Goal: Transaction & Acquisition: Purchase product/service

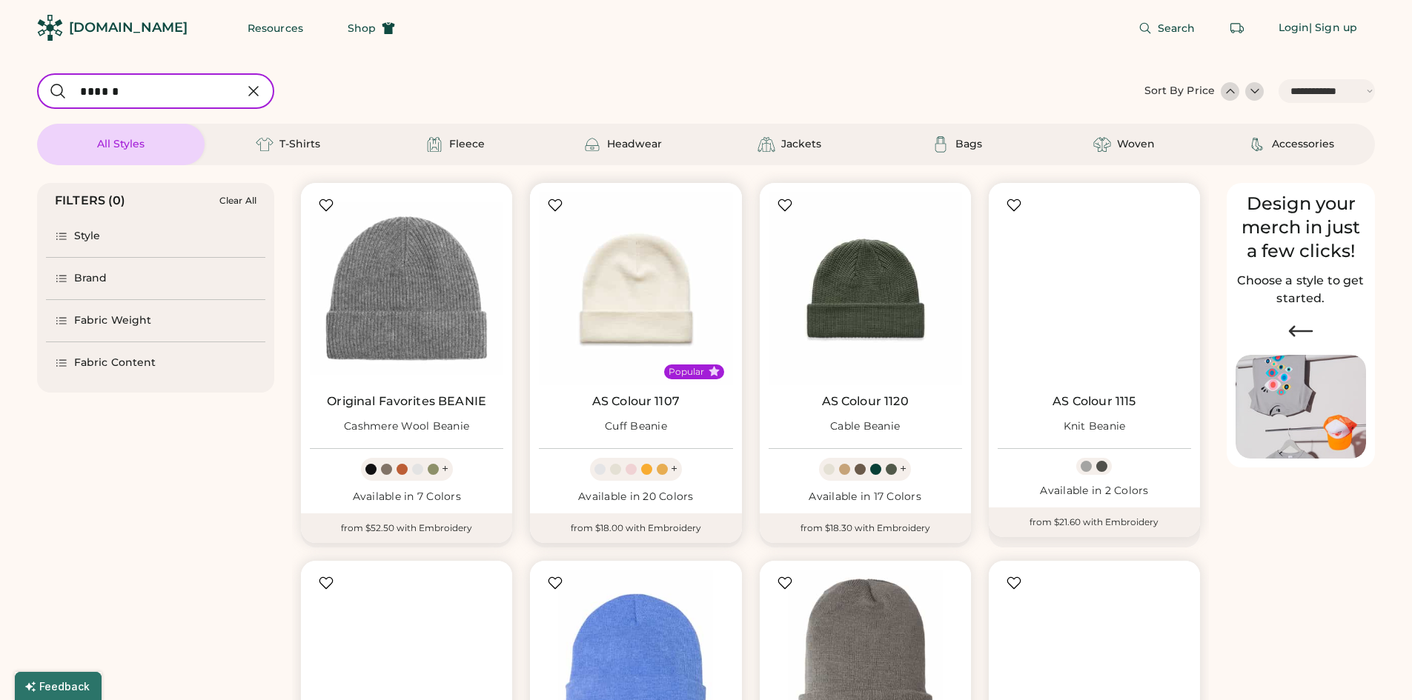
select select "*****"
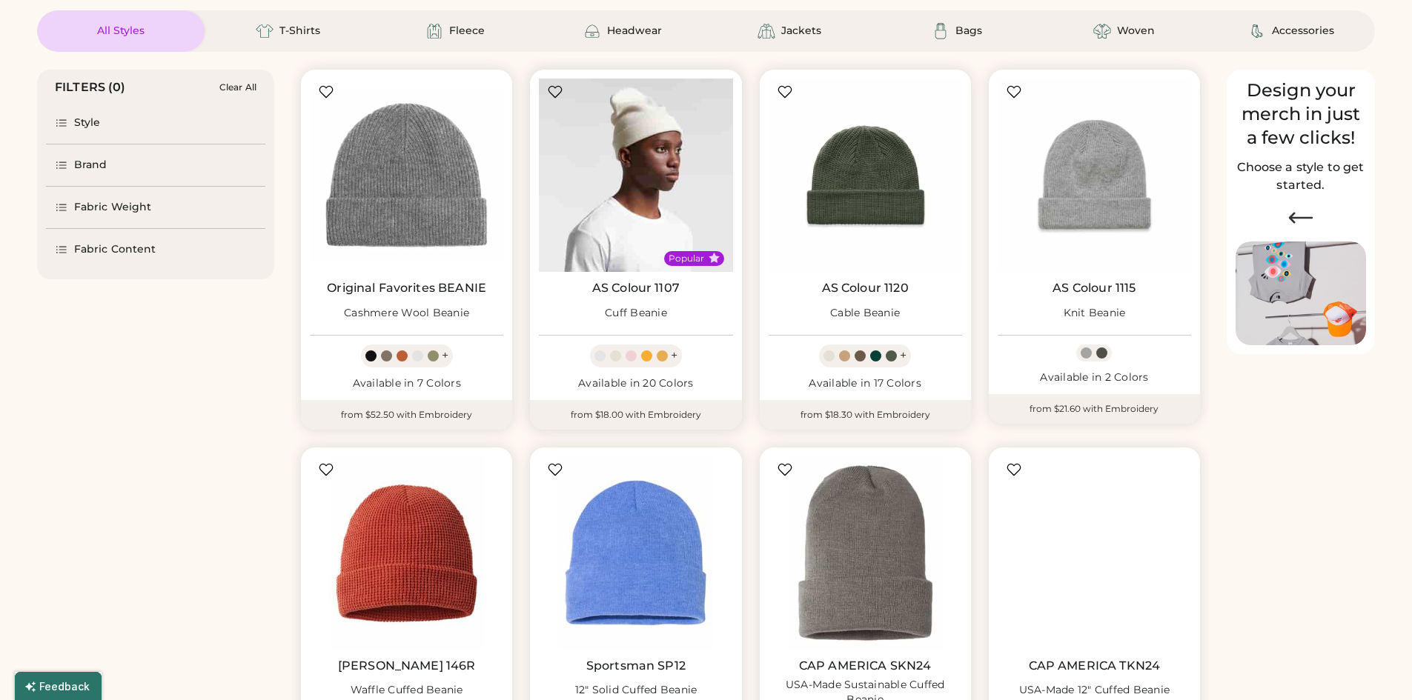
scroll to position [117, 0]
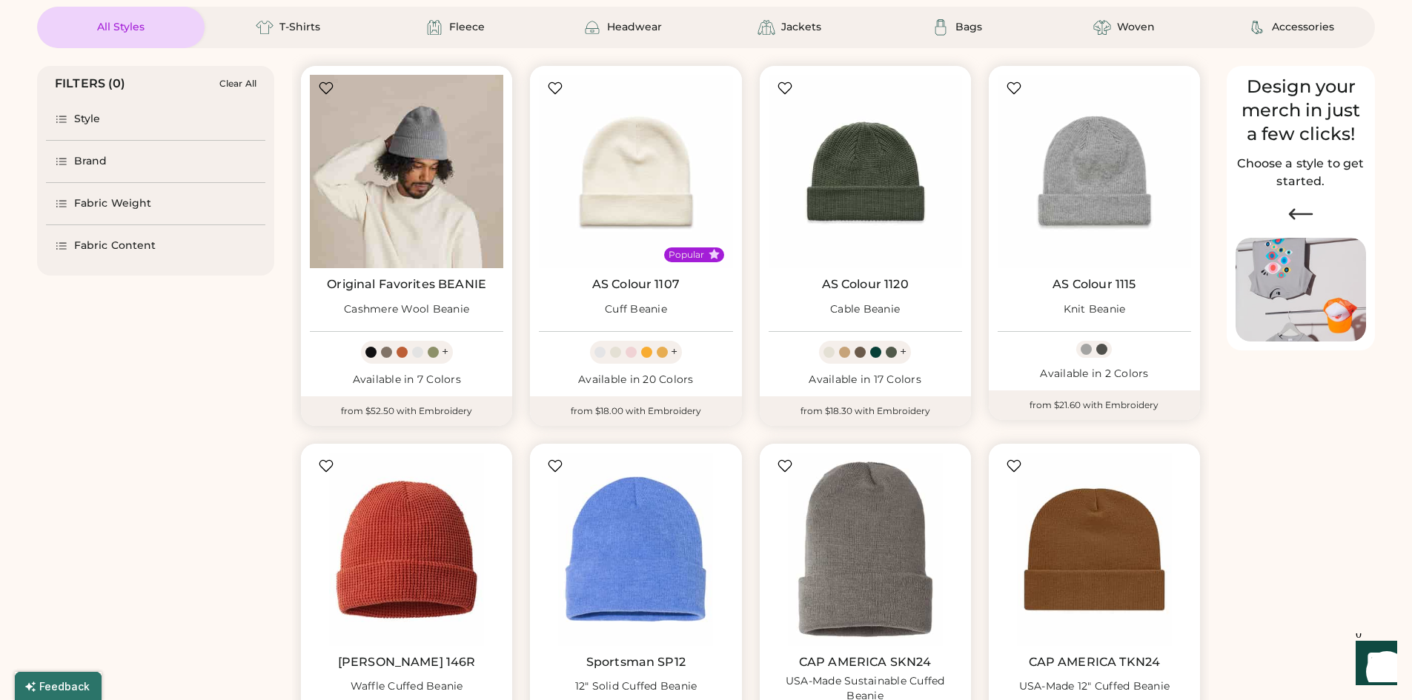
click at [453, 182] on img at bounding box center [406, 171] width 193 height 193
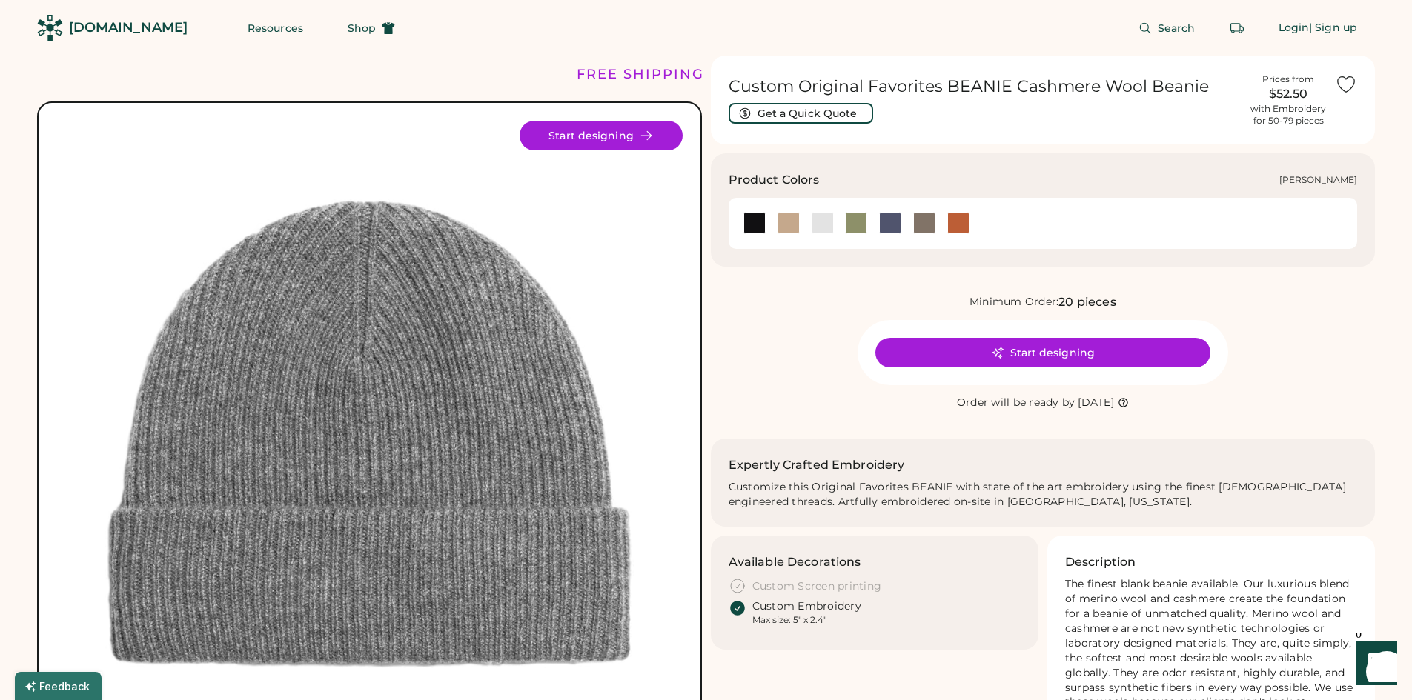
click at [823, 229] on div at bounding box center [823, 223] width 22 height 22
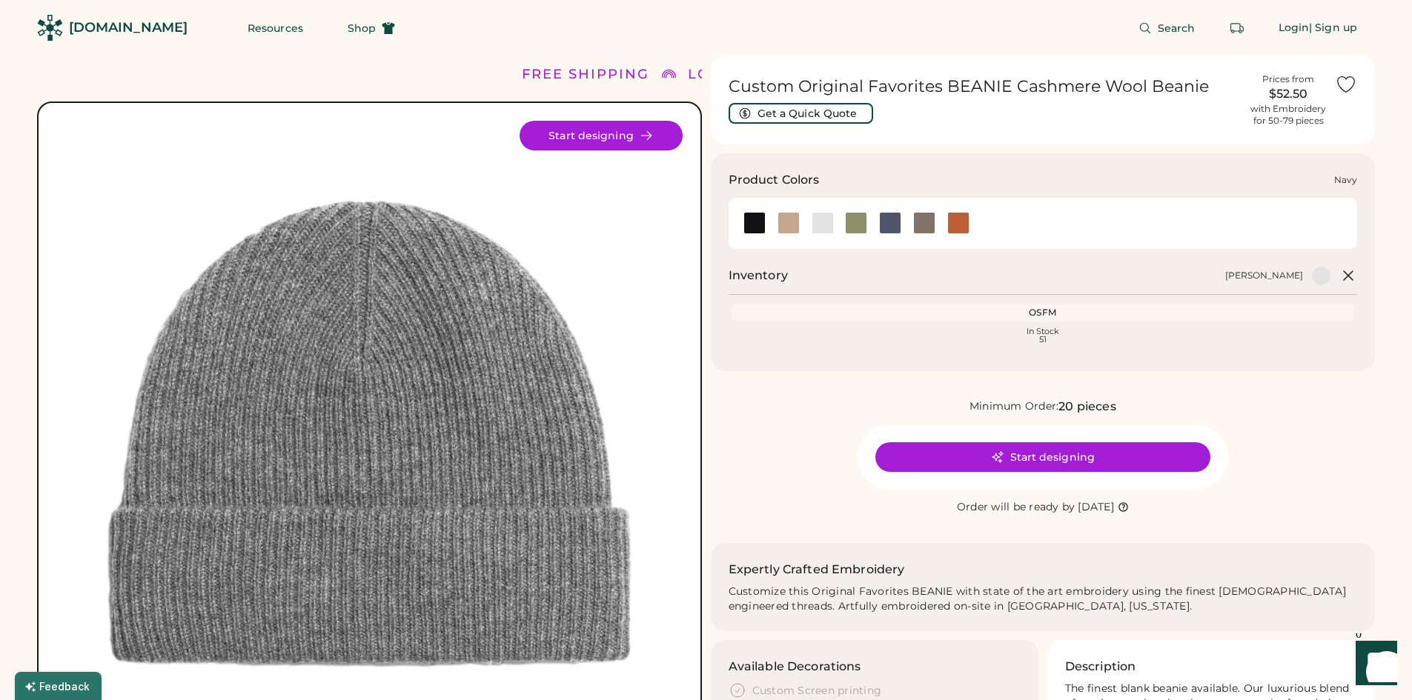
click at [893, 223] on div at bounding box center [890, 223] width 22 height 22
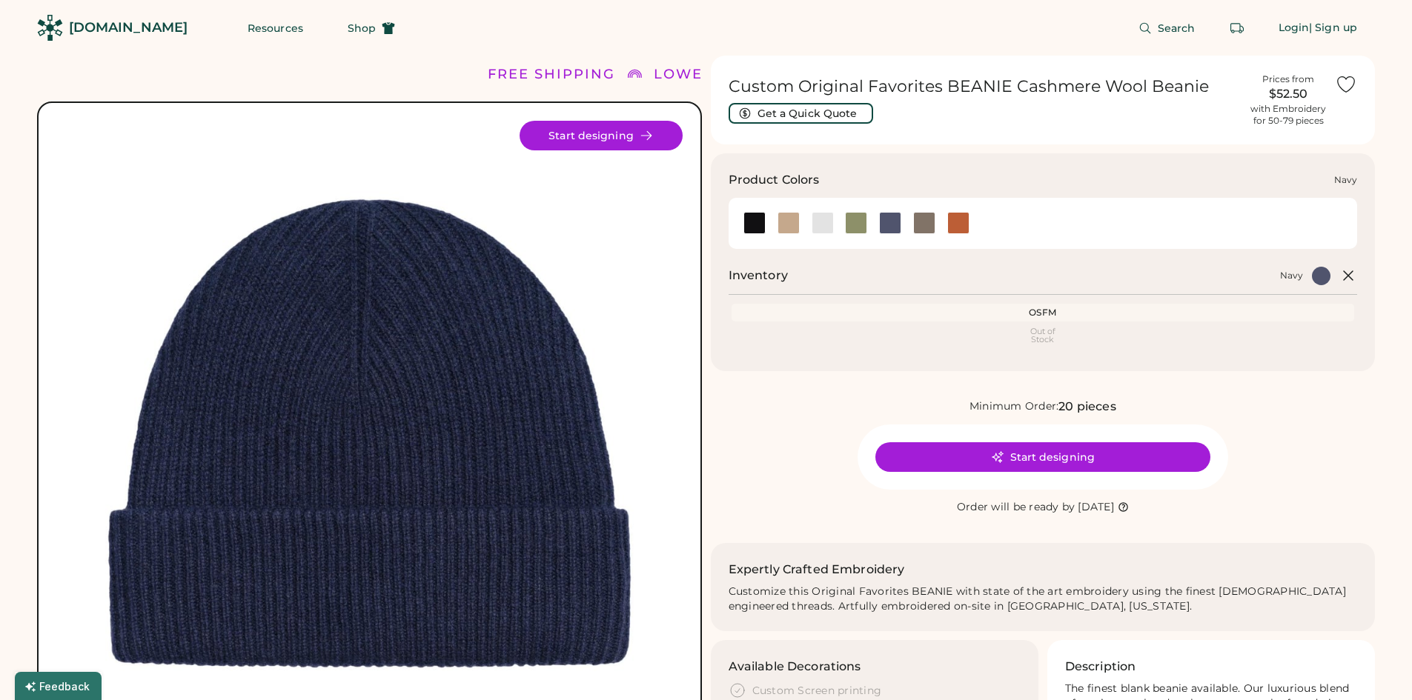
click at [892, 224] on div at bounding box center [890, 223] width 22 height 22
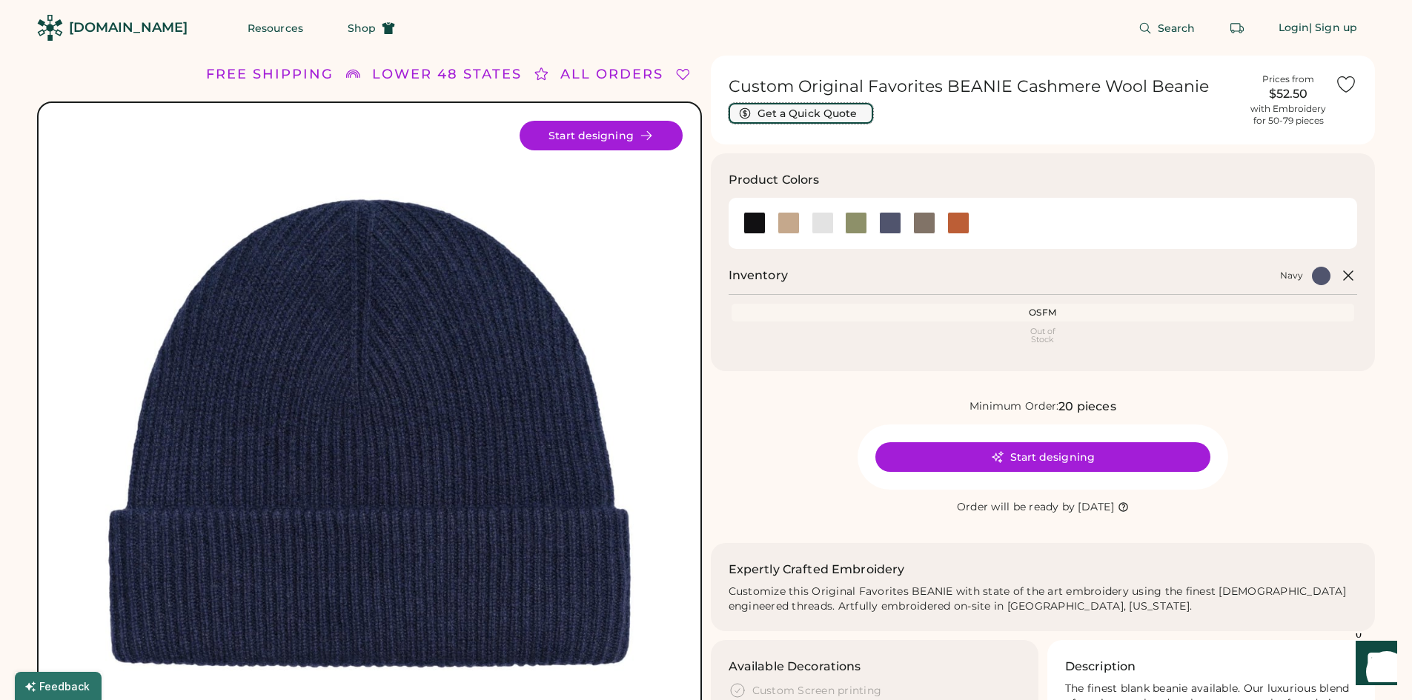
click at [810, 118] on button "Get a Quick Quote" at bounding box center [801, 113] width 145 height 21
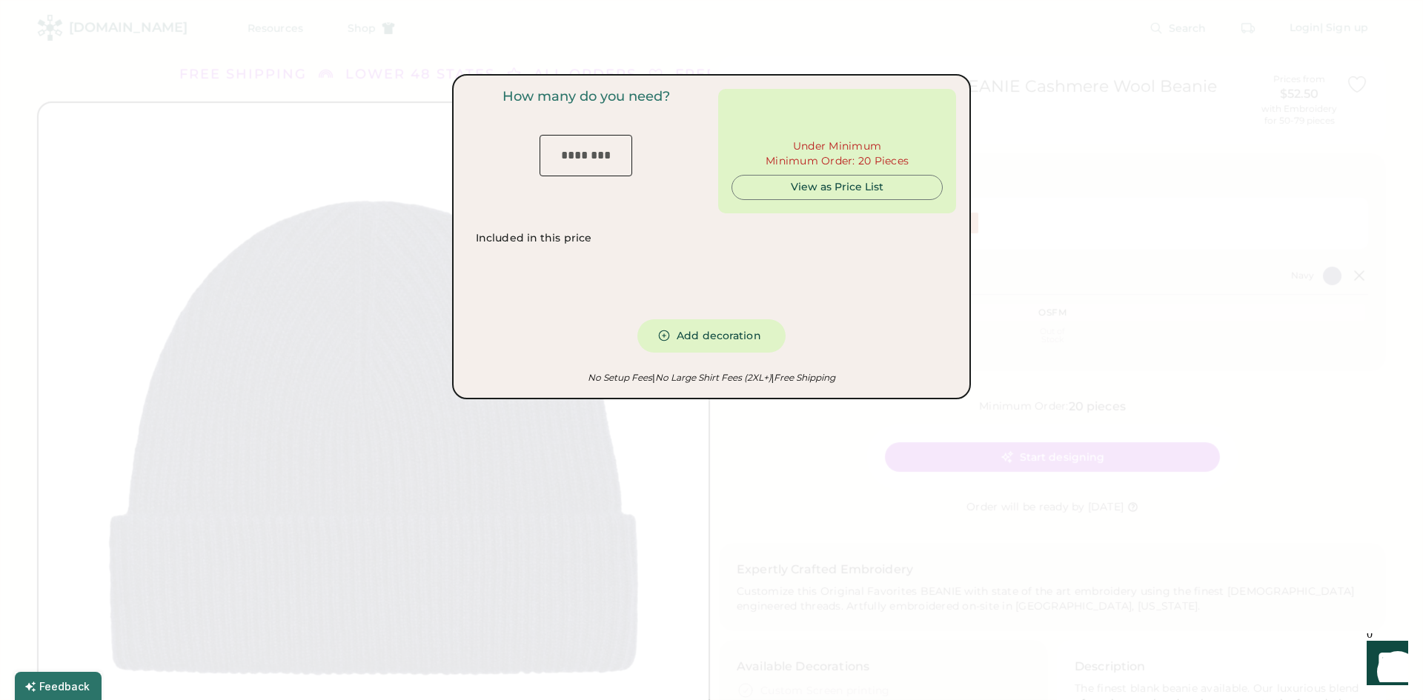
type input "***"
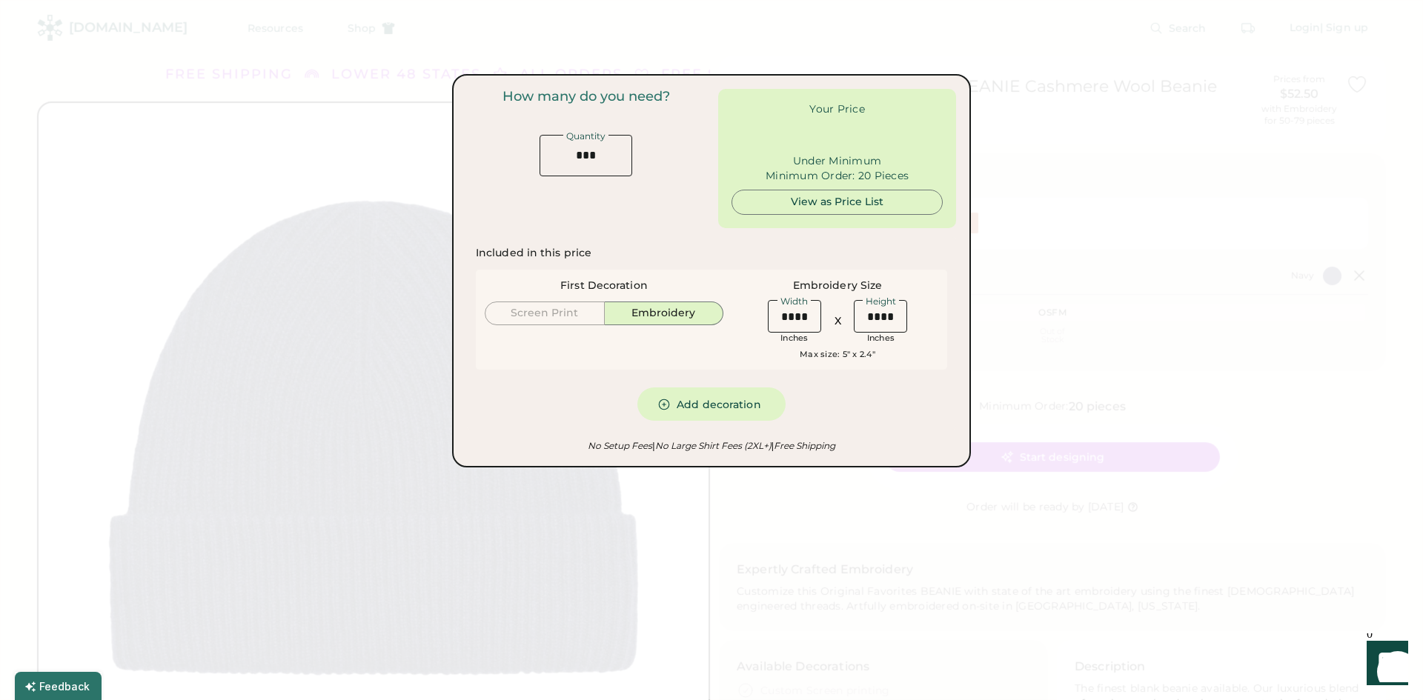
type input "******"
click at [582, 160] on input "input" at bounding box center [586, 156] width 93 height 42
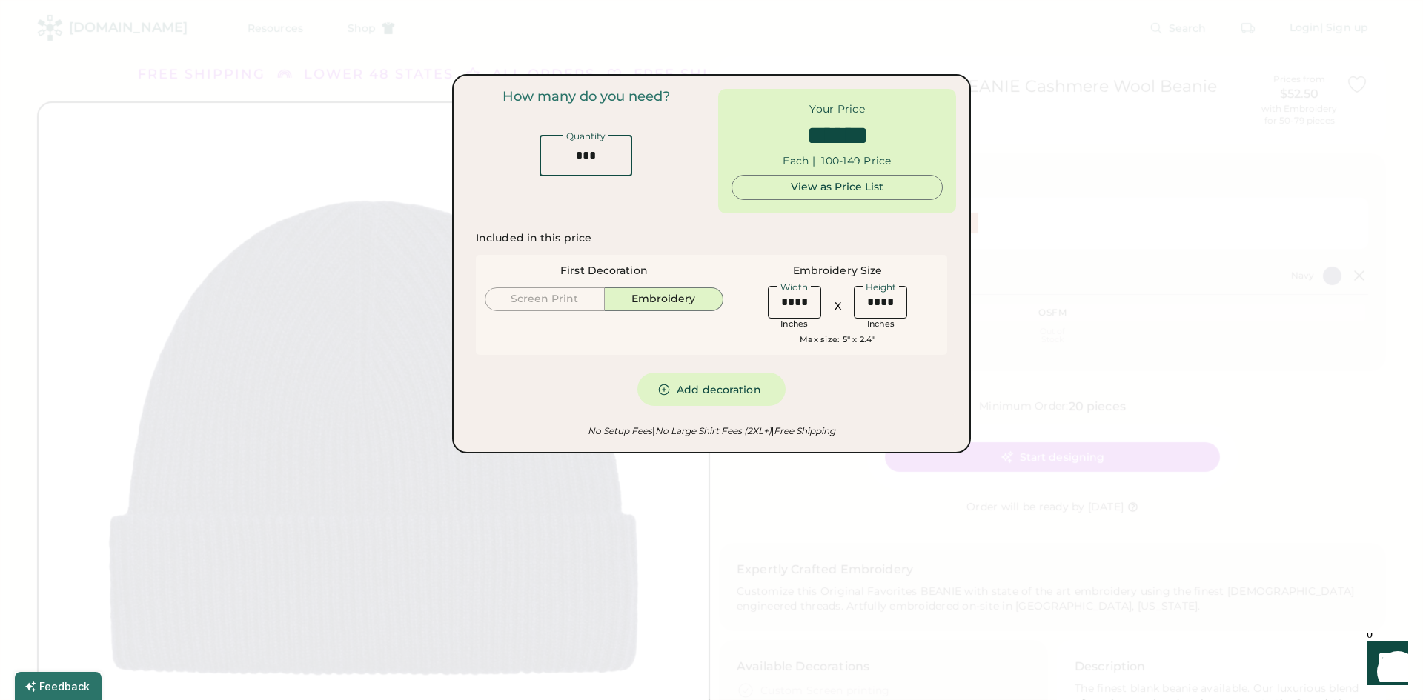
click at [582, 160] on input "input" at bounding box center [586, 156] width 93 height 42
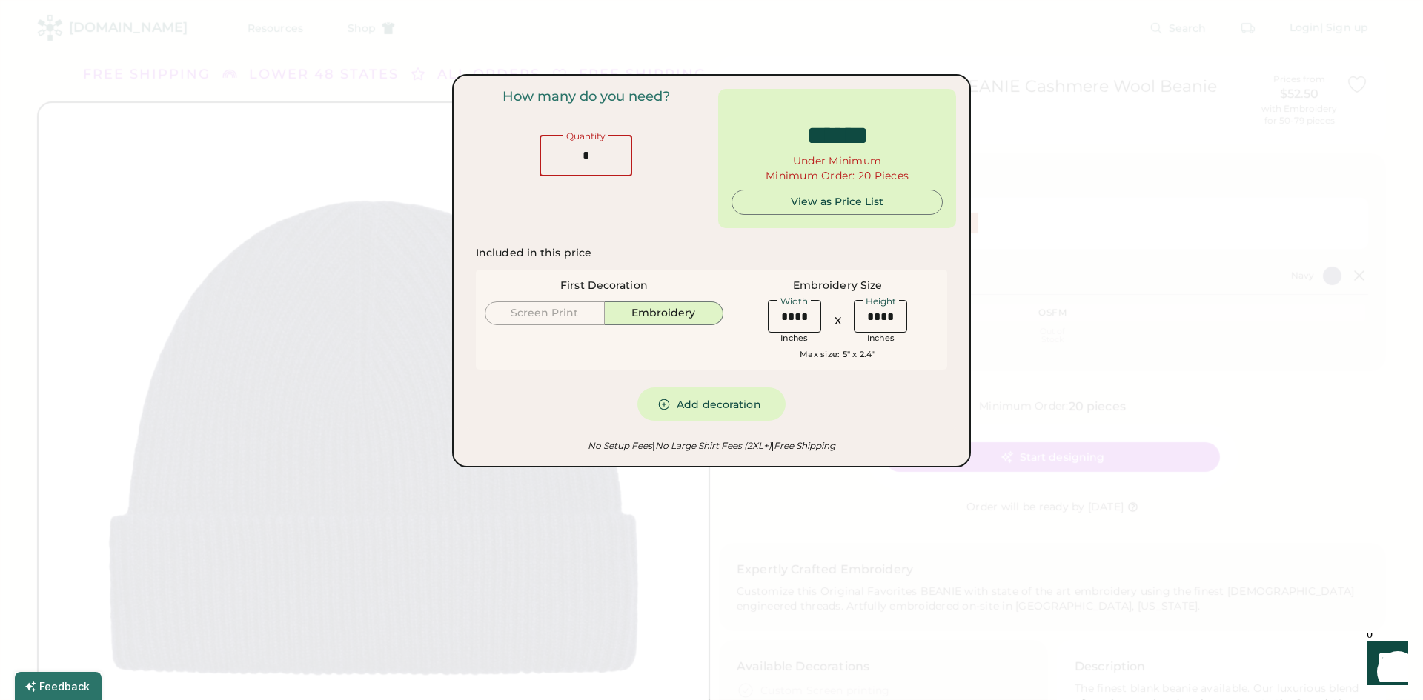
type input "**"
type input "******"
type input "**"
type input "******"
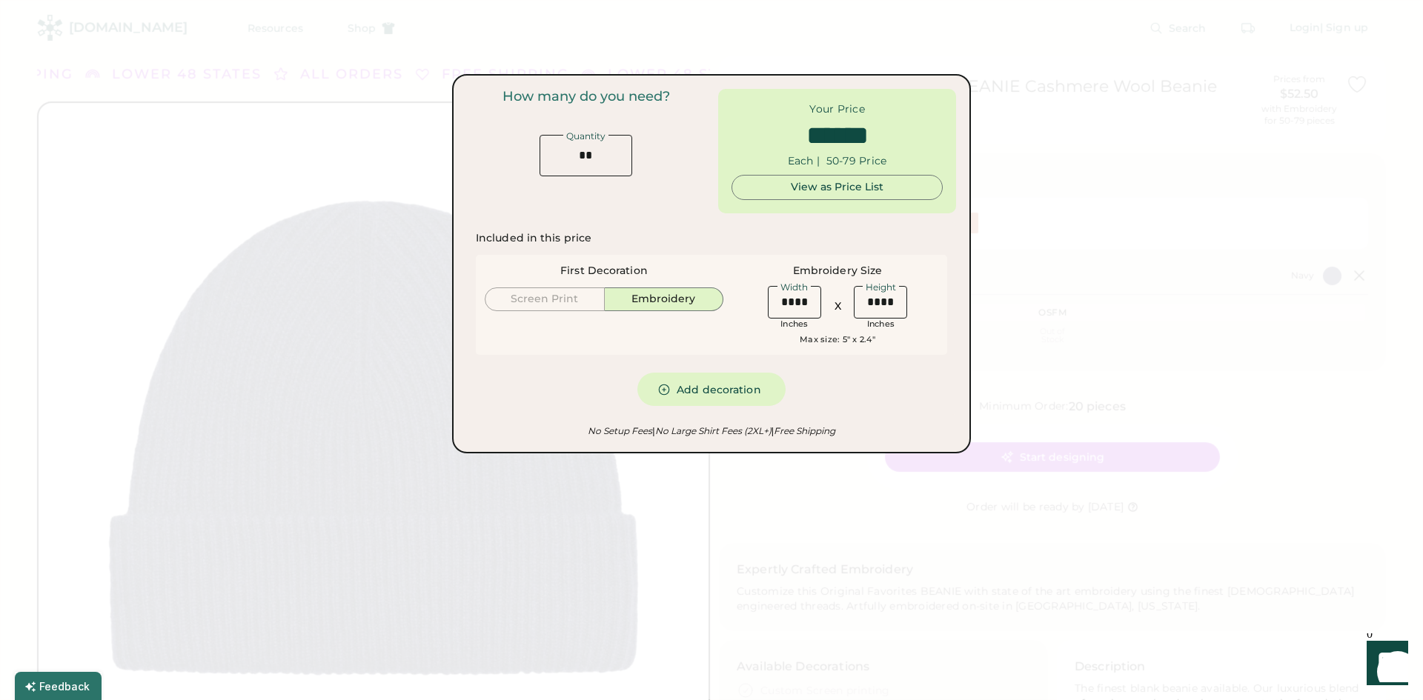
click at [815, 195] on div "View as Price List" at bounding box center [837, 188] width 186 height 24
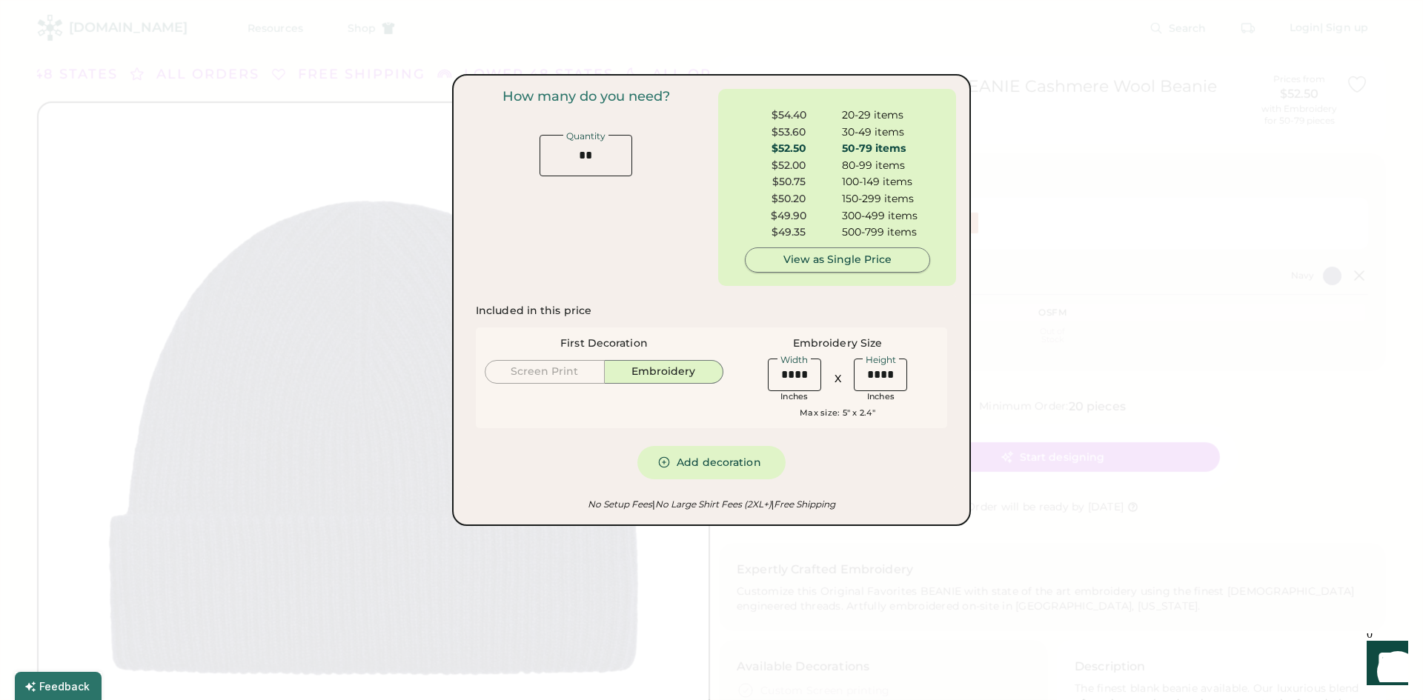
click at [819, 259] on div "View as Single Price" at bounding box center [838, 260] width 160 height 15
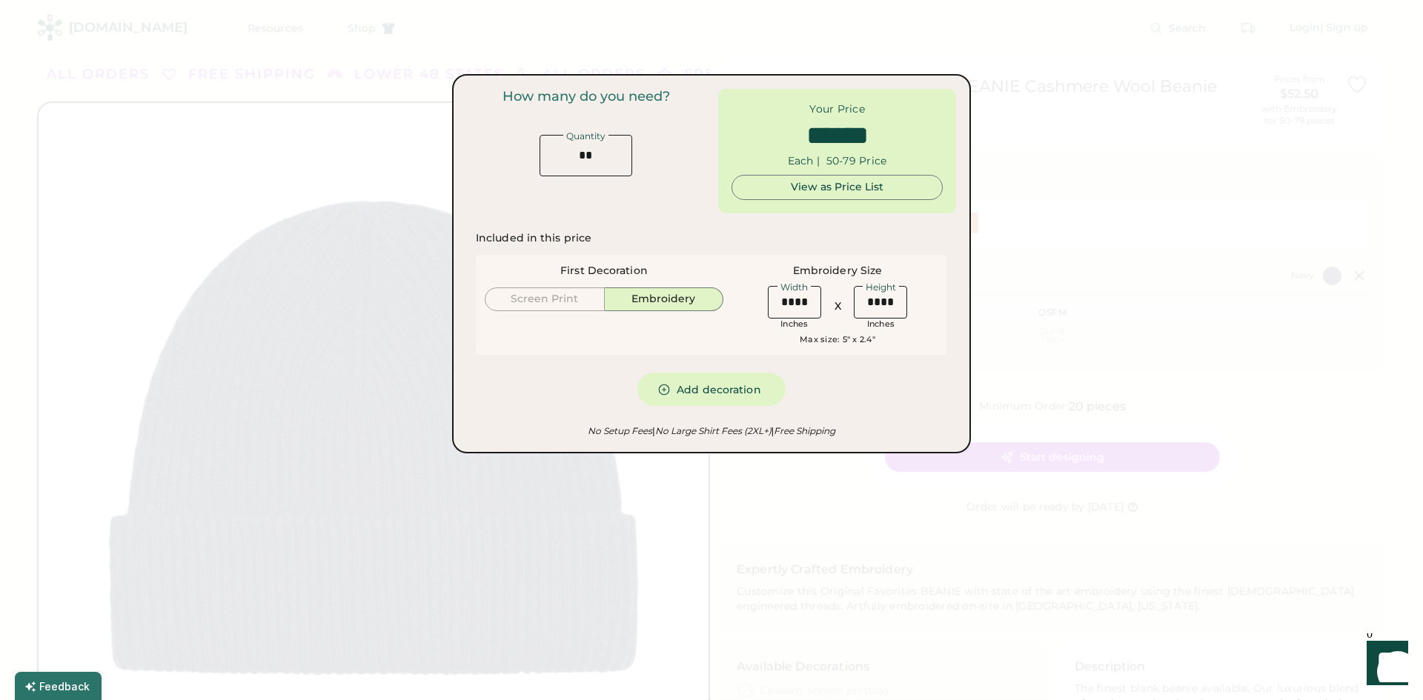
click at [1025, 169] on div at bounding box center [711, 350] width 1423 height 700
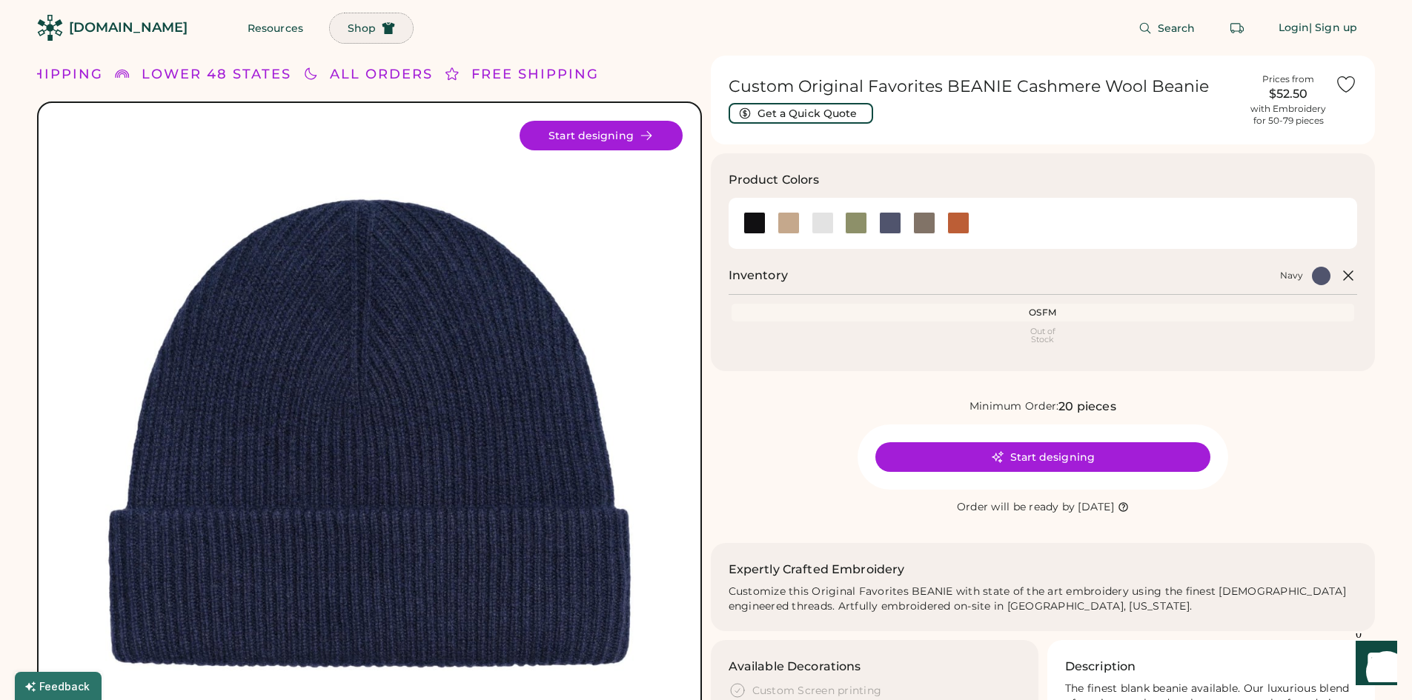
click at [348, 24] on span "Shop" at bounding box center [362, 28] width 28 height 10
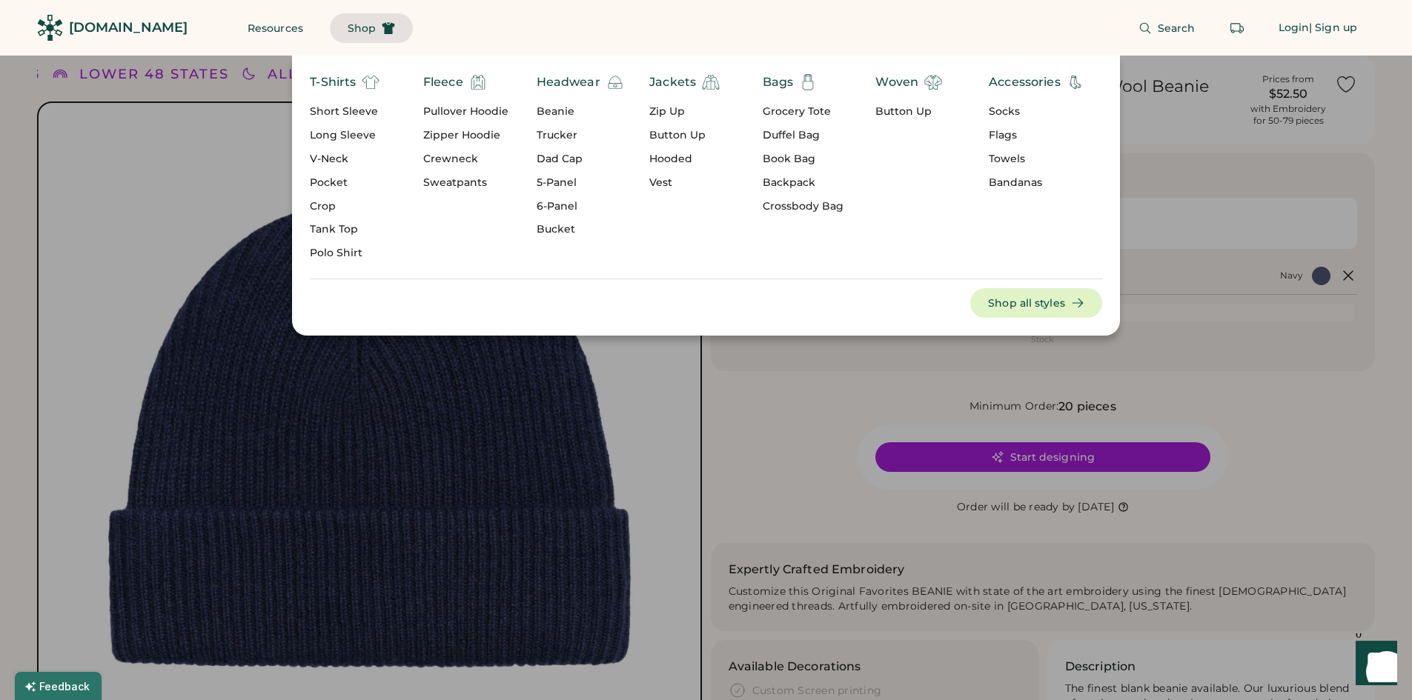
click at [550, 116] on div "Beanie" at bounding box center [580, 112] width 87 height 15
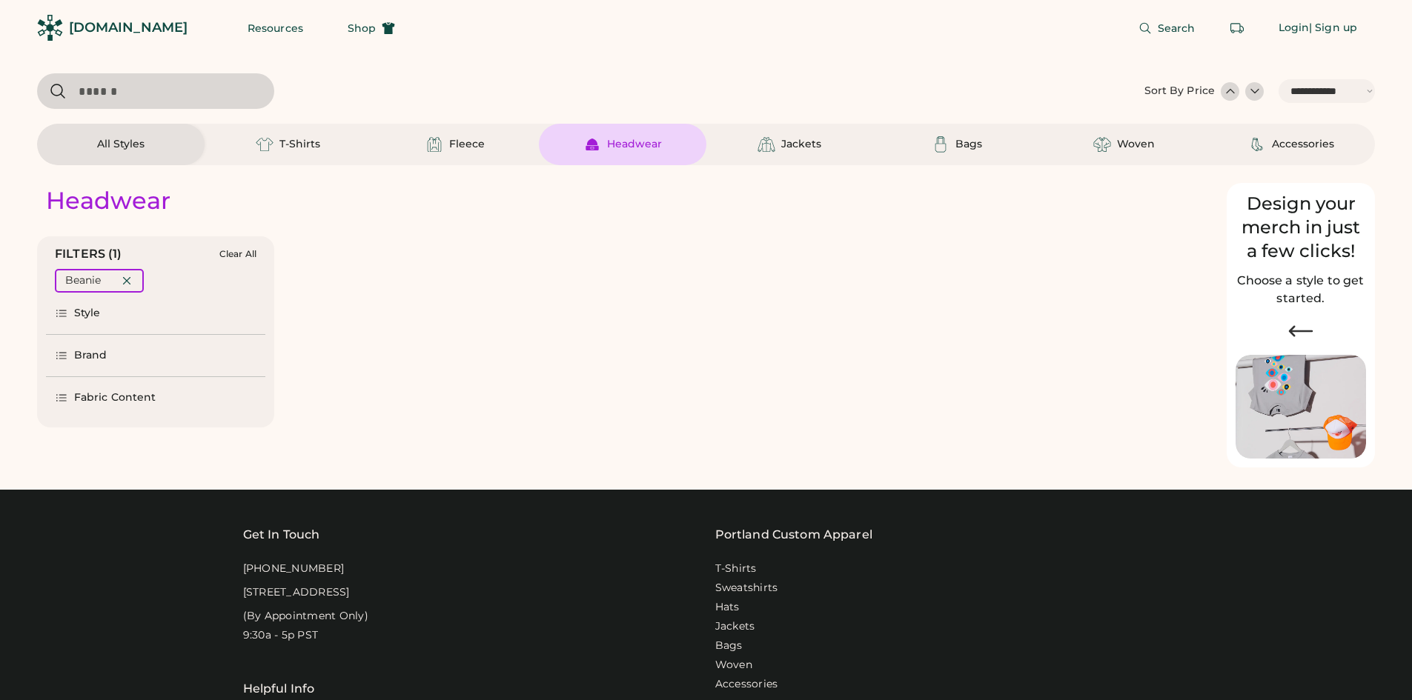
select select "*****"
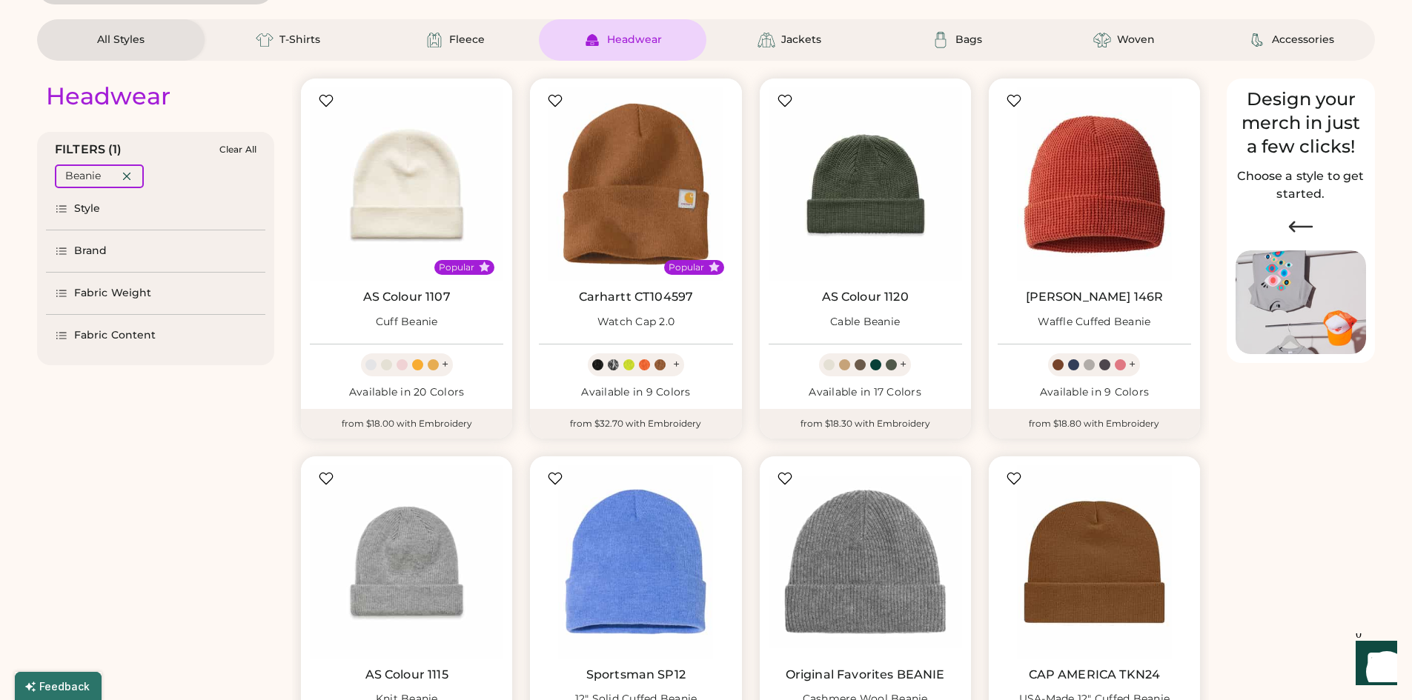
select select "*****"
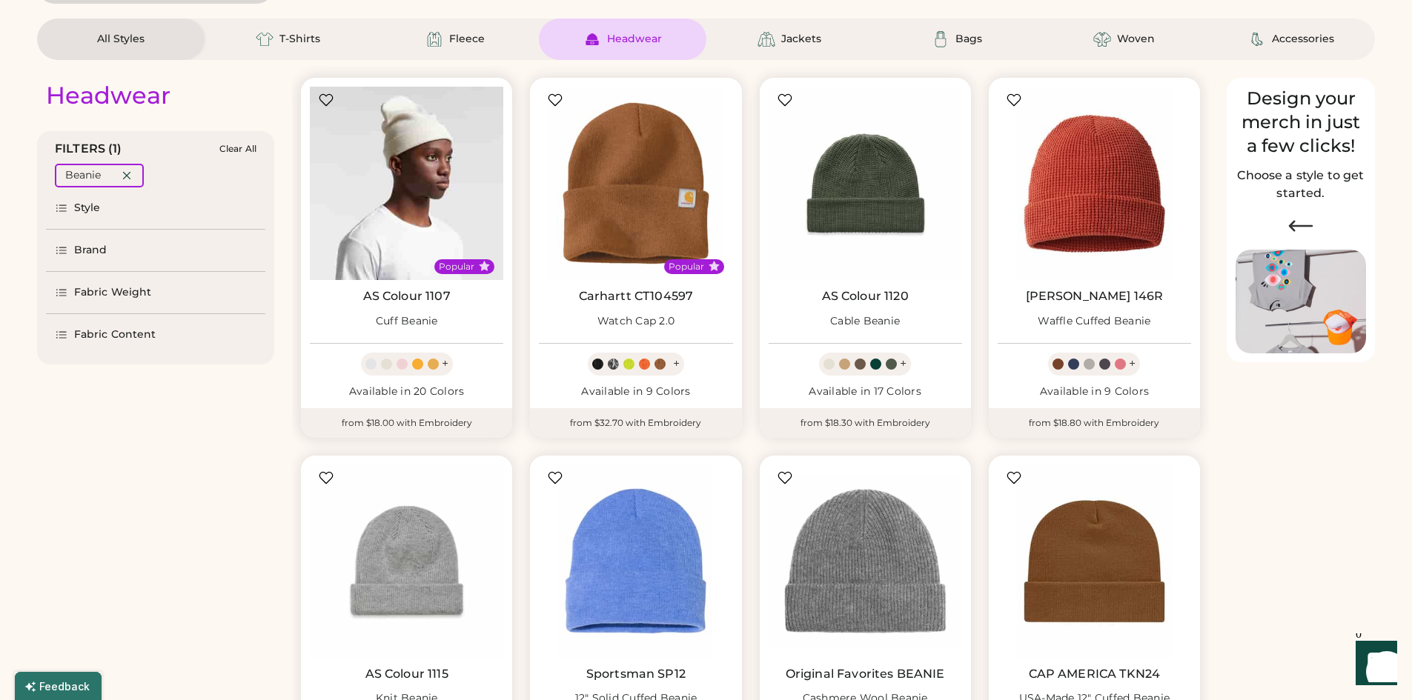
click at [417, 234] on img at bounding box center [406, 183] width 193 height 193
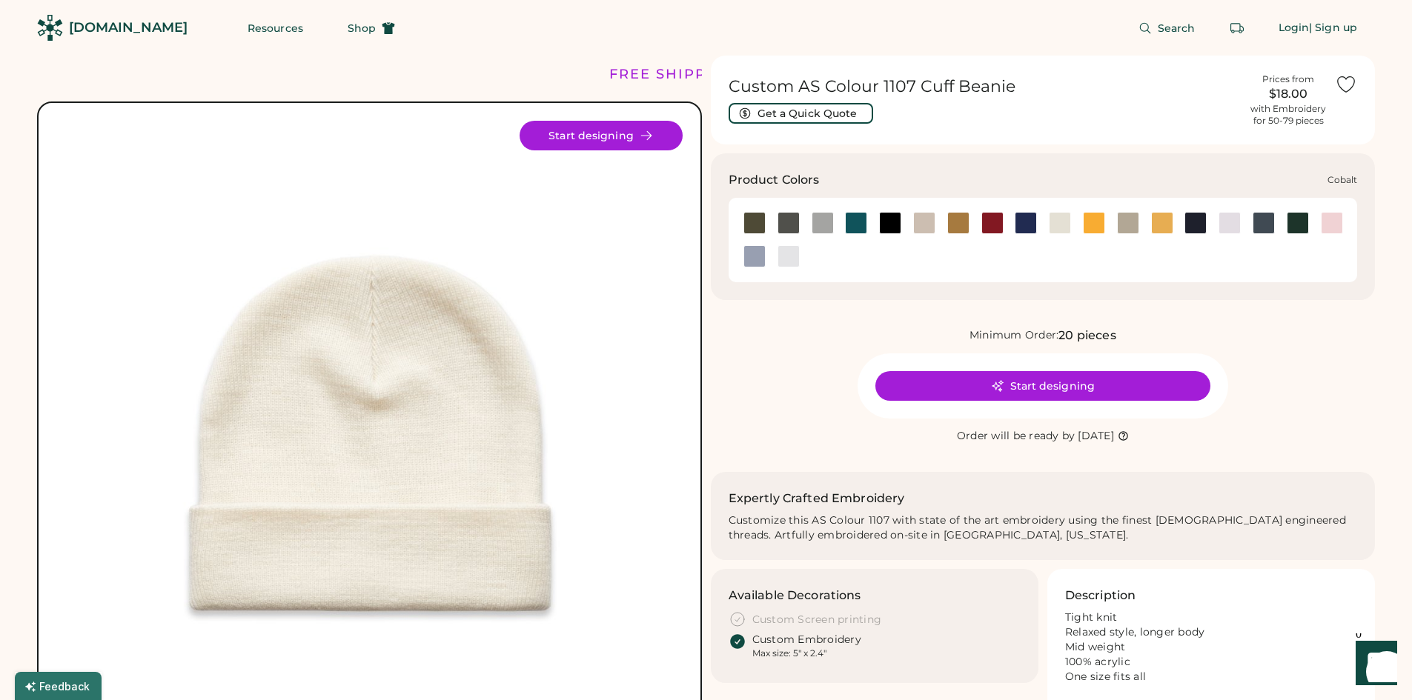
click at [1027, 224] on div at bounding box center [1026, 223] width 22 height 22
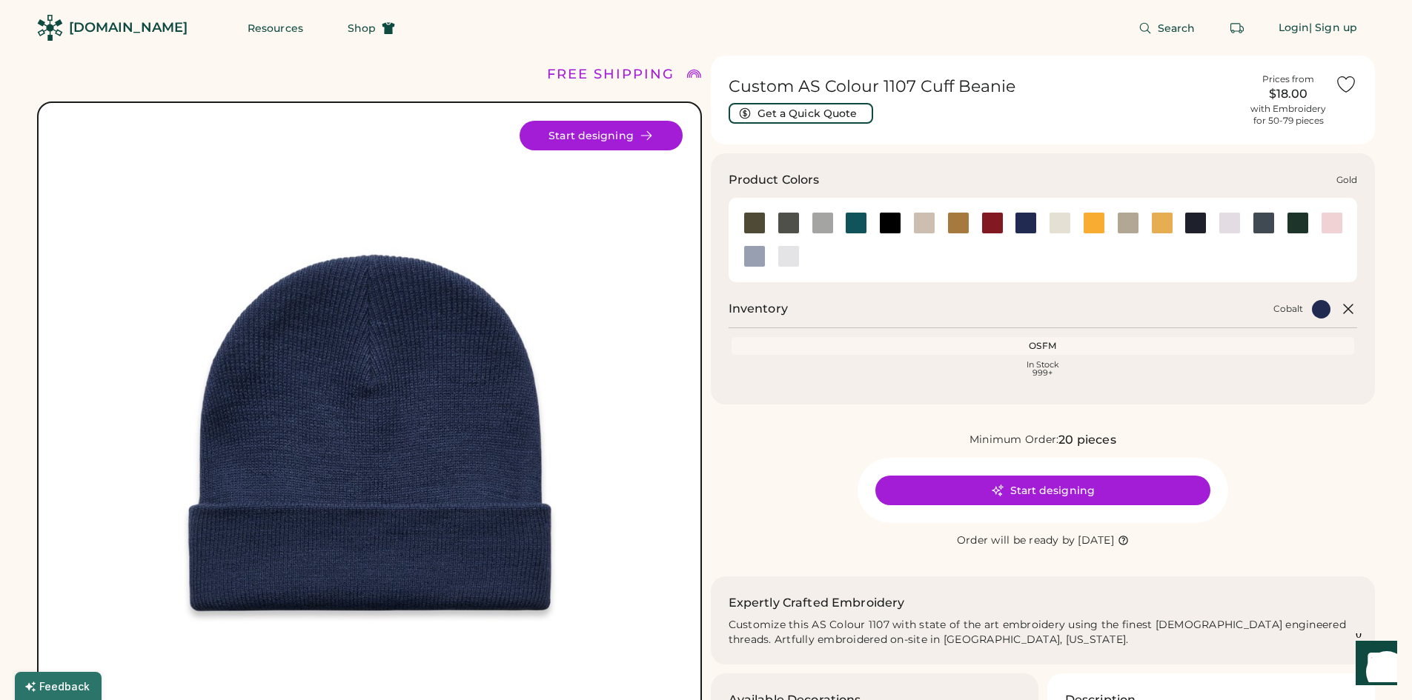
click at [1094, 219] on div at bounding box center [1094, 223] width 22 height 22
click at [1169, 221] on div at bounding box center [1162, 223] width 22 height 22
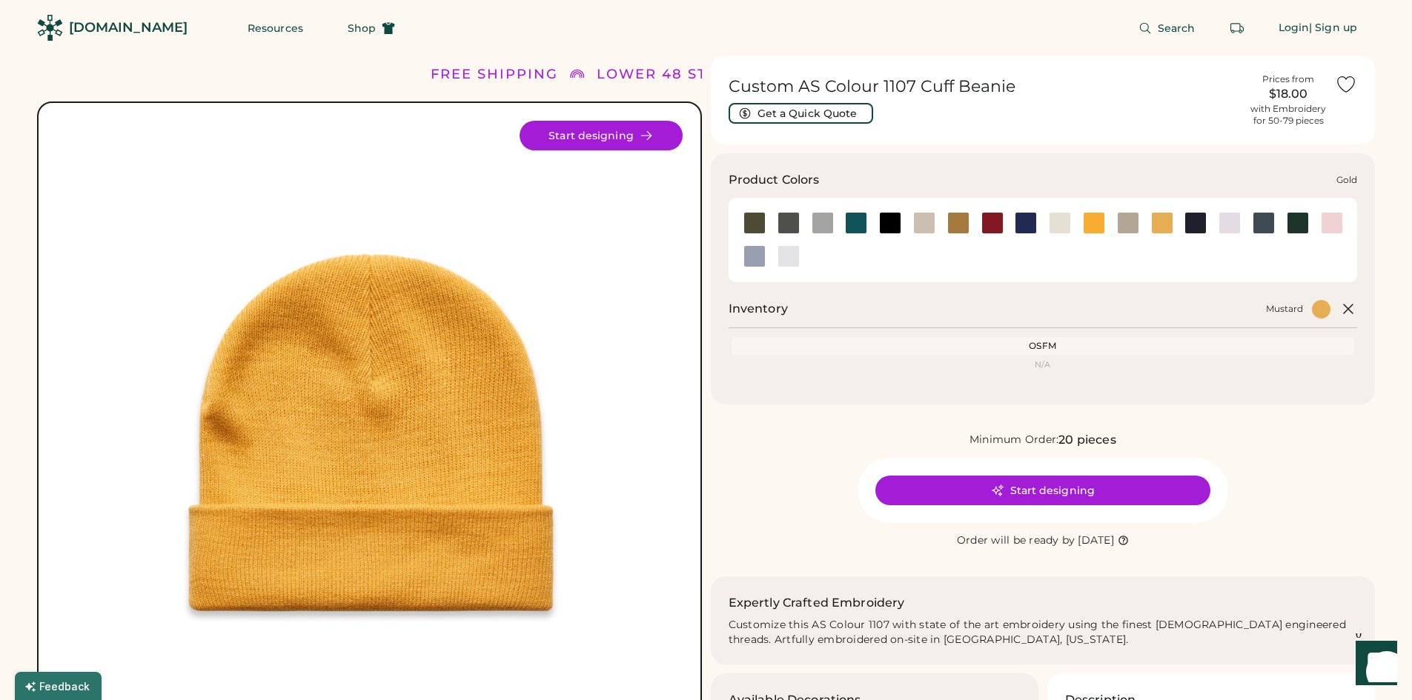
click at [1089, 222] on div at bounding box center [1094, 223] width 22 height 22
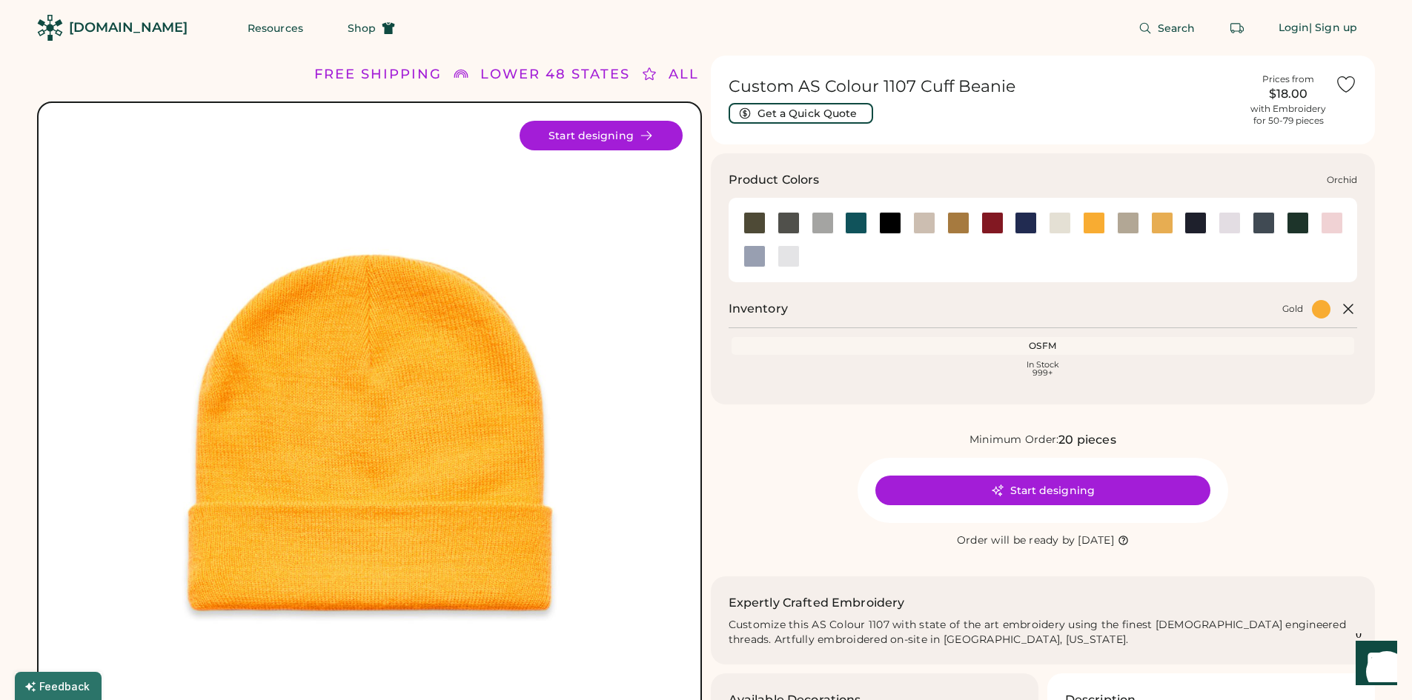
click at [1227, 229] on div at bounding box center [1230, 223] width 22 height 22
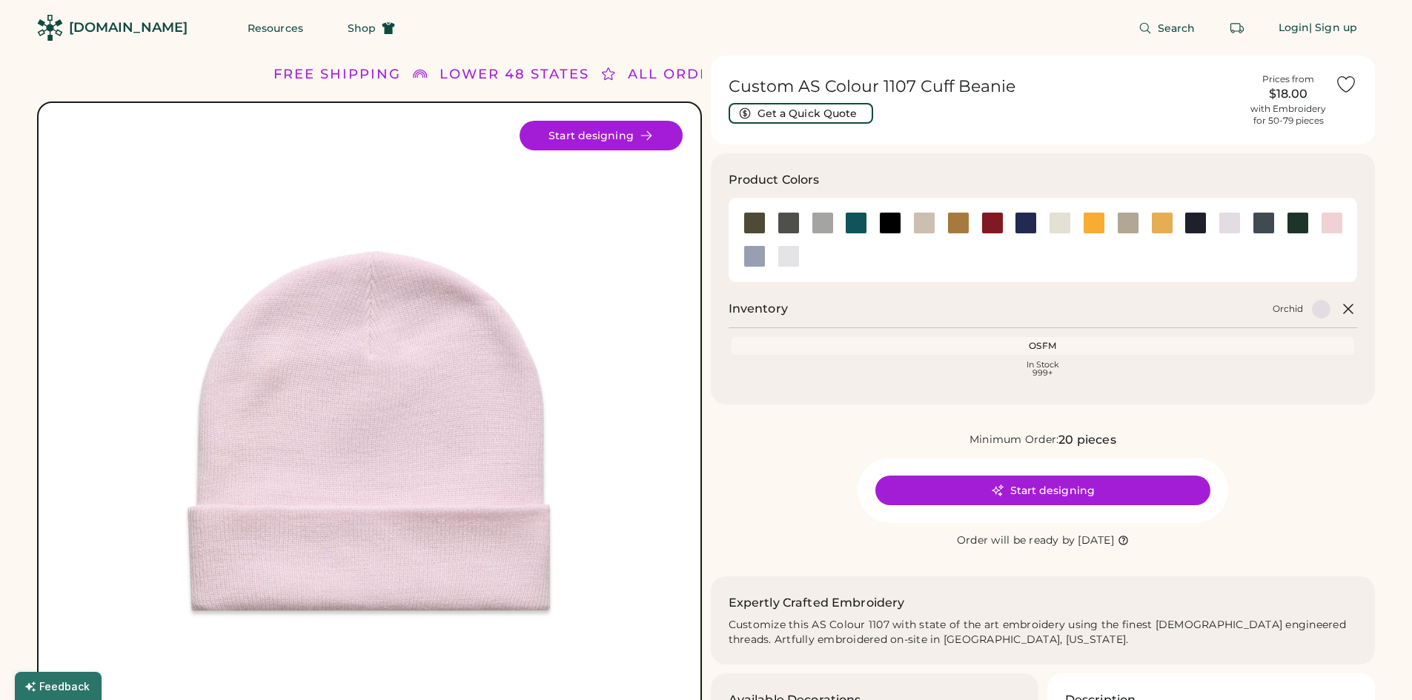
scroll to position [43, 0]
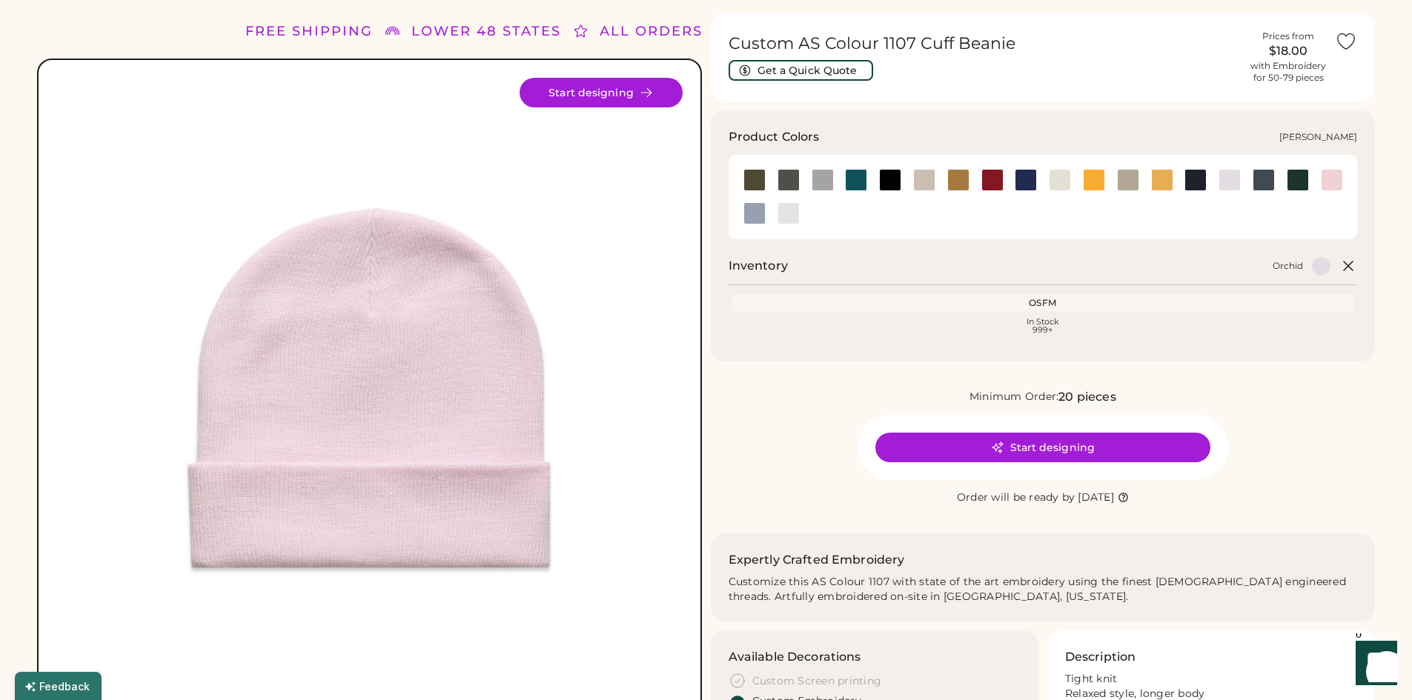
click at [783, 221] on div at bounding box center [789, 213] width 22 height 22
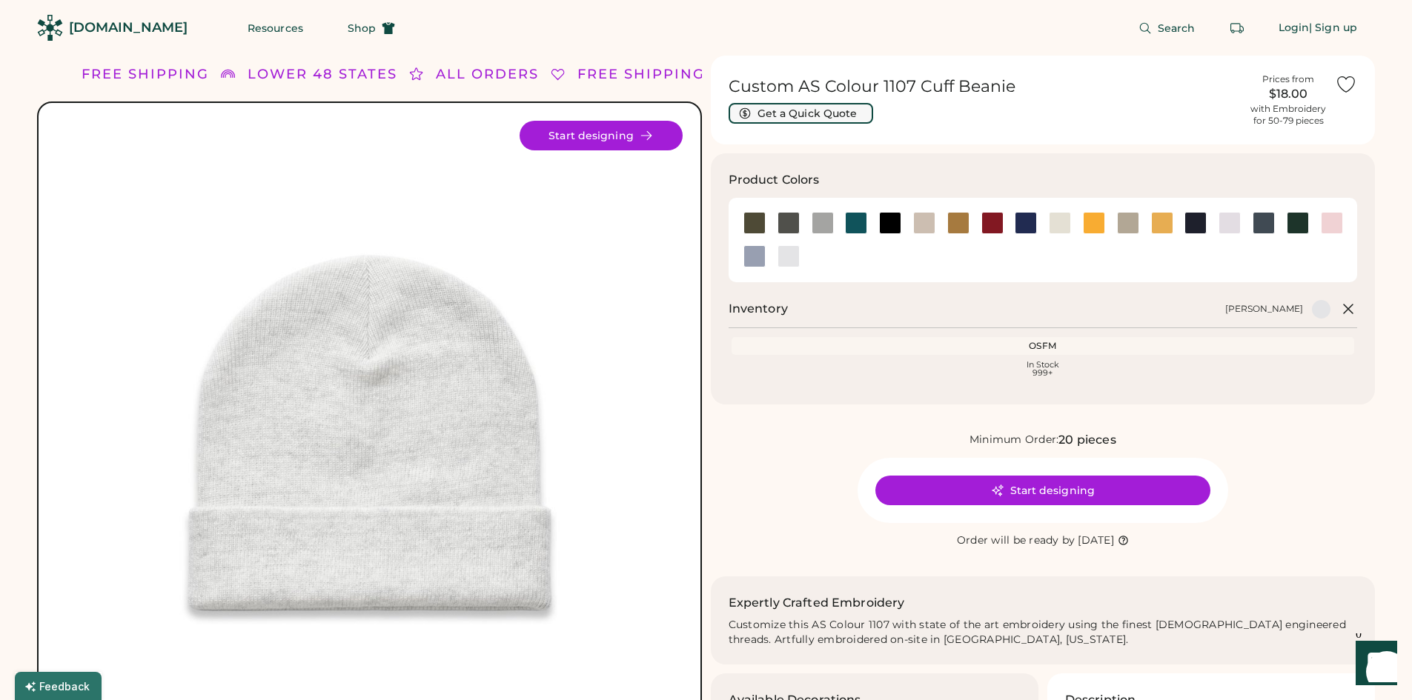
click at [861, 110] on button "Get a Quick Quote" at bounding box center [801, 113] width 145 height 21
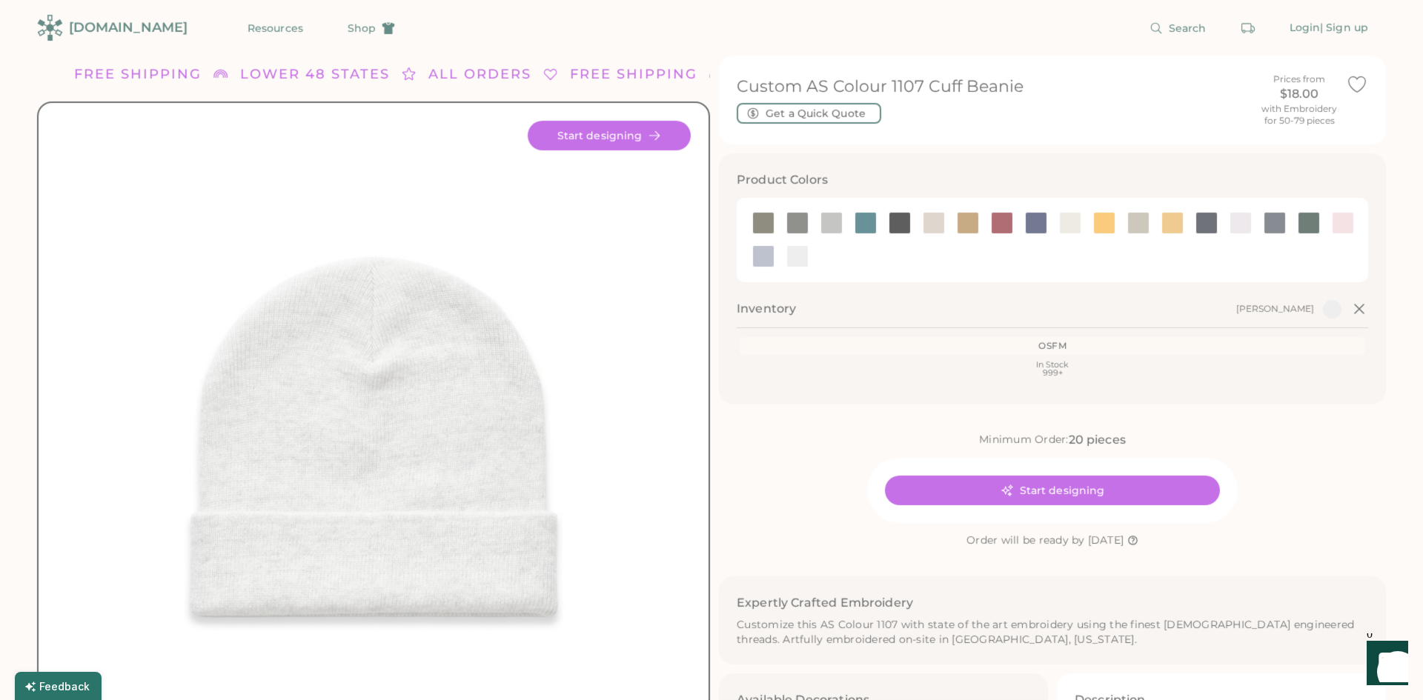
type input "******"
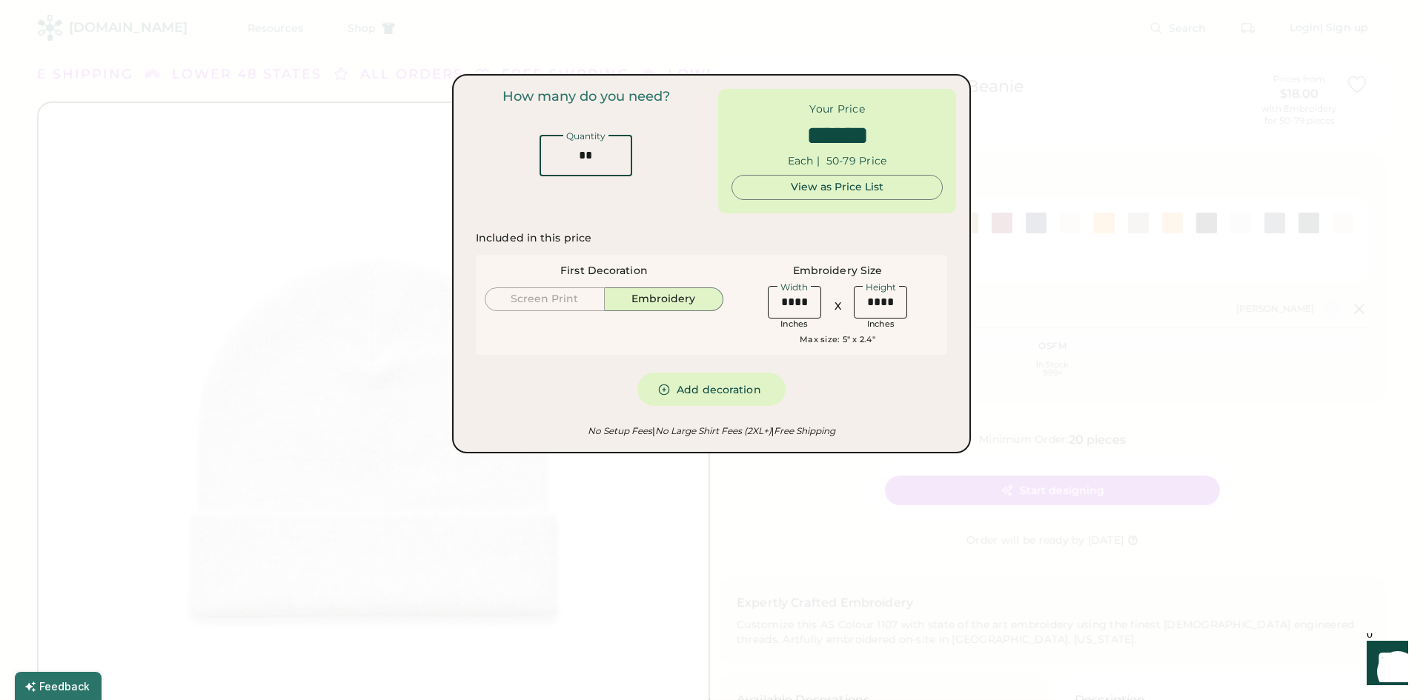
click at [600, 158] on input "input" at bounding box center [586, 156] width 93 height 42
click at [1095, 205] on div at bounding box center [711, 350] width 1423 height 700
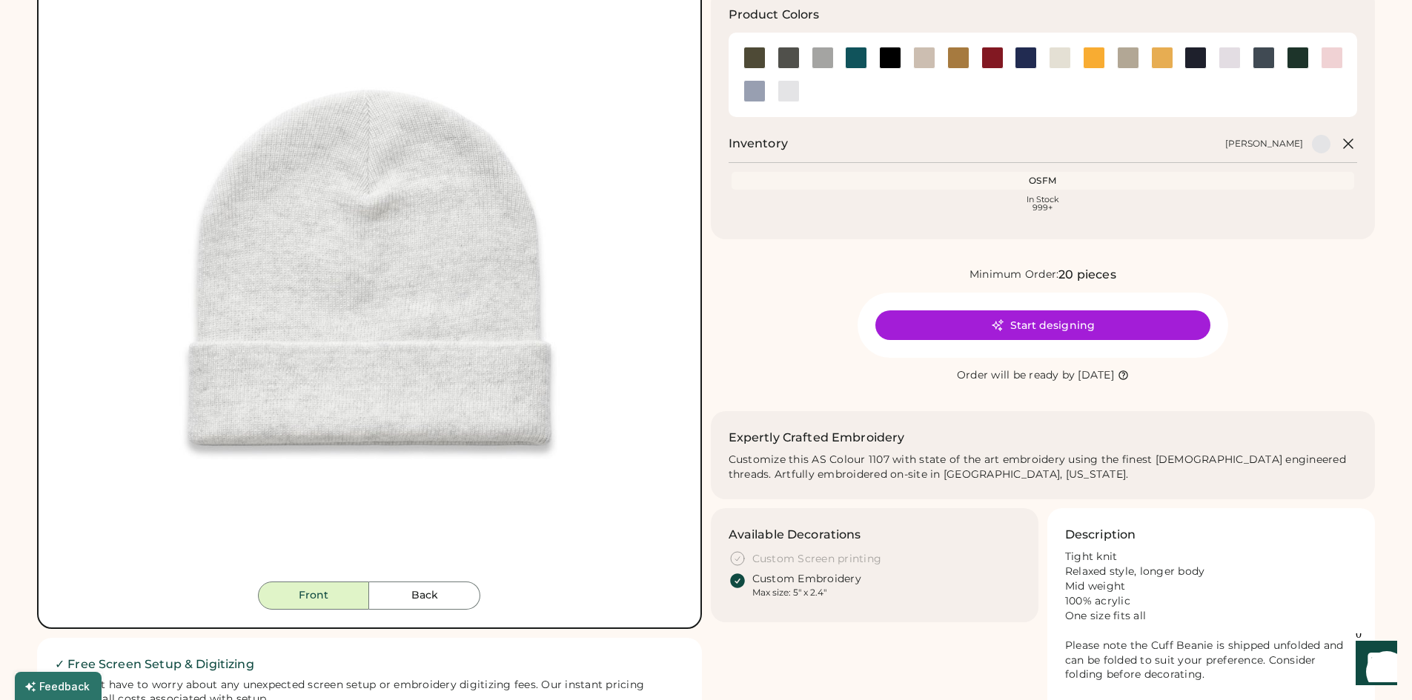
scroll to position [166, 0]
drag, startPoint x: 1032, startPoint y: 318, endPoint x: 1210, endPoint y: 191, distance: 219.0
click at [1210, 191] on div "OSFM In Stock 999+" at bounding box center [1043, 191] width 623 height 41
click at [1032, 56] on div at bounding box center [1026, 57] width 22 height 22
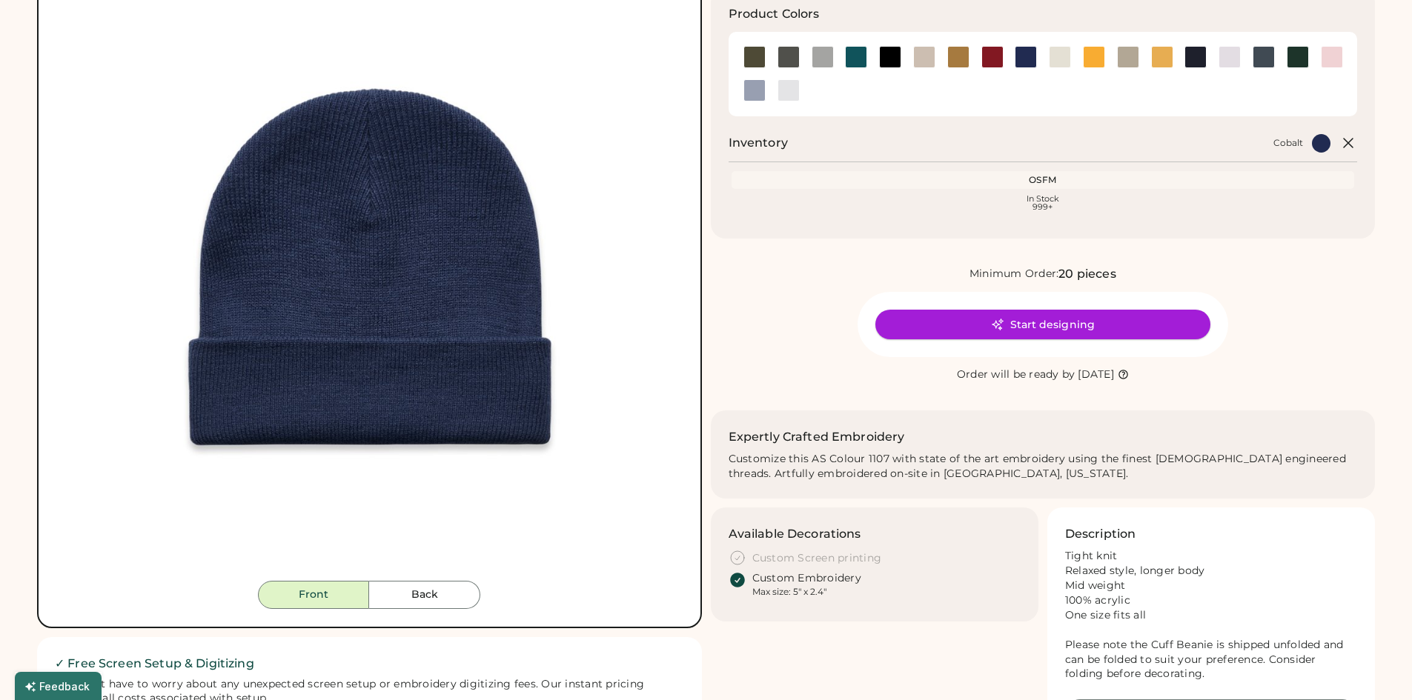
click at [1025, 325] on button "Start designing" at bounding box center [1042, 325] width 335 height 30
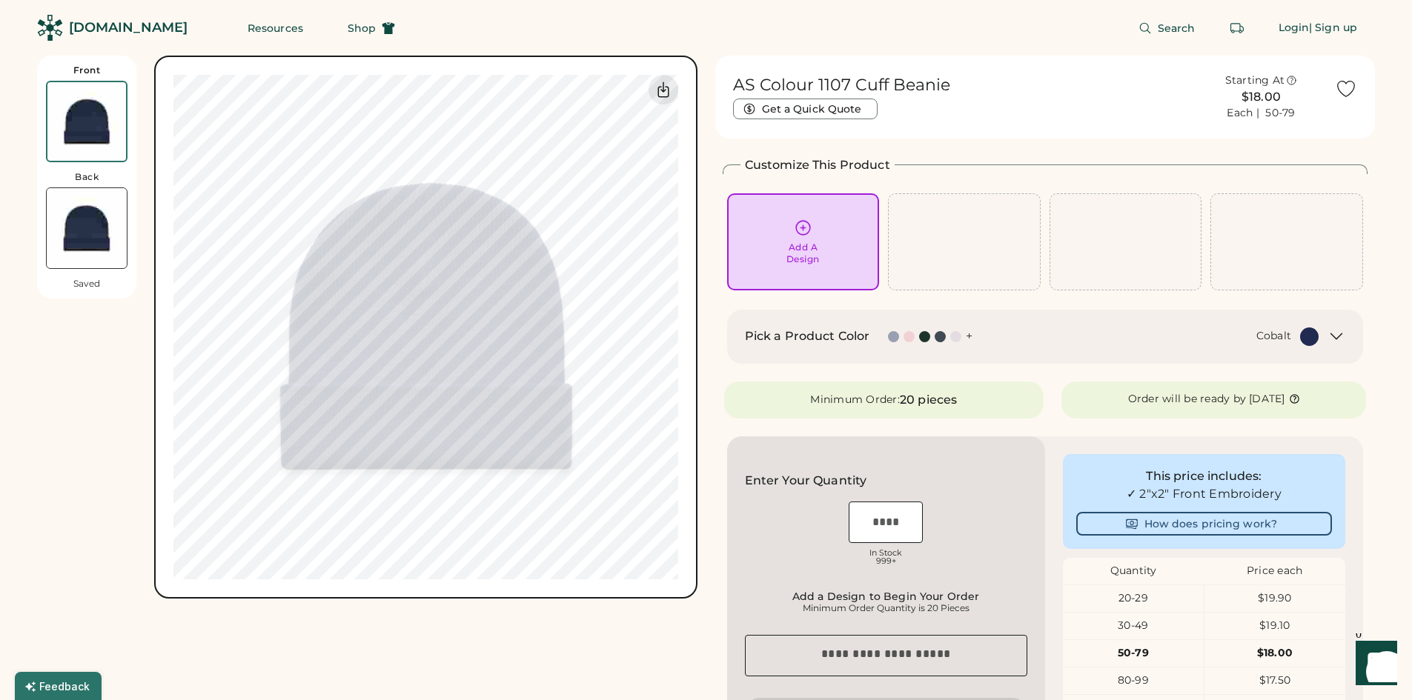
click at [821, 237] on div "Add A Design" at bounding box center [804, 242] width 132 height 47
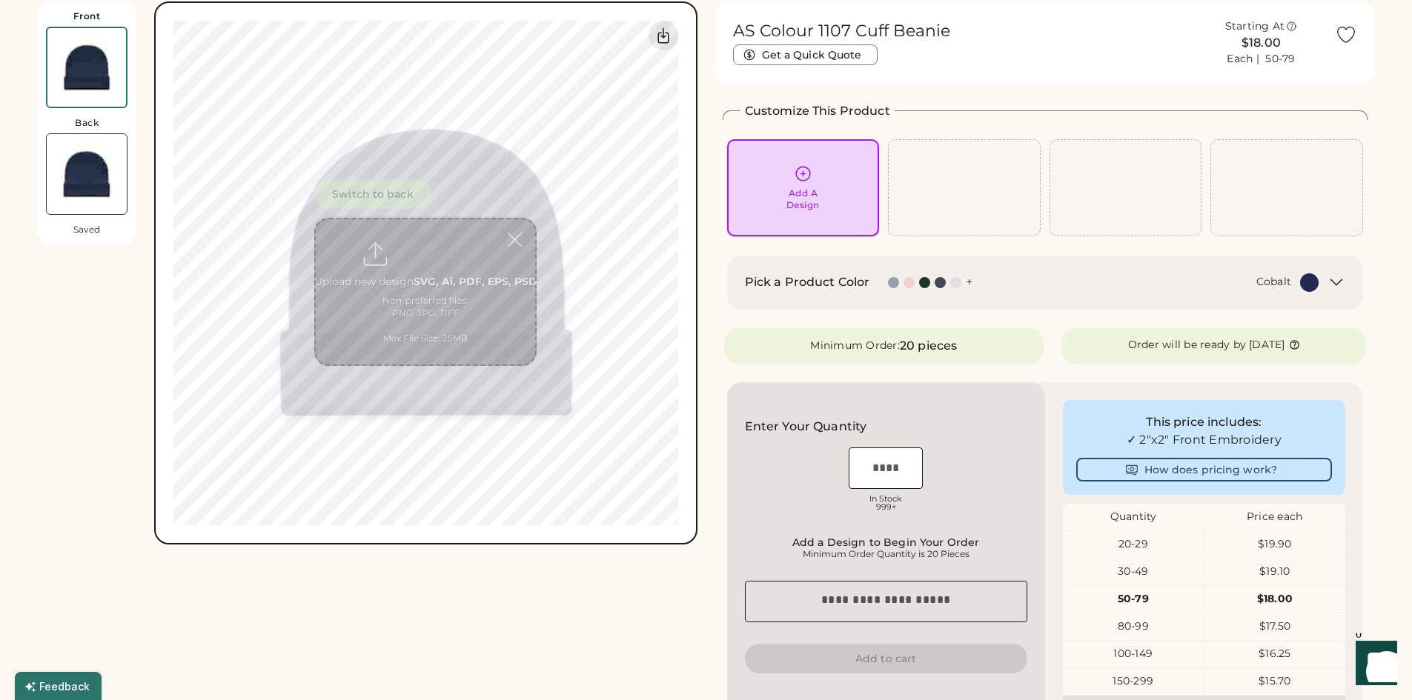
scroll to position [56, 0]
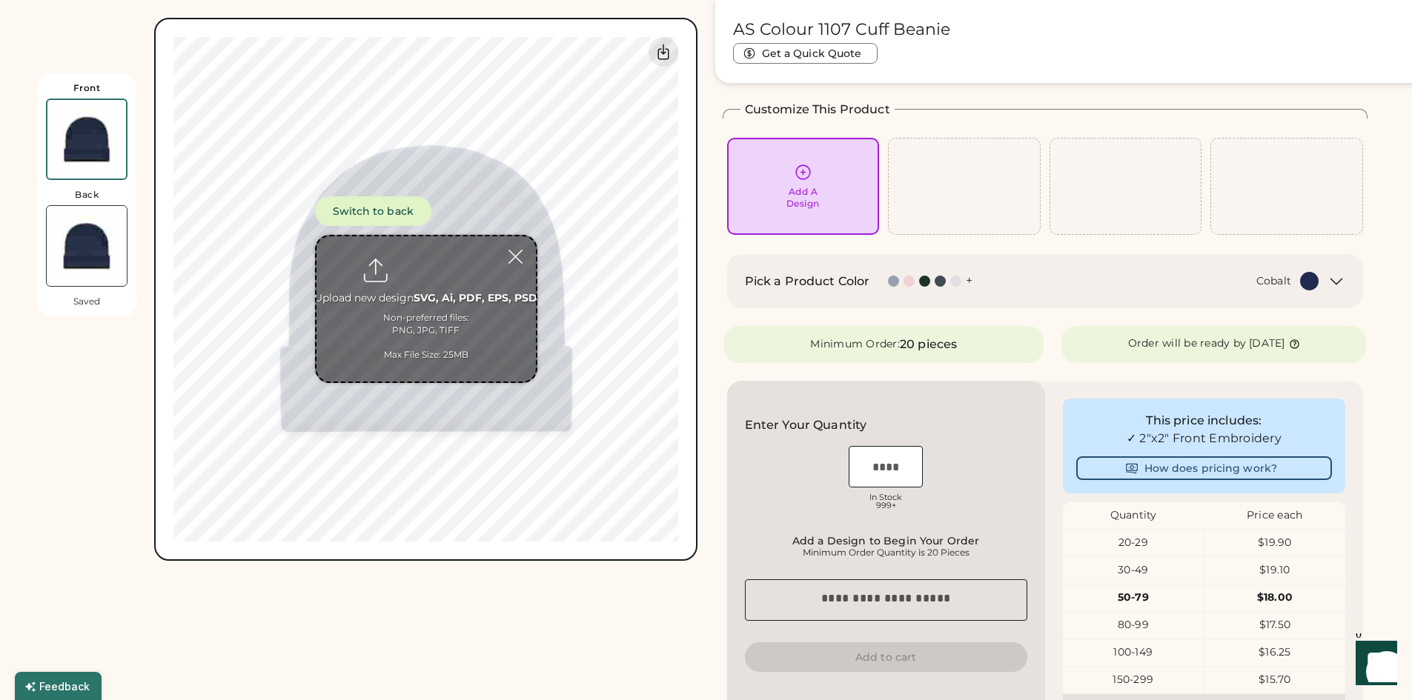
click at [402, 280] on input "file" at bounding box center [425, 308] width 219 height 145
click at [516, 256] on div at bounding box center [516, 257] width 26 height 26
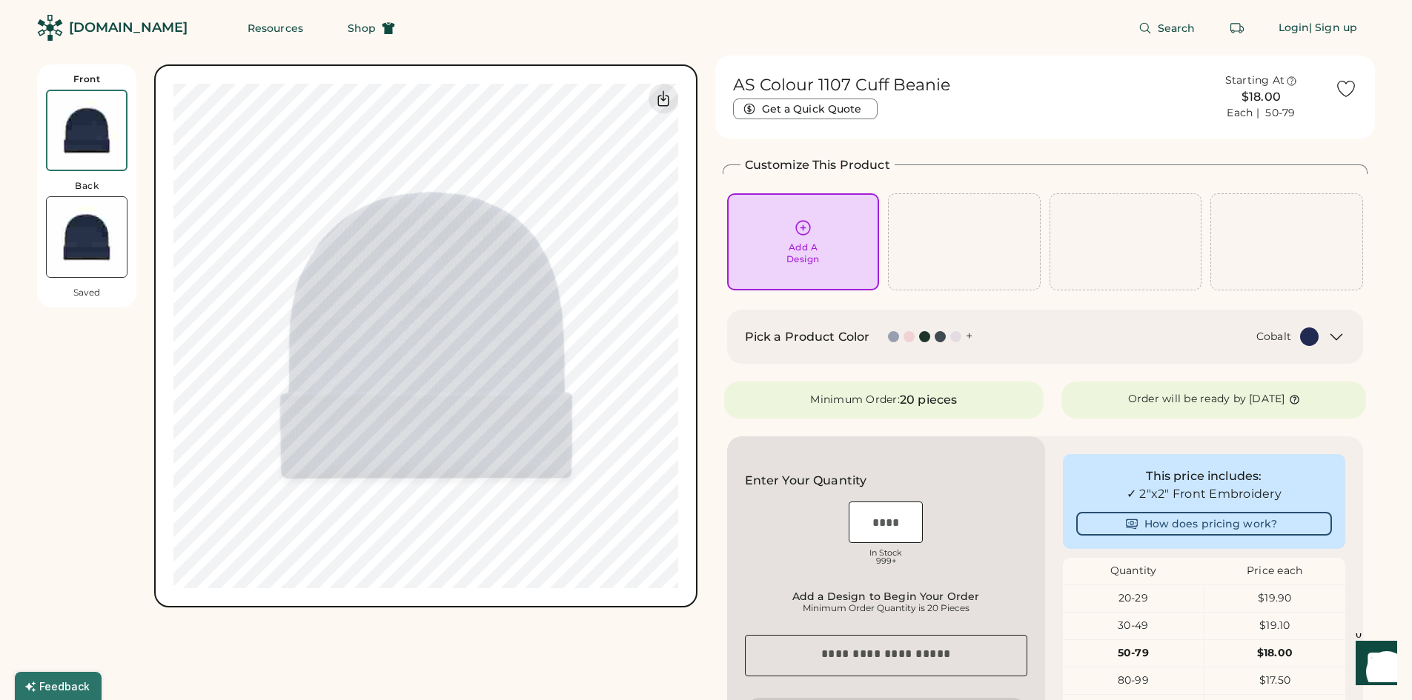
scroll to position [0, 0]
click at [951, 342] on div at bounding box center [958, 336] width 16 height 11
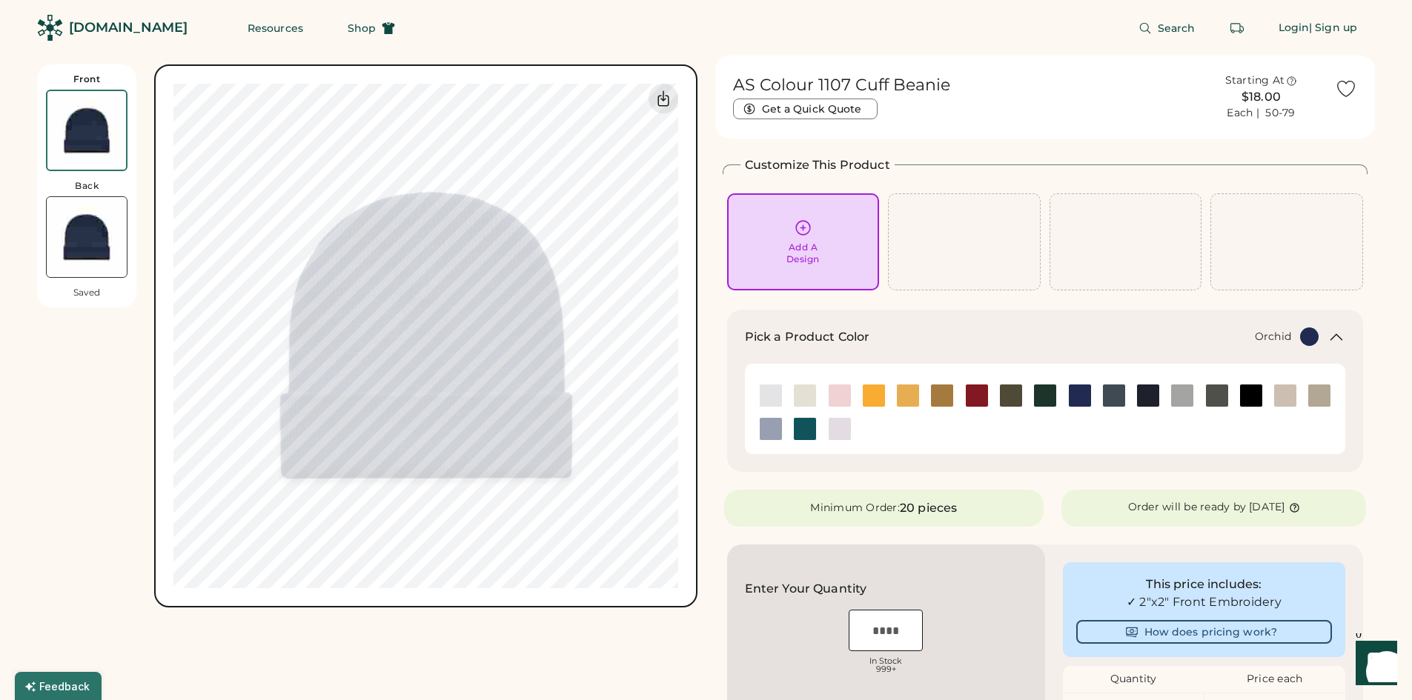
click at [850, 428] on img at bounding box center [840, 429] width 22 height 22
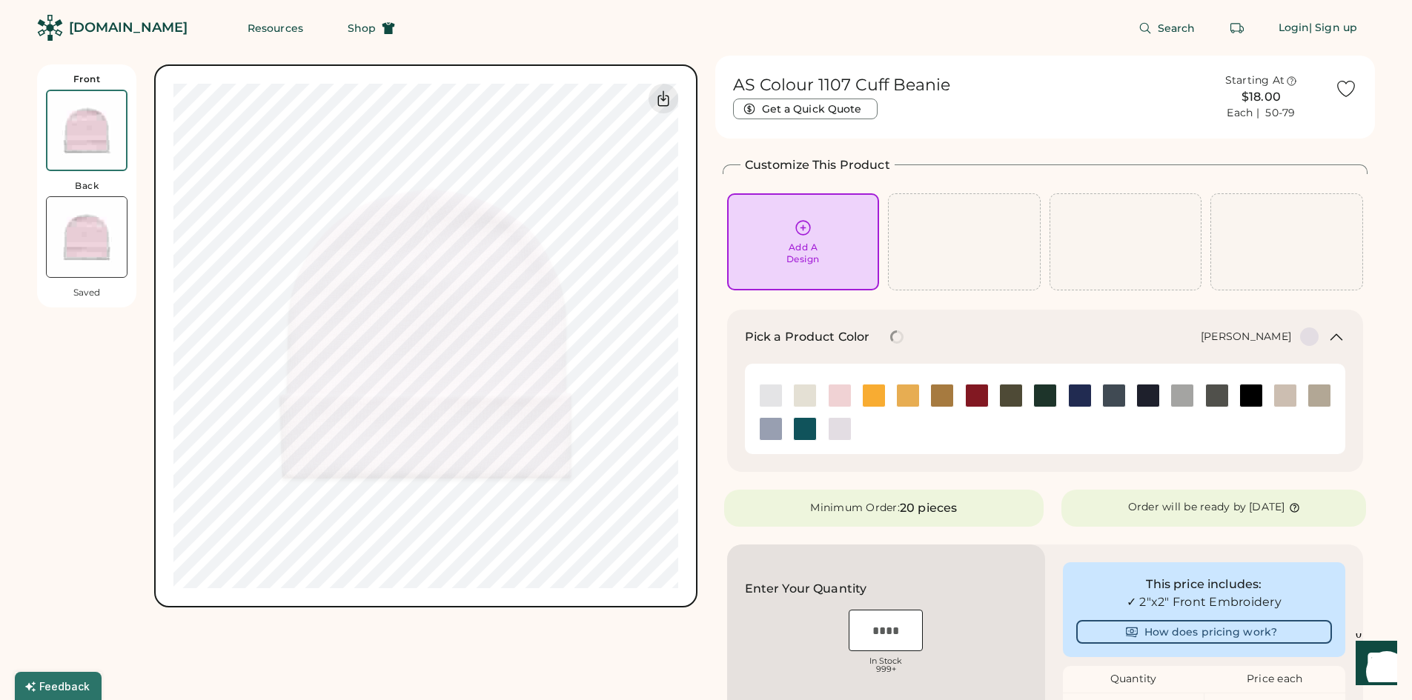
click at [774, 389] on img at bounding box center [771, 396] width 22 height 22
click at [766, 431] on img at bounding box center [771, 429] width 22 height 22
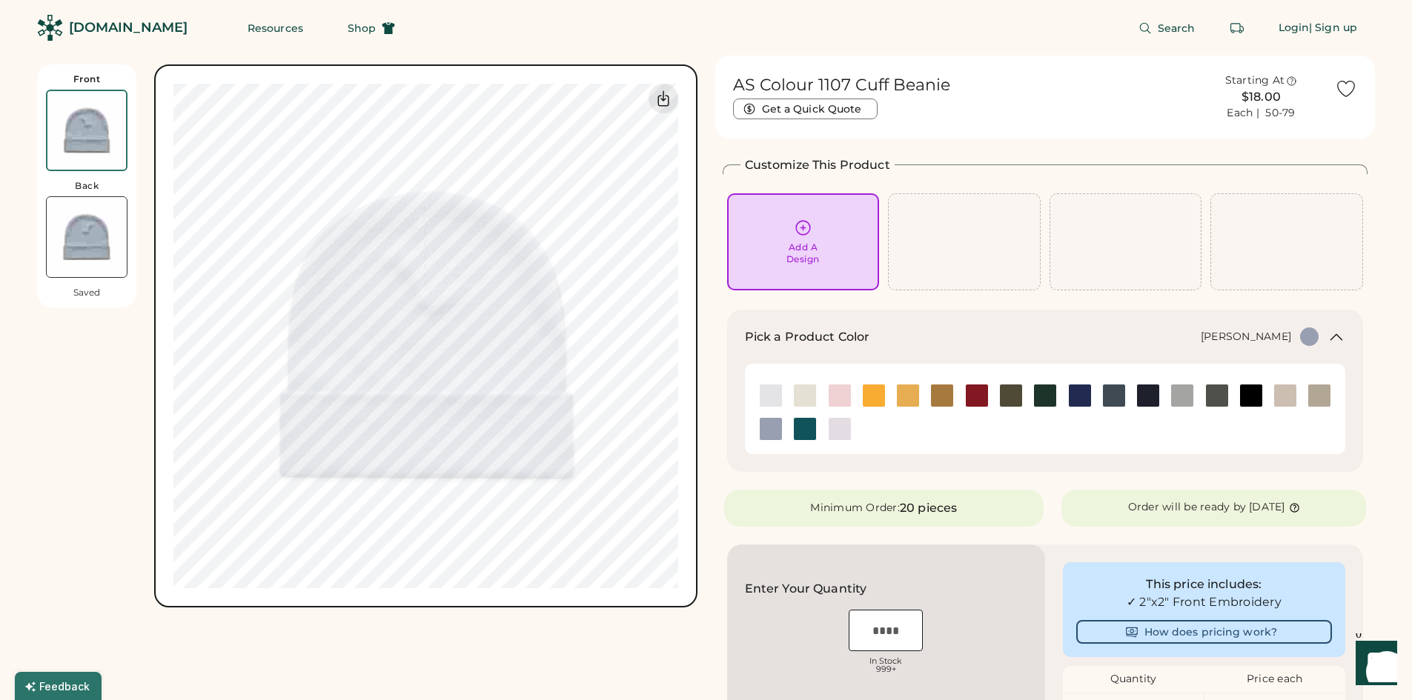
click at [759, 391] on div at bounding box center [771, 396] width 24 height 24
click at [769, 396] on img at bounding box center [771, 396] width 22 height 22
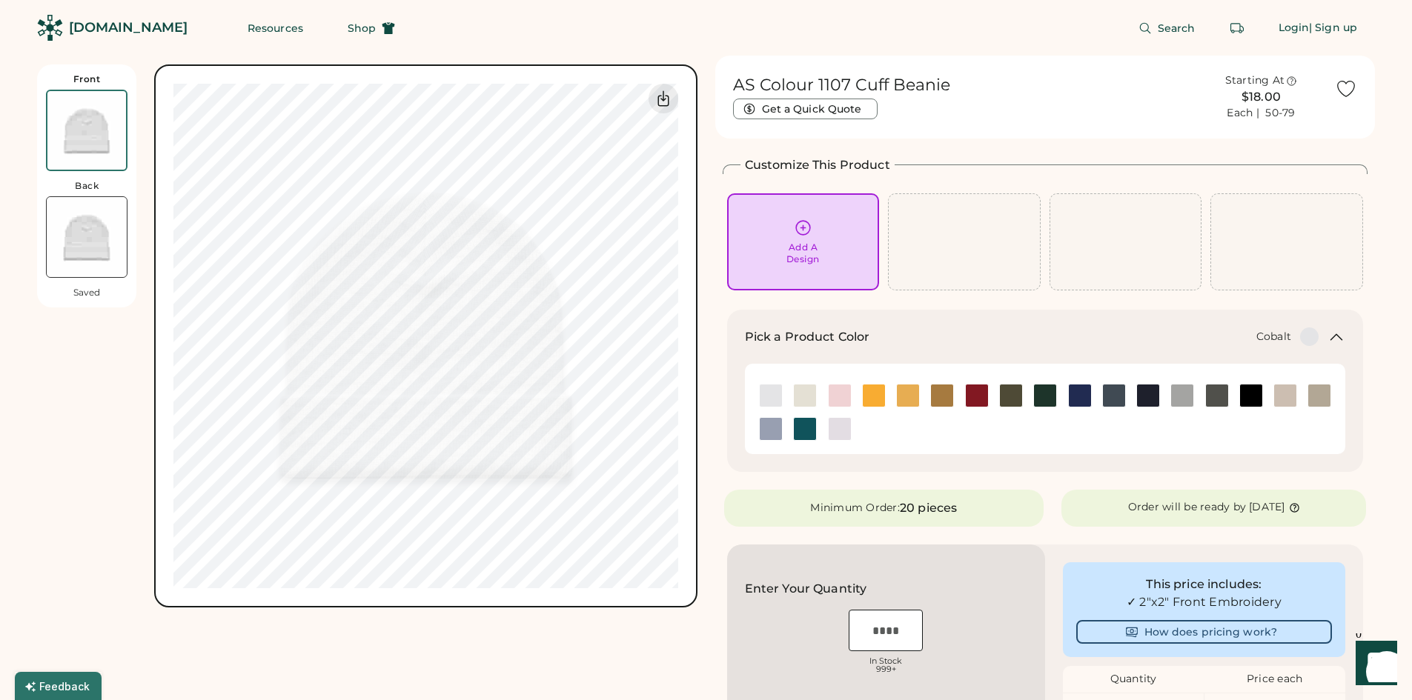
click at [1089, 393] on img at bounding box center [1080, 396] width 22 height 22
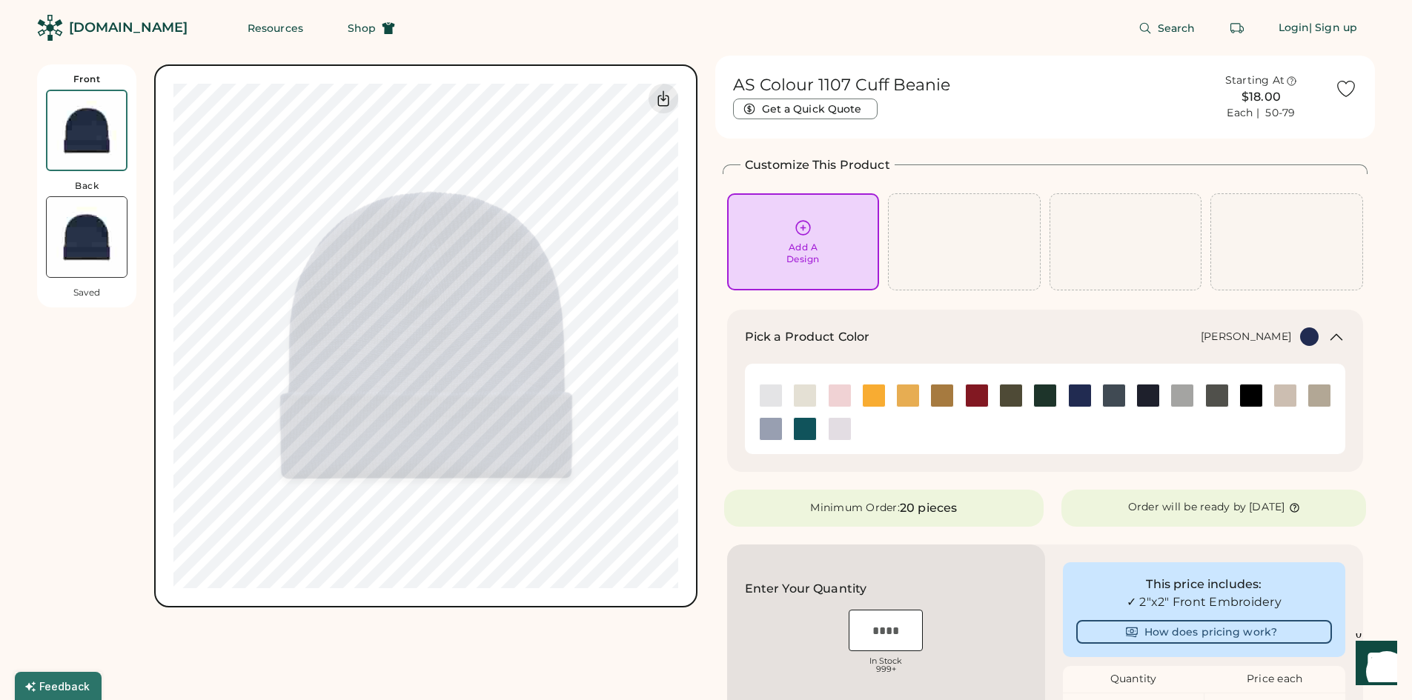
click at [766, 397] on img at bounding box center [771, 396] width 22 height 22
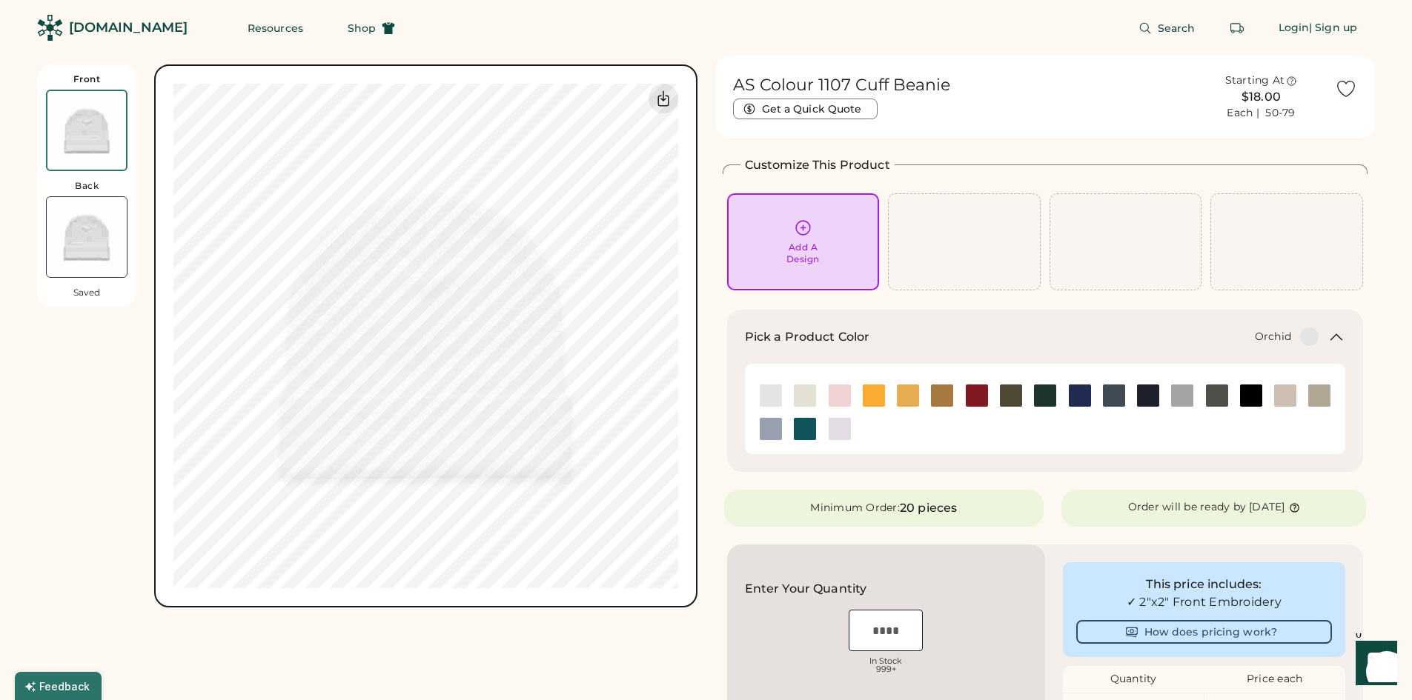
click at [840, 434] on img at bounding box center [840, 429] width 22 height 22
click at [759, 425] on div at bounding box center [771, 429] width 24 height 24
click at [774, 431] on img at bounding box center [771, 429] width 22 height 22
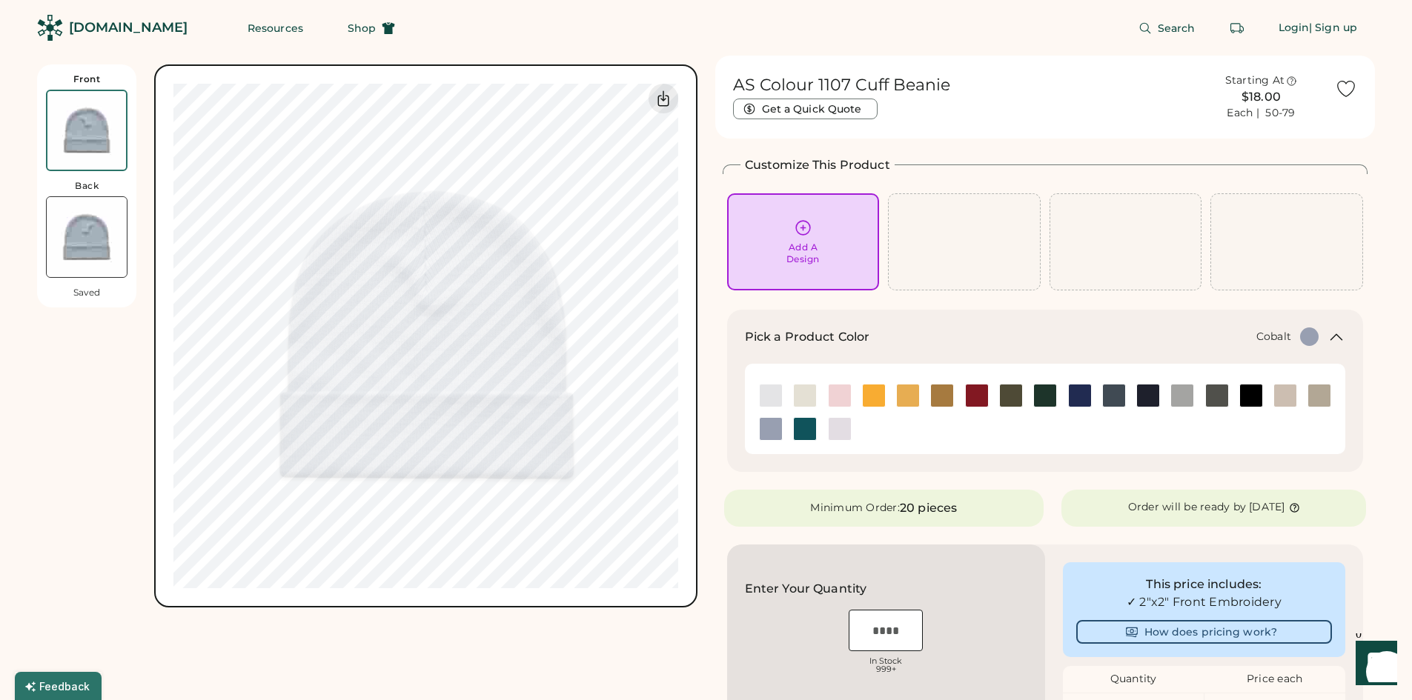
click at [1074, 397] on img at bounding box center [1080, 396] width 22 height 22
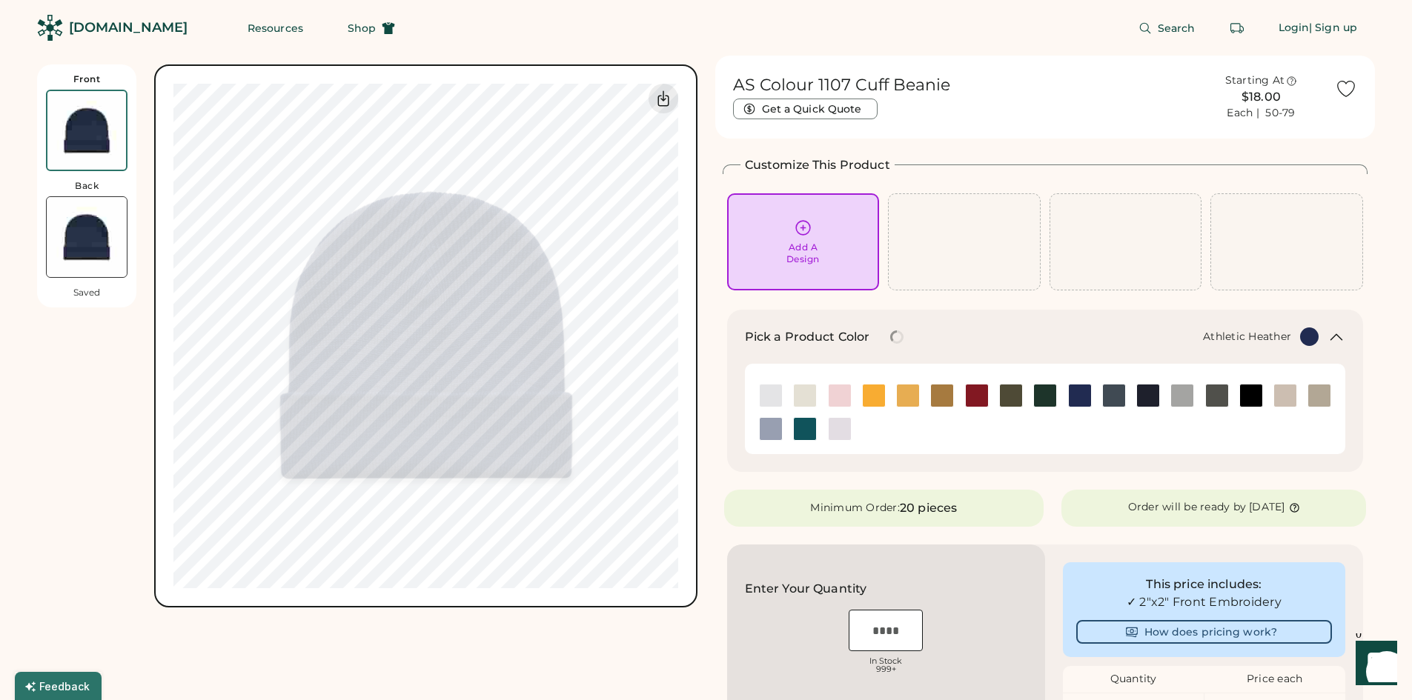
click at [1183, 396] on img at bounding box center [1182, 396] width 22 height 22
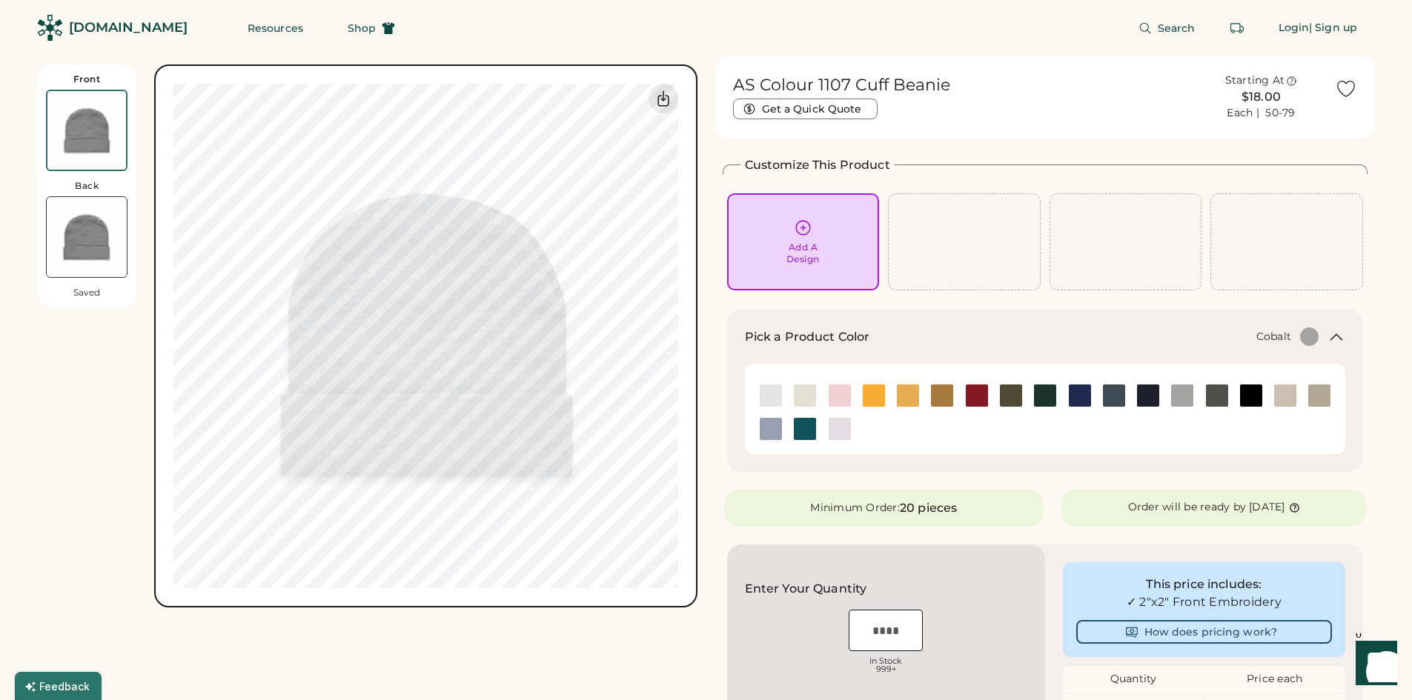
click at [1077, 397] on img at bounding box center [1080, 396] width 22 height 22
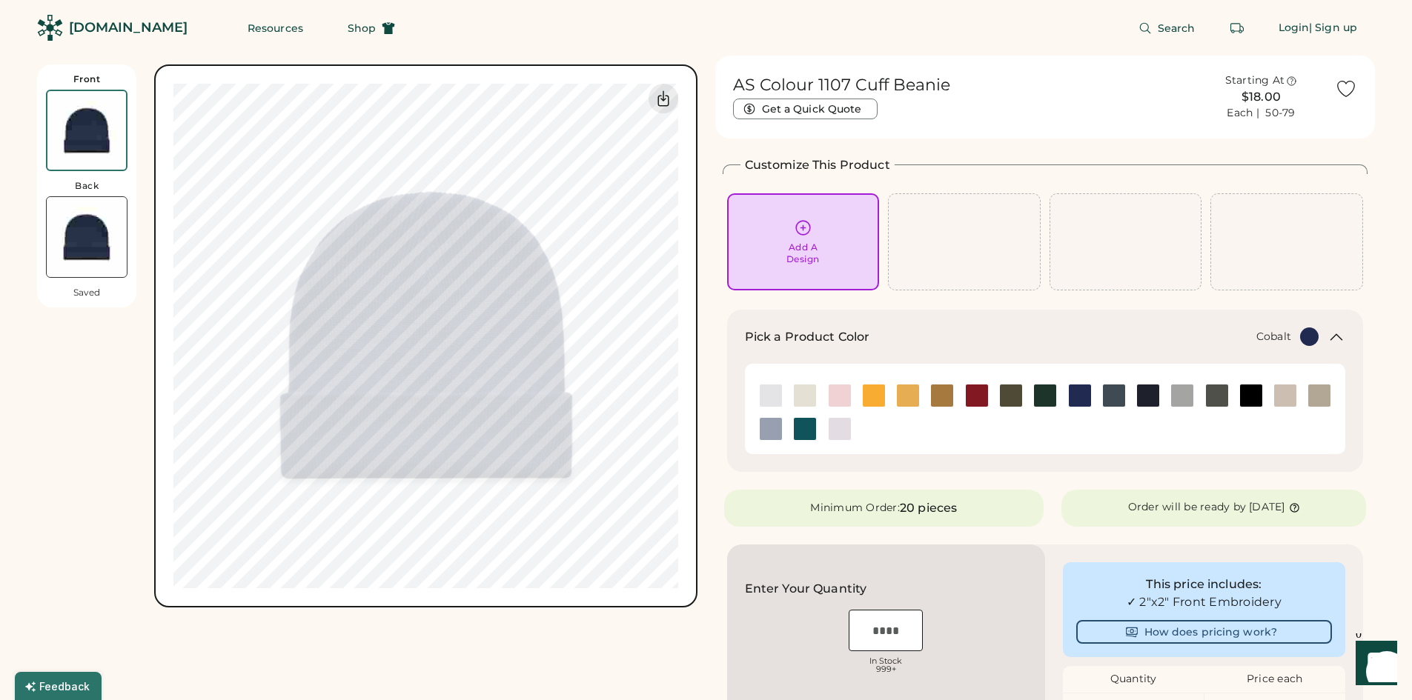
click at [795, 264] on div "Add A Design" at bounding box center [802, 254] width 33 height 24
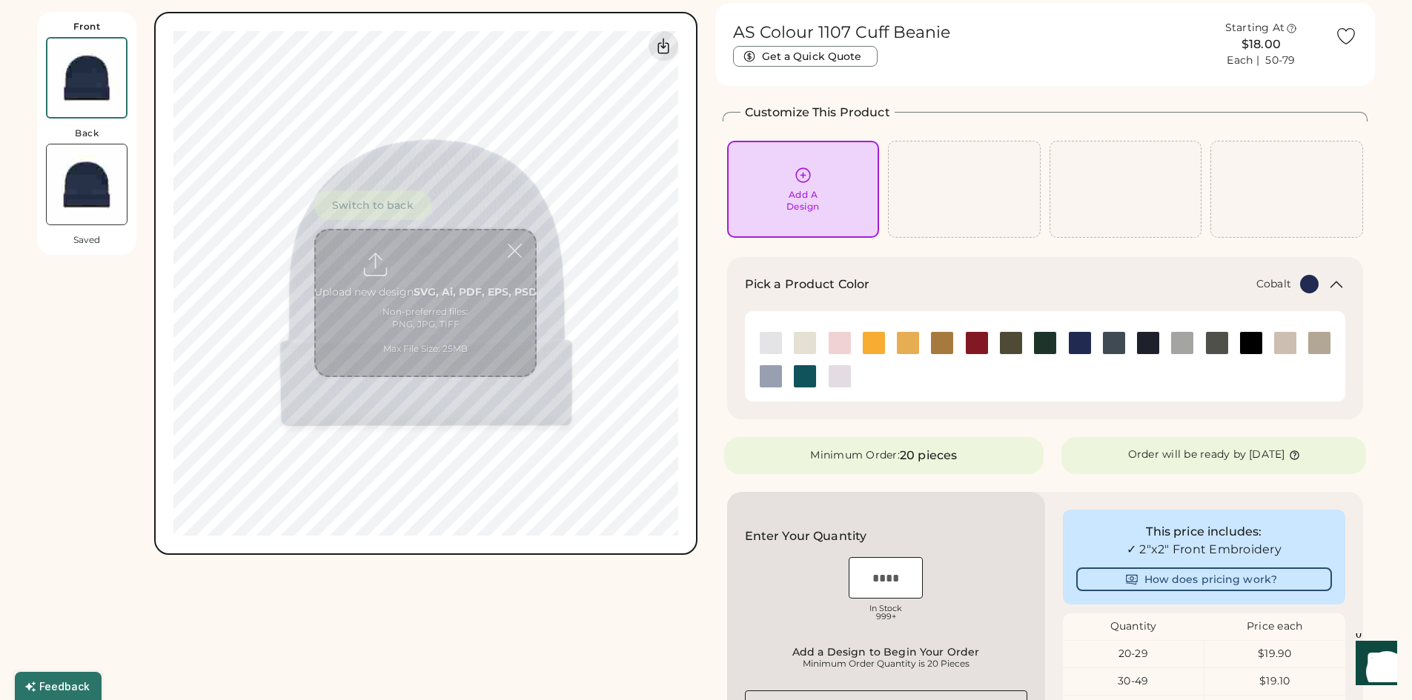
scroll to position [64, 0]
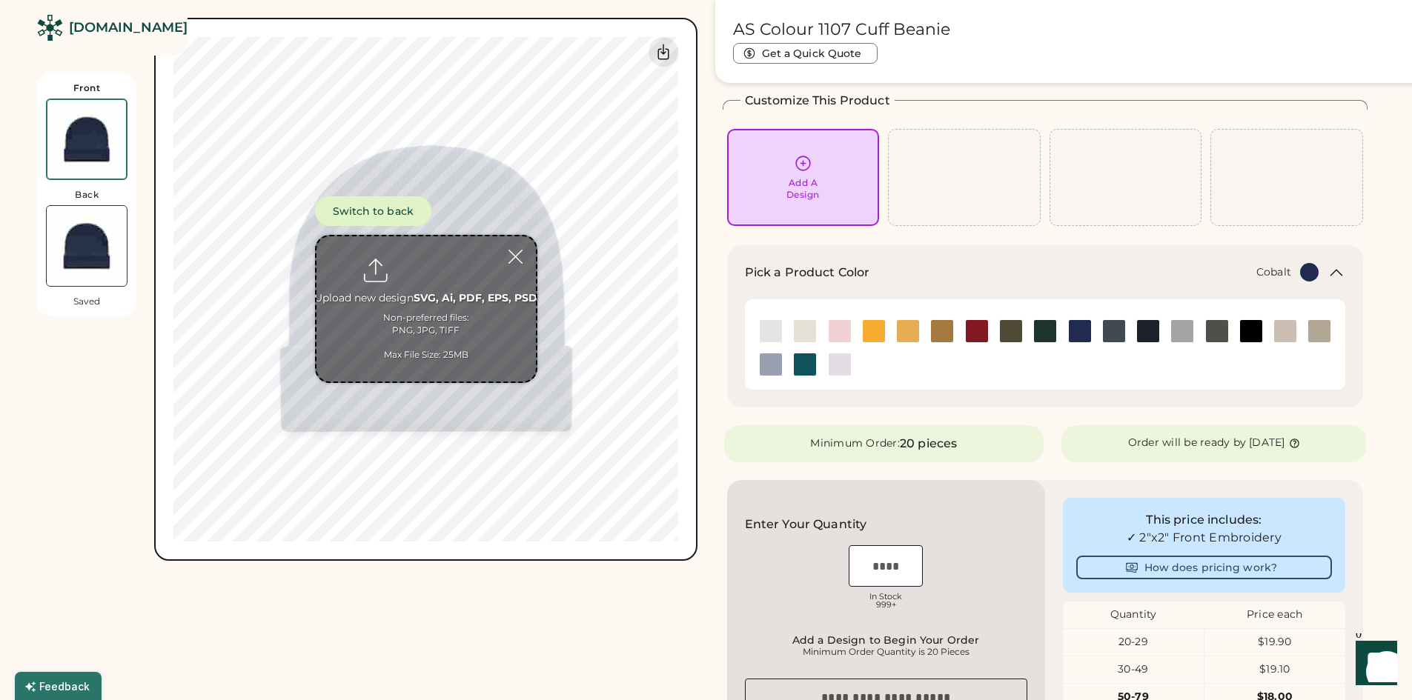
click at [442, 250] on input "file" at bounding box center [425, 308] width 219 height 145
type input "**********"
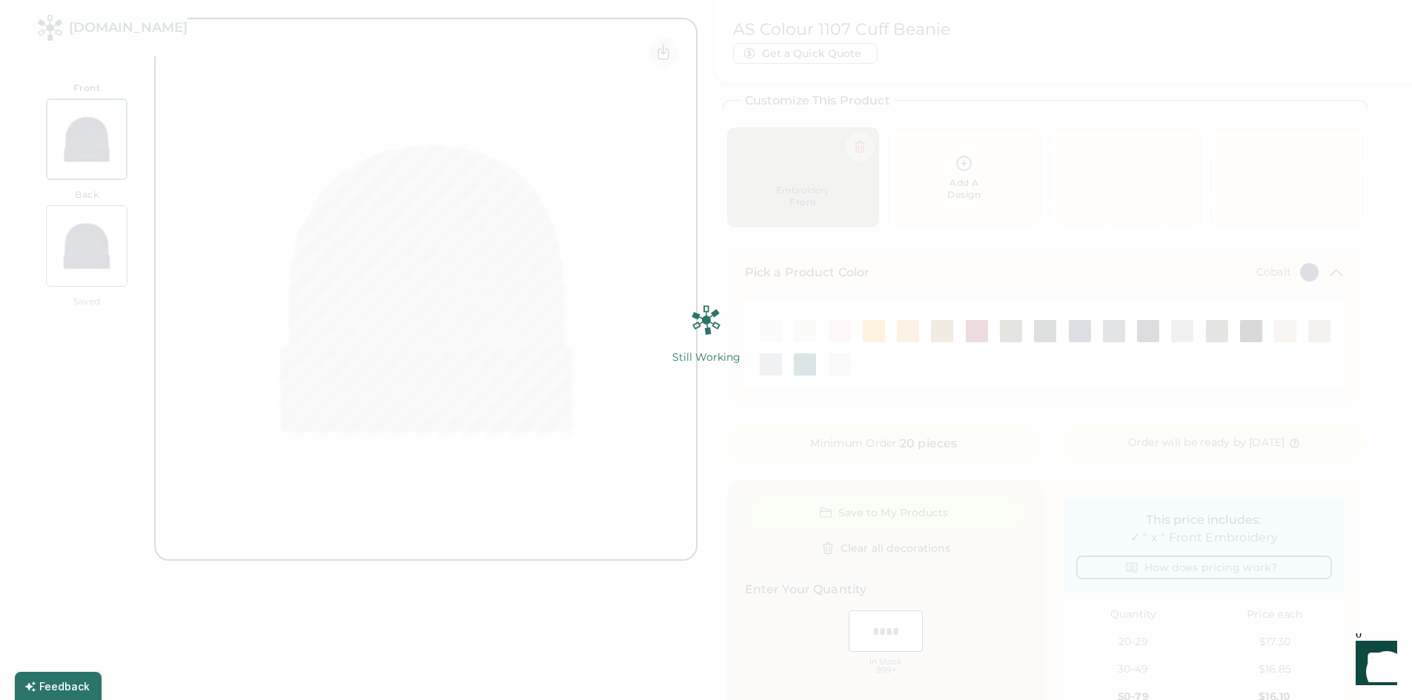
click at [1027, 225] on img at bounding box center [706, 350] width 1412 height 700
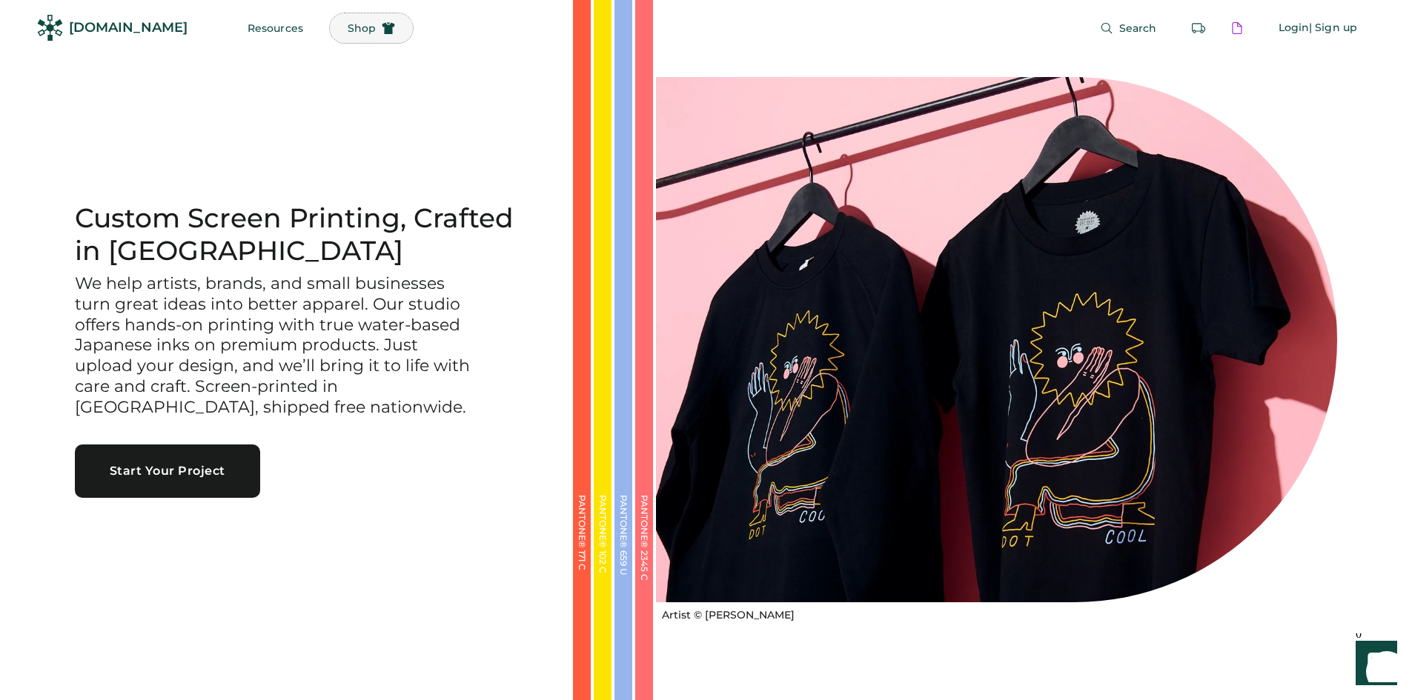
click at [348, 33] on span "Shop" at bounding box center [362, 28] width 28 height 10
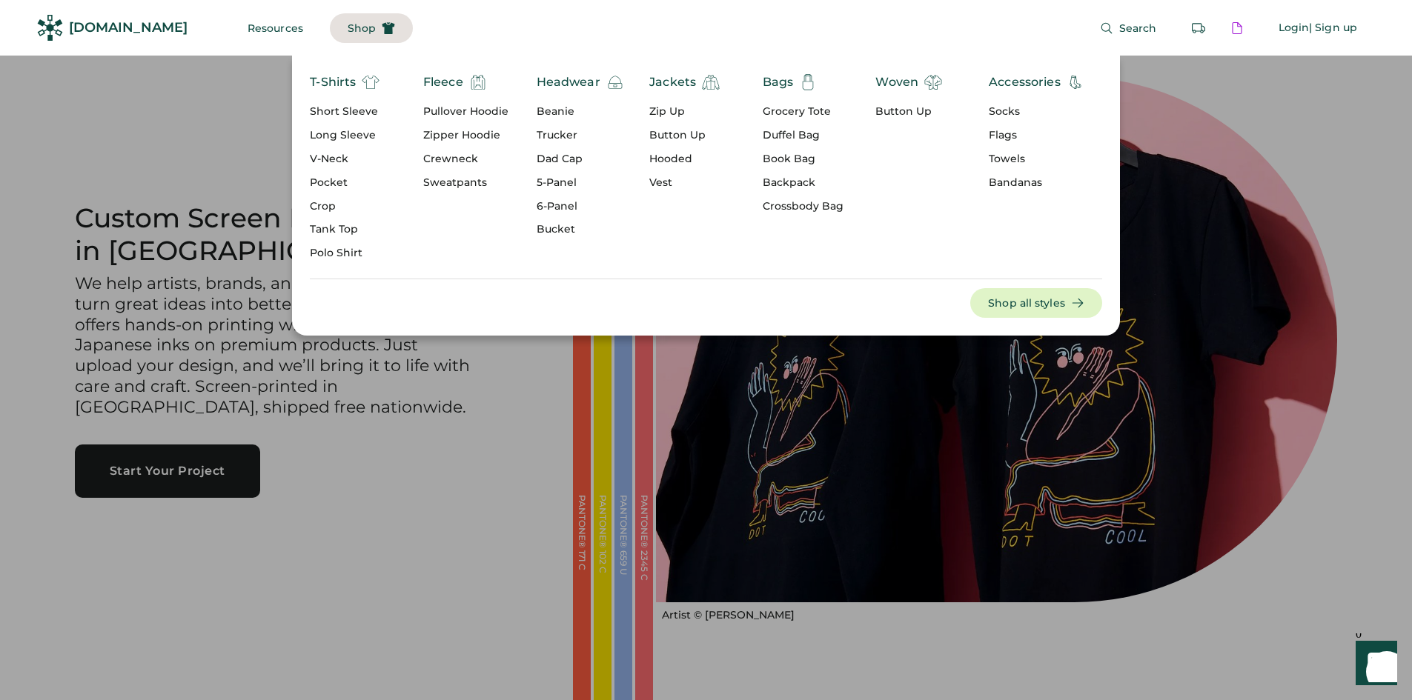
click at [556, 111] on div "Beanie" at bounding box center [580, 112] width 87 height 15
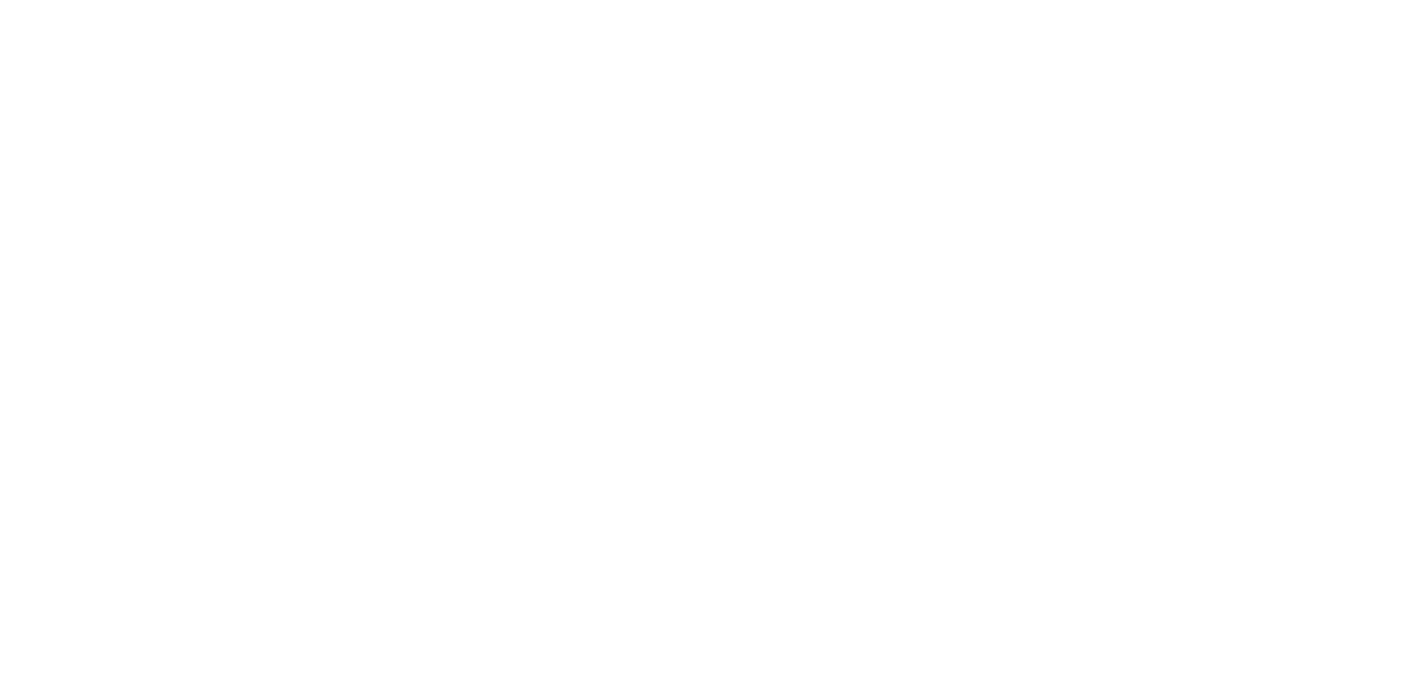
select select "*****"
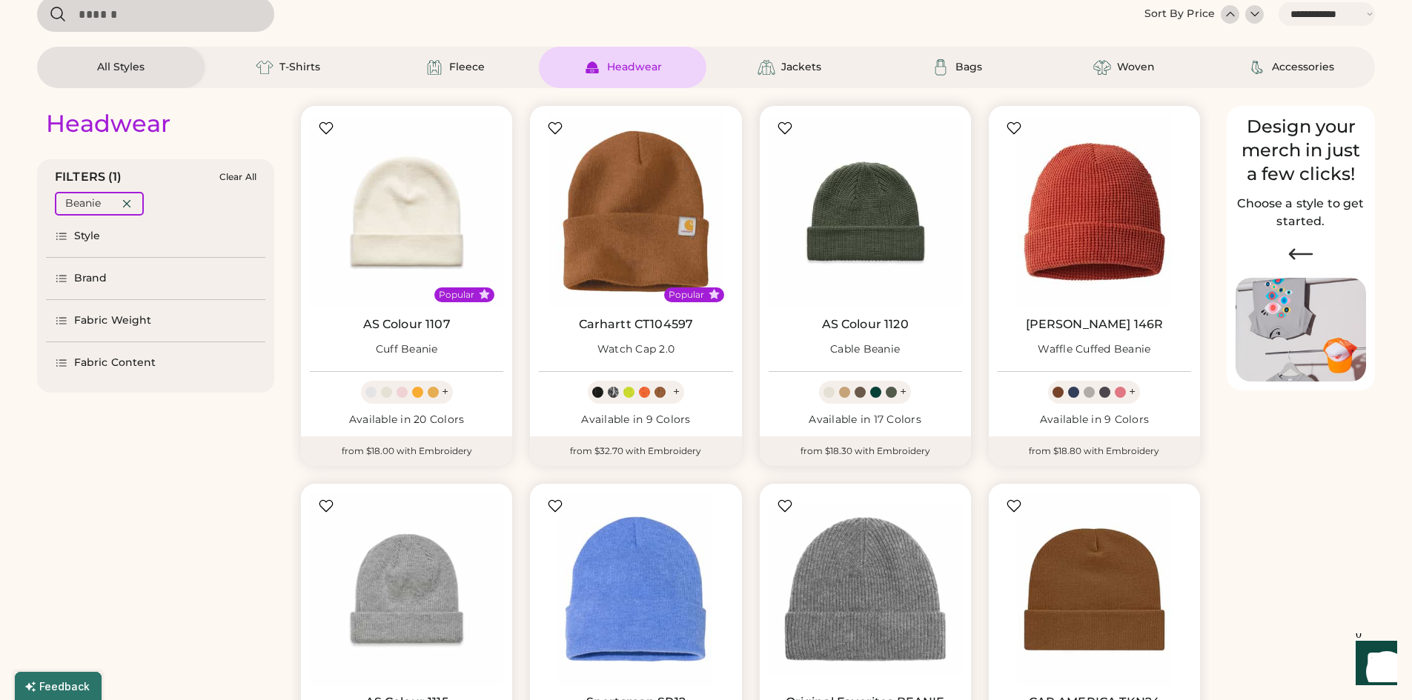
scroll to position [81, 0]
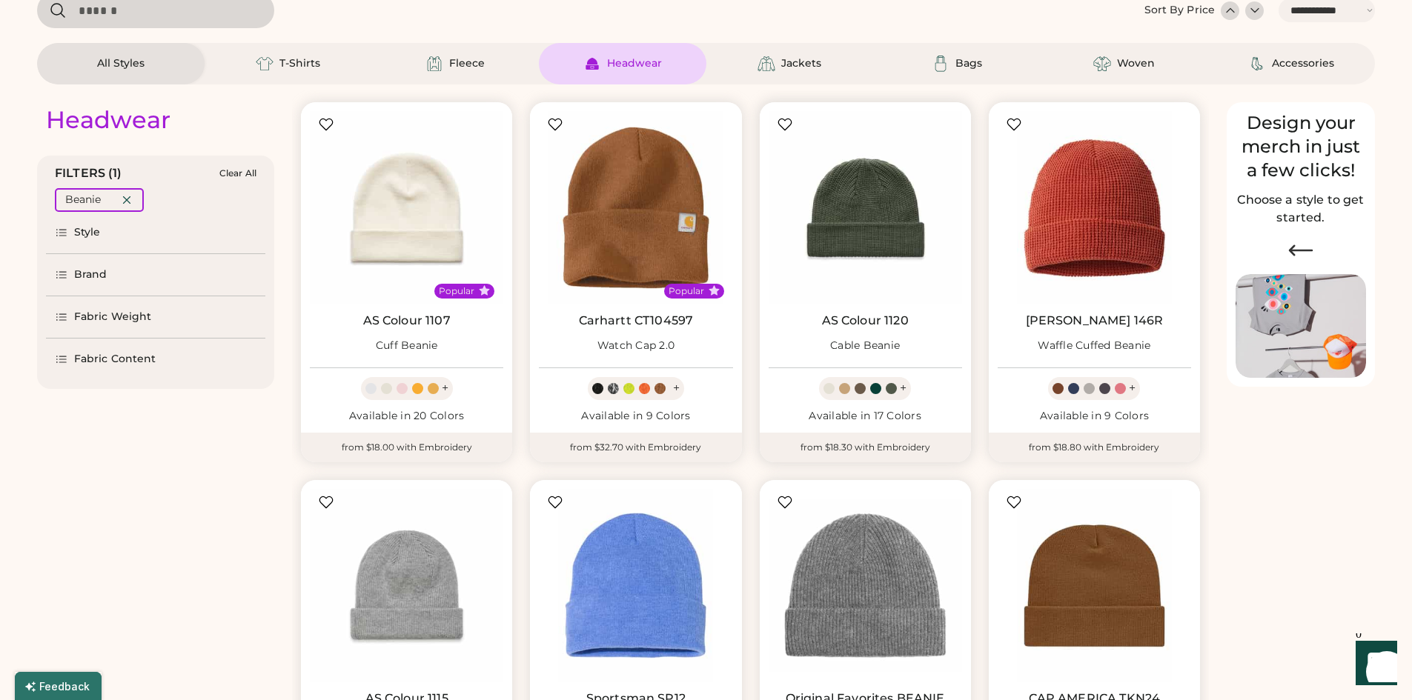
select select "*****"
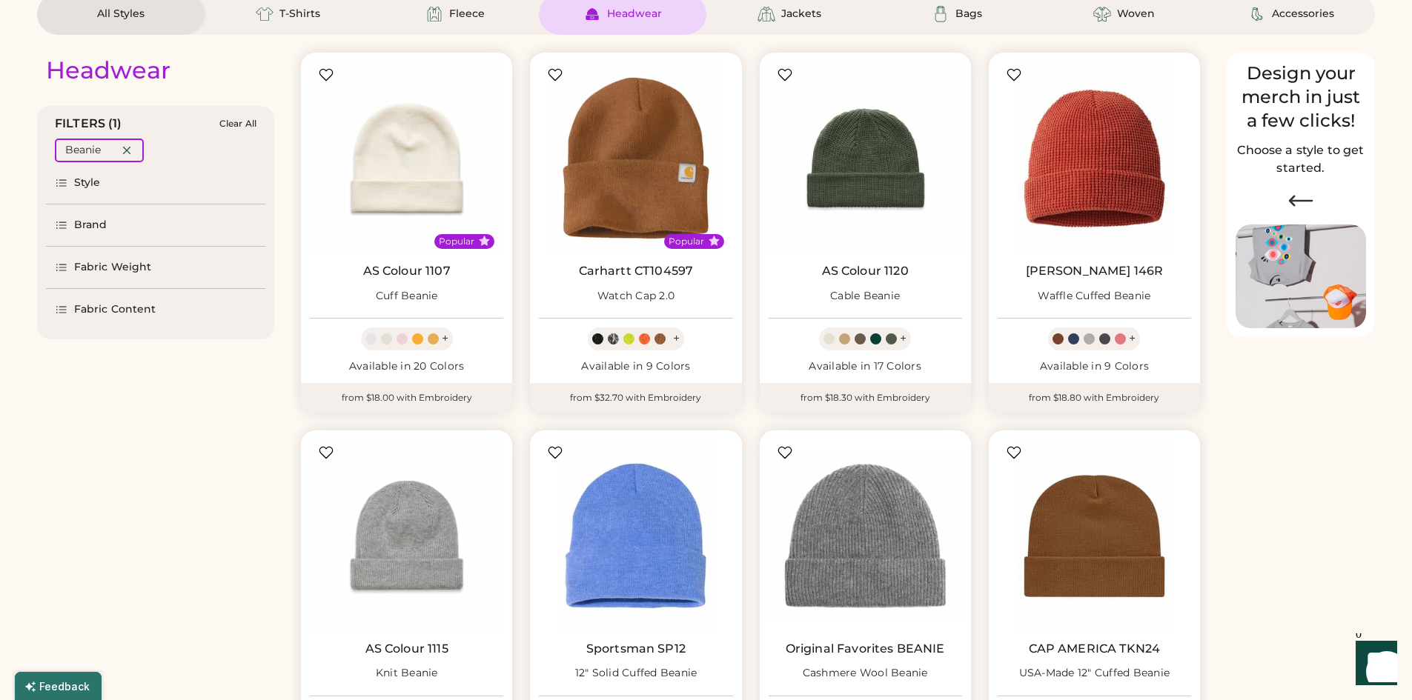
scroll to position [70, 0]
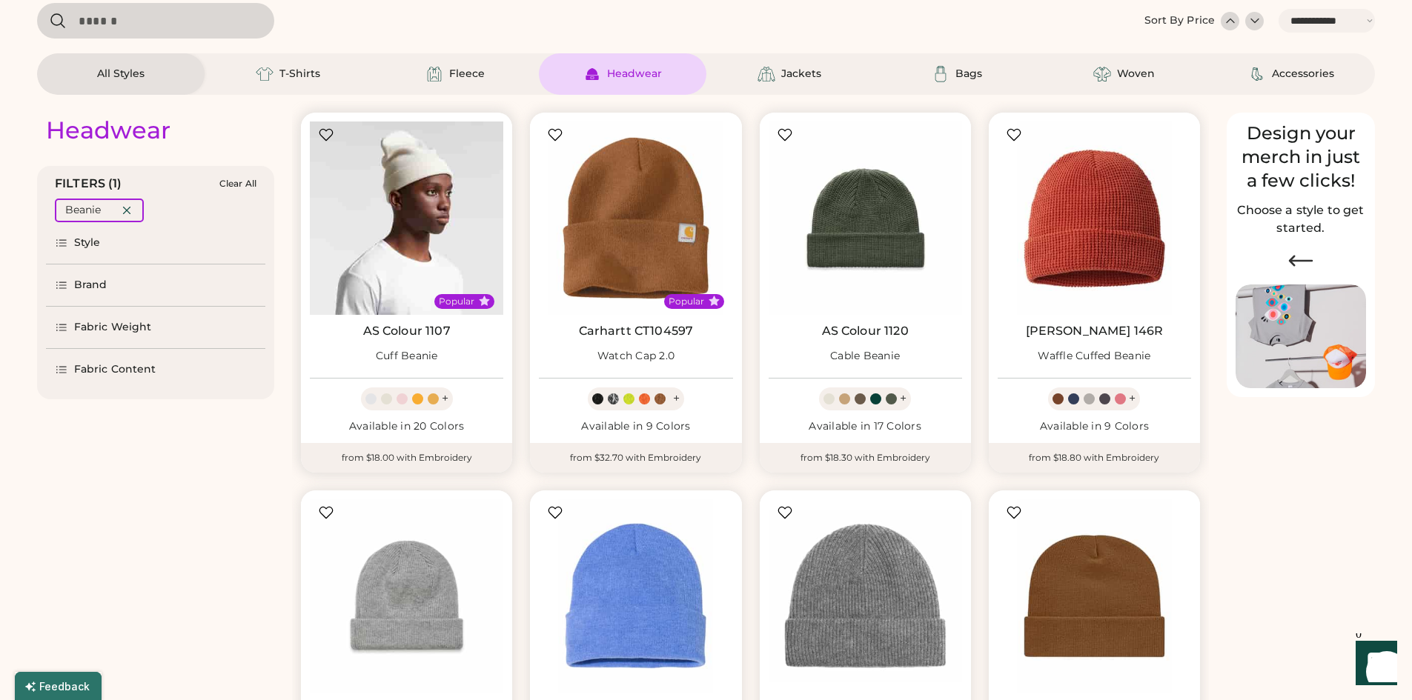
click at [443, 228] on img at bounding box center [406, 218] width 193 height 193
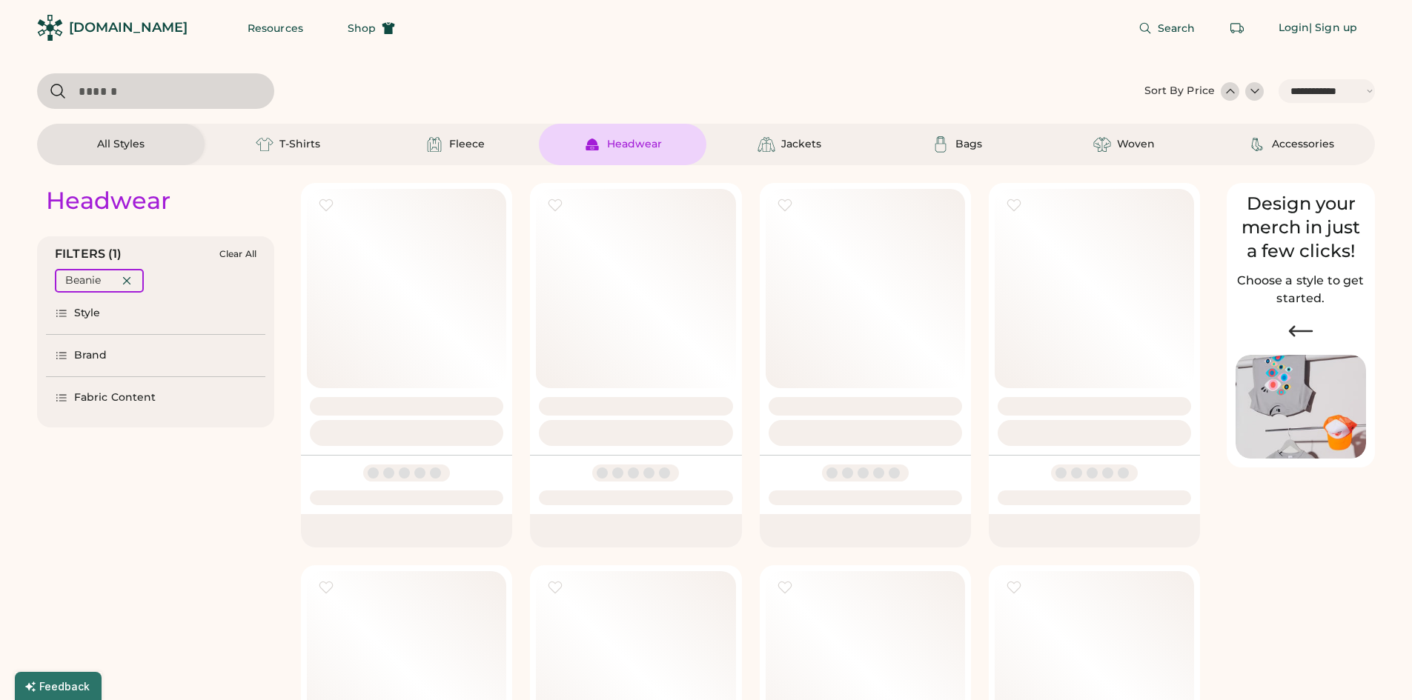
select select "*****"
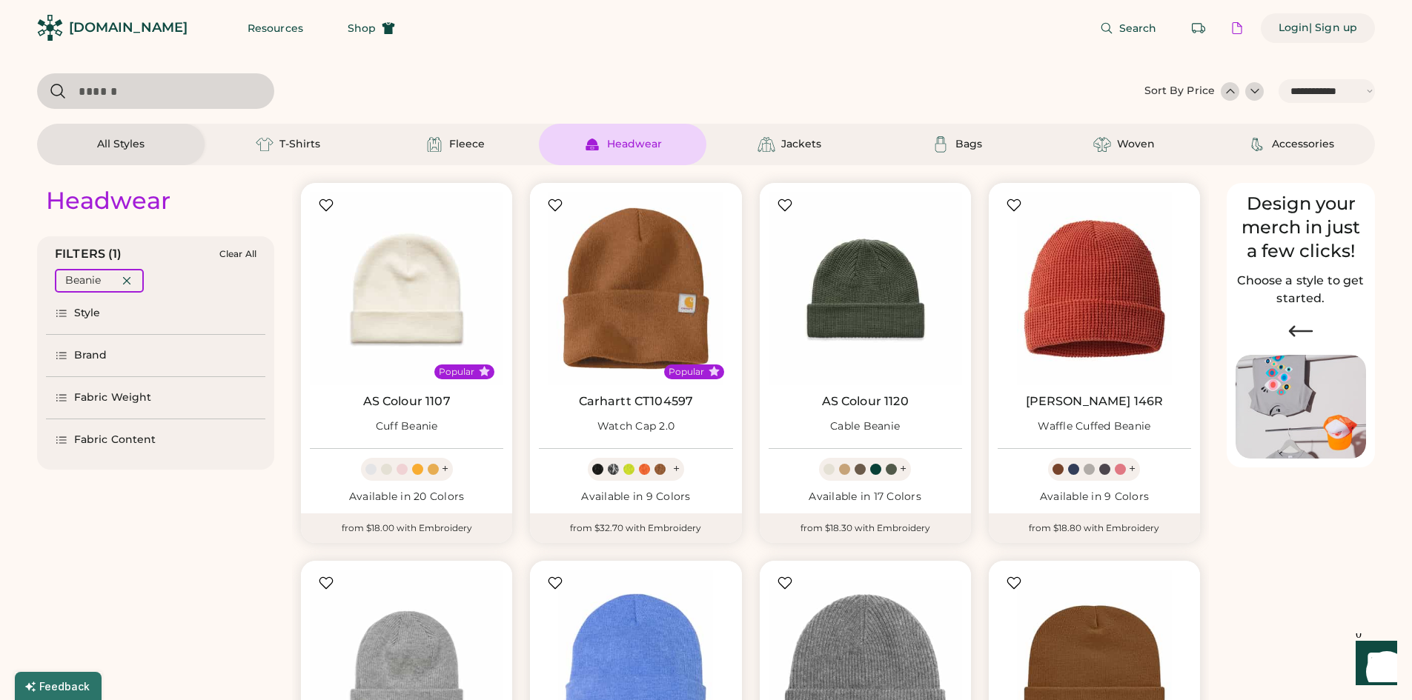
click at [1349, 30] on div "| Sign up" at bounding box center [1333, 28] width 48 height 15
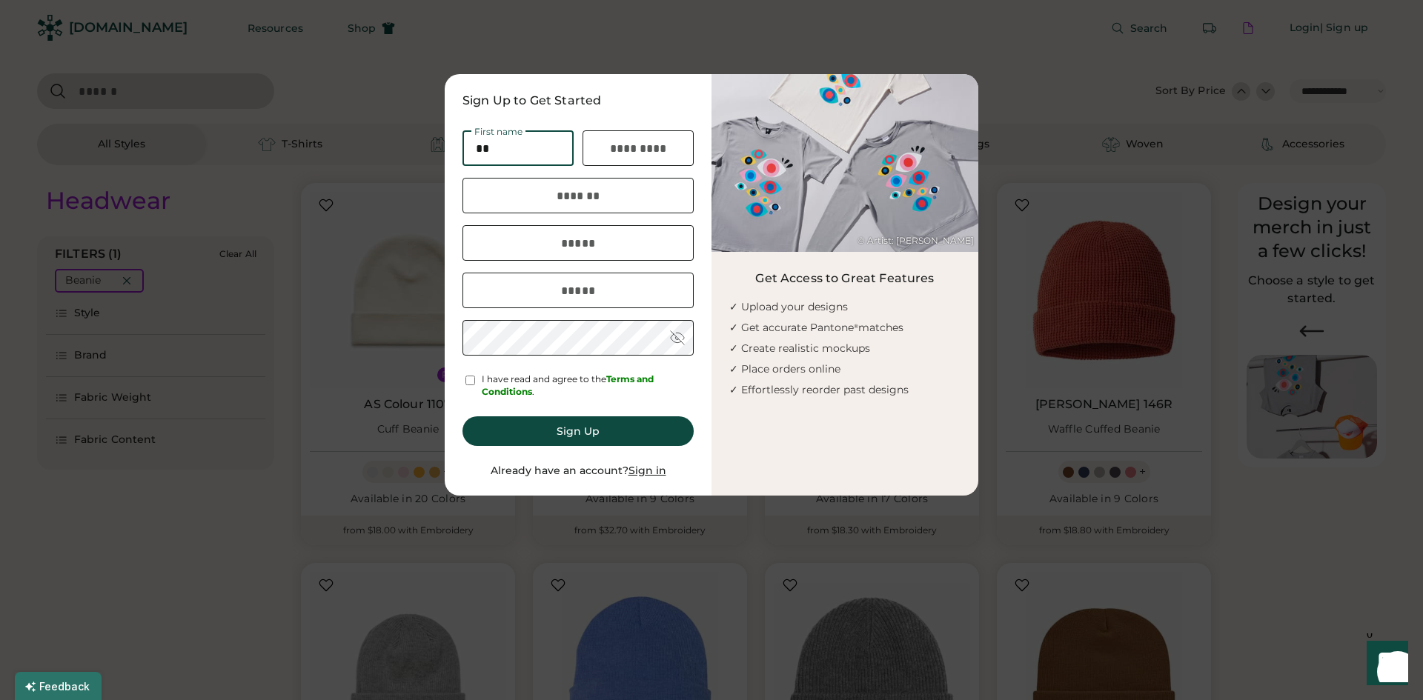
type input "********"
type input "*****"
type input "**********"
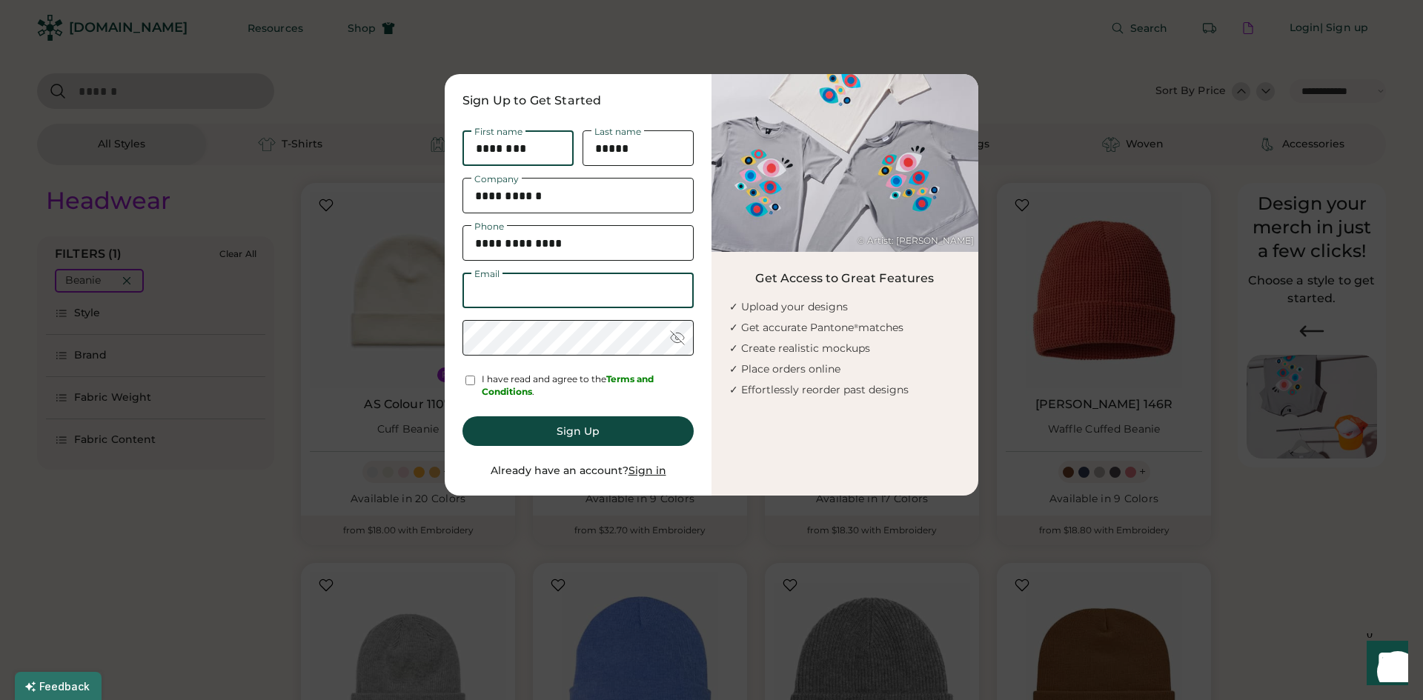
click at [563, 192] on input "input" at bounding box center [578, 196] width 231 height 36
type input "**********"
click at [587, 299] on input "email" at bounding box center [578, 291] width 231 height 36
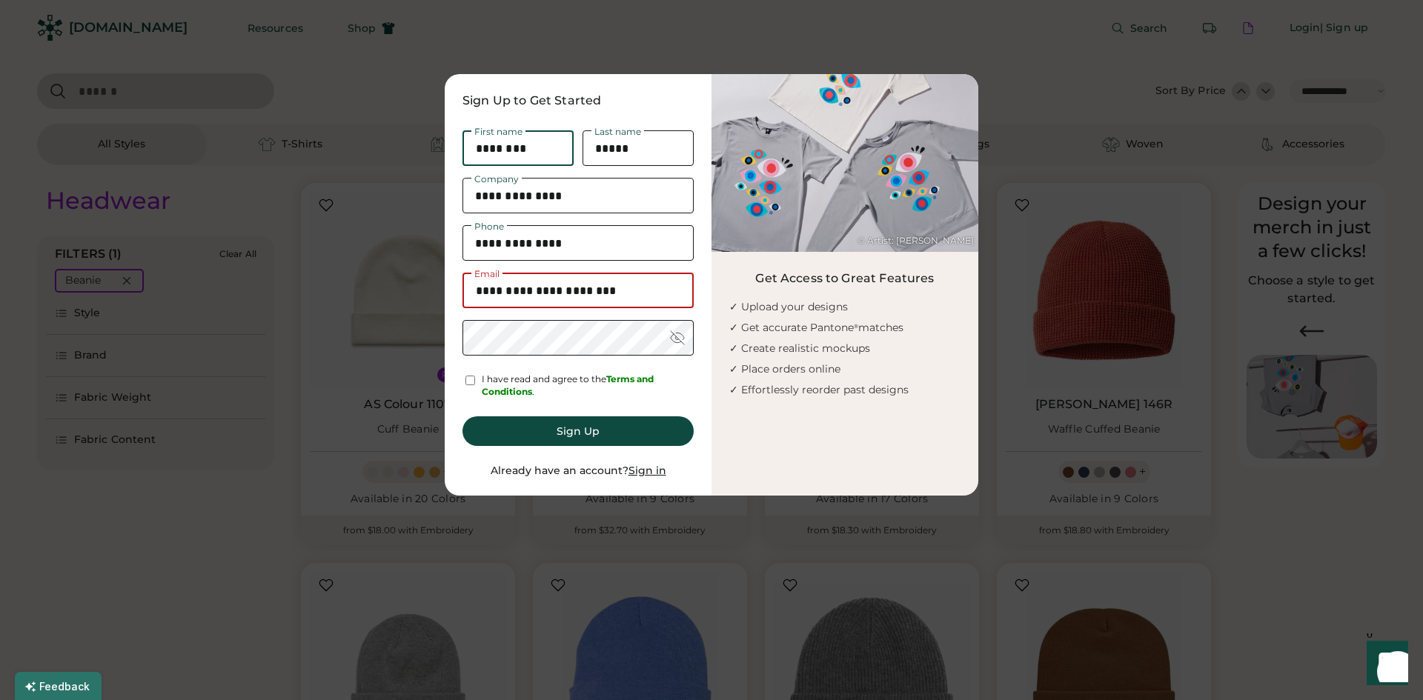
type input "**********"
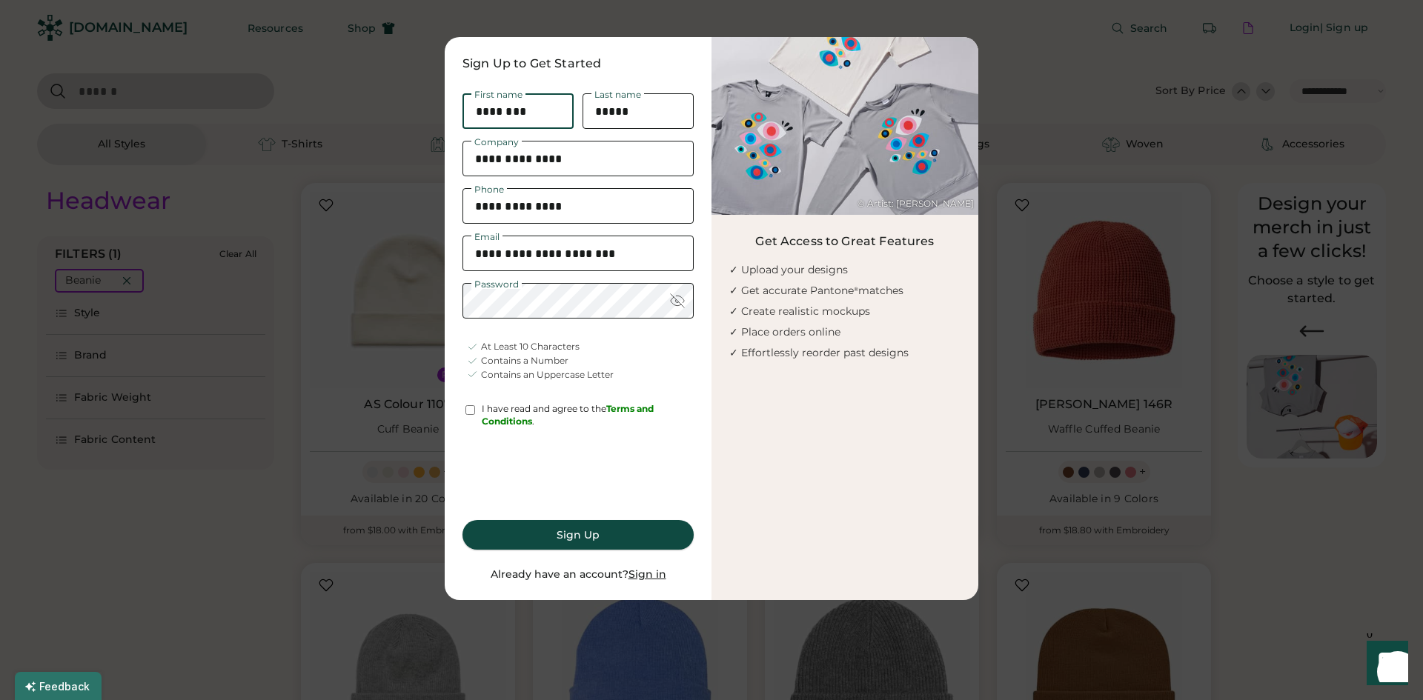
click at [563, 539] on button "Sign Up" at bounding box center [578, 535] width 231 height 30
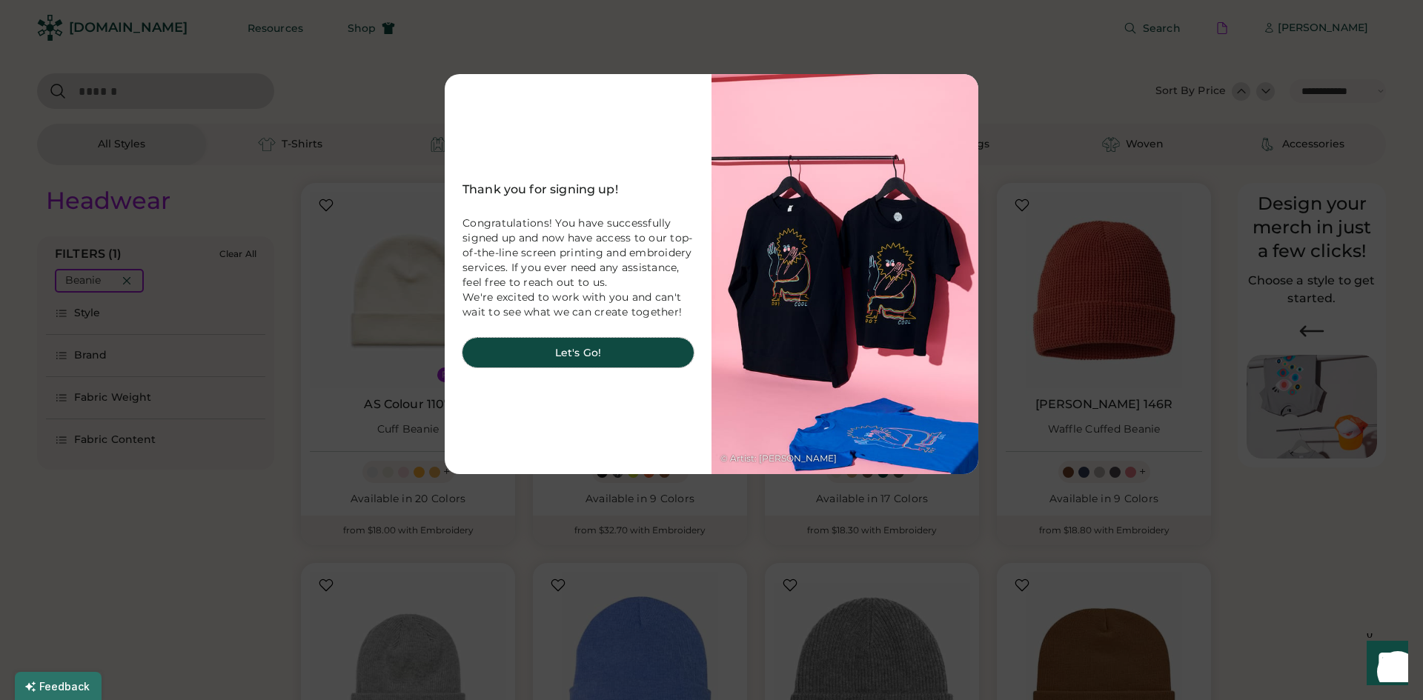
click at [571, 358] on button "Let's Go!" at bounding box center [578, 353] width 231 height 30
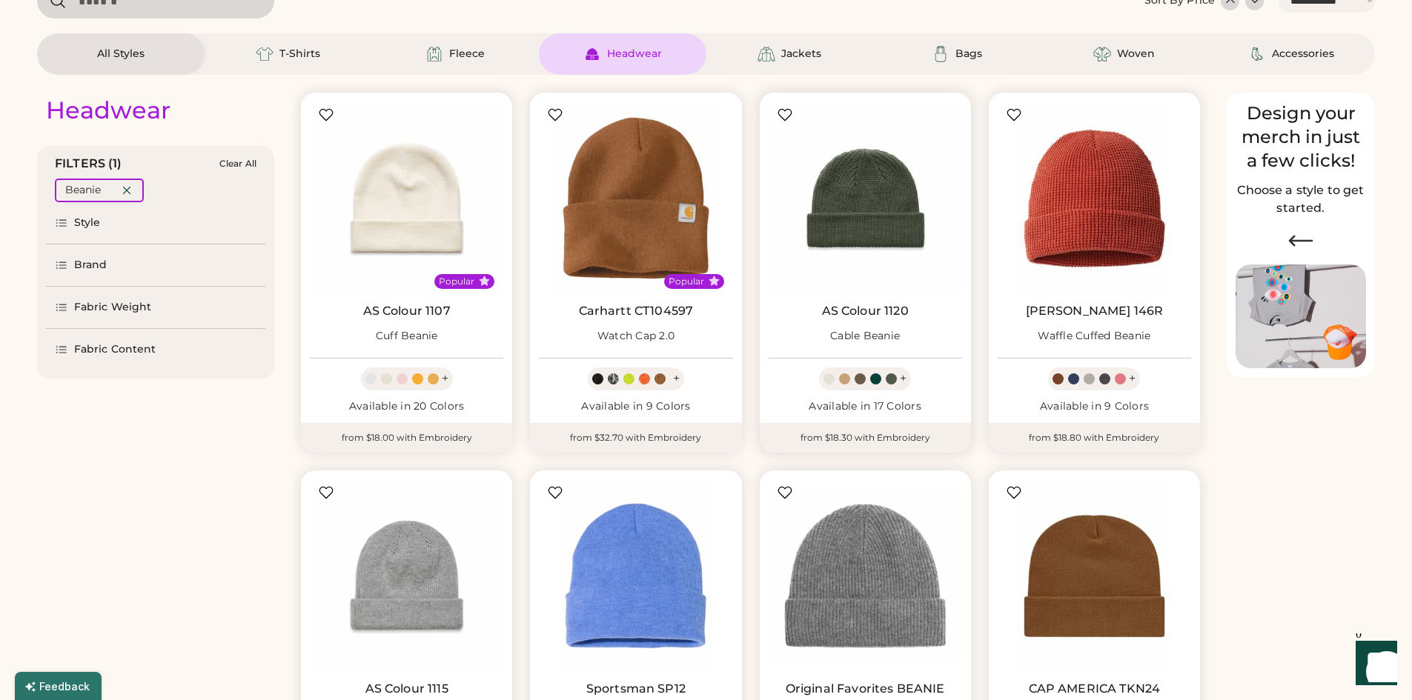
select select "*****"
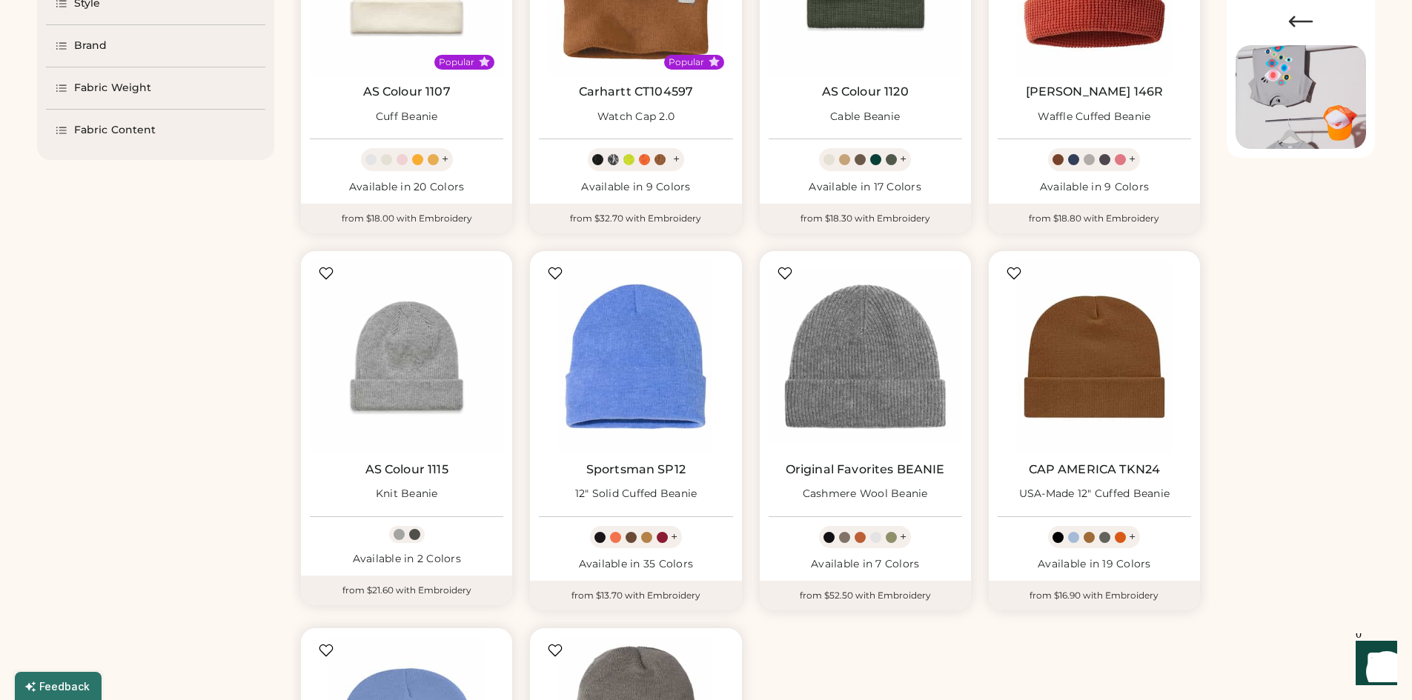
scroll to position [309, 0]
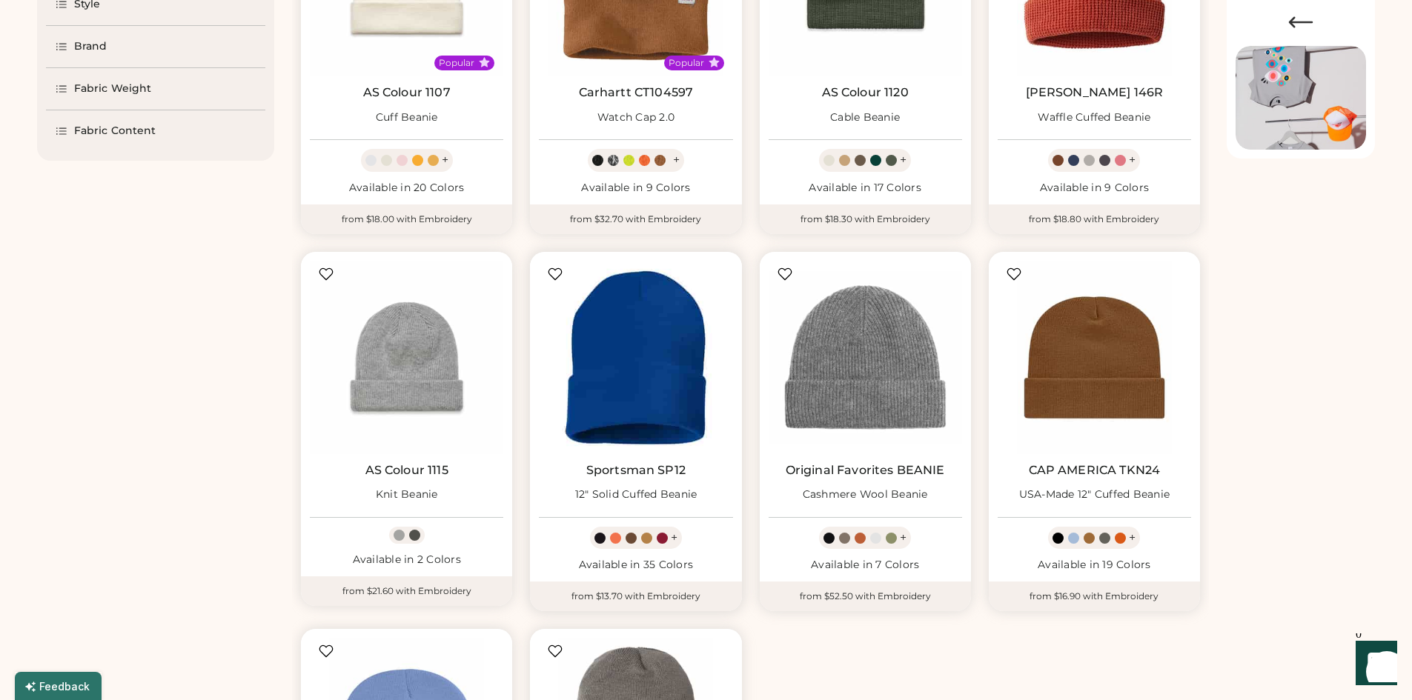
click at [571, 330] on img at bounding box center [635, 357] width 193 height 193
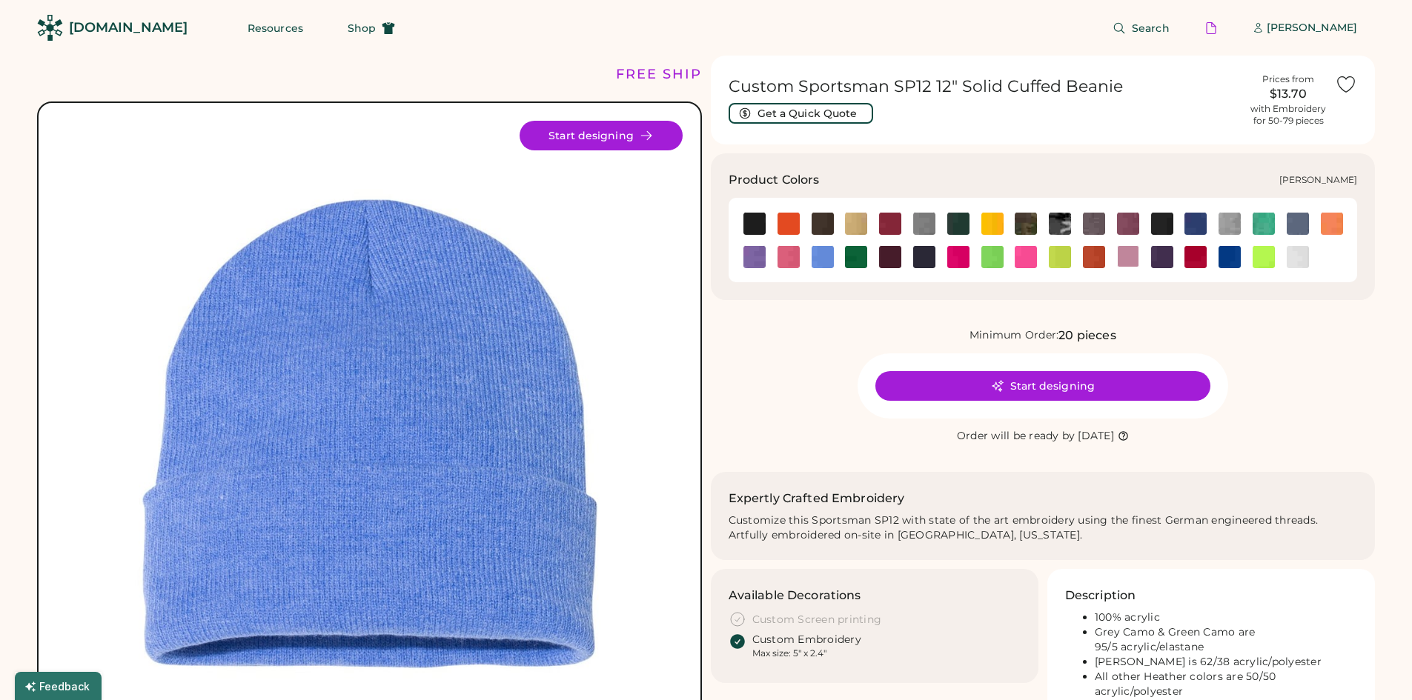
click at [821, 253] on img at bounding box center [823, 257] width 22 height 22
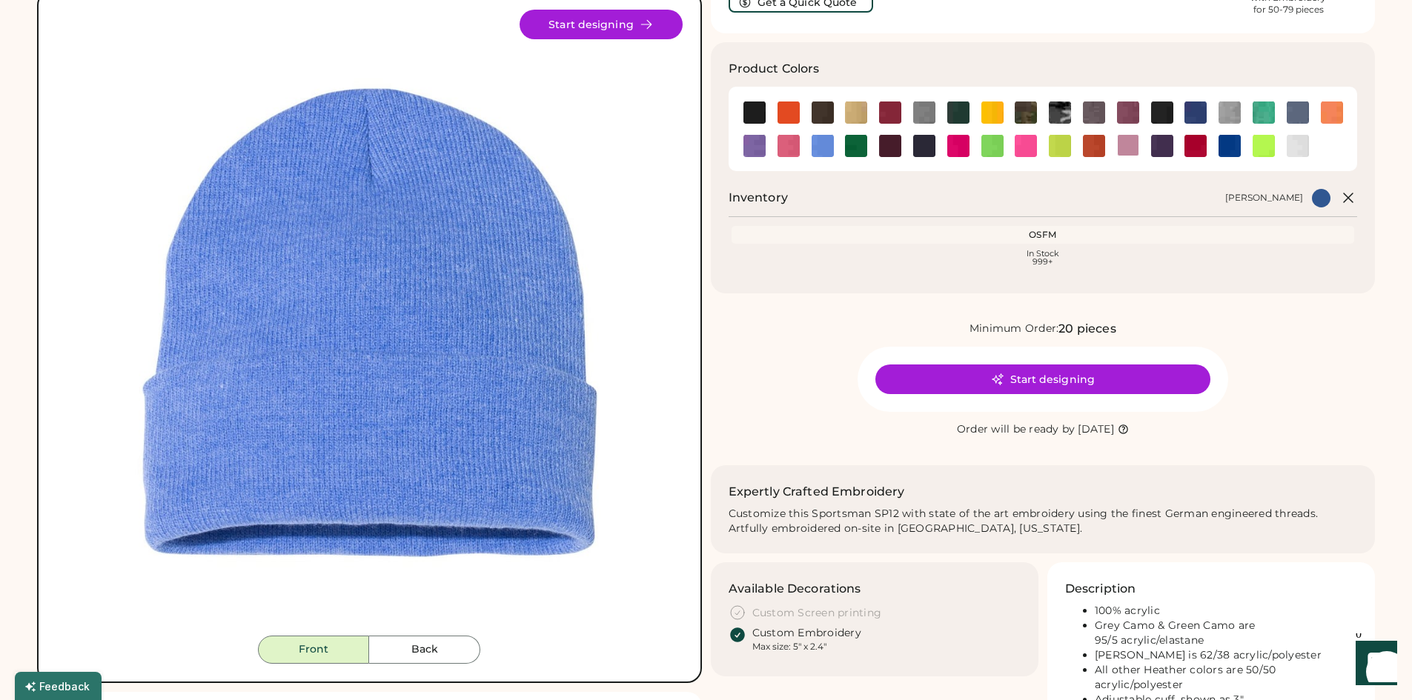
scroll to position [113, 0]
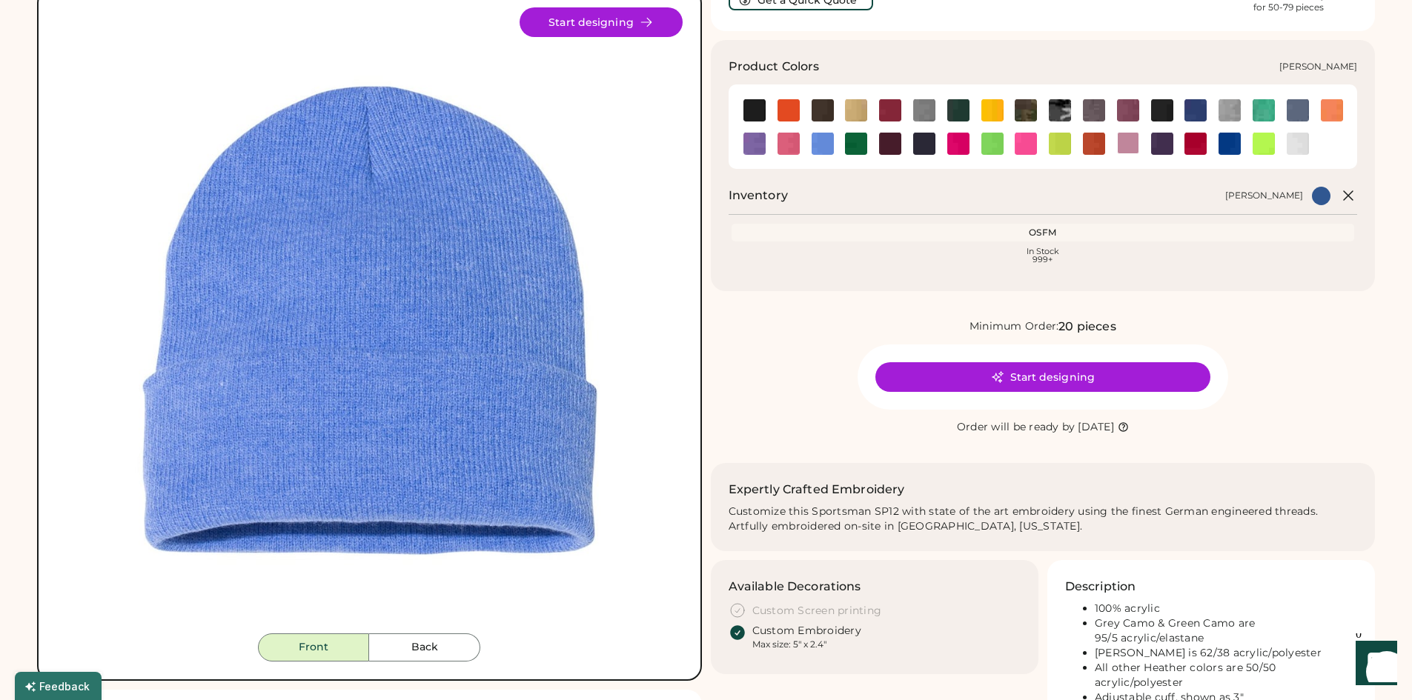
click at [753, 134] on img at bounding box center [754, 144] width 22 height 22
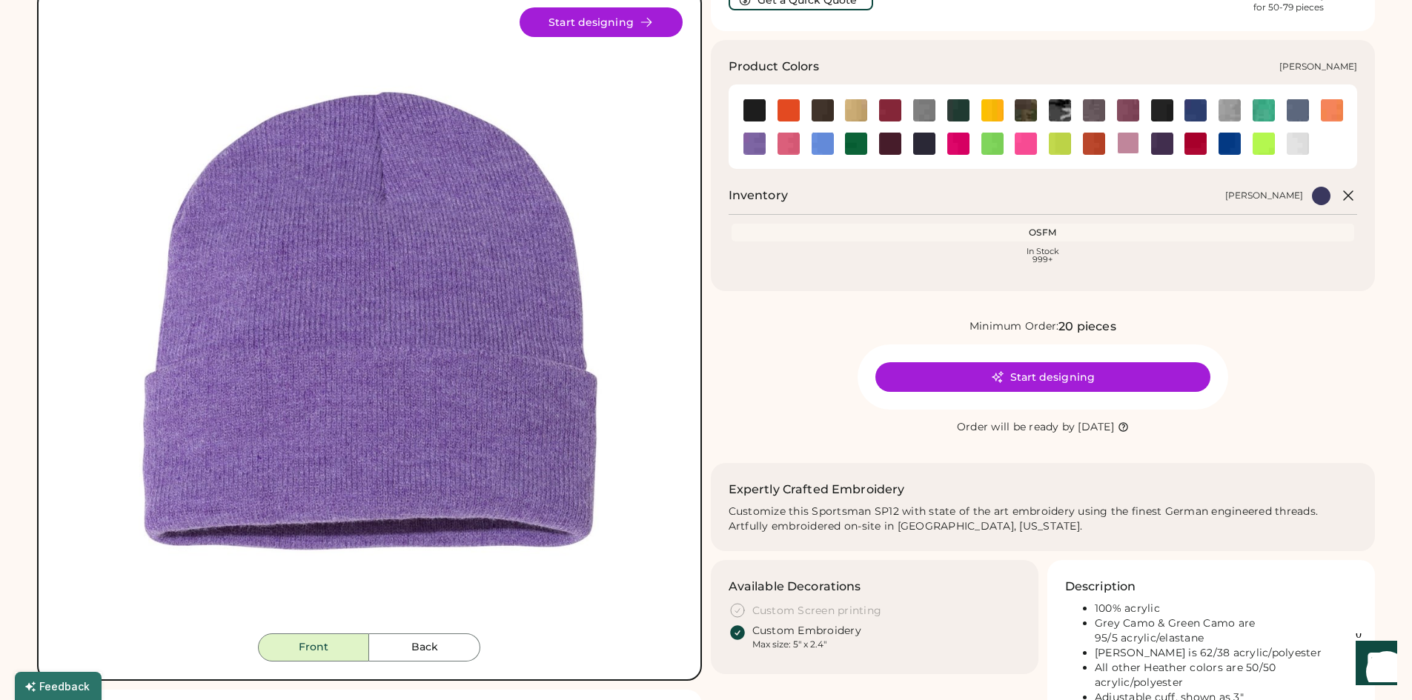
click at [1266, 113] on img at bounding box center [1264, 110] width 22 height 22
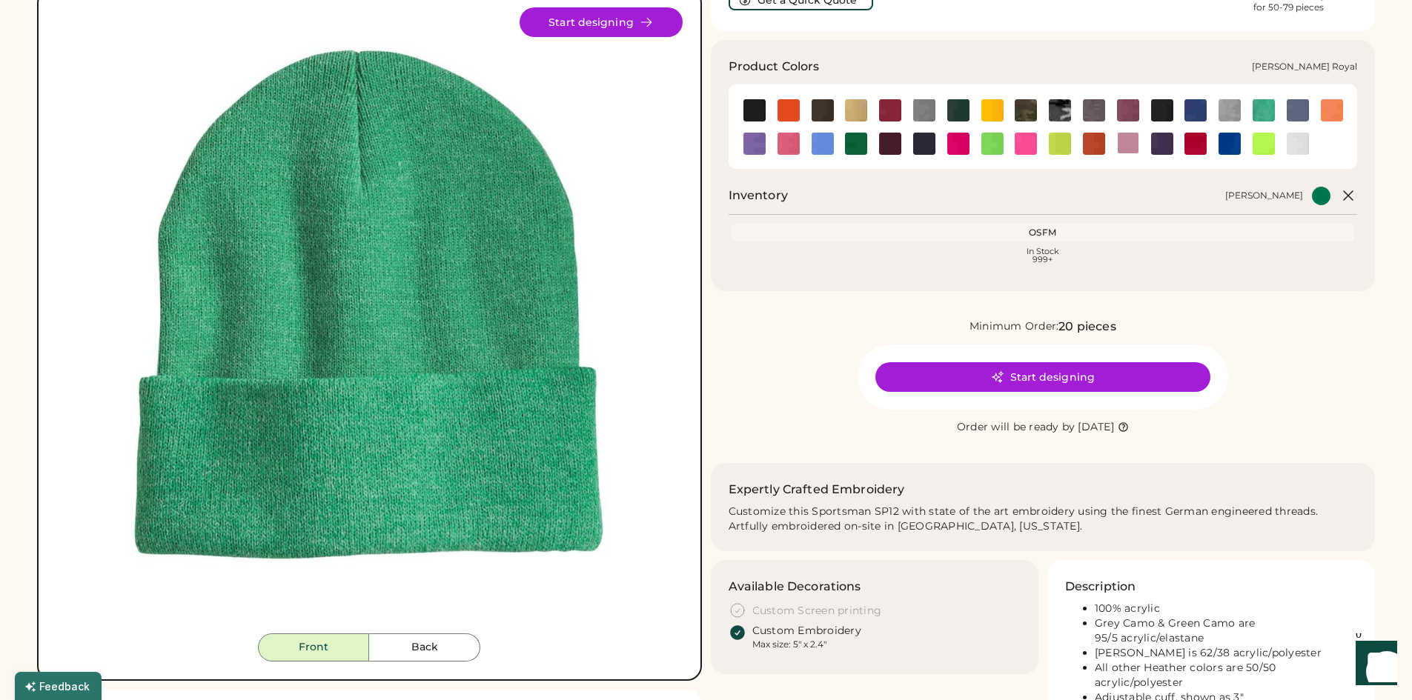
click at [1199, 105] on img at bounding box center [1195, 110] width 22 height 22
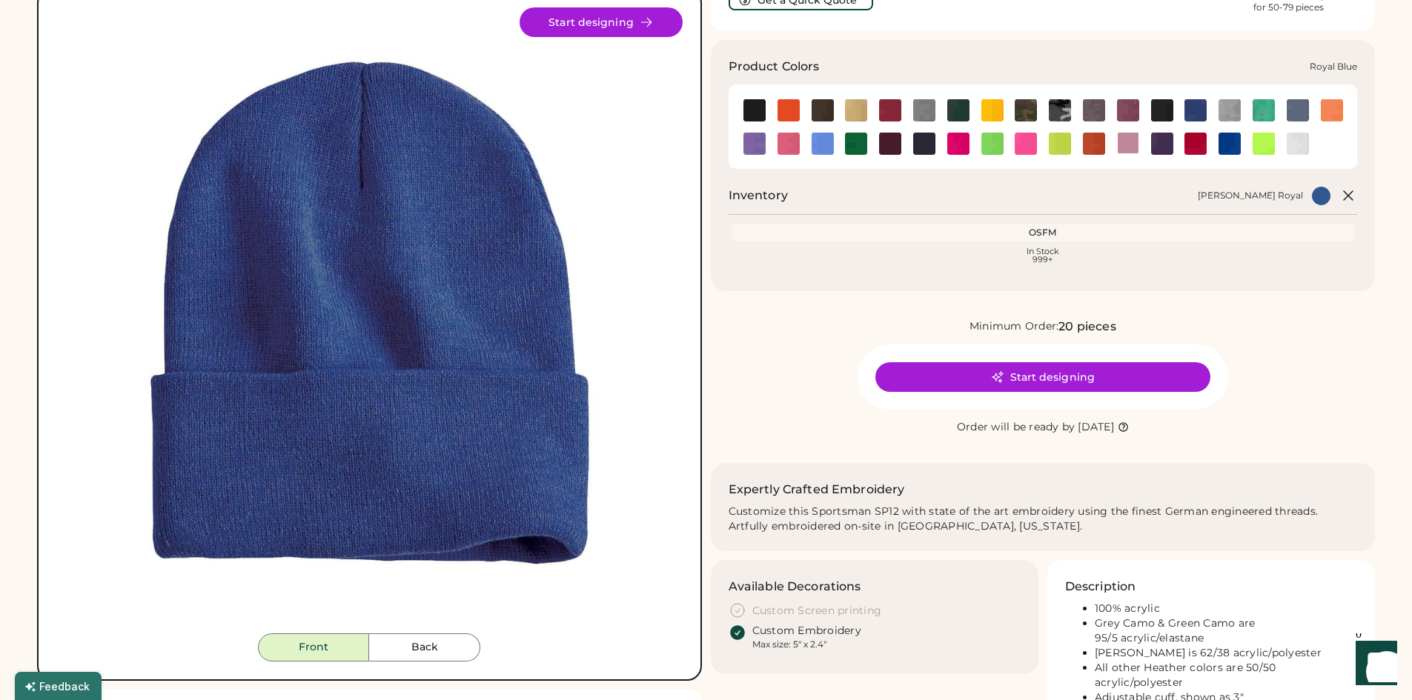
click at [1230, 144] on img at bounding box center [1230, 144] width 22 height 22
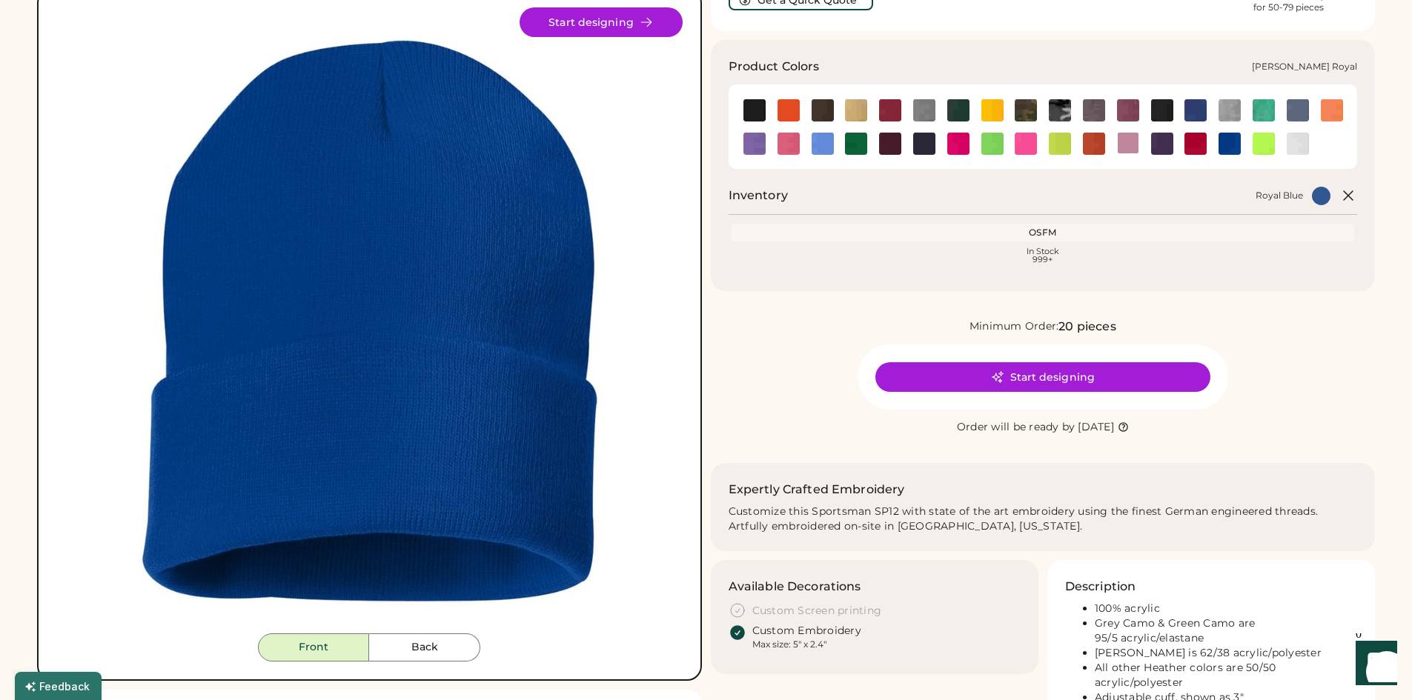
click at [1192, 113] on img at bounding box center [1195, 110] width 22 height 22
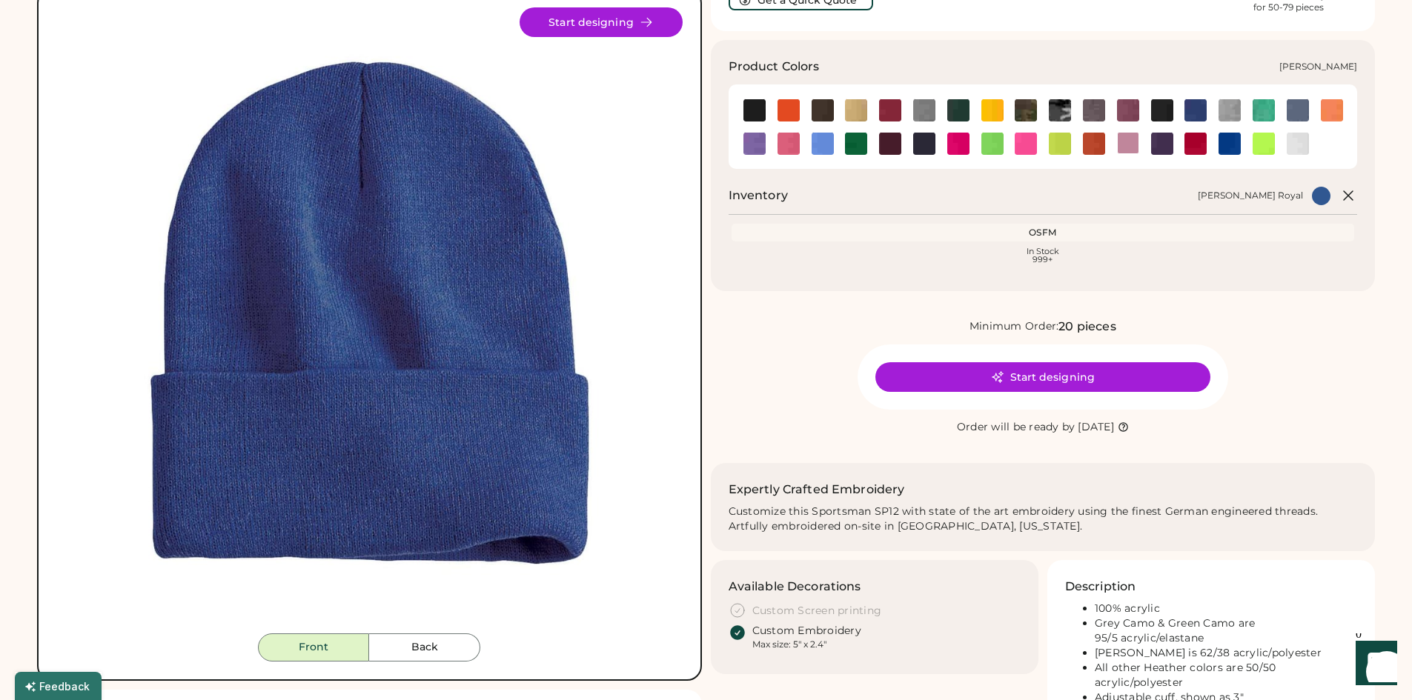
click at [752, 149] on img at bounding box center [754, 144] width 22 height 22
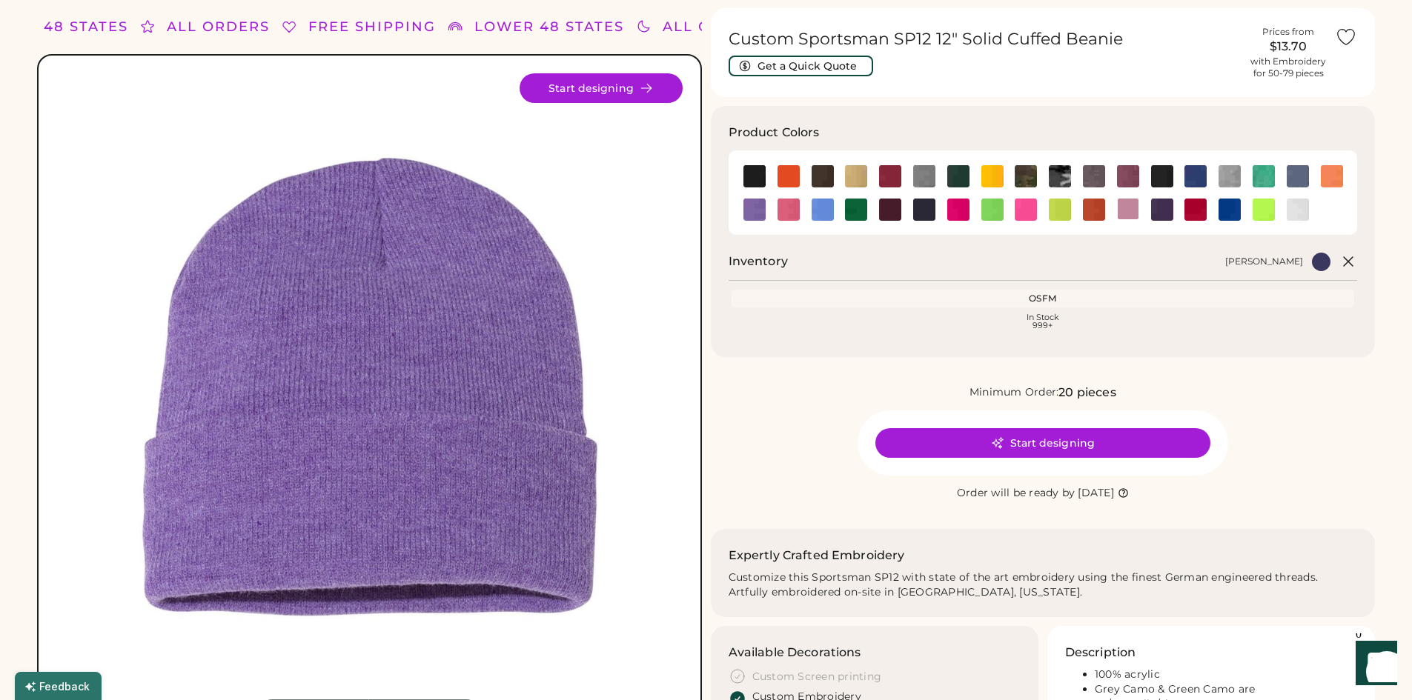
scroll to position [47, 0]
click at [816, 67] on button "Get a Quick Quote" at bounding box center [801, 66] width 145 height 21
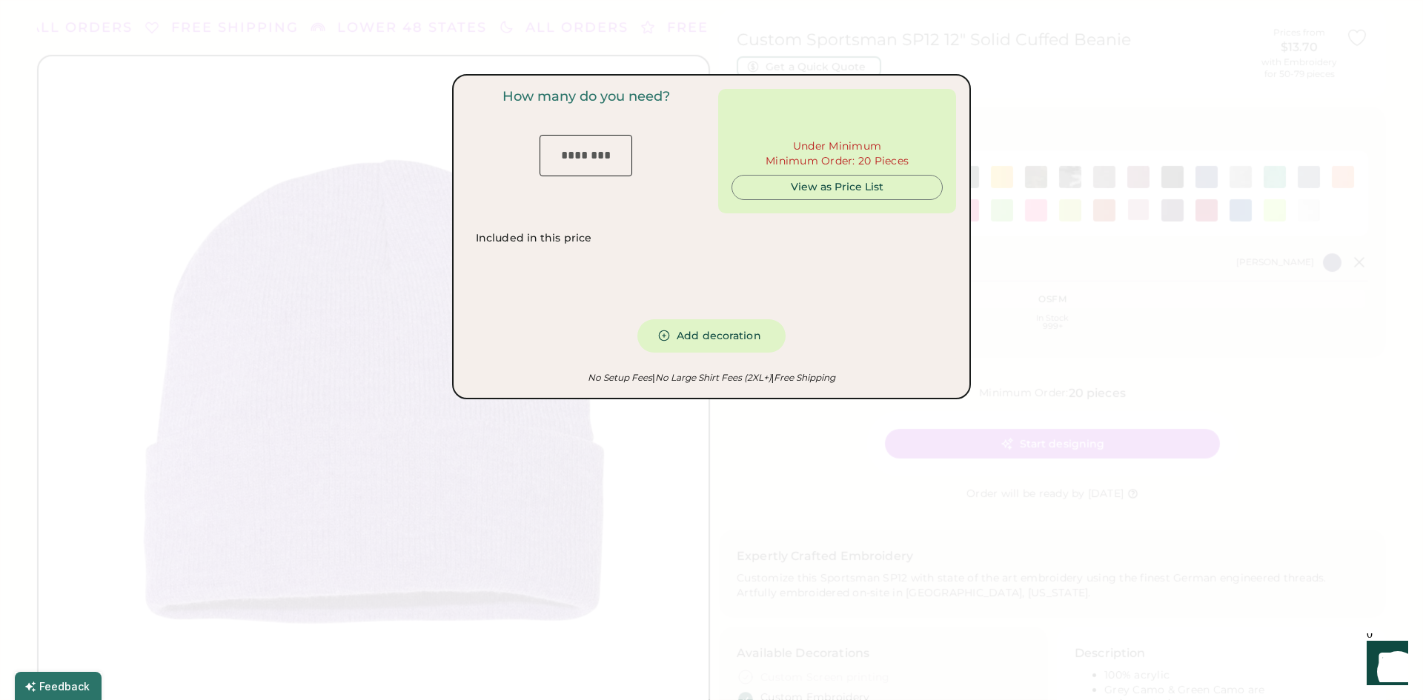
type input "***"
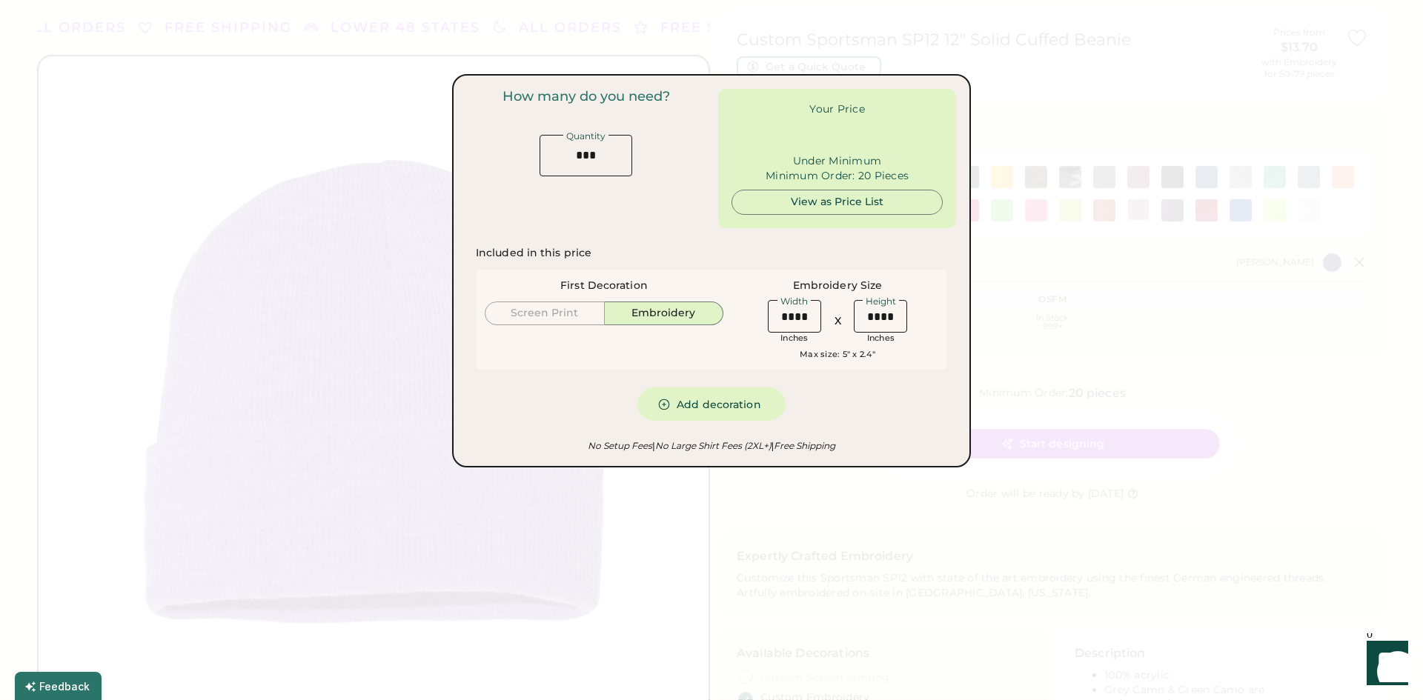
click at [574, 156] on input "input" at bounding box center [586, 156] width 93 height 42
type input "******"
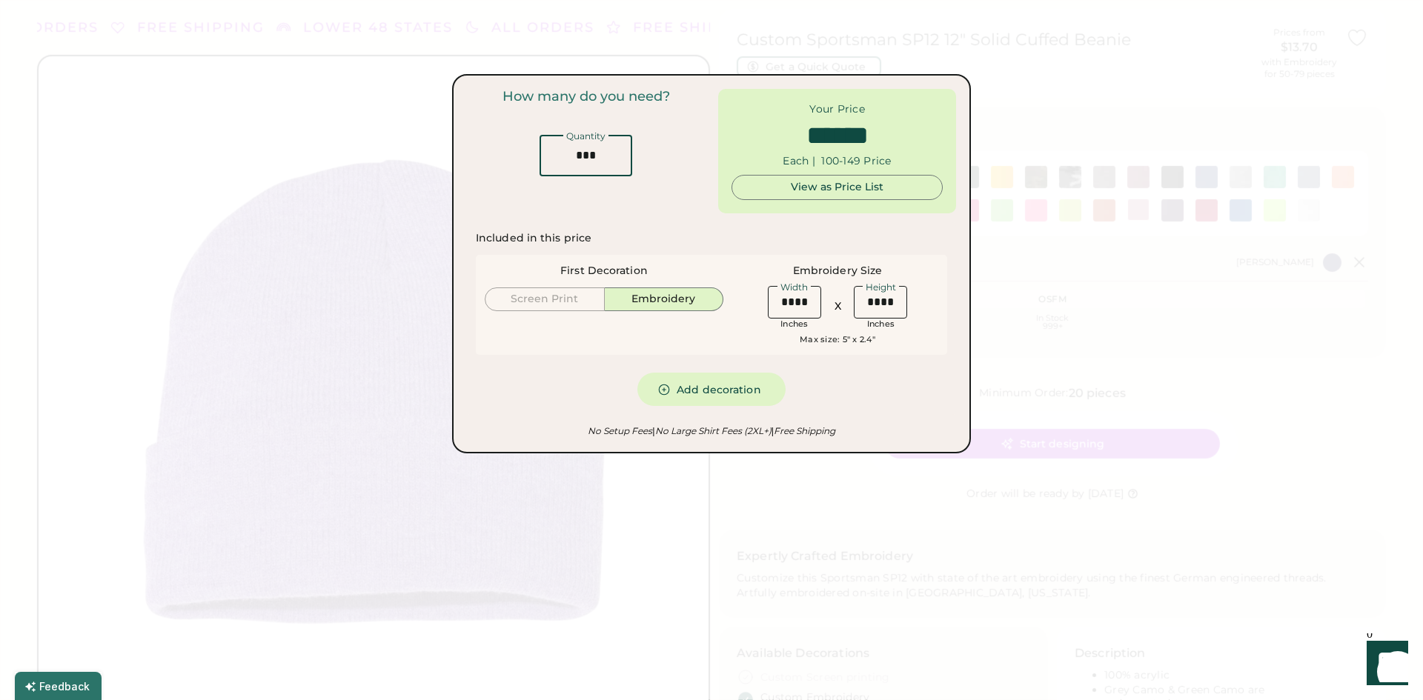
click at [575, 156] on input "input" at bounding box center [586, 156] width 93 height 42
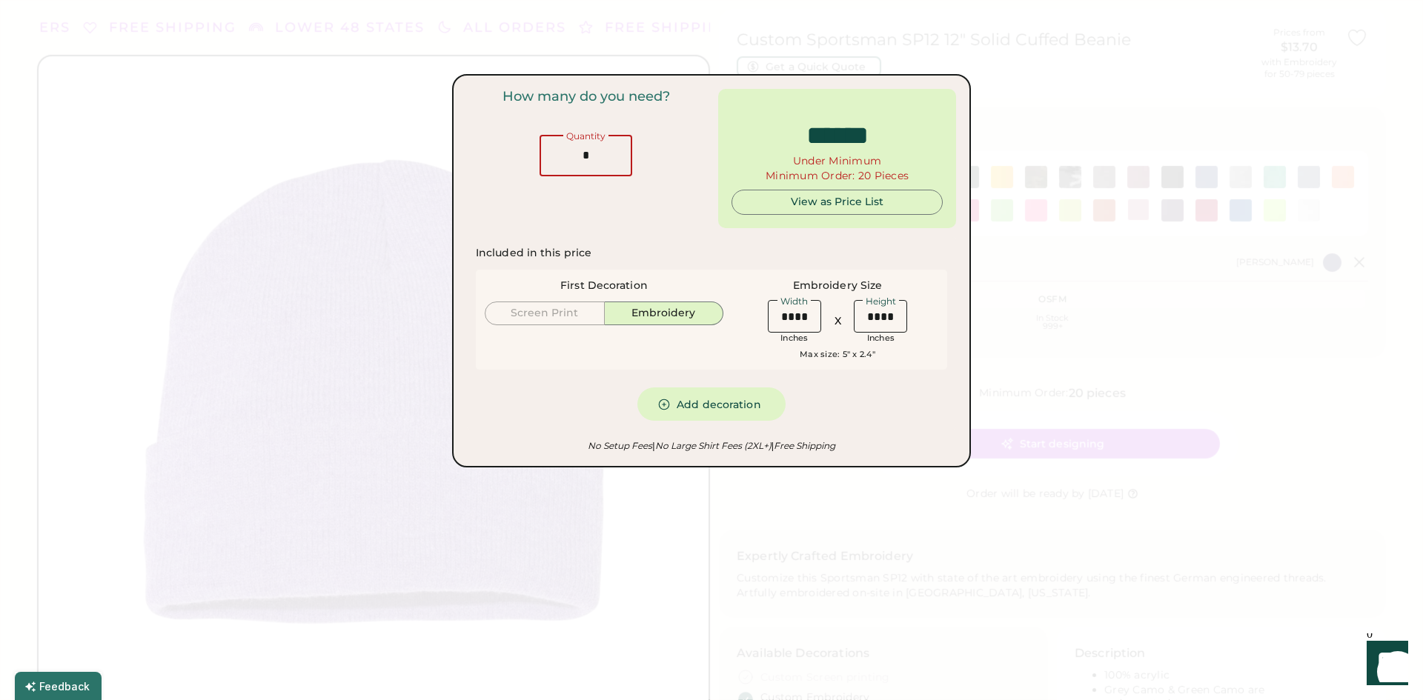
type input "**"
type input "*****"
type input "**"
type input "******"
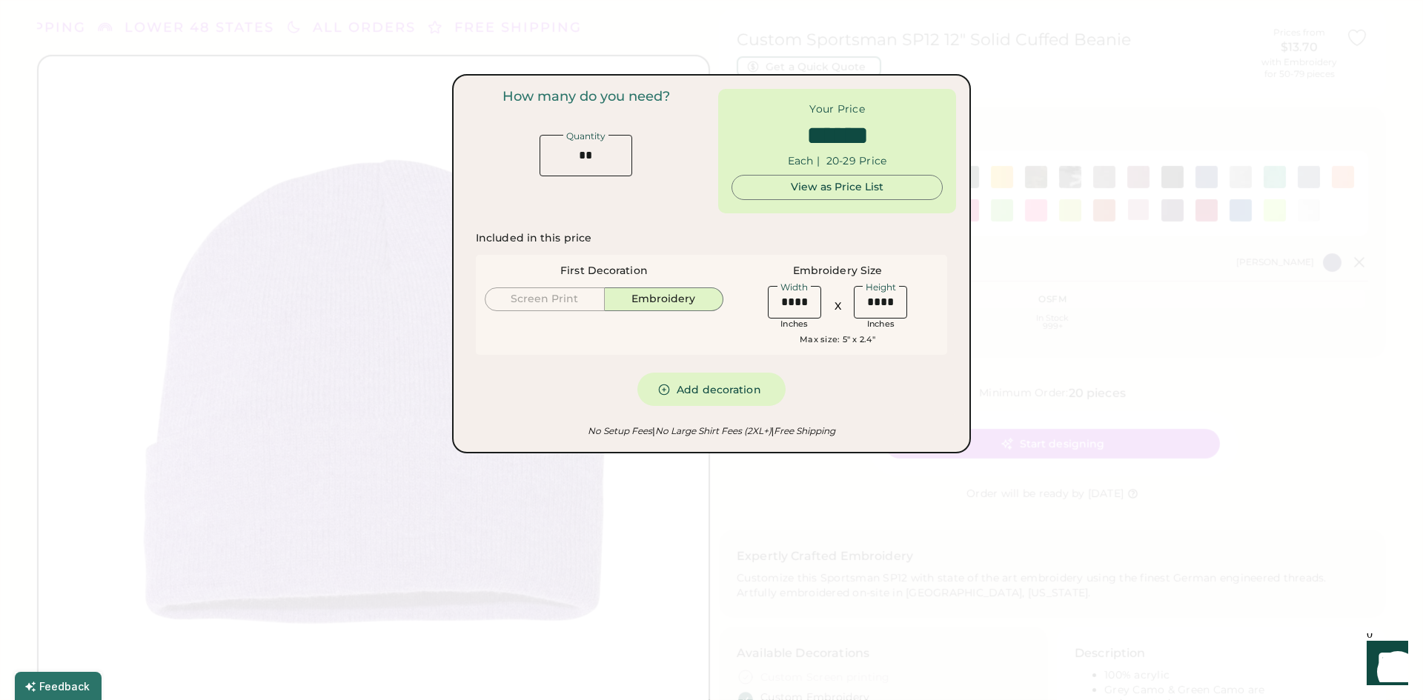
click at [797, 196] on div "View as Price List" at bounding box center [837, 188] width 186 height 24
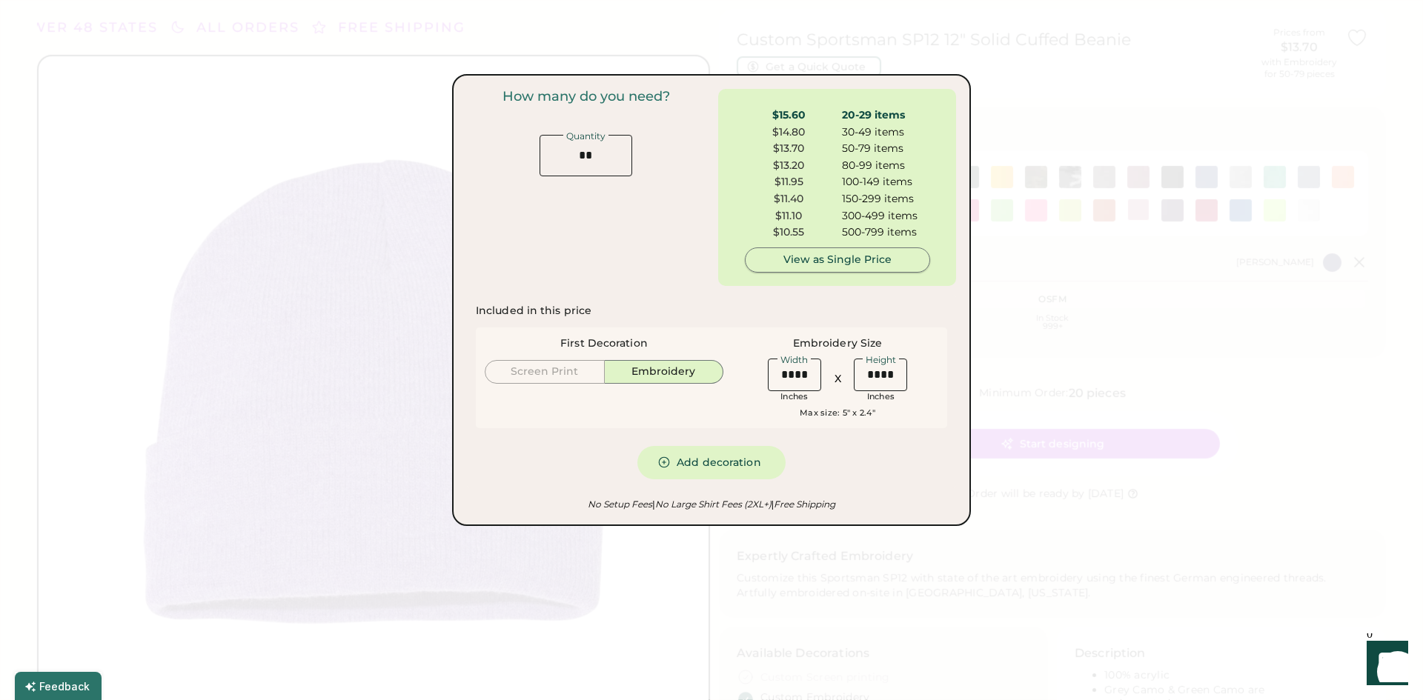
click at [801, 263] on div "View as Single Price" at bounding box center [838, 260] width 160 height 15
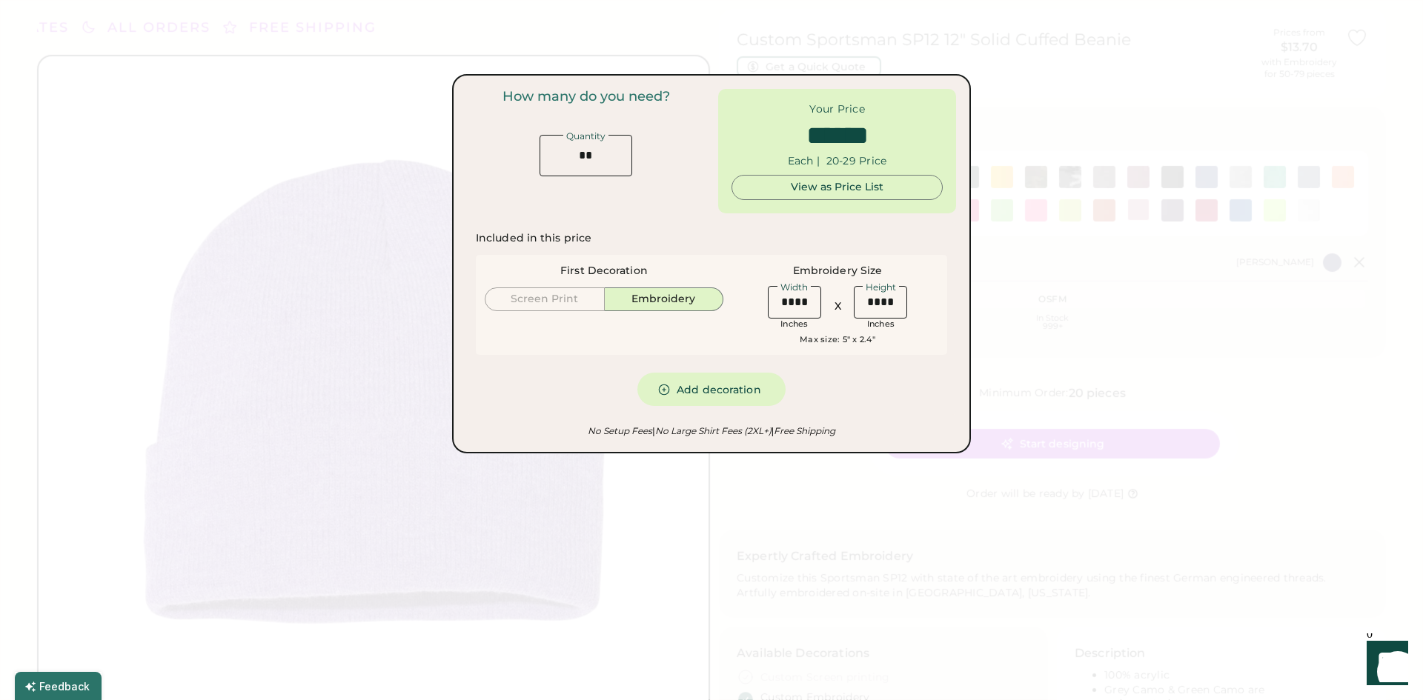
click at [664, 221] on div "How many do you need? Quantity Your Price Each | 20-29 Price $15.60 20-29 items…" at bounding box center [711, 264] width 489 height 350
click at [596, 162] on input "input" at bounding box center [586, 156] width 93 height 42
type input "*"
type input "*****"
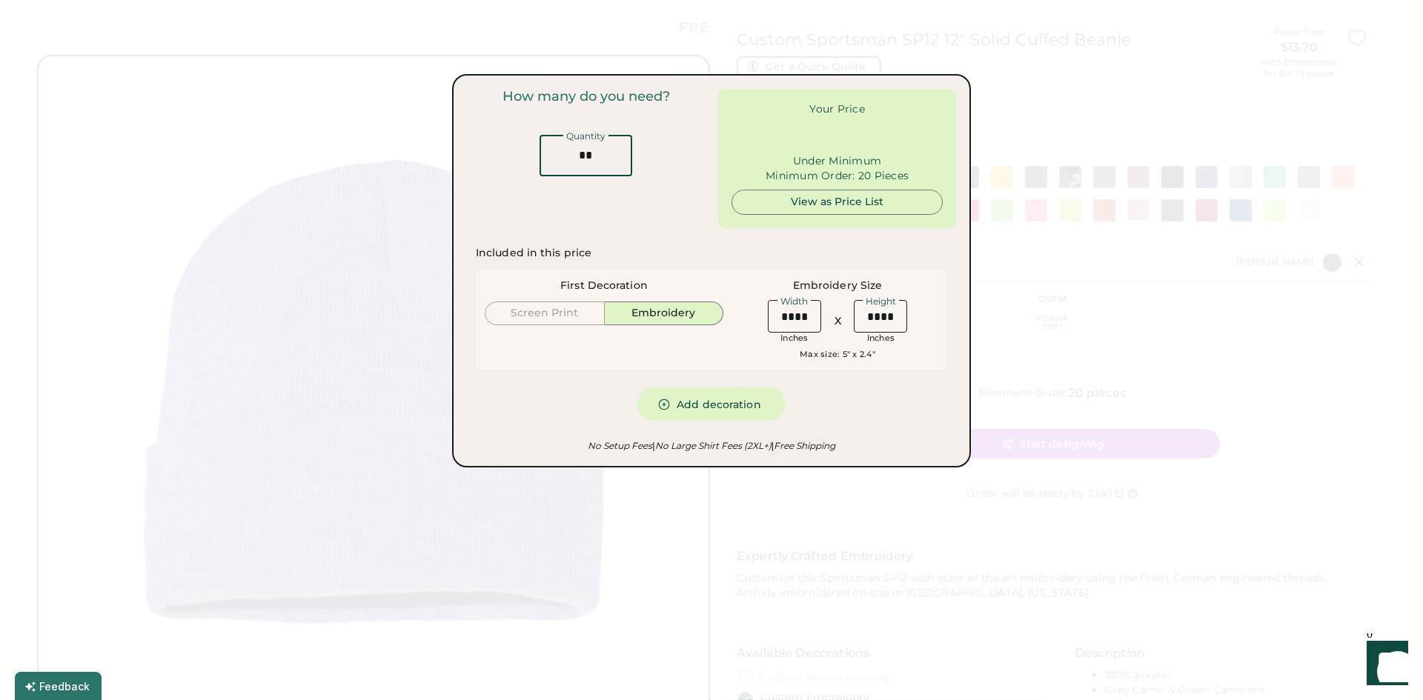
type input "**"
drag, startPoint x: 809, startPoint y: 224, endPoint x: 768, endPoint y: 232, distance: 42.3
click at [791, 228] on div "Your Price Under Minimum Minimum Order: 20 Pieces $15.60 20-29 items $14.80 30-…" at bounding box center [837, 158] width 238 height 139
type input "******"
click at [650, 190] on div "How many do you need? Quantity" at bounding box center [586, 158] width 238 height 139
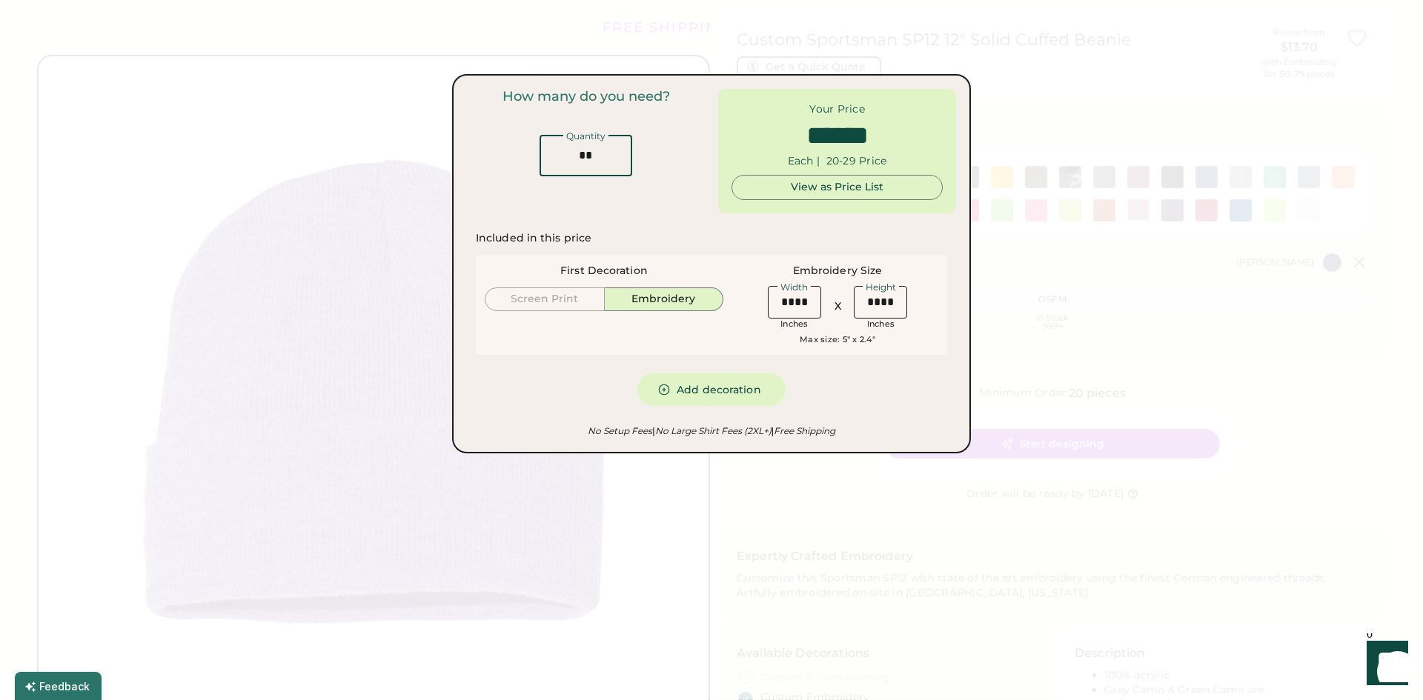
click at [586, 159] on input "input" at bounding box center [586, 156] width 93 height 42
type input "**"
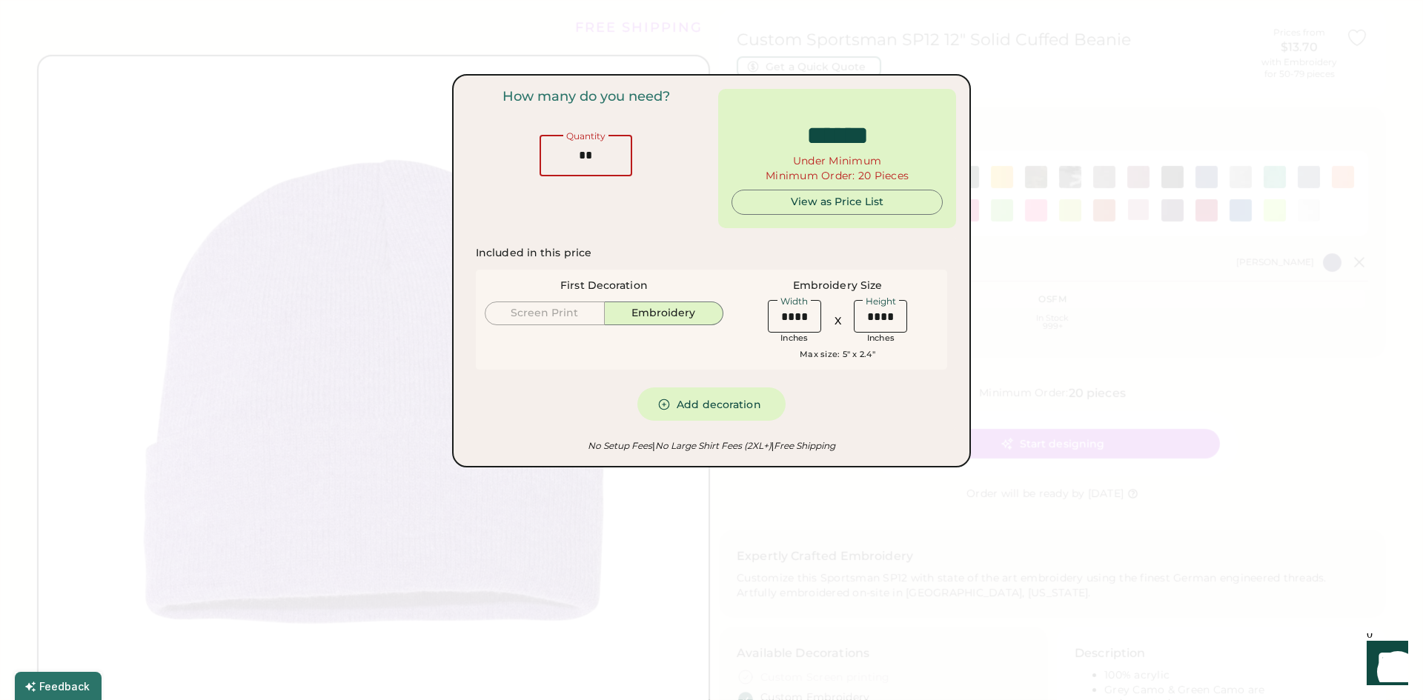
type input "*****"
type input "**"
type input "******"
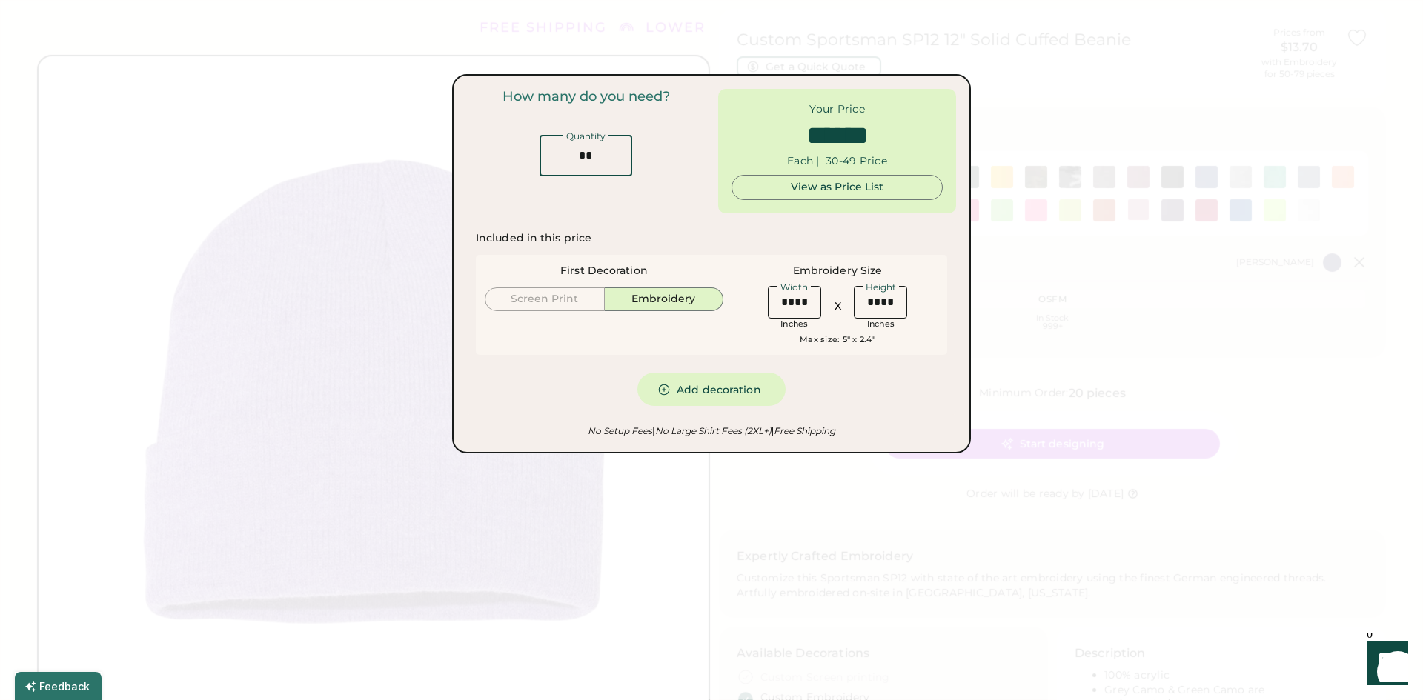
drag, startPoint x: 586, startPoint y: 159, endPoint x: 674, endPoint y: 127, distance: 93.1
click at [674, 127] on div "How many do you need? Quantity" at bounding box center [586, 132] width 238 height 87
click at [1035, 321] on div at bounding box center [711, 350] width 1423 height 700
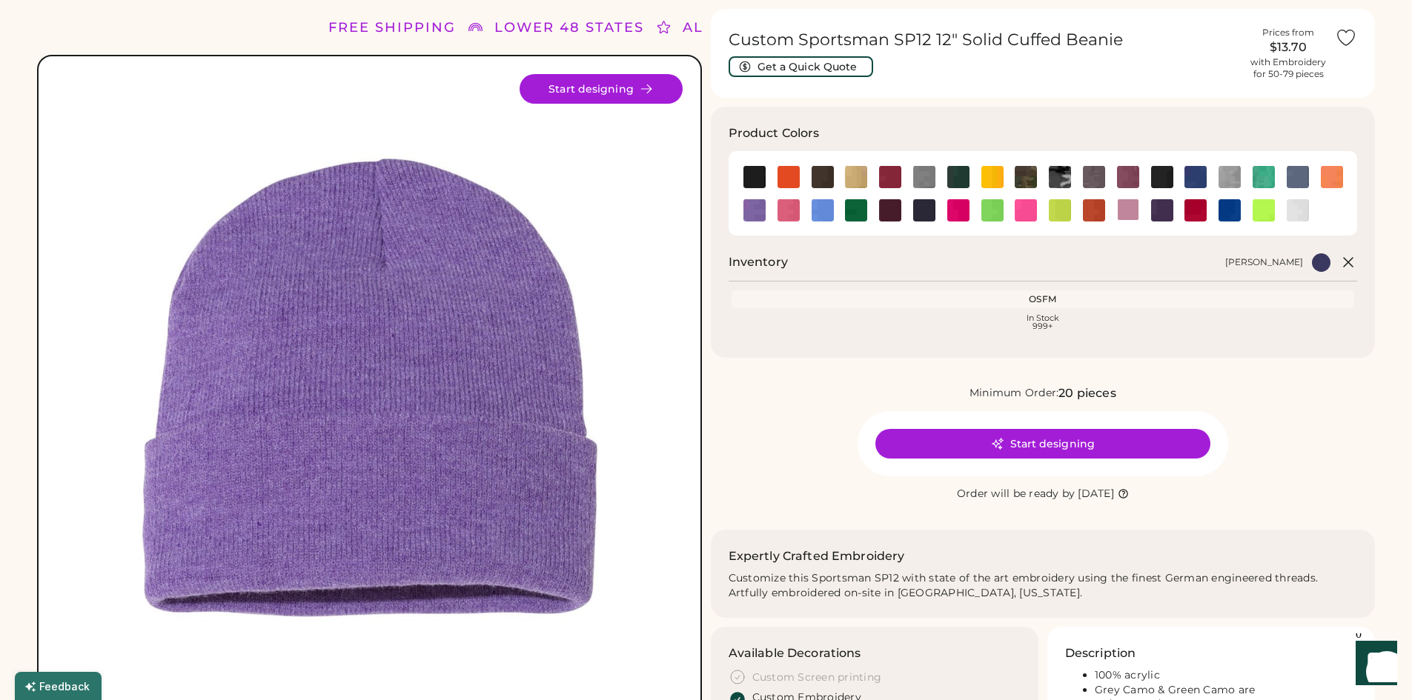
scroll to position [0, 0]
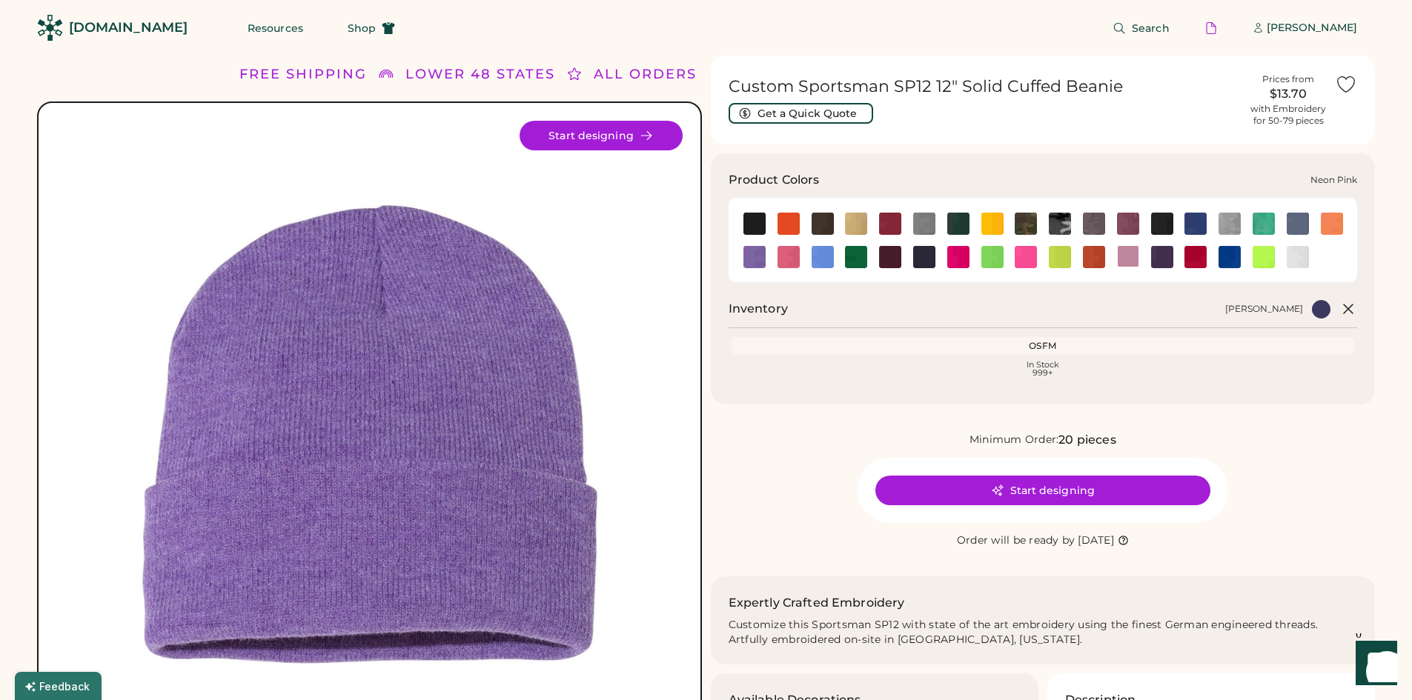
click at [1026, 251] on img at bounding box center [1026, 257] width 22 height 22
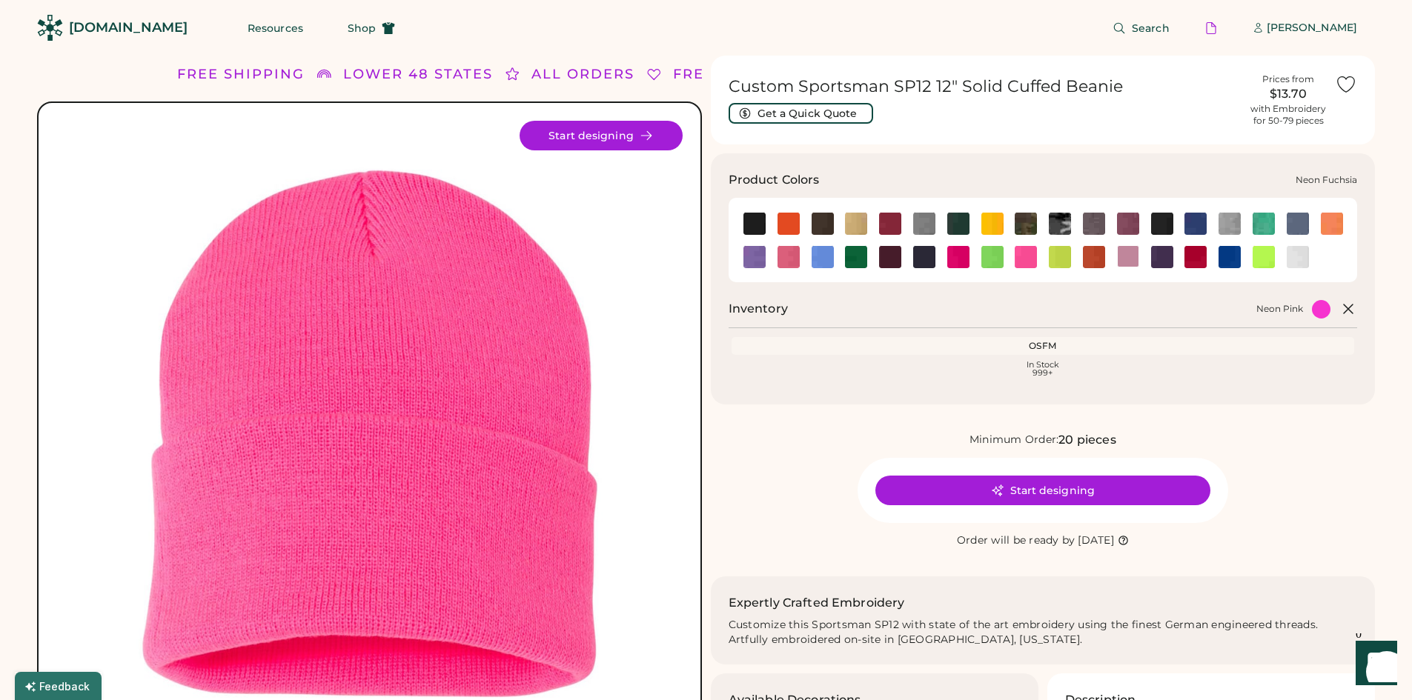
click at [952, 259] on img at bounding box center [958, 257] width 22 height 22
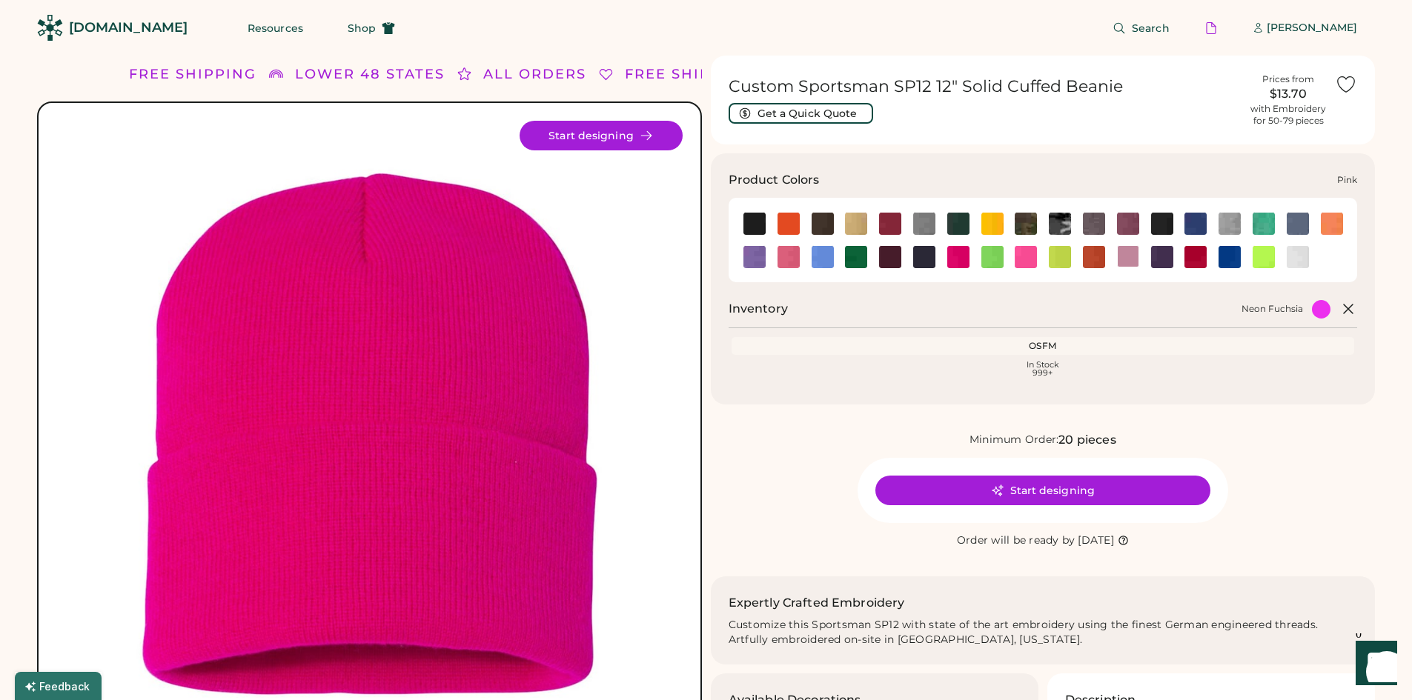
click at [1121, 259] on img at bounding box center [1128, 257] width 22 height 22
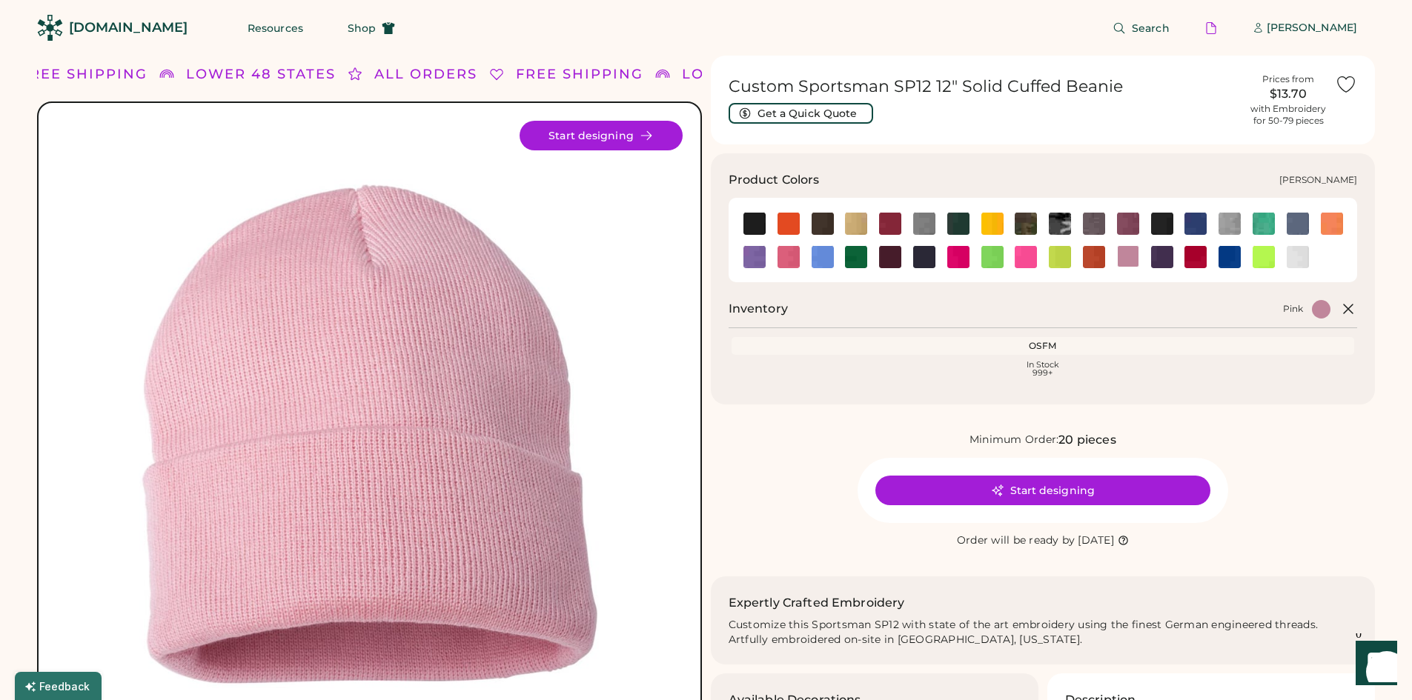
click at [781, 259] on img at bounding box center [789, 257] width 22 height 22
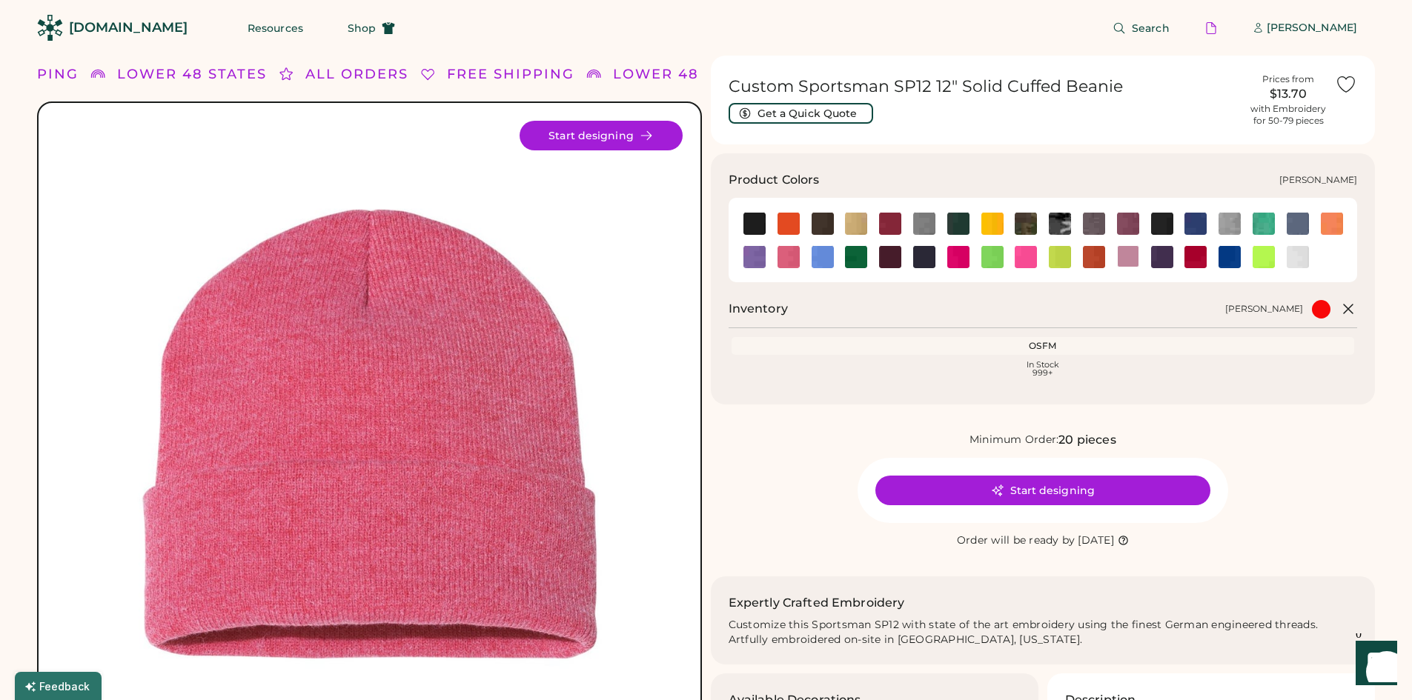
drag, startPoint x: 821, startPoint y: 261, endPoint x: 818, endPoint y: 251, distance: 10.8
click at [818, 251] on img at bounding box center [823, 257] width 22 height 22
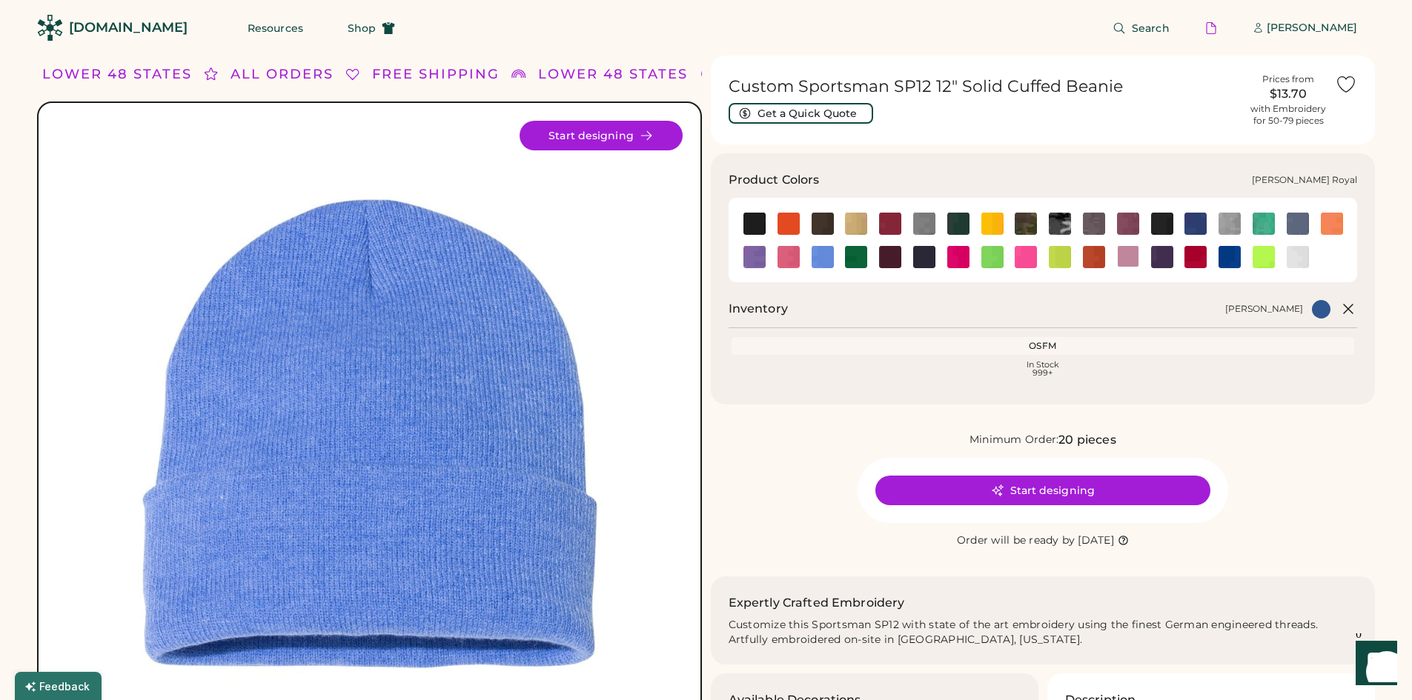
click at [1192, 229] on img at bounding box center [1195, 224] width 22 height 22
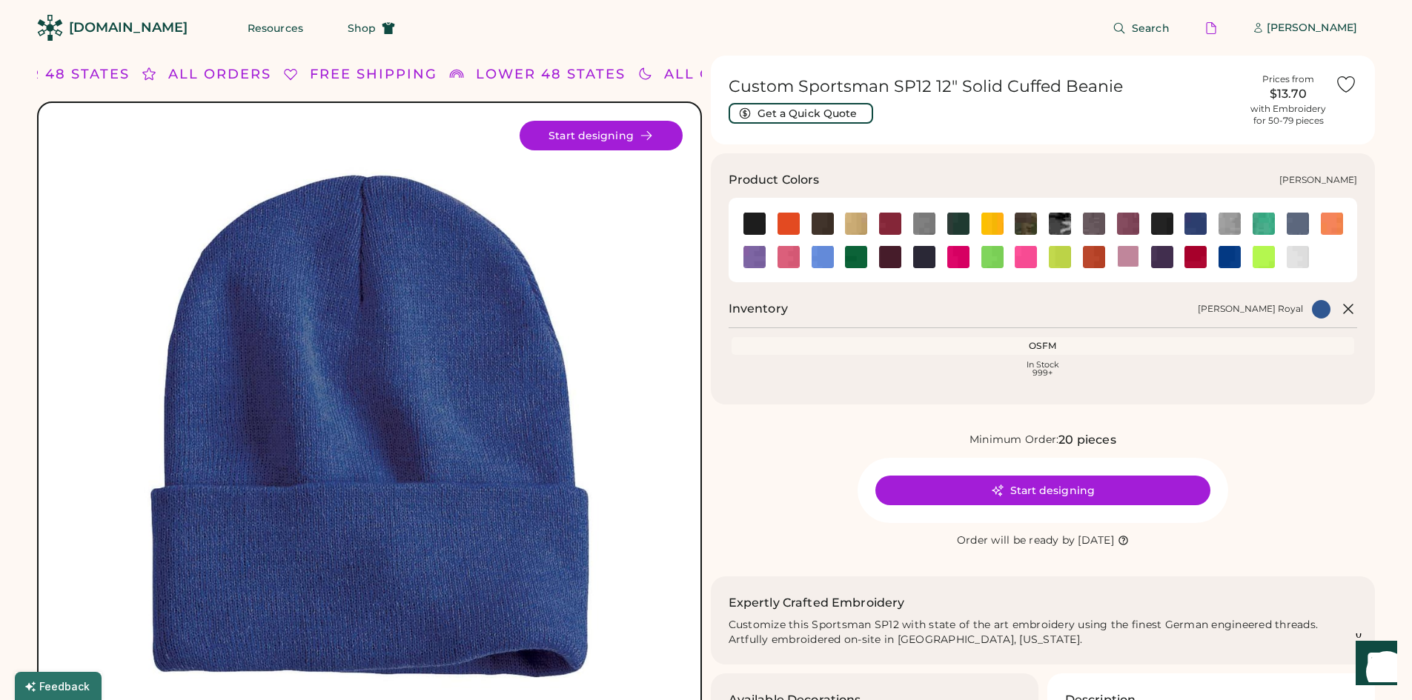
click at [1295, 217] on img at bounding box center [1298, 224] width 22 height 22
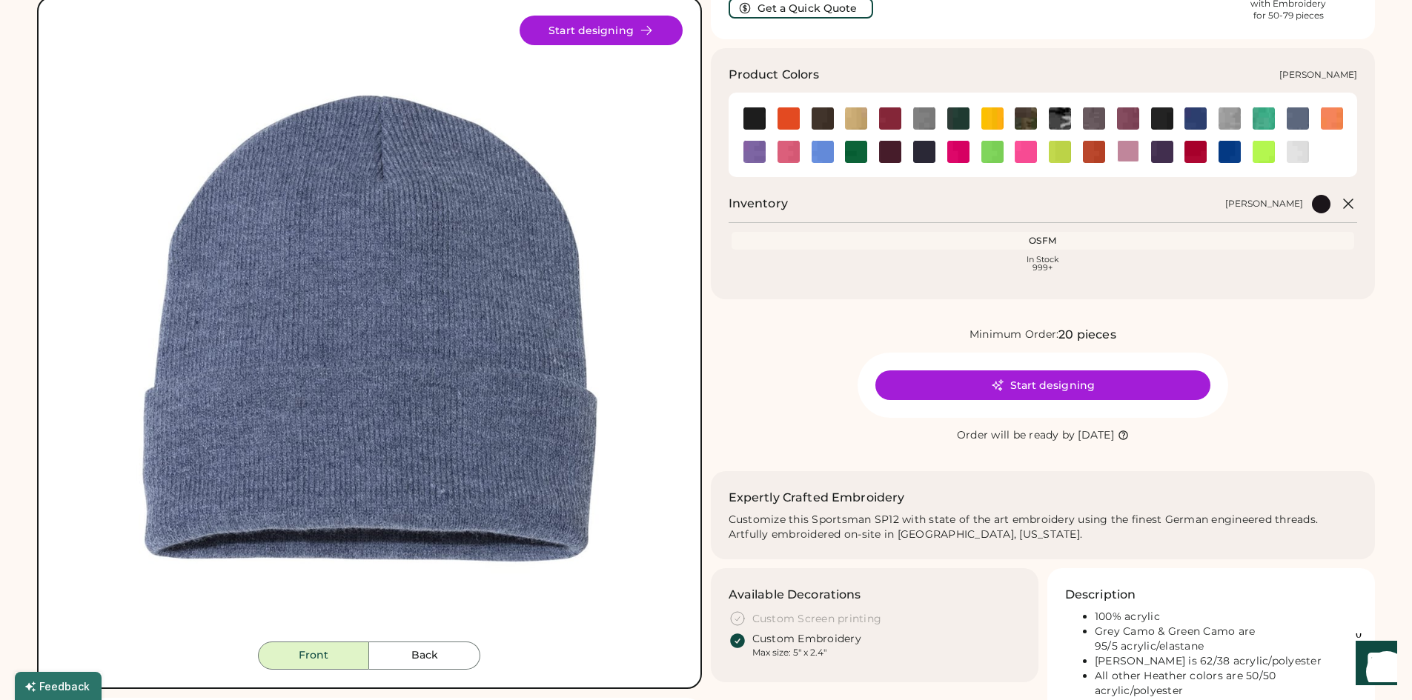
scroll to position [103, 0]
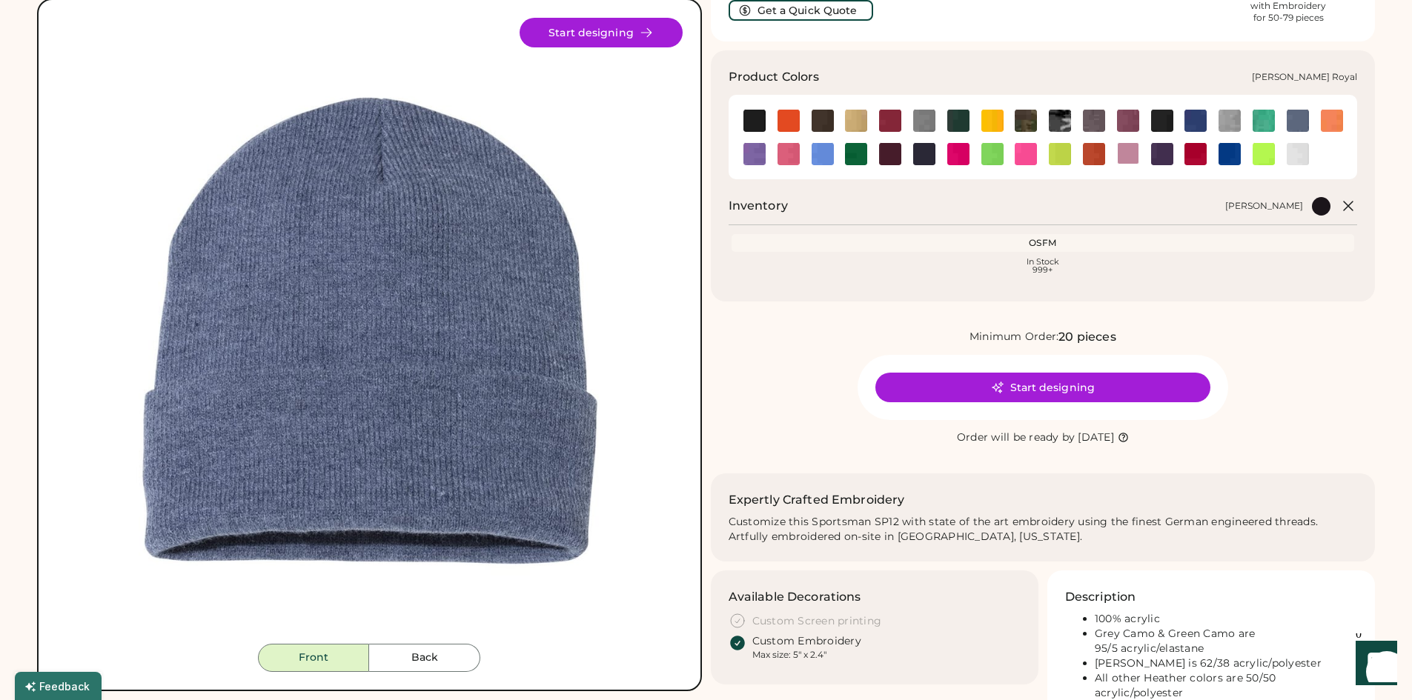
click at [1188, 119] on img at bounding box center [1195, 121] width 22 height 22
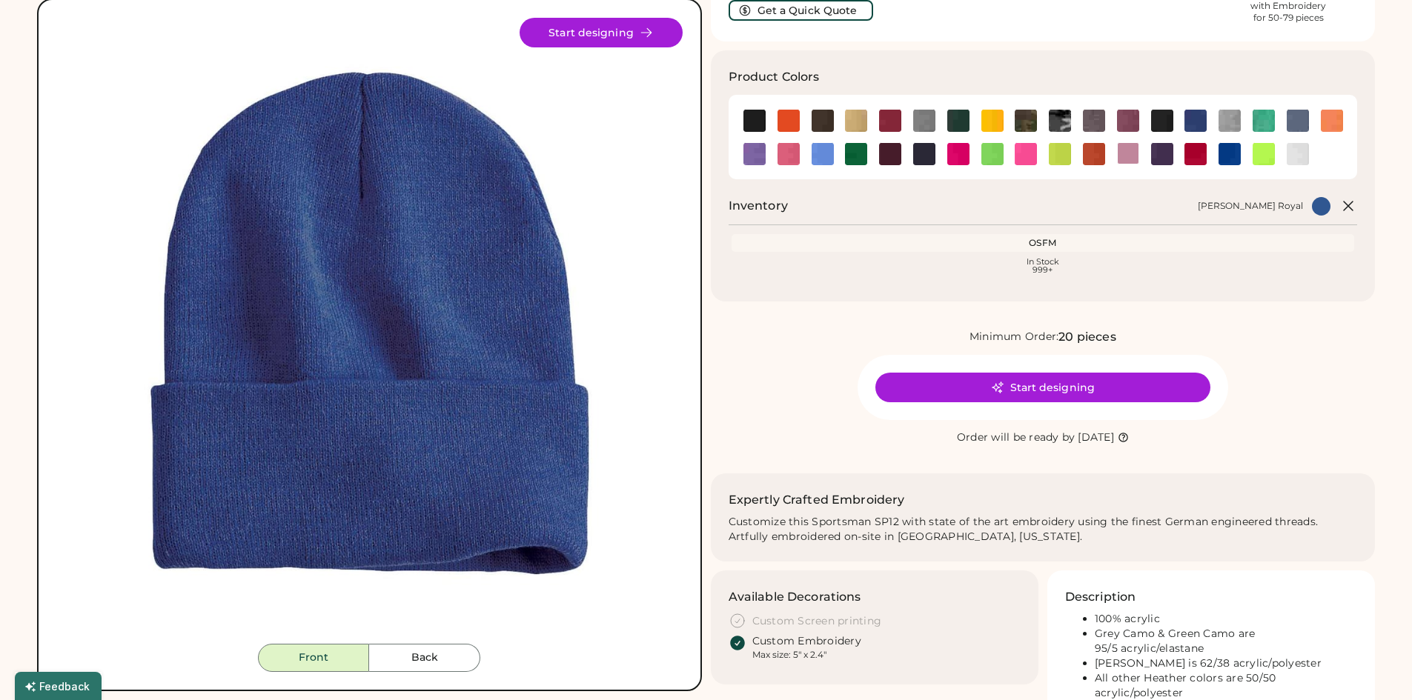
scroll to position [87, 0]
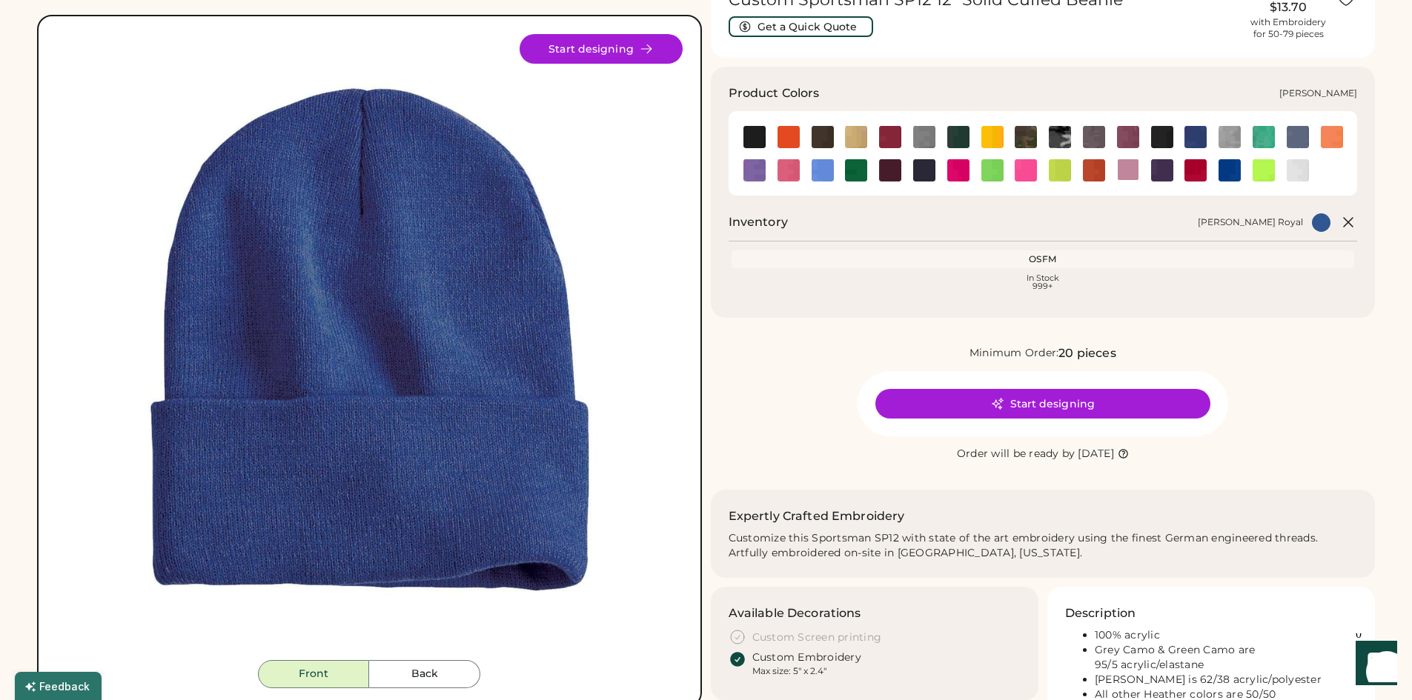
click at [827, 170] on img at bounding box center [823, 170] width 22 height 22
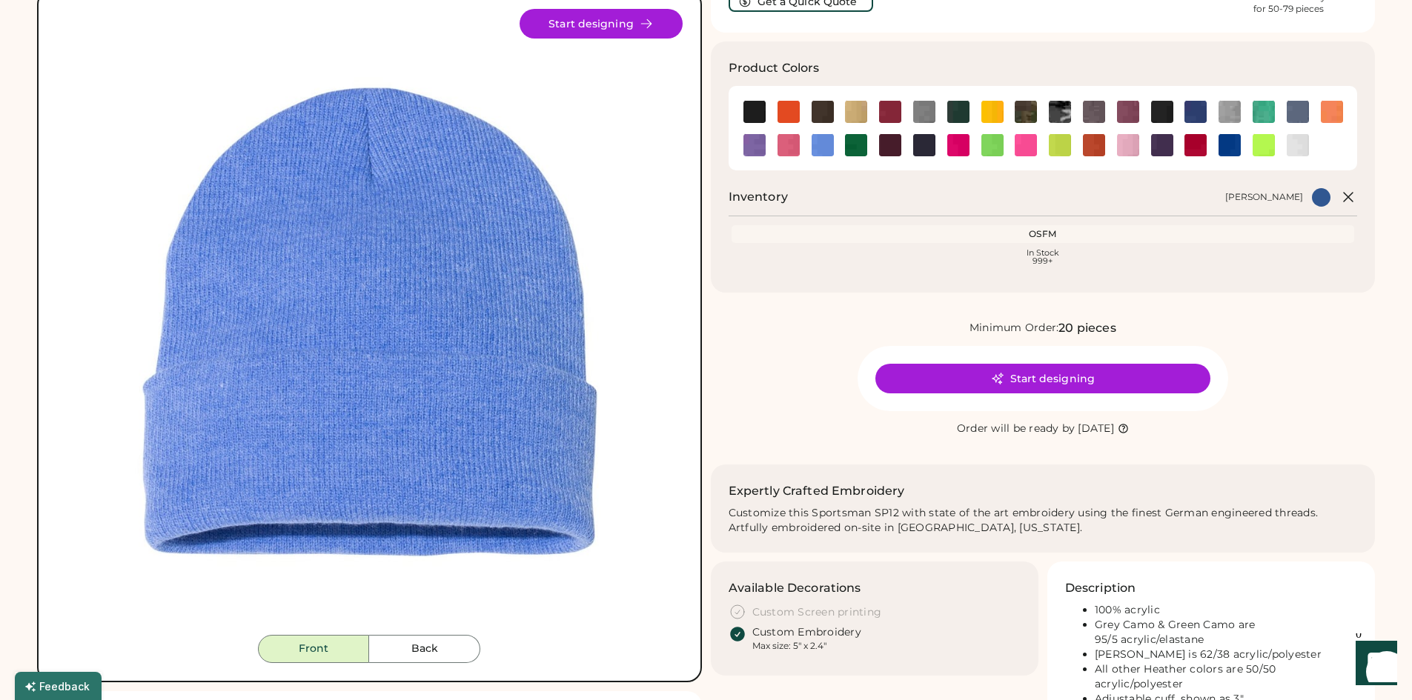
scroll to position [113, 0]
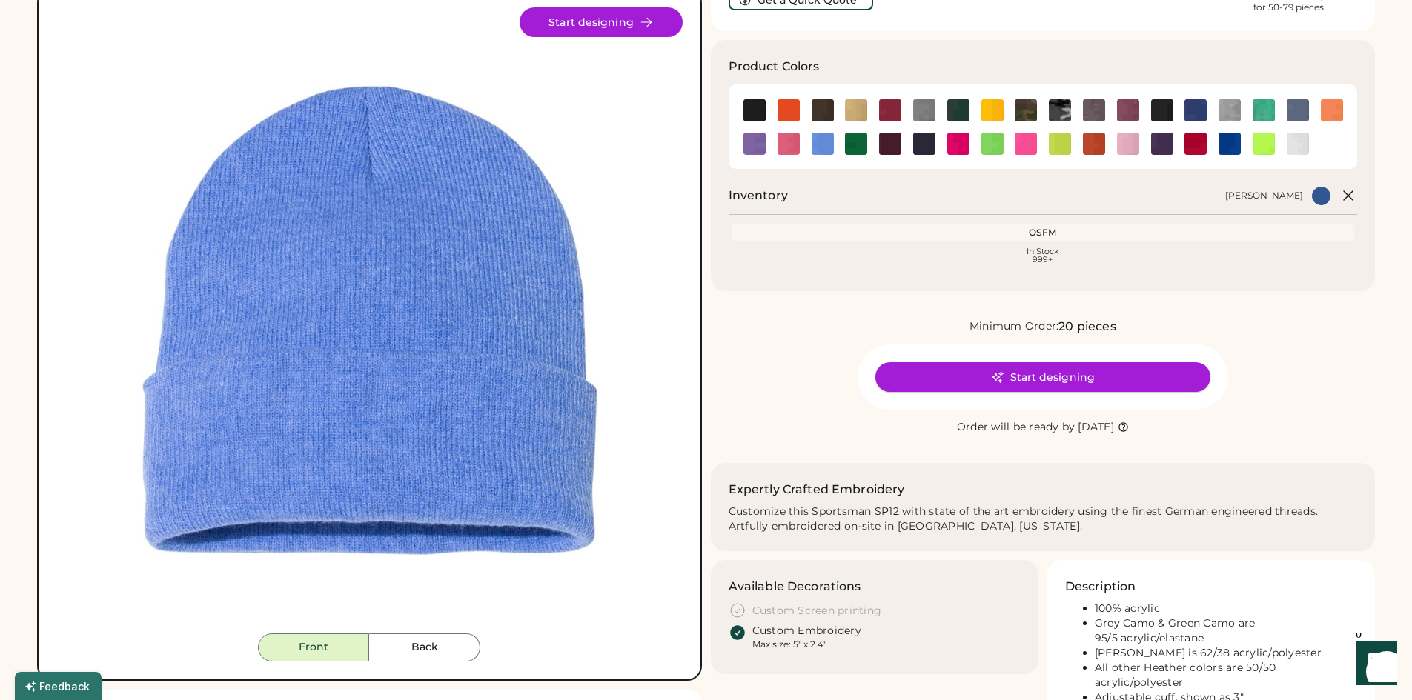
click at [990, 380] on button "Start designing" at bounding box center [1042, 377] width 335 height 30
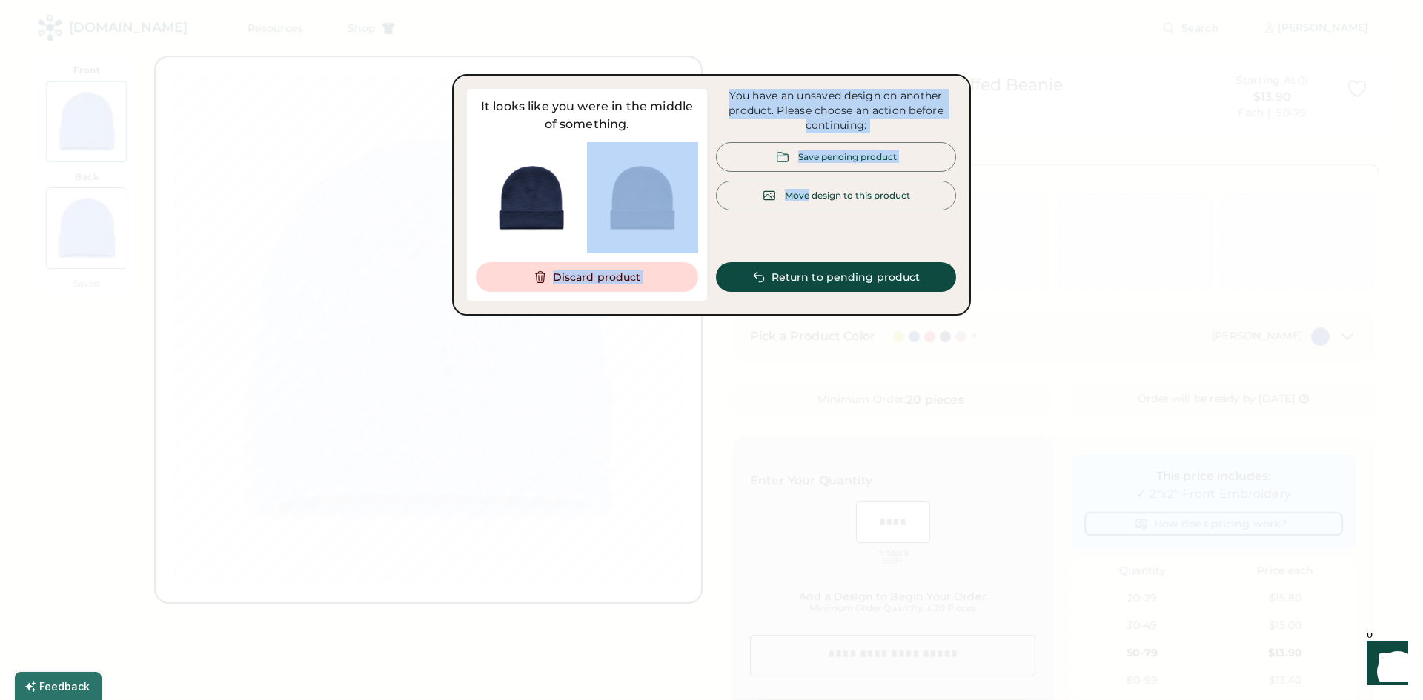
drag, startPoint x: 809, startPoint y: 190, endPoint x: 677, endPoint y: 211, distance: 134.4
click at [677, 211] on div "It looks like you were in the middle of something. Discard product You have an …" at bounding box center [711, 195] width 489 height 212
click at [633, 281] on button "Discard product" at bounding box center [587, 277] width 222 height 30
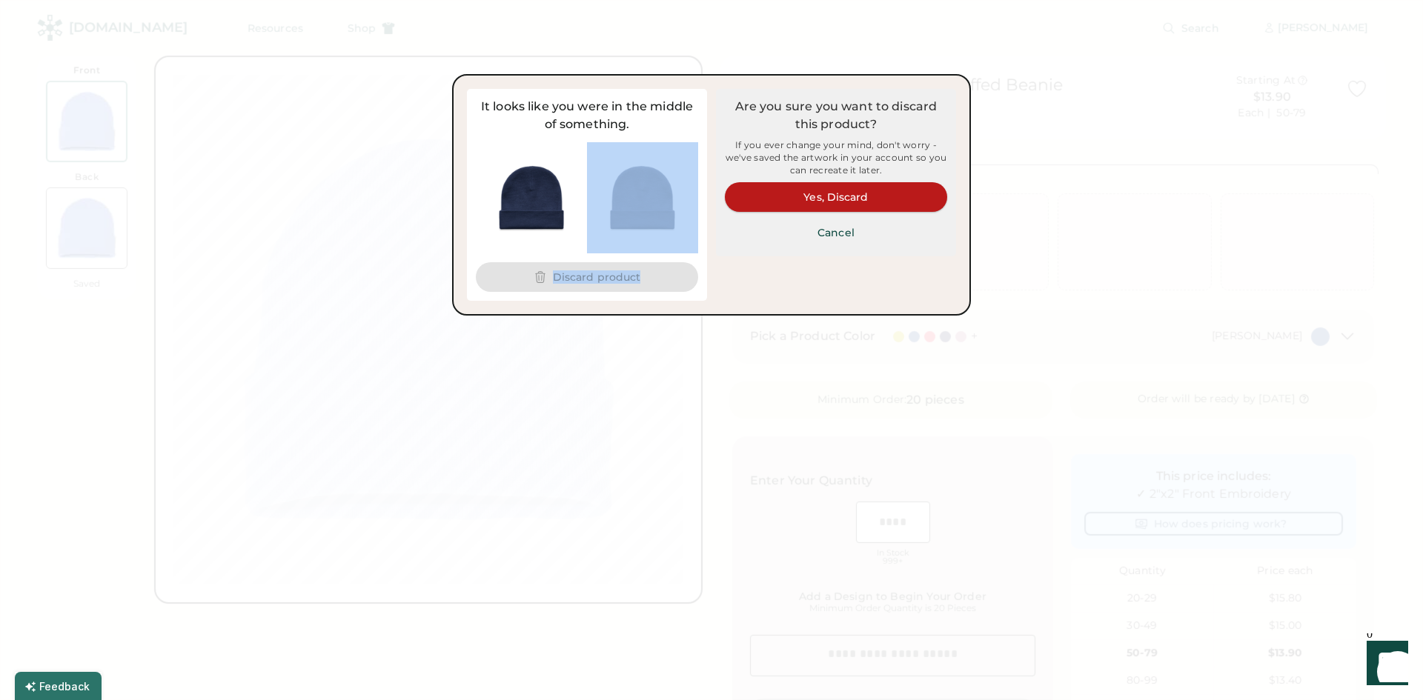
click at [865, 205] on button "Yes, Discard" at bounding box center [836, 197] width 222 height 30
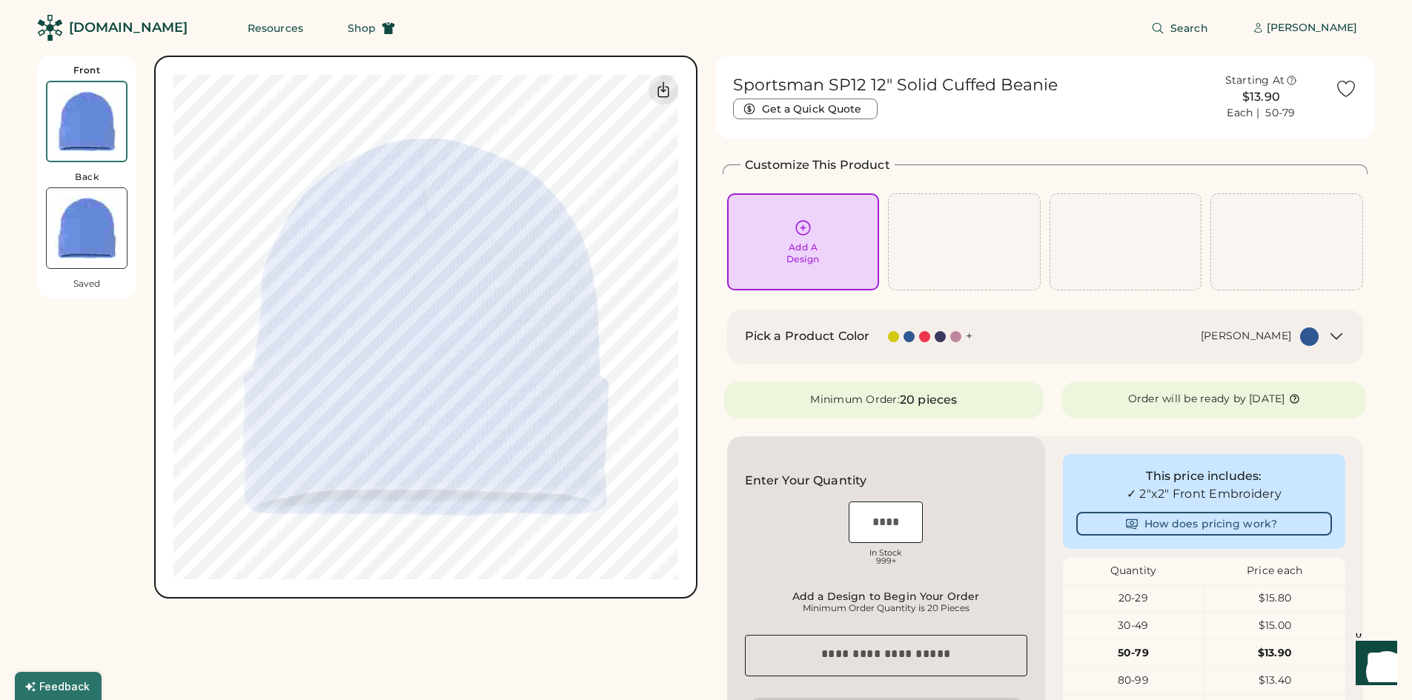
click at [783, 228] on div "Add A Design" at bounding box center [804, 242] width 132 height 47
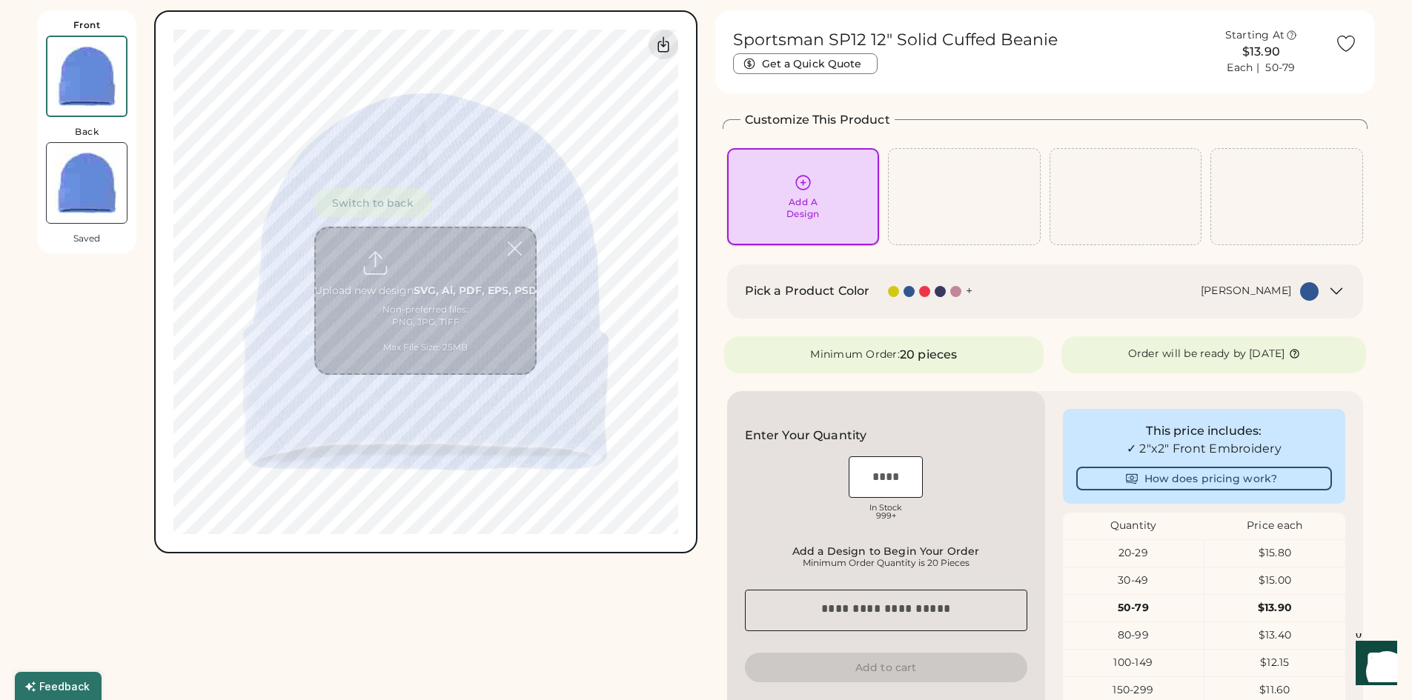
scroll to position [56, 0]
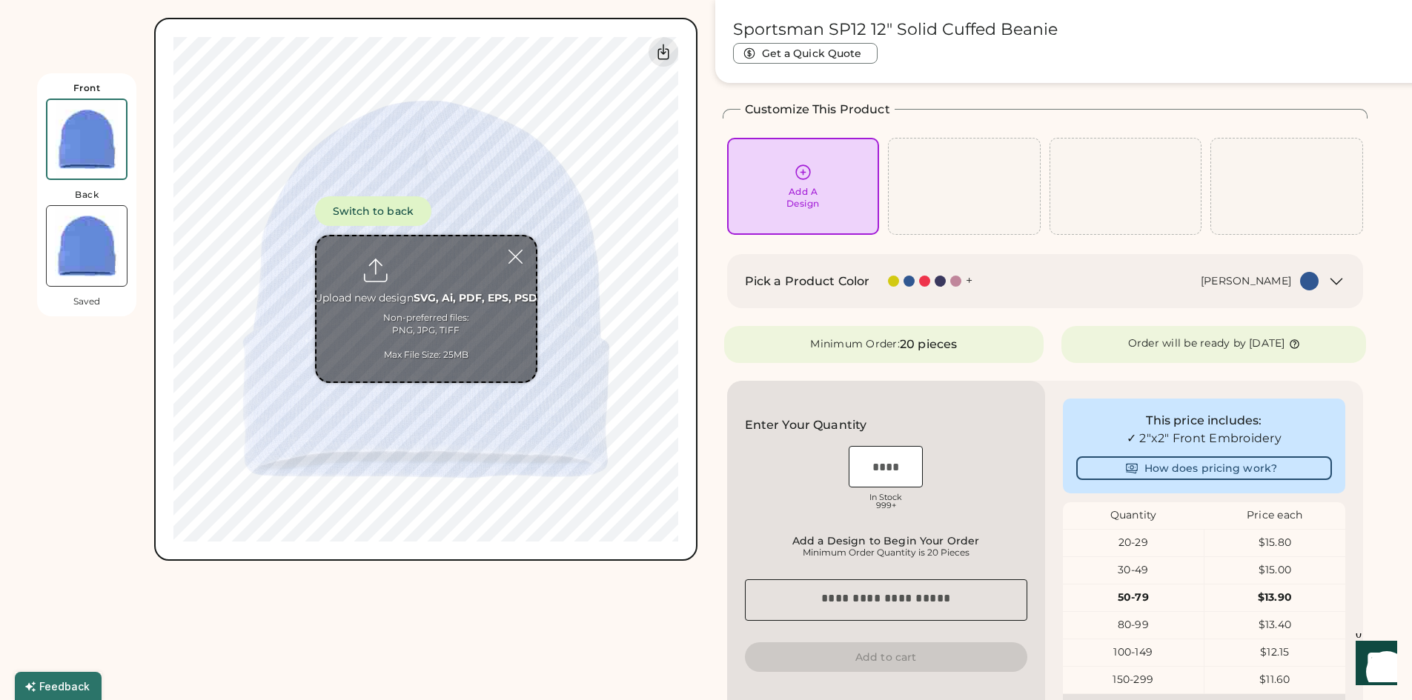
click at [417, 293] on input "file" at bounding box center [425, 308] width 219 height 145
type input "**********"
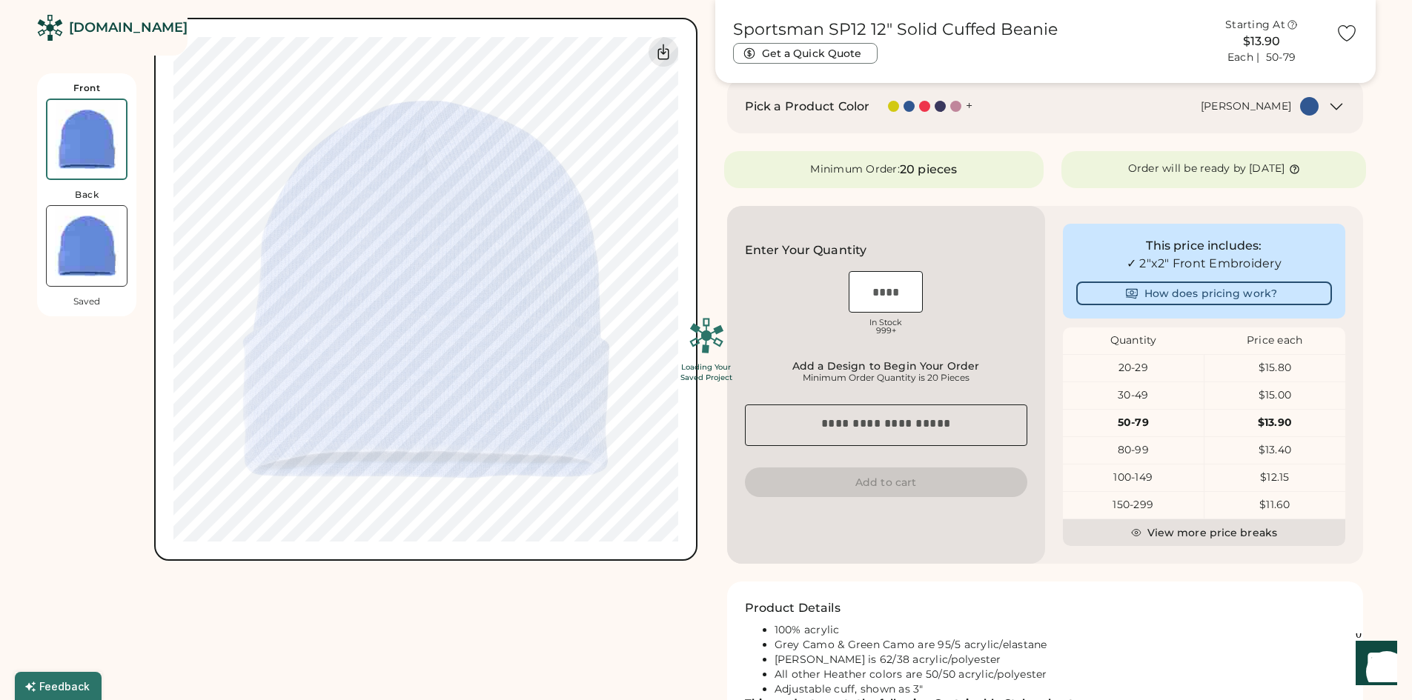
scroll to position [334, 0]
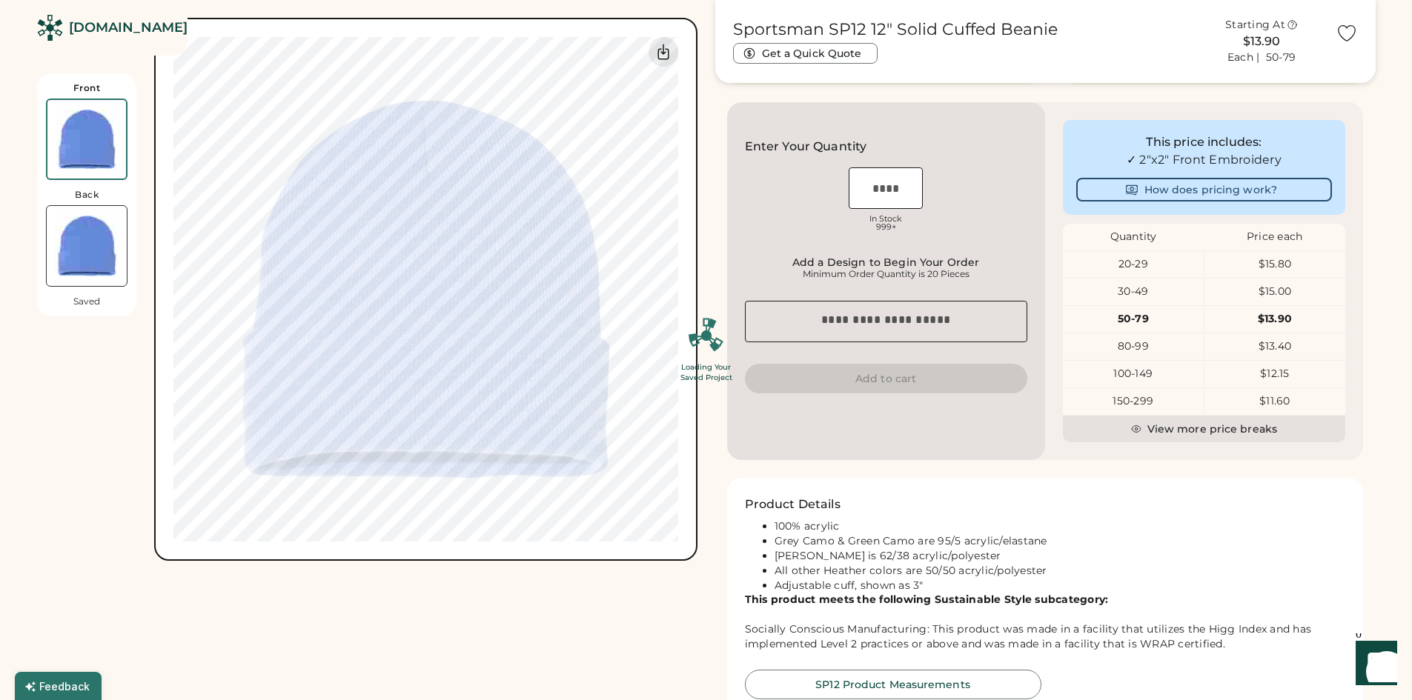
click at [884, 187] on div "Loading Your Saved Project" at bounding box center [706, 350] width 1412 height 700
click at [879, 197] on div "Loading Your Saved Project" at bounding box center [706, 350] width 1412 height 700
click at [1038, 252] on div "Loading Your Saved Project" at bounding box center [706, 350] width 1412 height 700
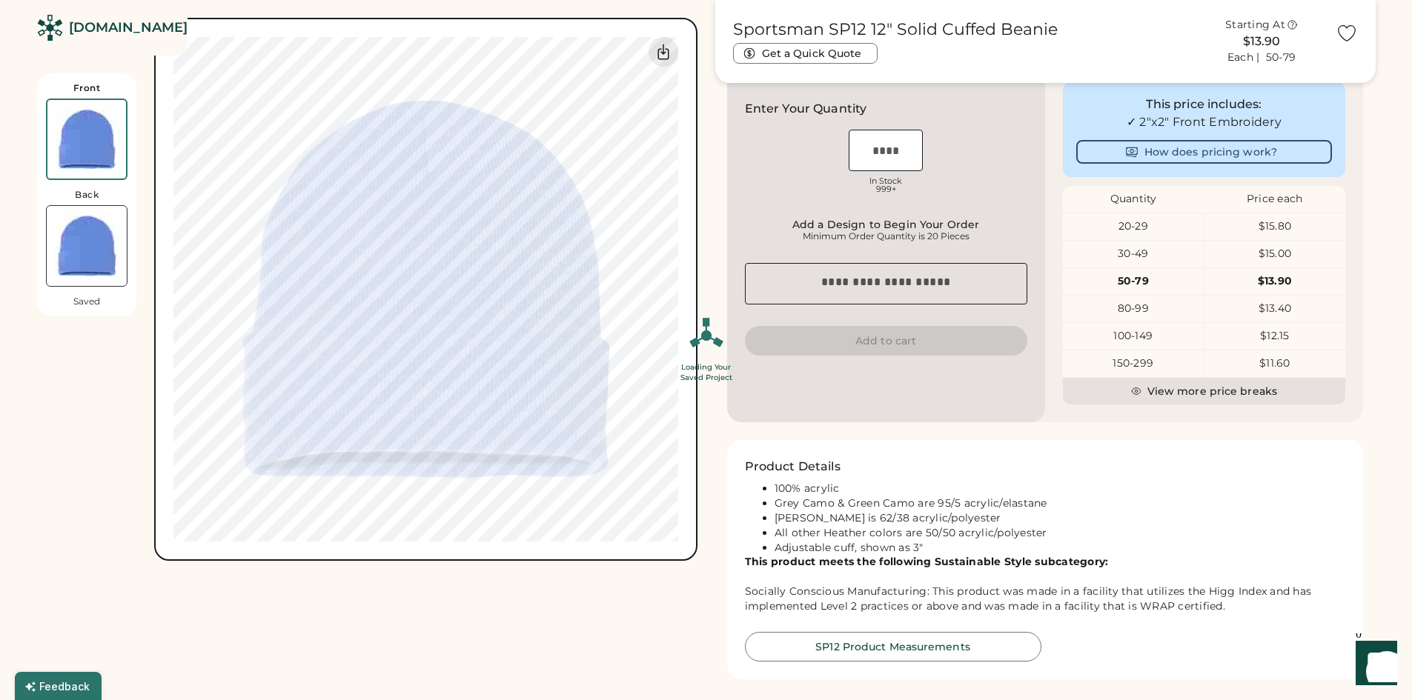
scroll to position [354, 0]
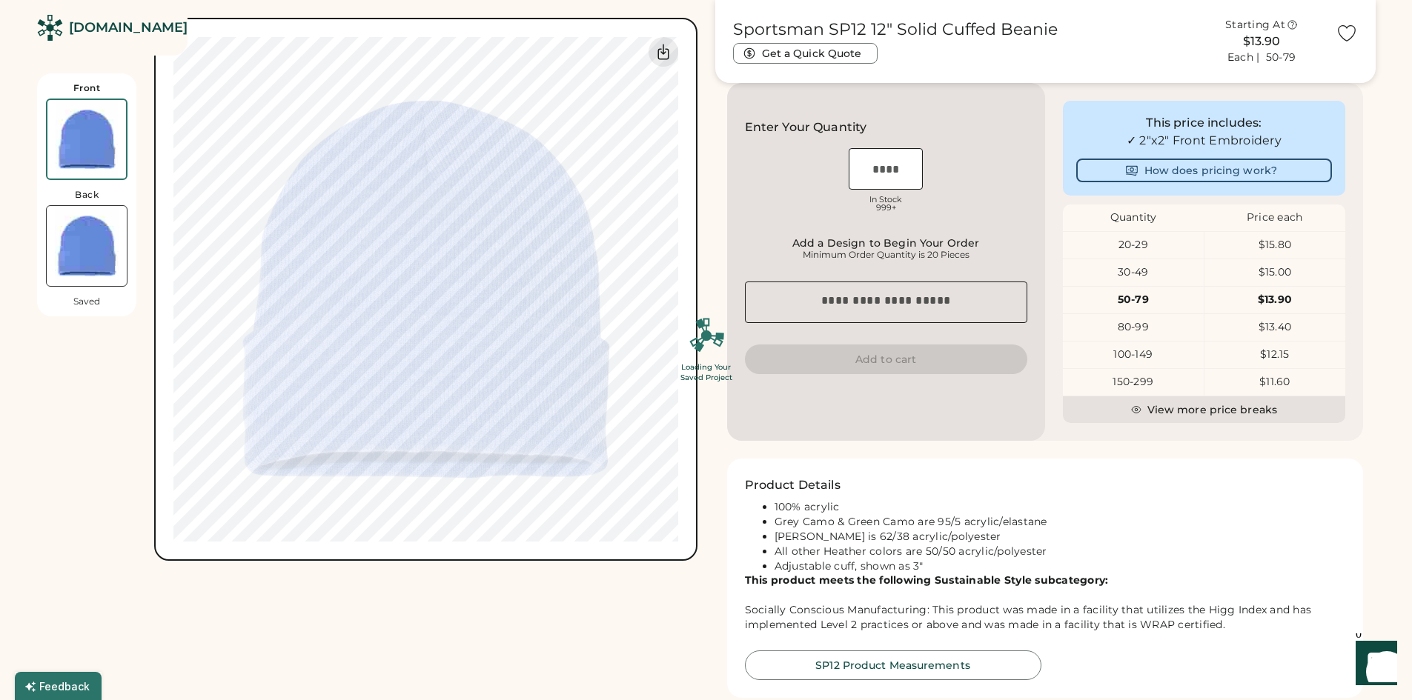
click at [1152, 166] on div "Loading Your Saved Project" at bounding box center [706, 350] width 1412 height 700
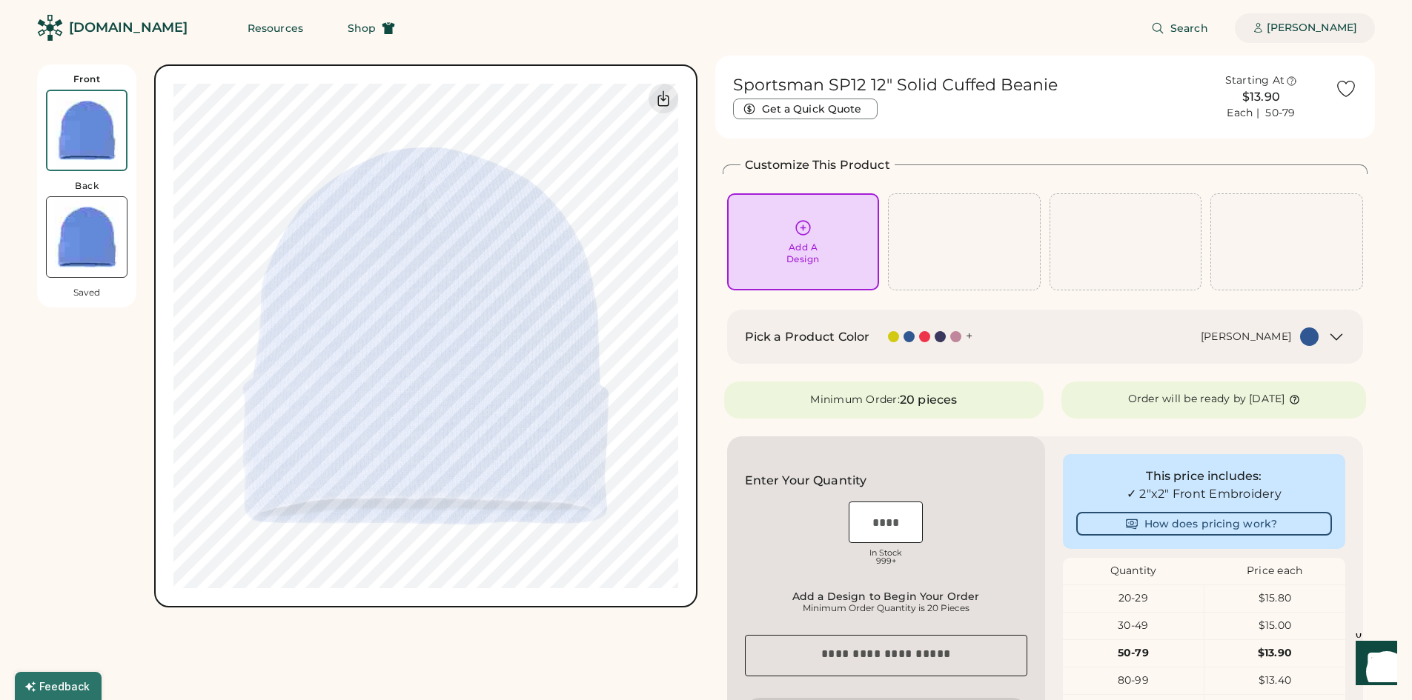
click at [1345, 18] on div "[PERSON_NAME]" at bounding box center [1312, 28] width 90 height 30
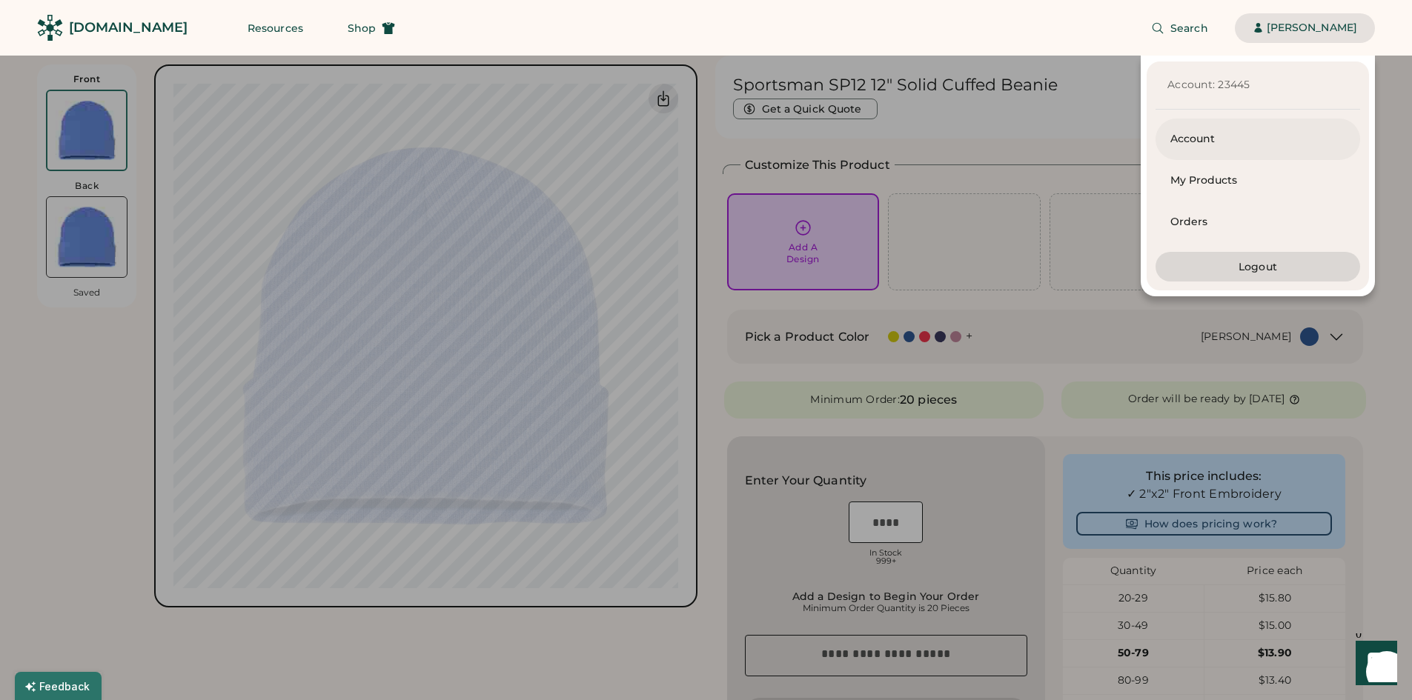
click at [1195, 138] on div "Account" at bounding box center [1257, 139] width 175 height 15
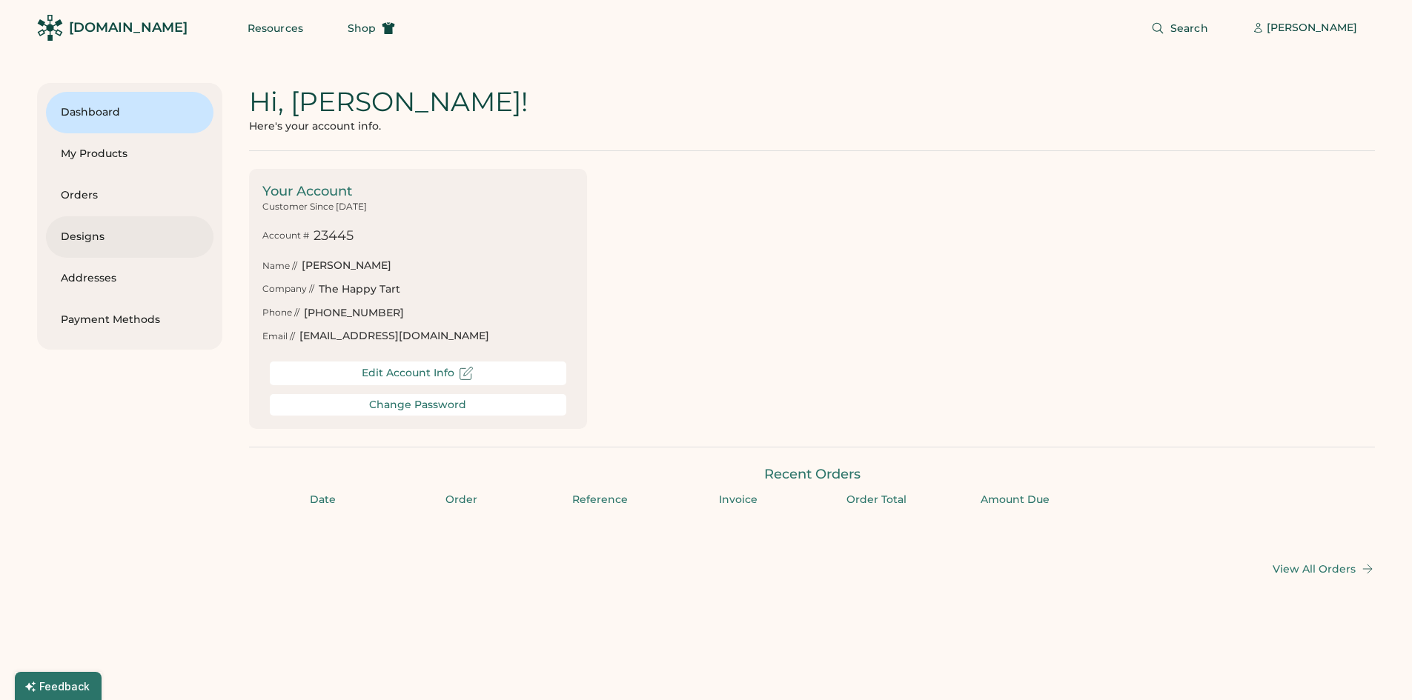
click at [87, 234] on div "Designs" at bounding box center [130, 237] width 138 height 15
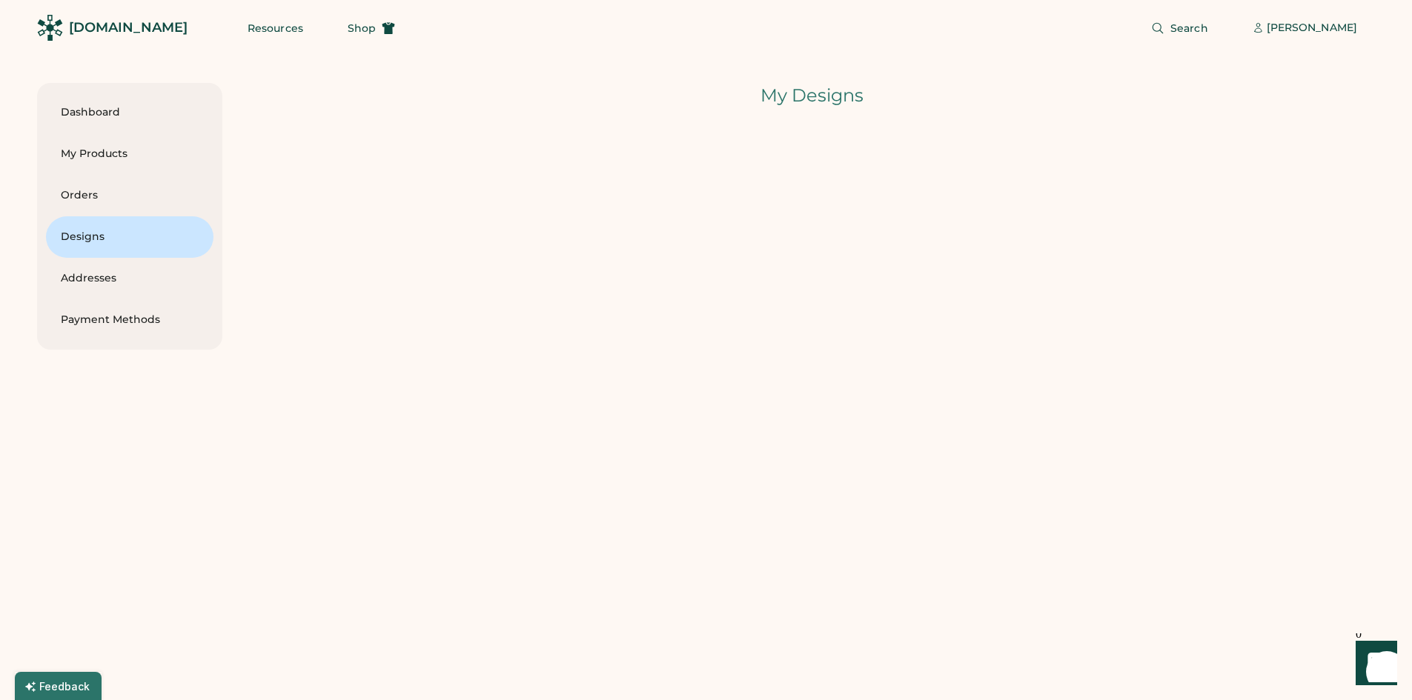
click at [344, 305] on div at bounding box center [812, 255] width 1126 height 259
click at [348, 24] on span "Shop" at bounding box center [362, 28] width 28 height 10
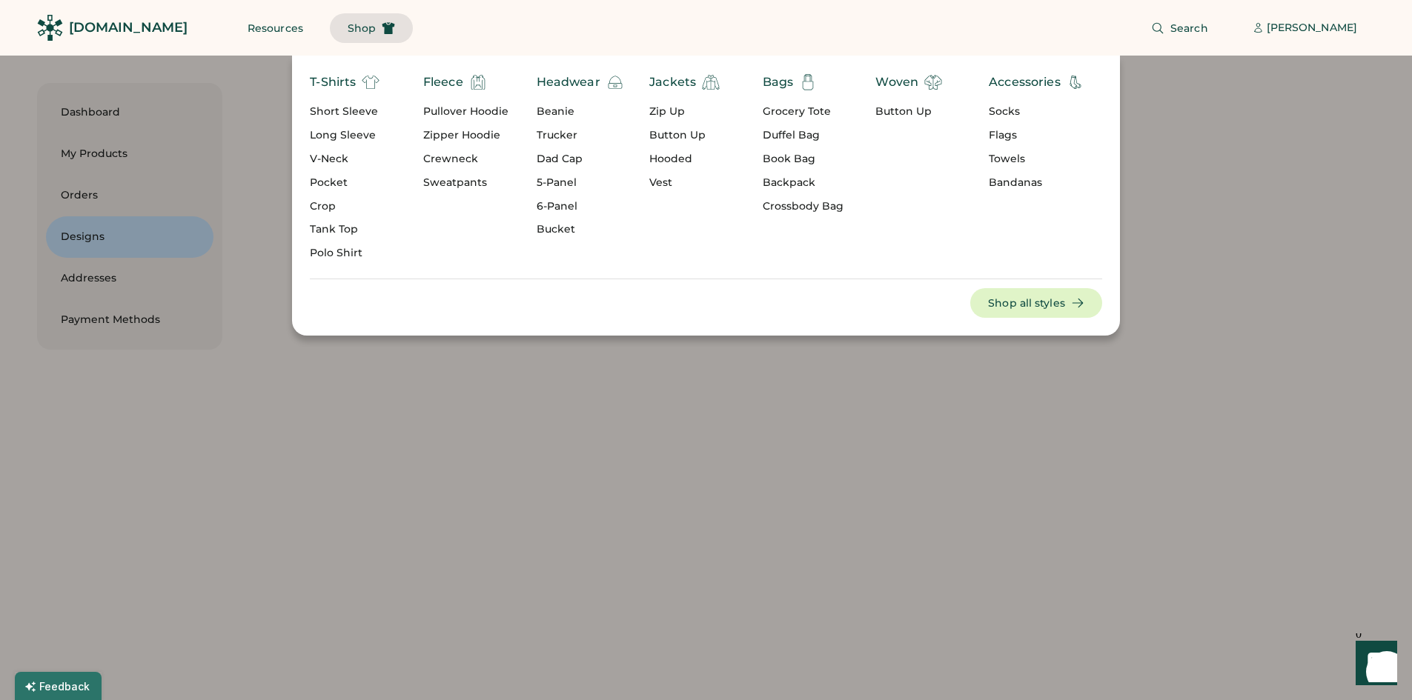
click at [447, 156] on div "Crewneck" at bounding box center [465, 159] width 85 height 15
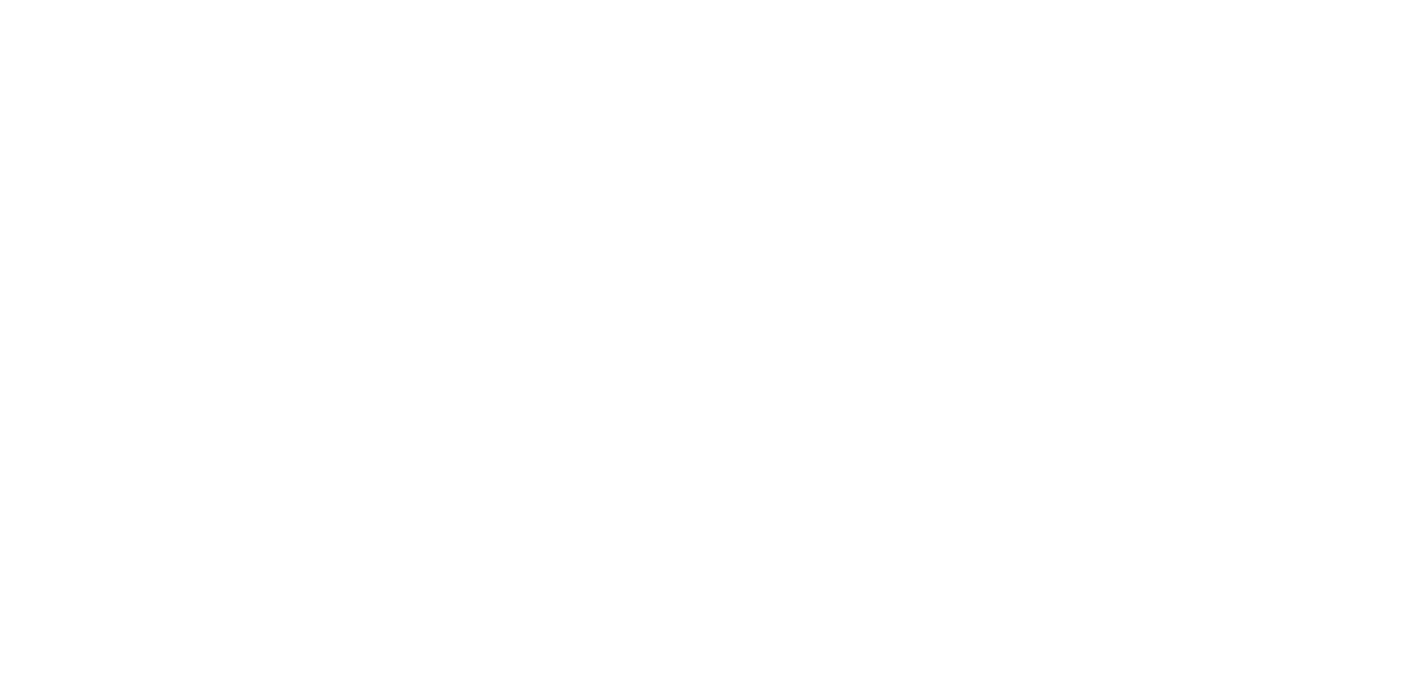
select select "*****"
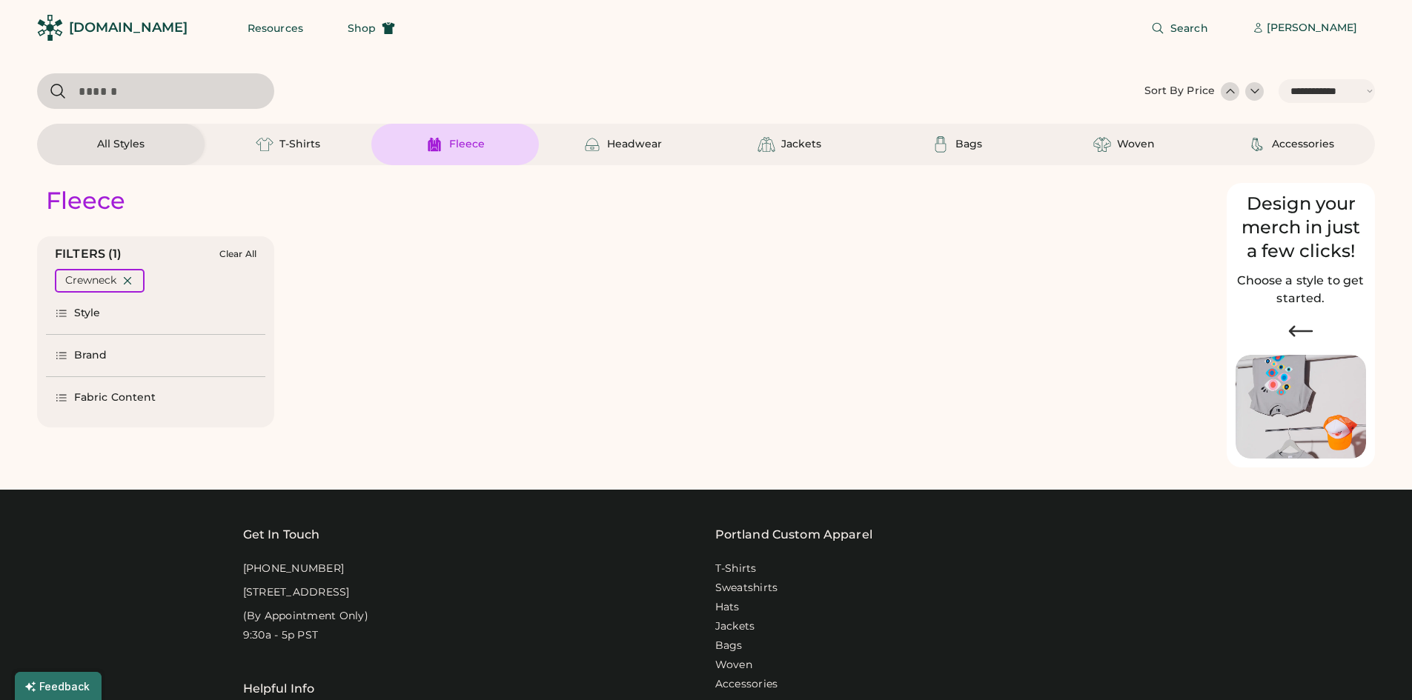
select select "*"
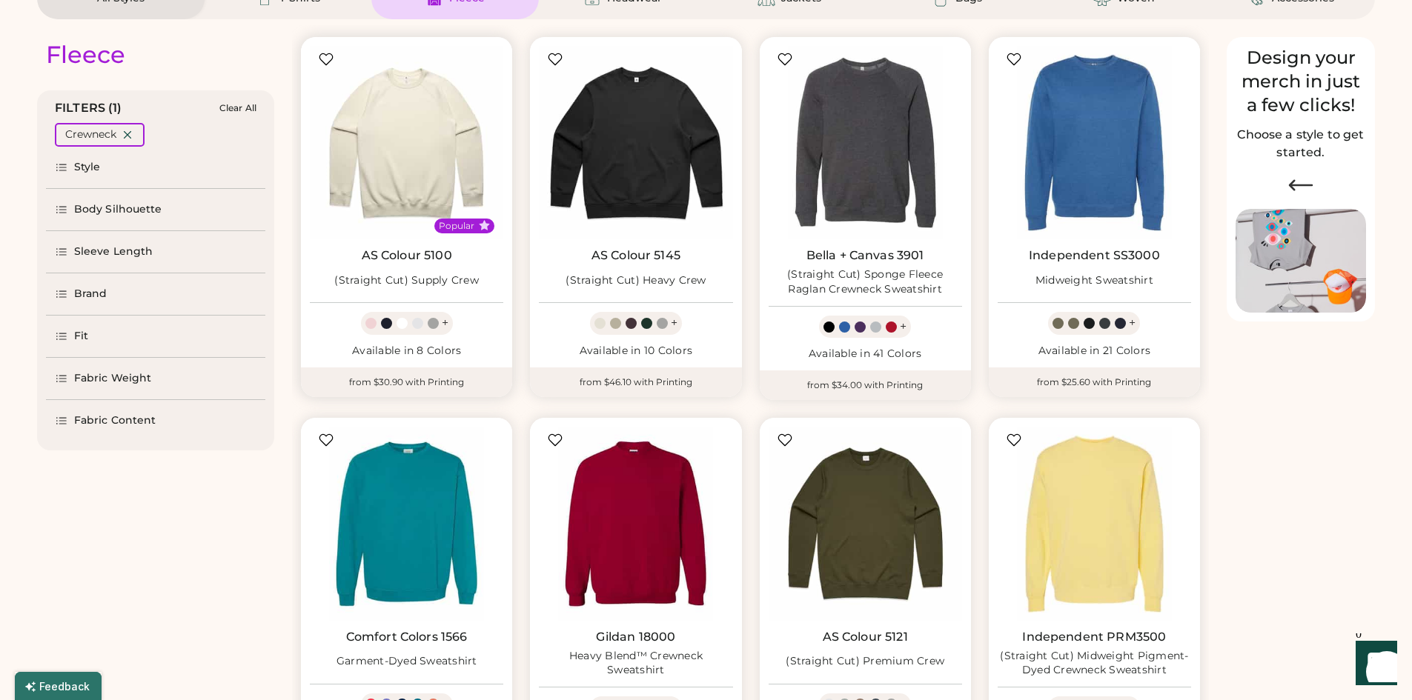
select select "*****"
select select "*"
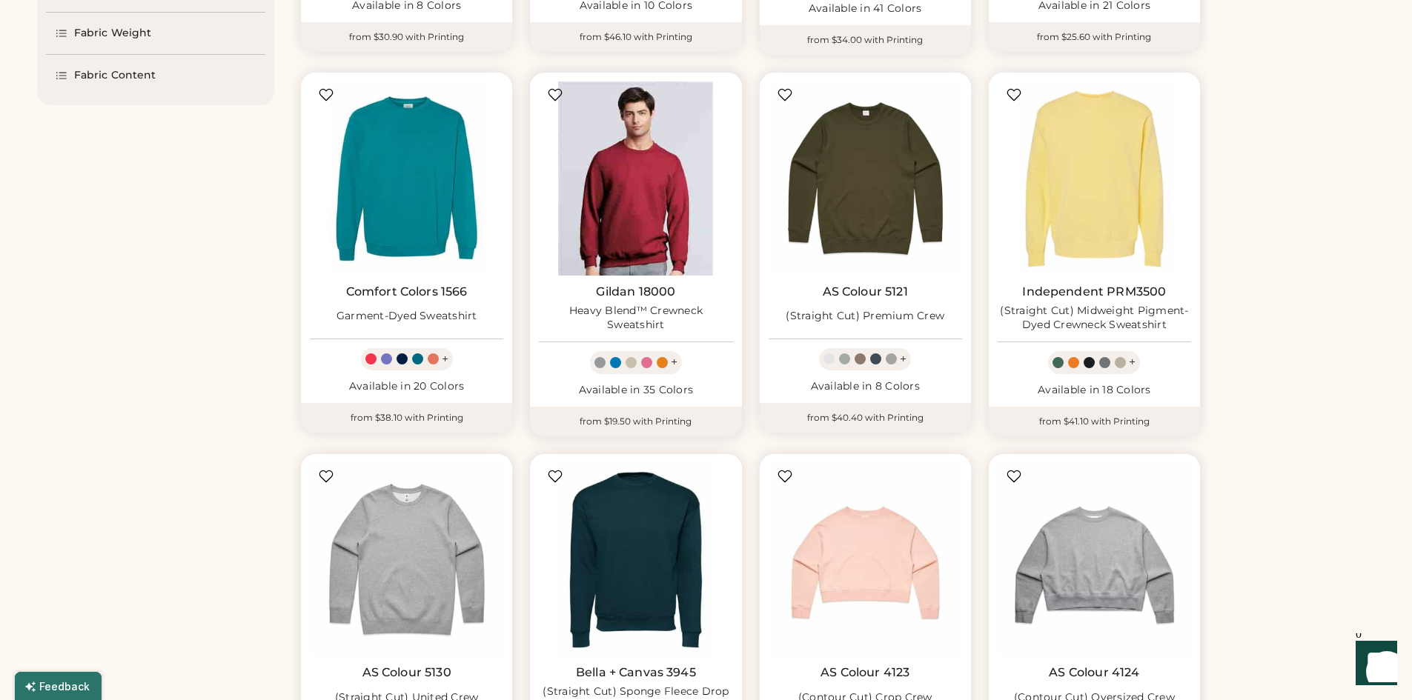
scroll to position [491, 0]
click at [625, 169] on img at bounding box center [635, 178] width 193 height 193
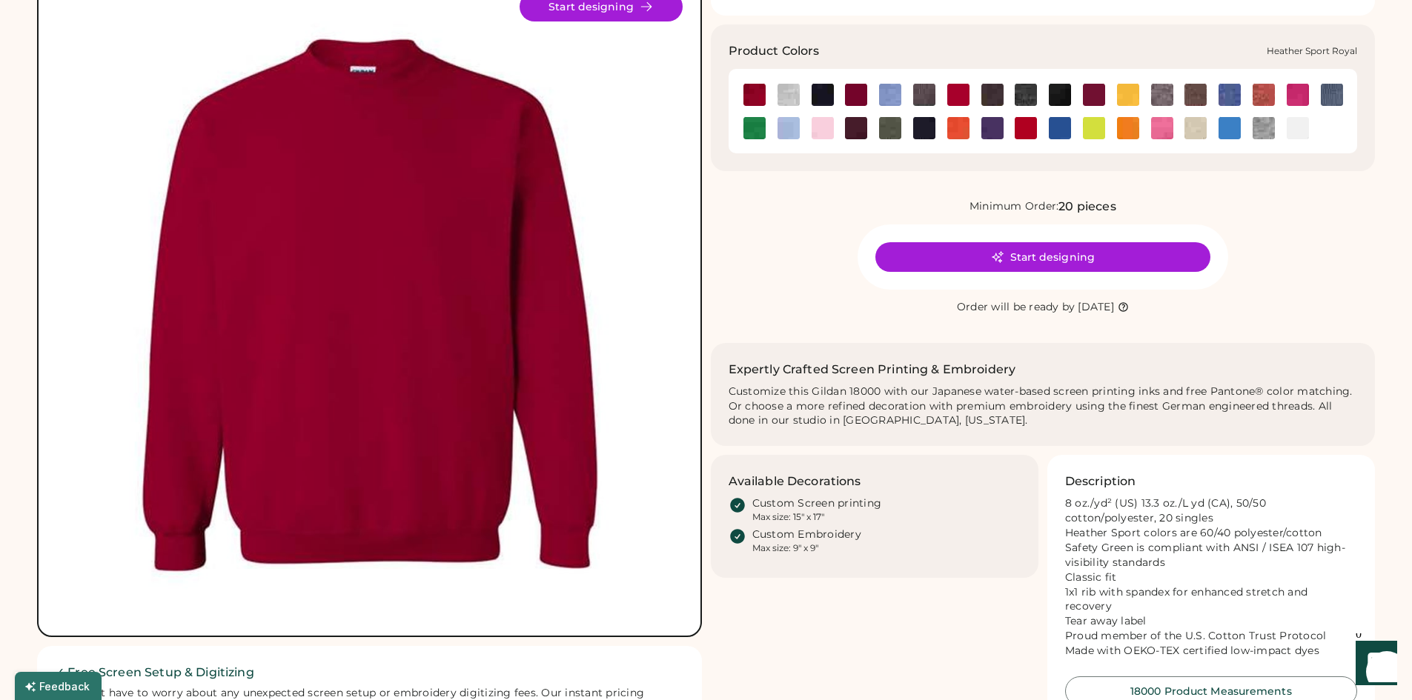
click at [1220, 94] on img at bounding box center [1230, 95] width 22 height 22
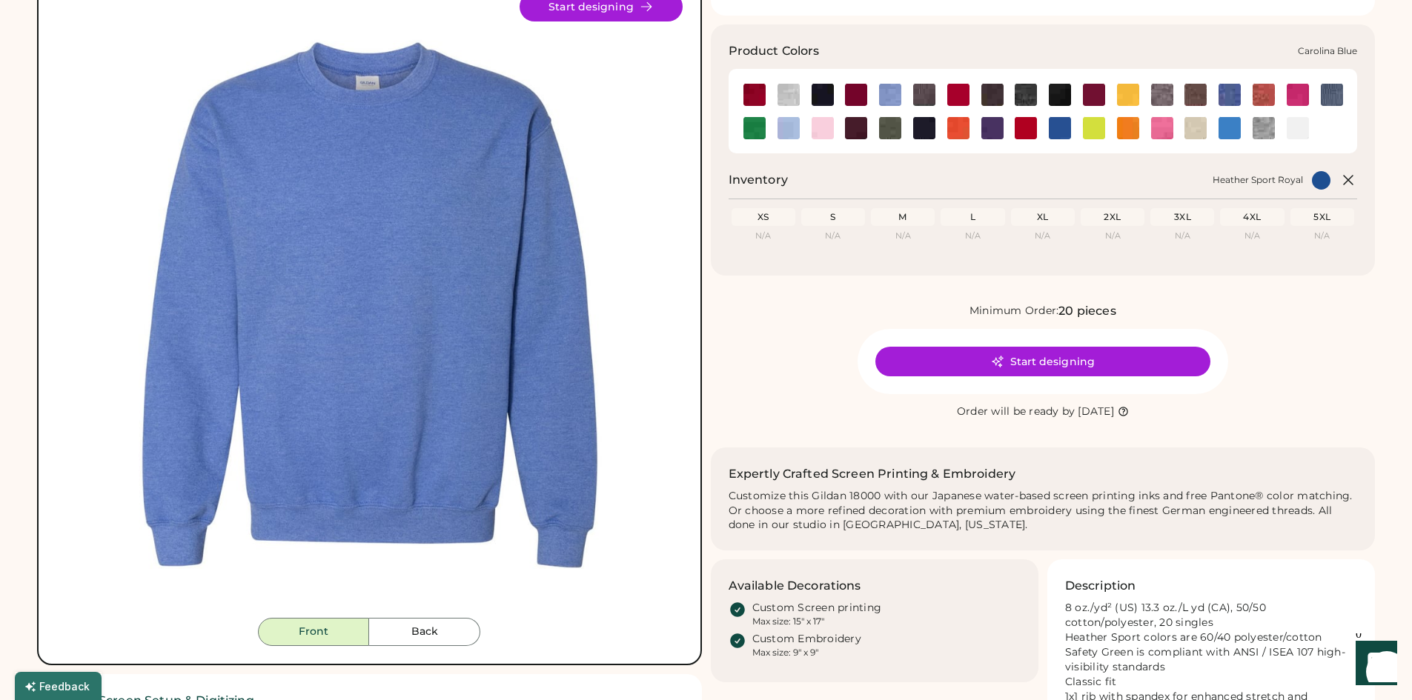
click at [890, 97] on img at bounding box center [890, 95] width 22 height 22
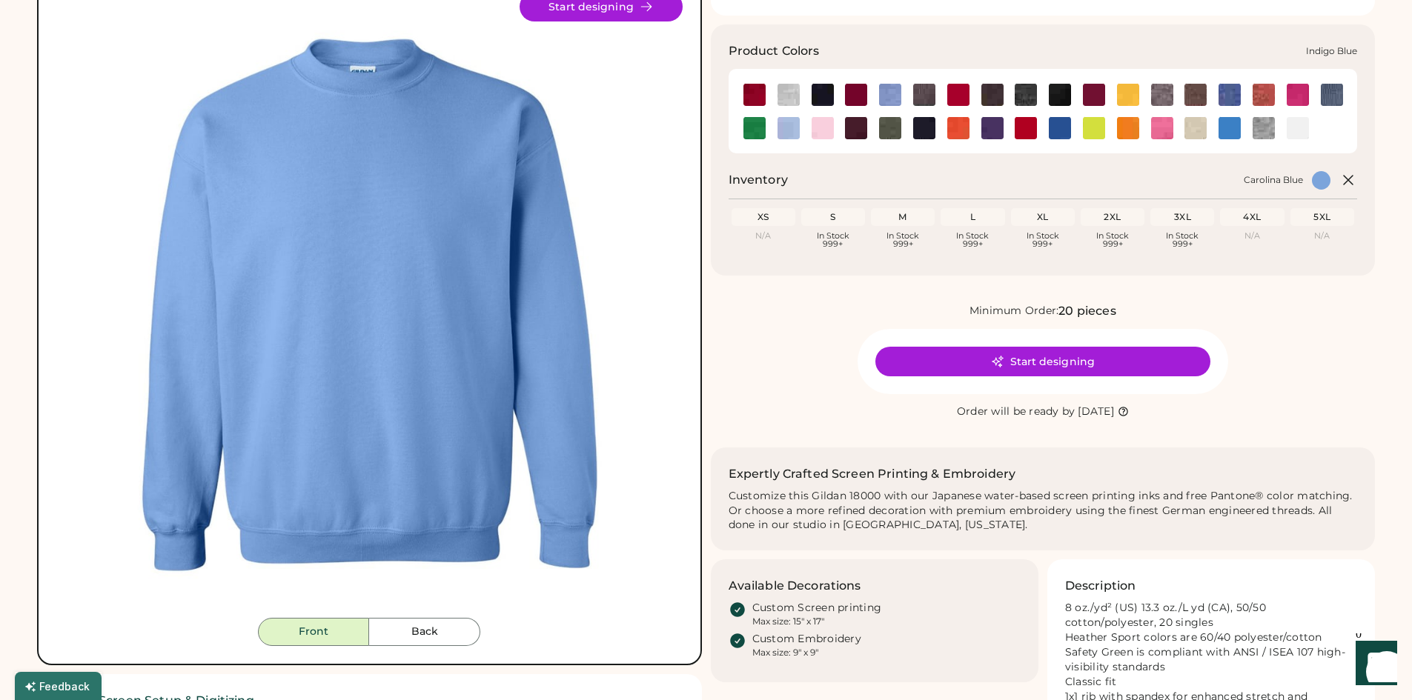
click at [1333, 90] on img at bounding box center [1332, 95] width 22 height 22
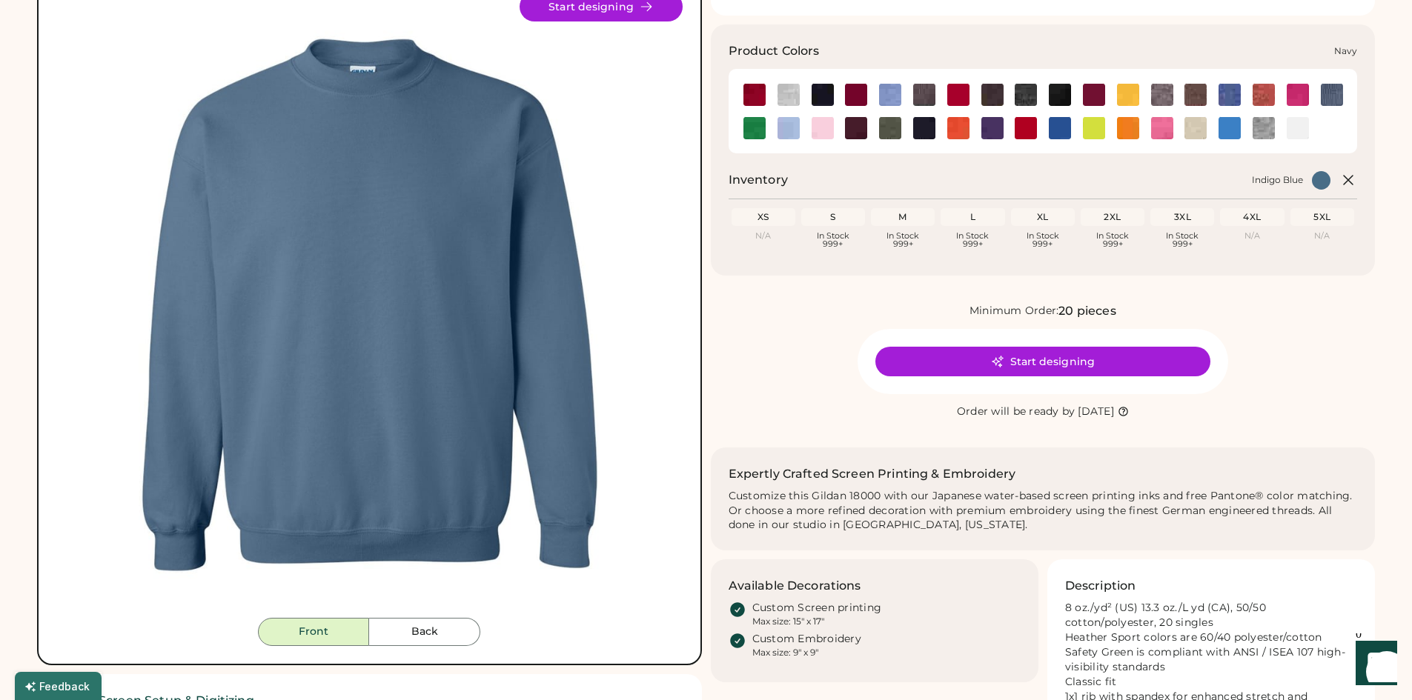
click at [924, 125] on img at bounding box center [924, 128] width 22 height 22
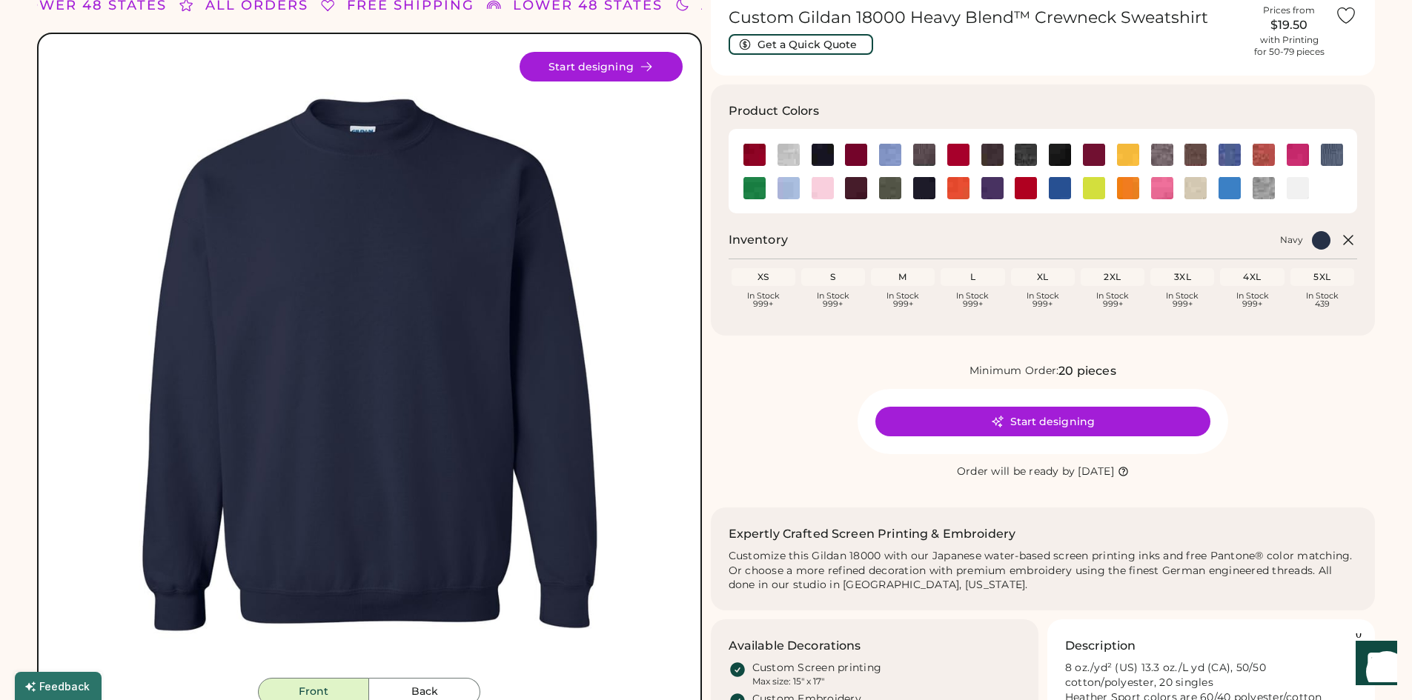
scroll to position [68, 0]
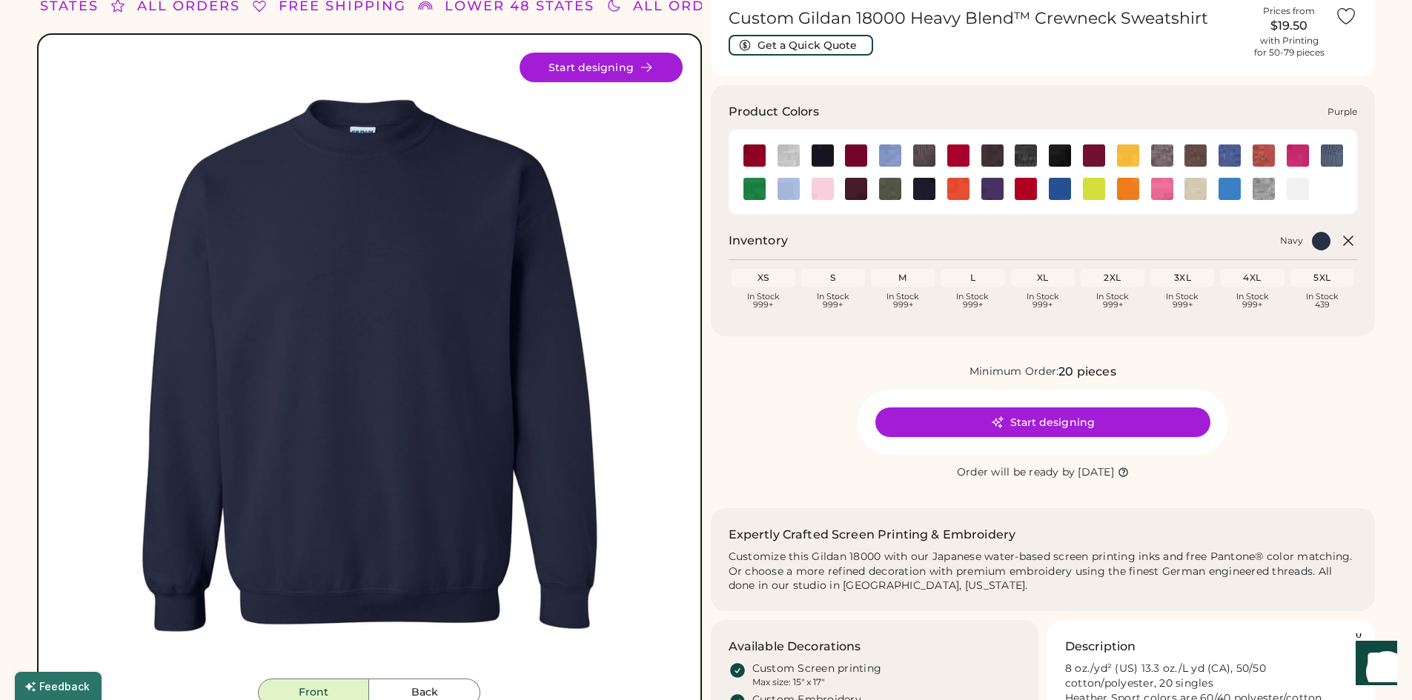
click at [989, 183] on img at bounding box center [992, 189] width 22 height 22
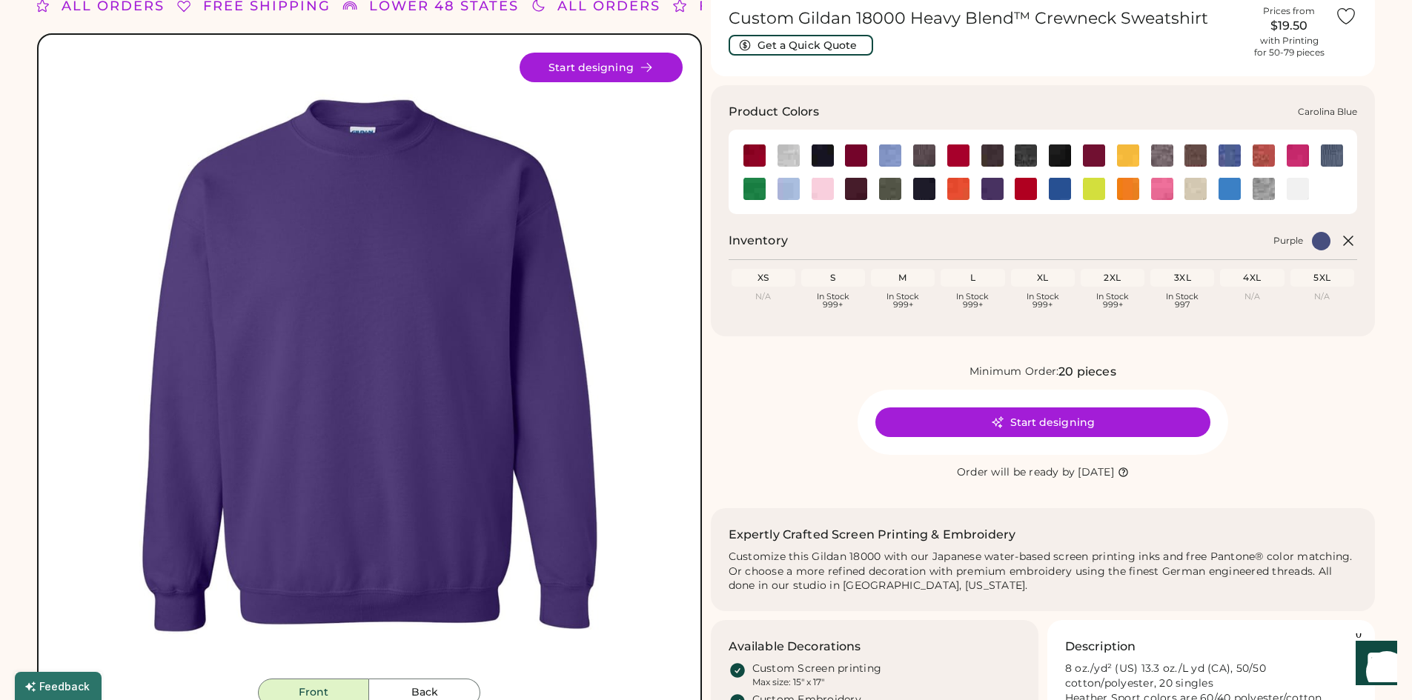
click at [896, 151] on img at bounding box center [890, 156] width 22 height 22
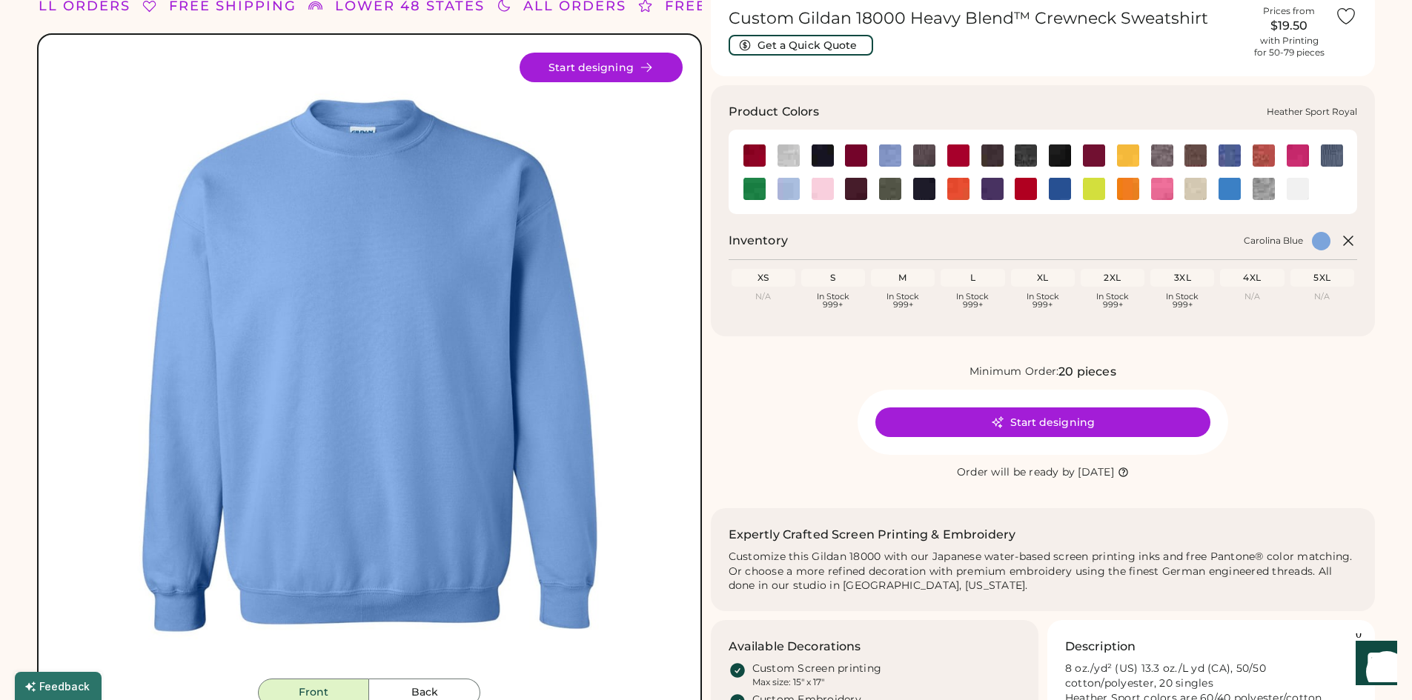
click at [1235, 156] on img at bounding box center [1230, 156] width 22 height 22
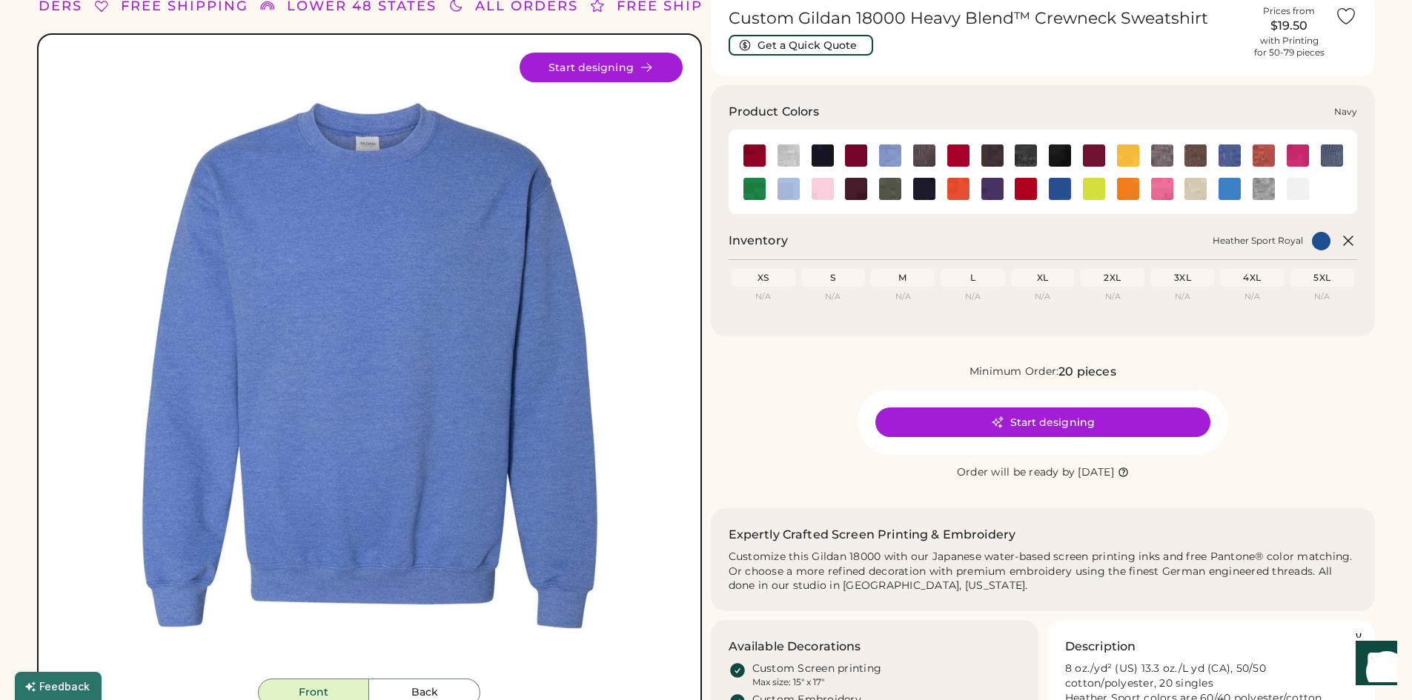
click at [932, 179] on img at bounding box center [924, 189] width 22 height 22
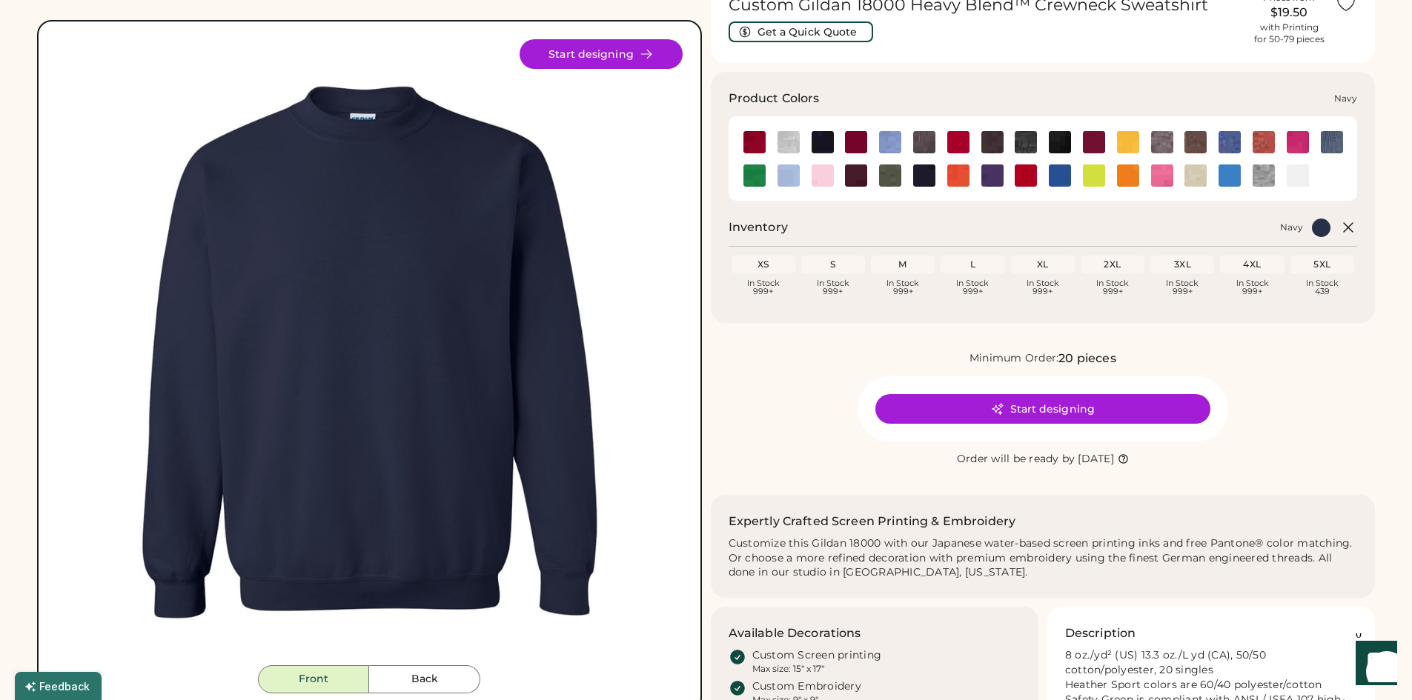
scroll to position [116, 0]
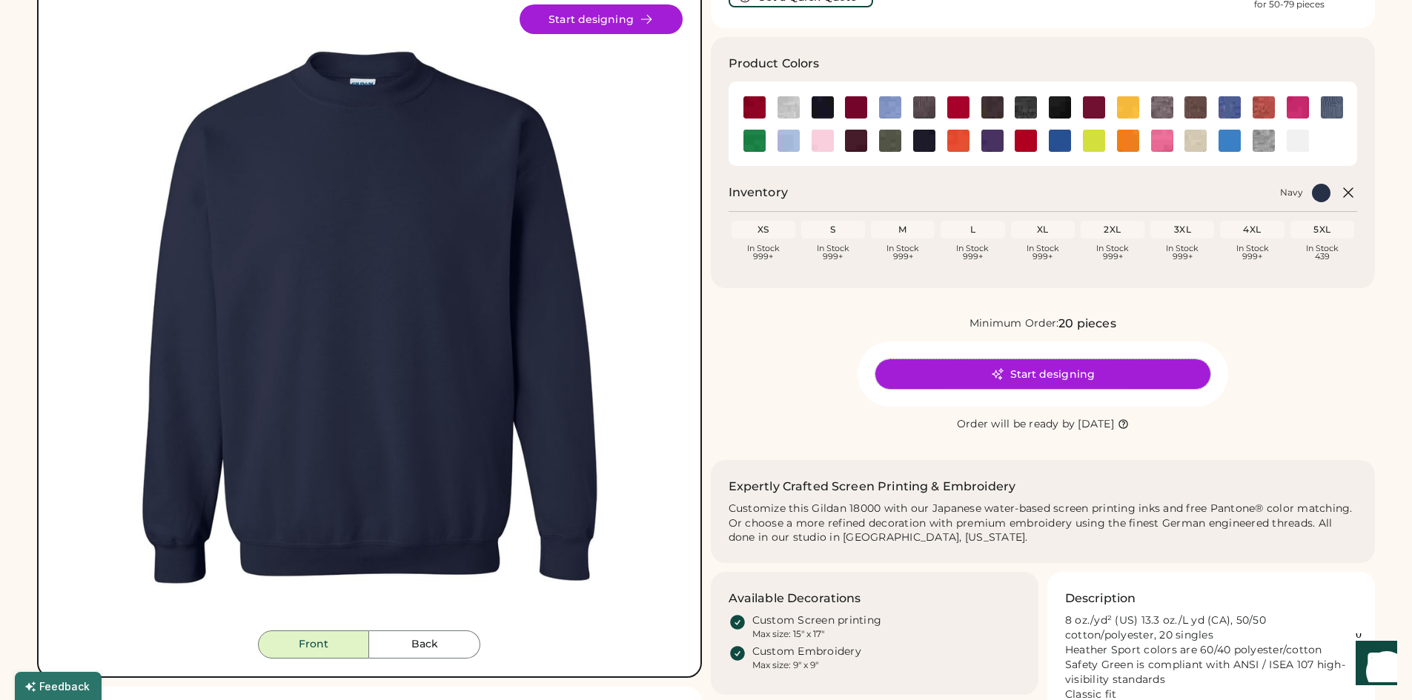
drag, startPoint x: 1027, startPoint y: 368, endPoint x: 760, endPoint y: 312, distance: 272.7
click at [760, 312] on div "Custom Gildan 18000 Heavy Blend™ Crewneck Sweatshirt Get a Quick Quote Prices f…" at bounding box center [1043, 390] width 665 height 902
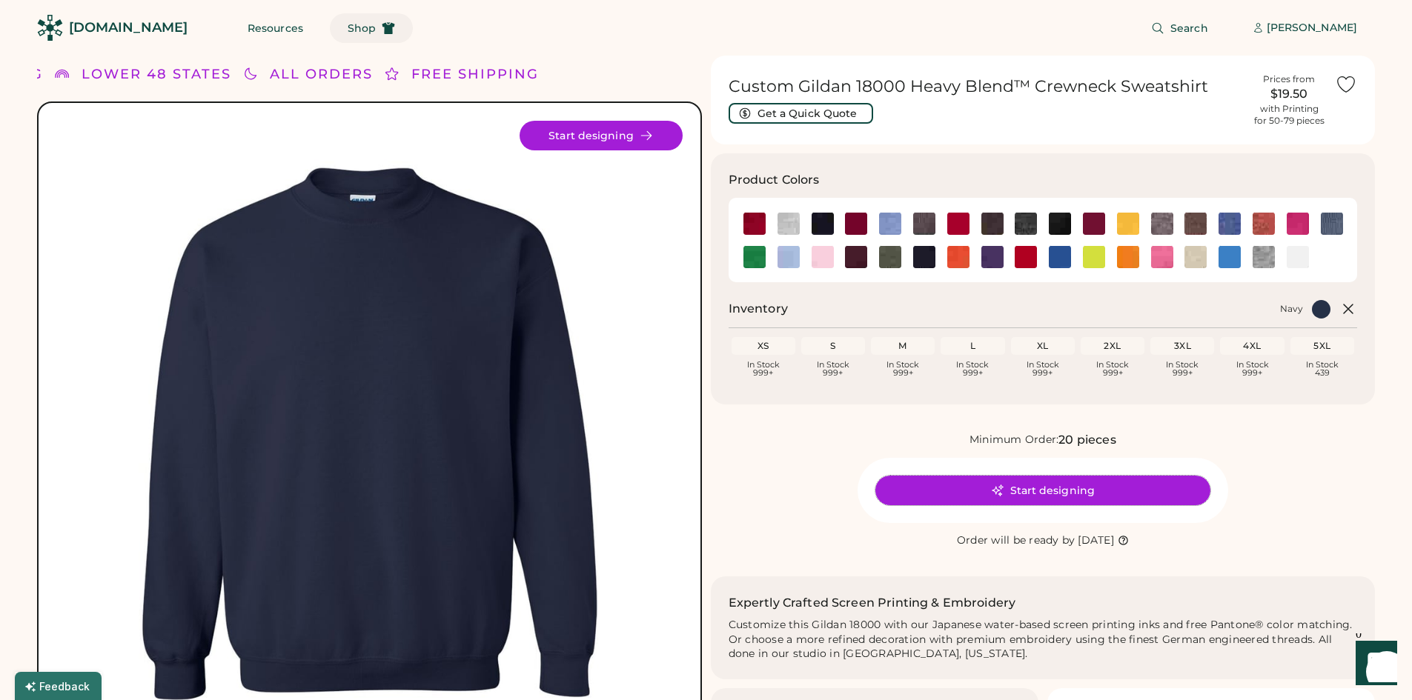
click at [348, 30] on span "Shop" at bounding box center [362, 28] width 28 height 10
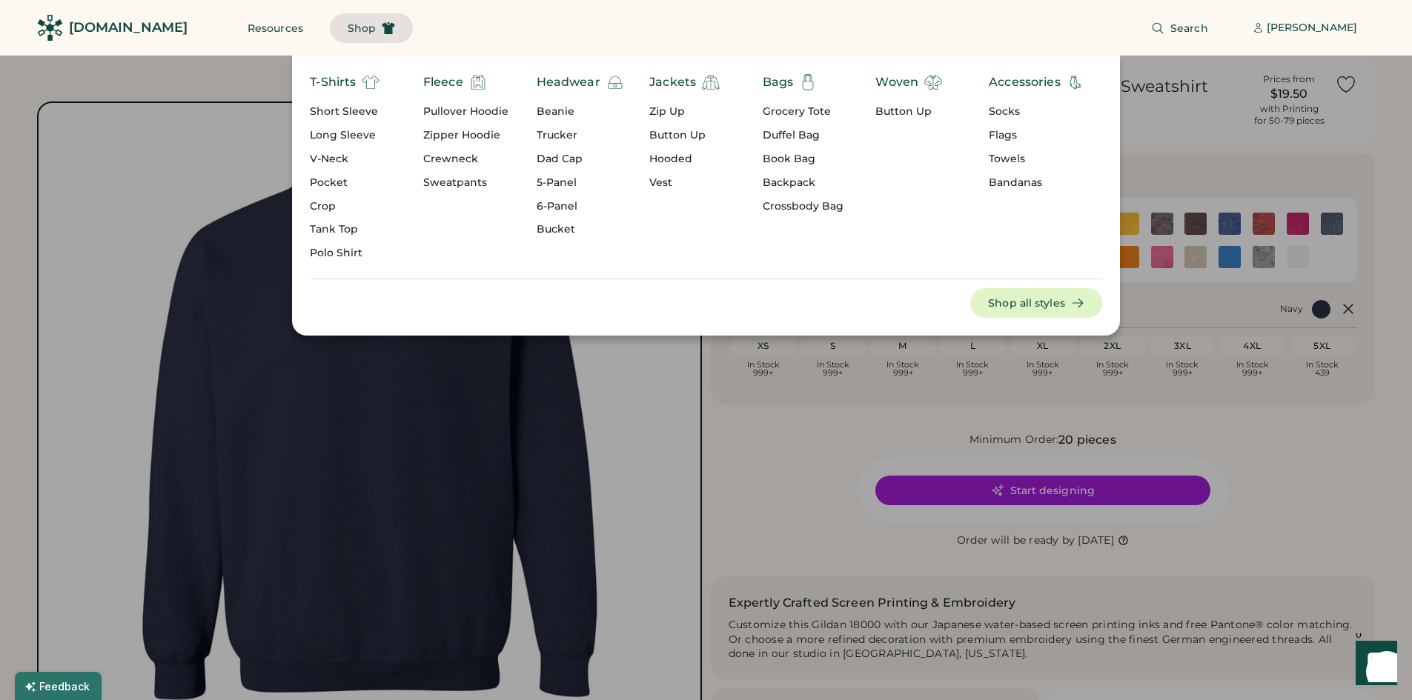
click at [786, 113] on div "Grocery Tote" at bounding box center [803, 112] width 81 height 15
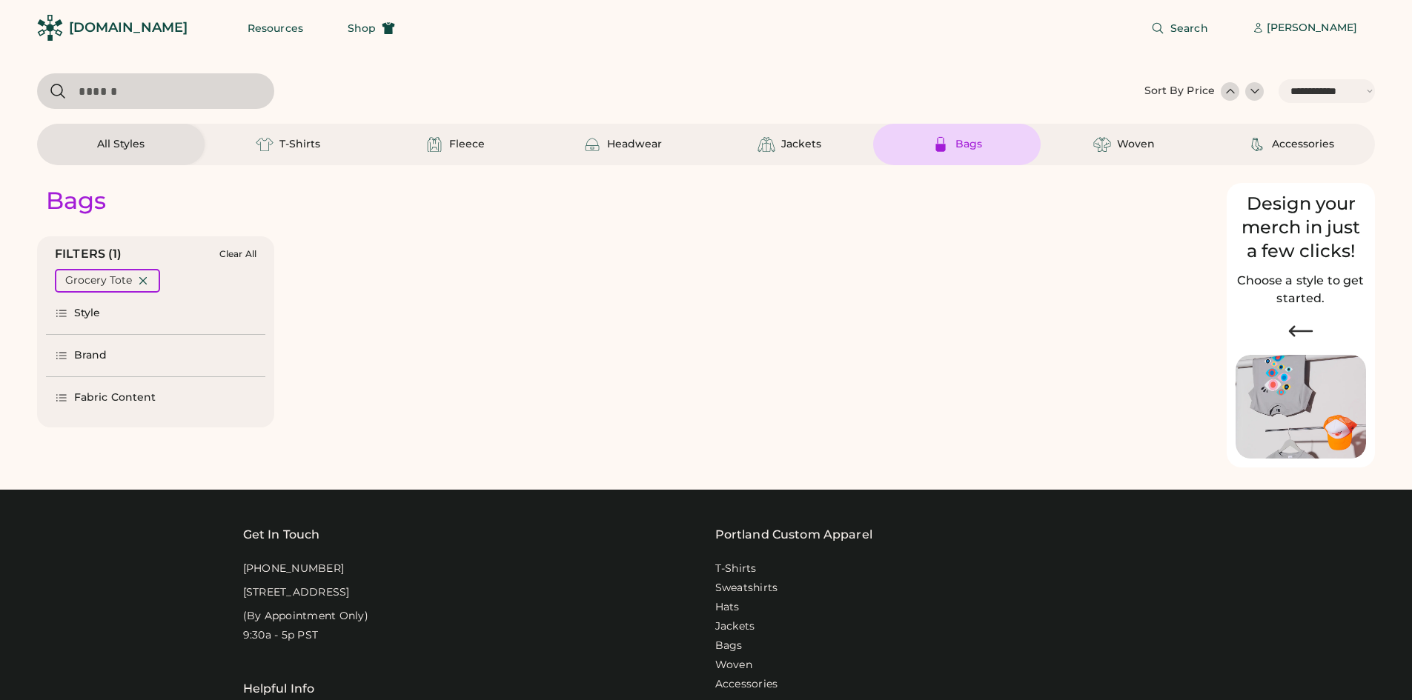
select select "*****"
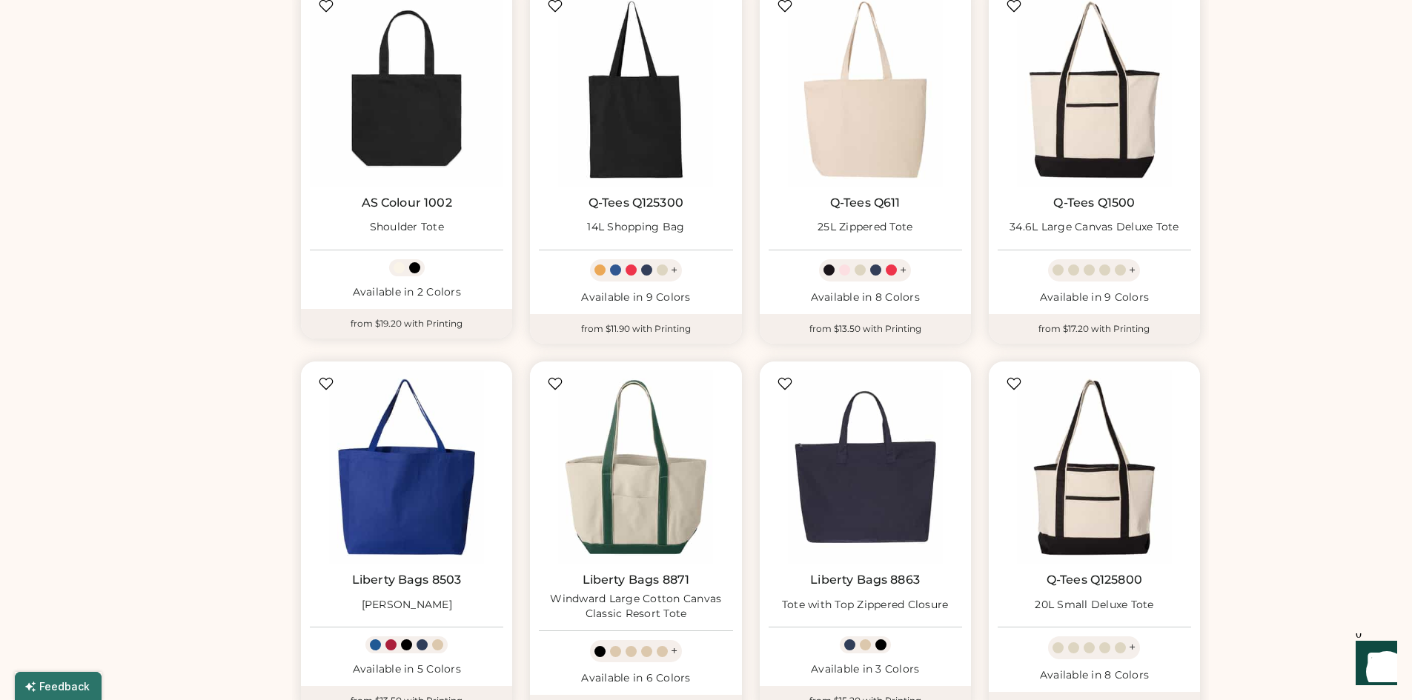
scroll to position [861, 0]
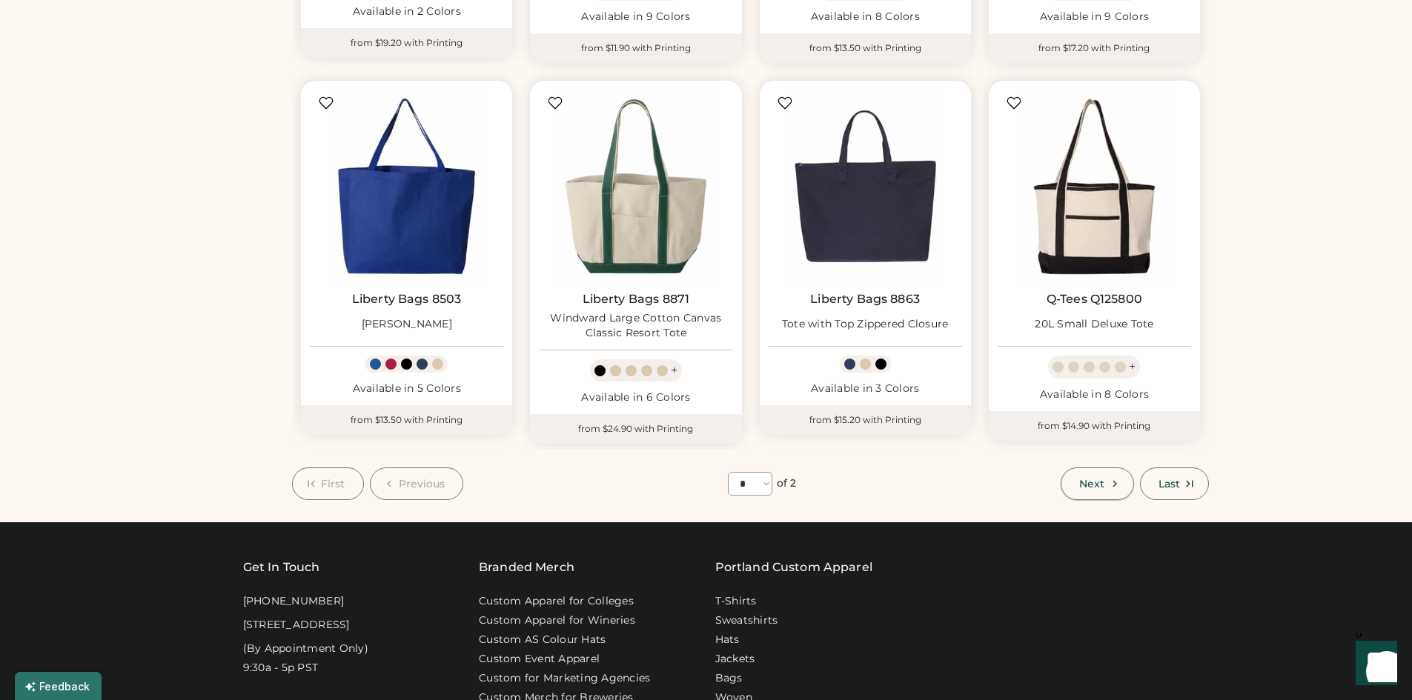
click at [1100, 483] on span "Next" at bounding box center [1091, 484] width 25 height 10
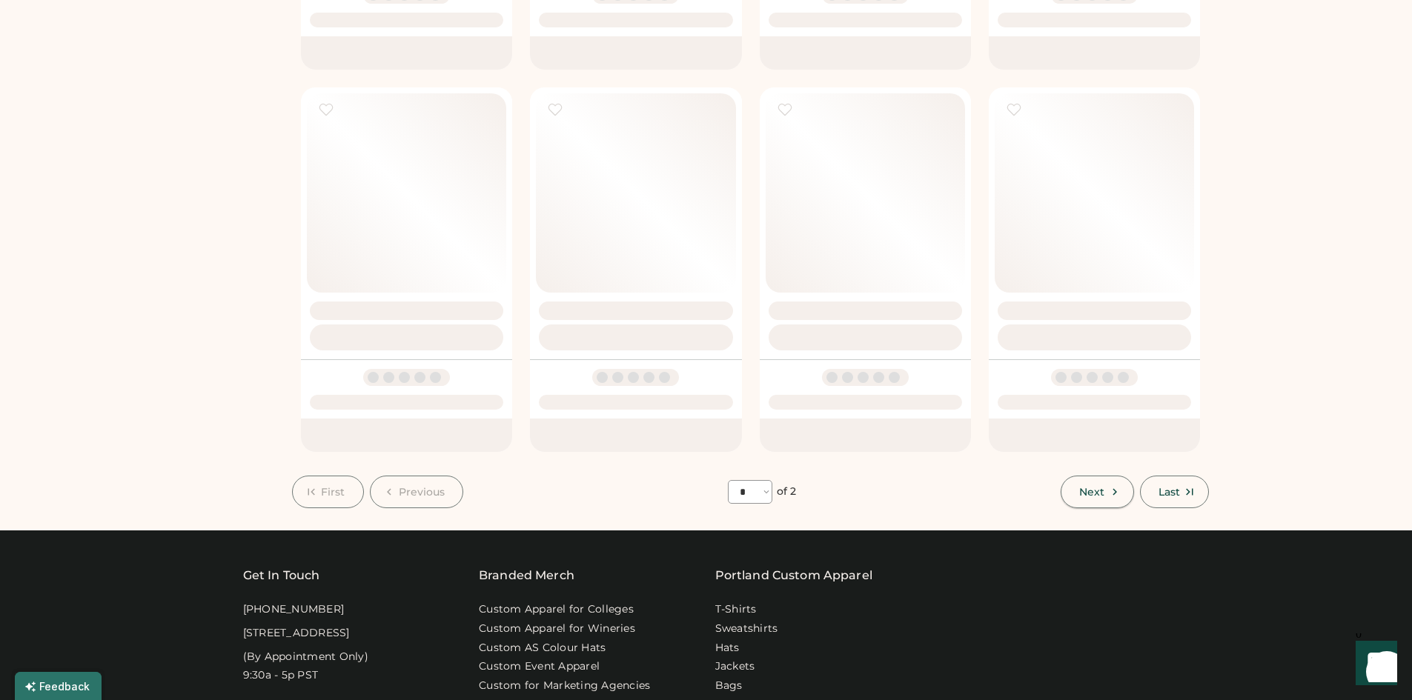
select select "*"
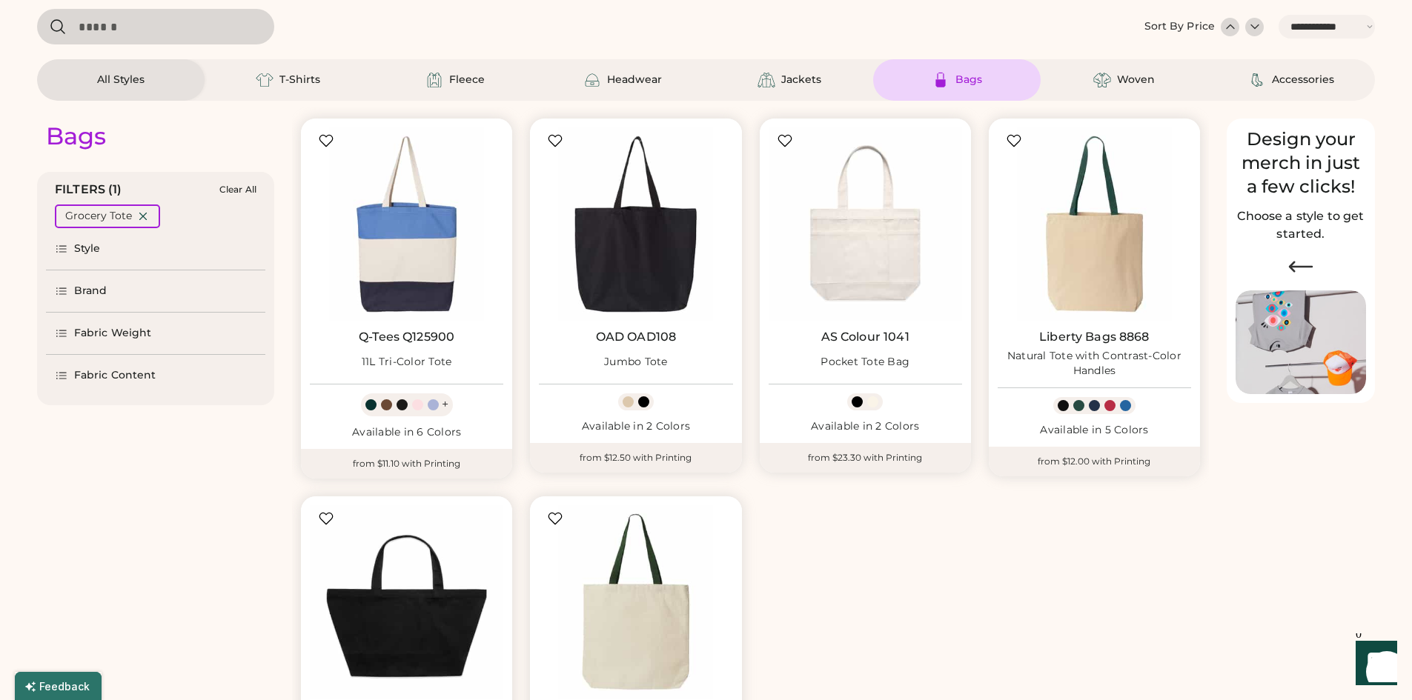
scroll to position [168, 0]
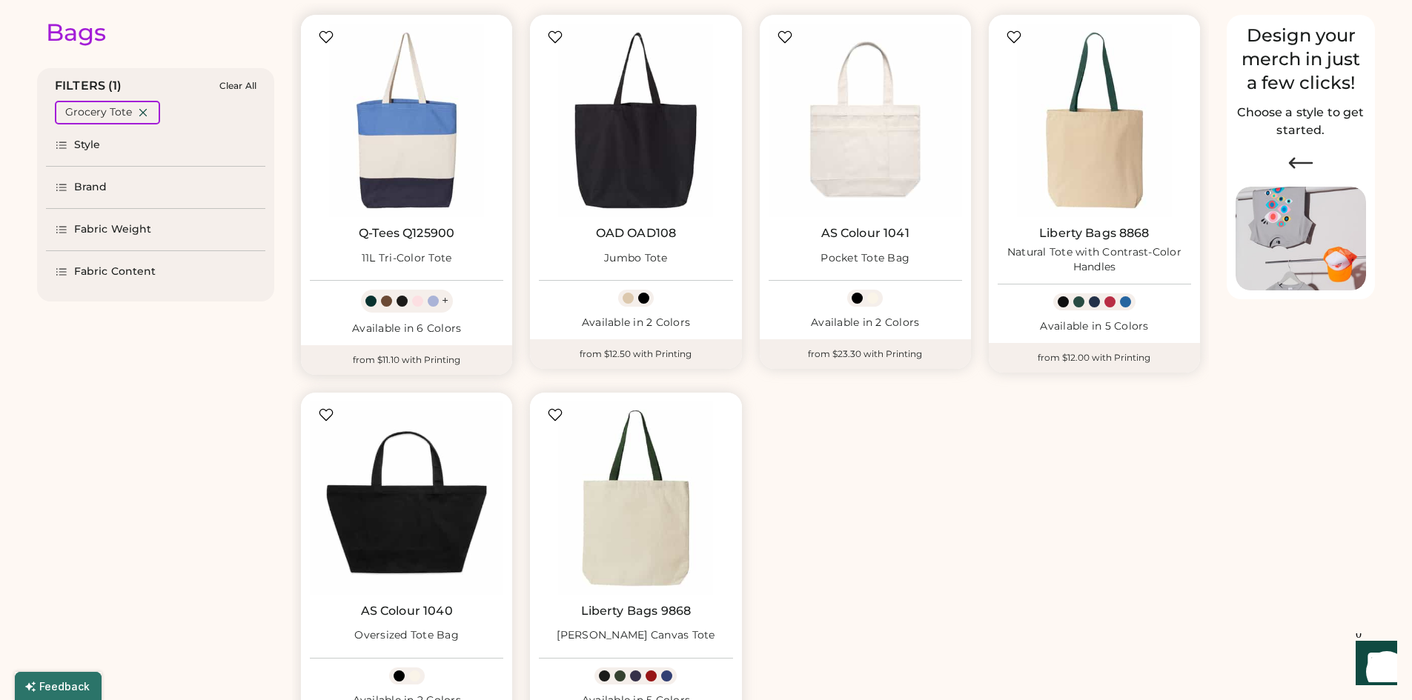
click at [371, 133] on img at bounding box center [406, 120] width 193 height 193
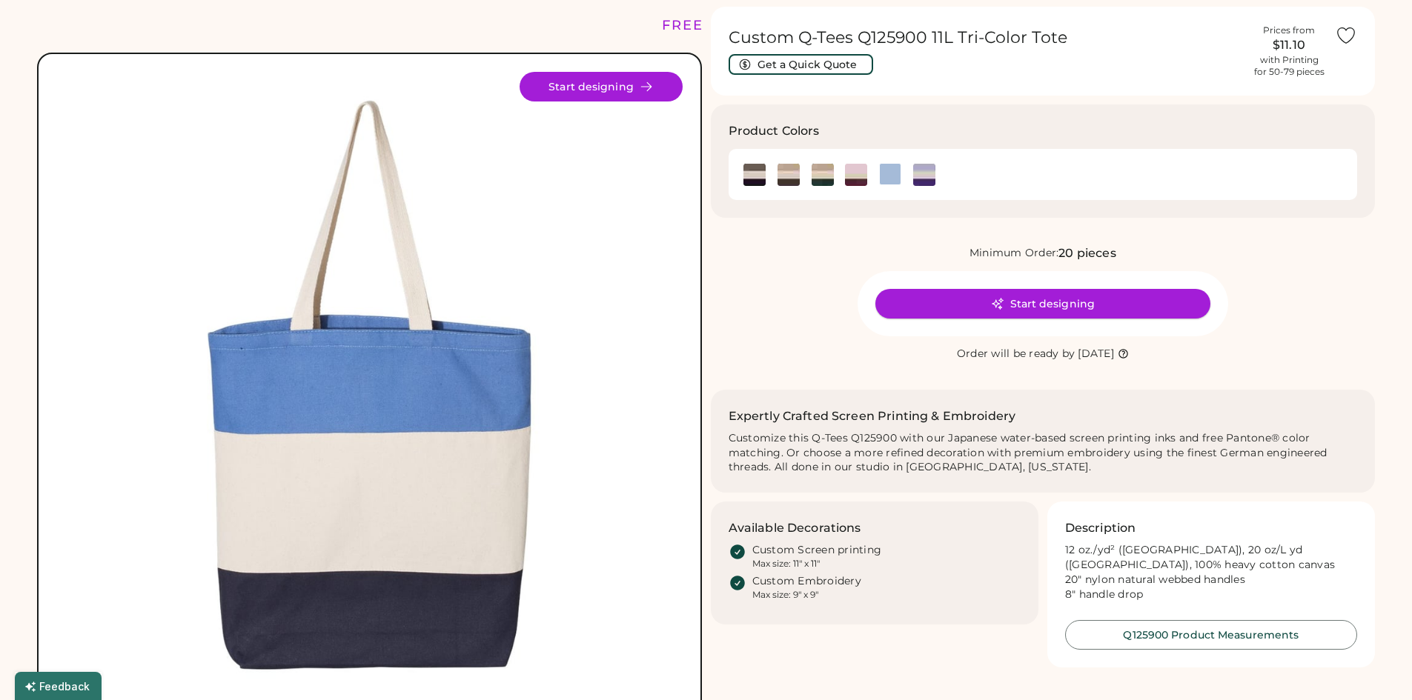
scroll to position [50, 0]
click at [924, 166] on img at bounding box center [924, 174] width 22 height 22
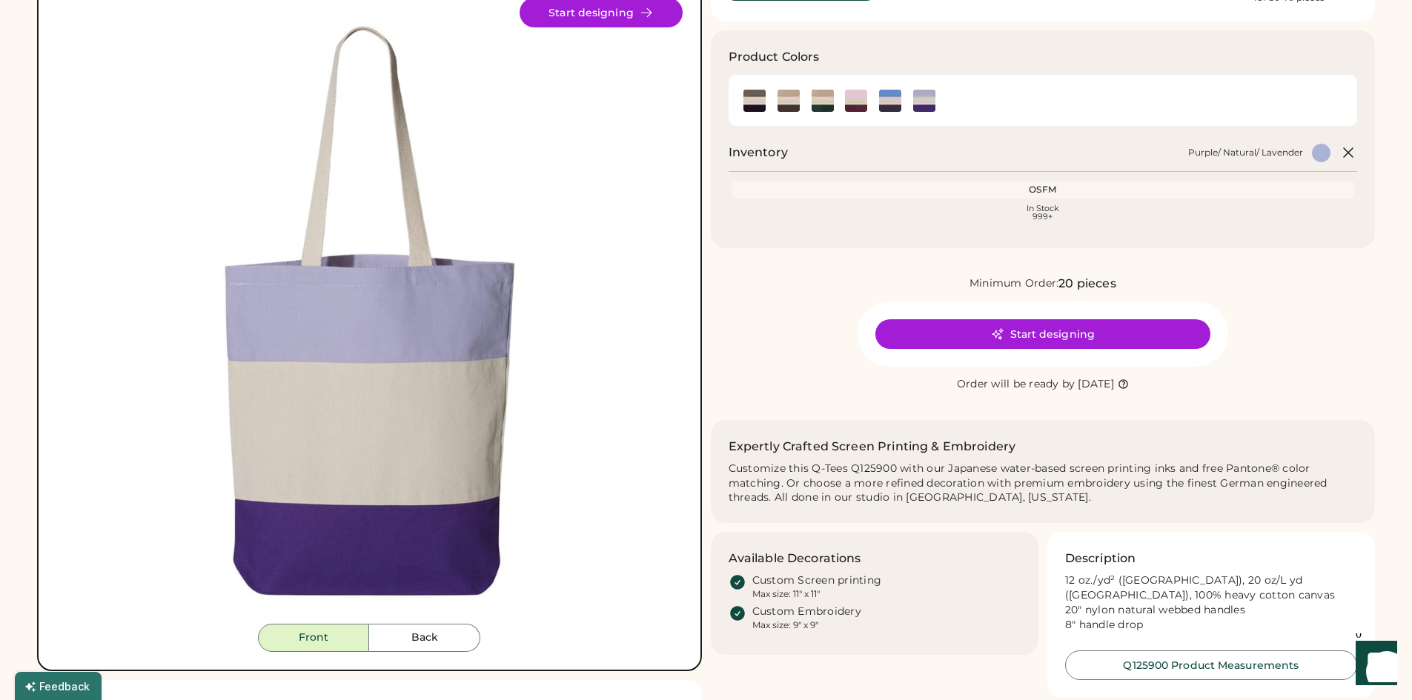
scroll to position [96, 0]
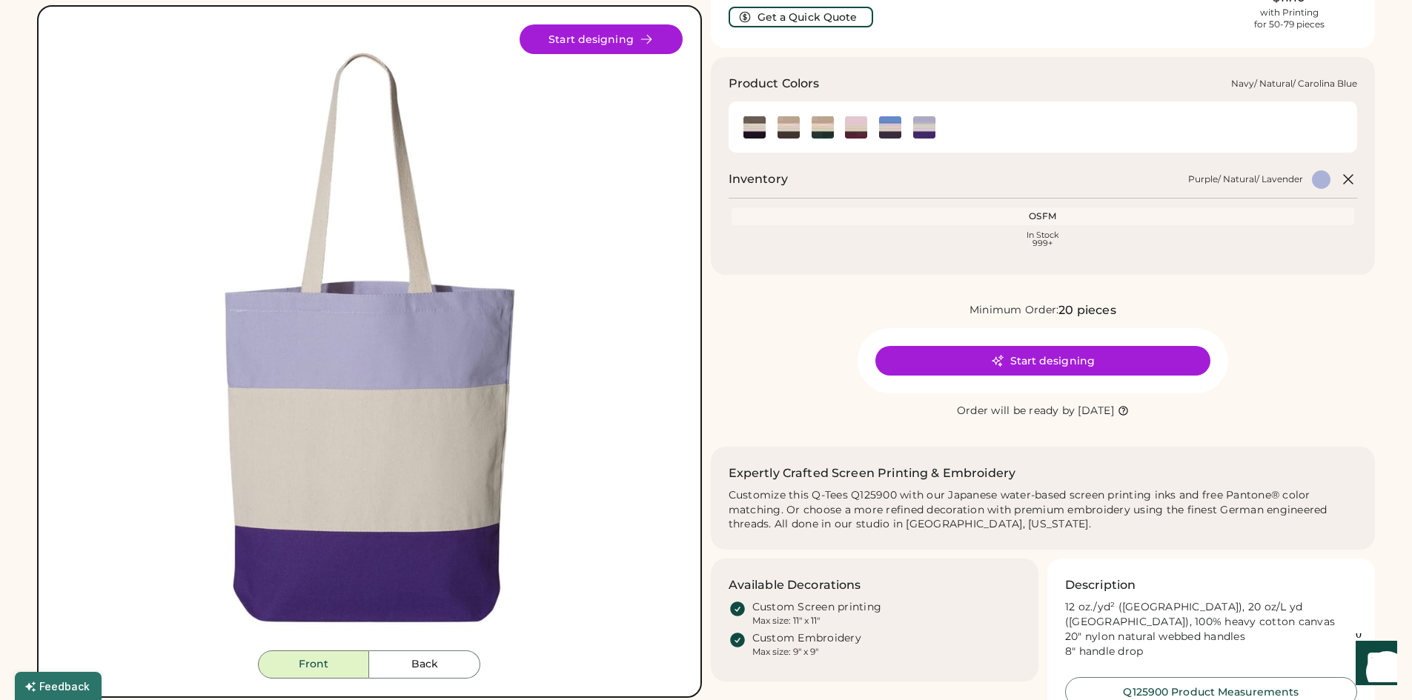
click at [882, 133] on img at bounding box center [890, 127] width 22 height 22
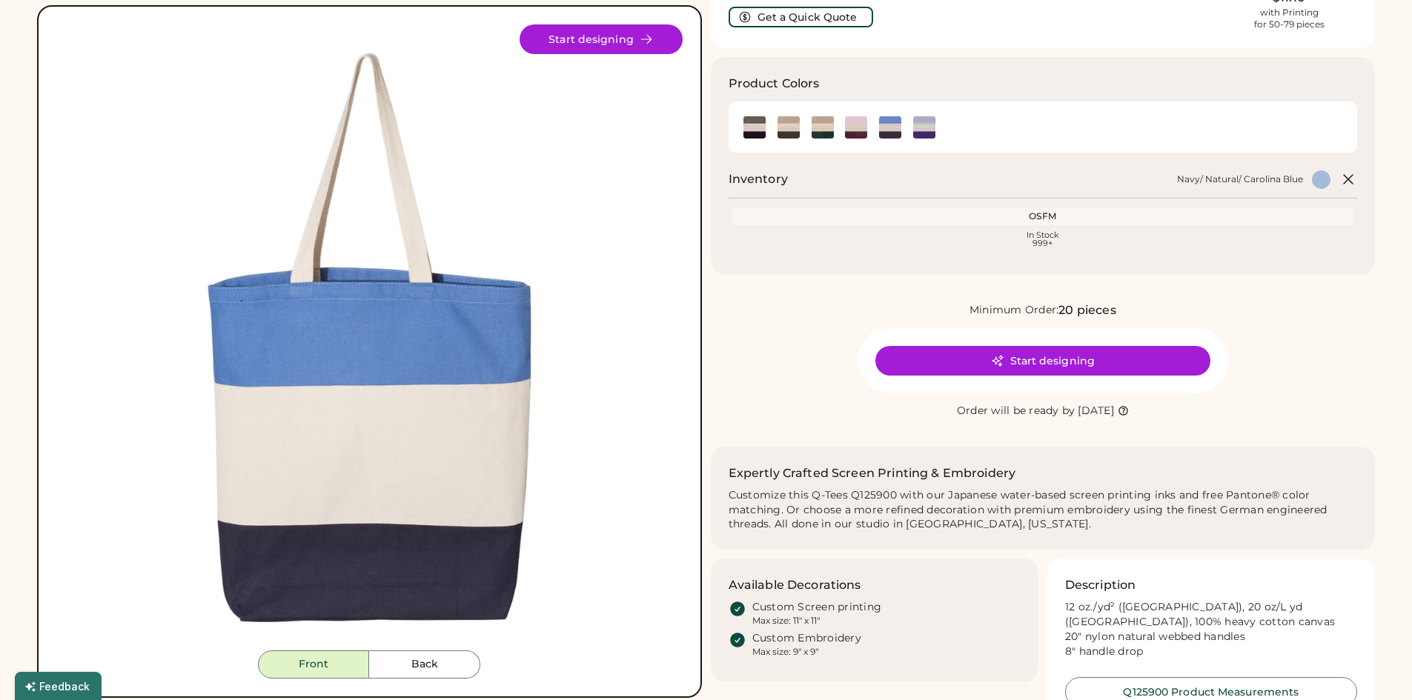
scroll to position [314, 0]
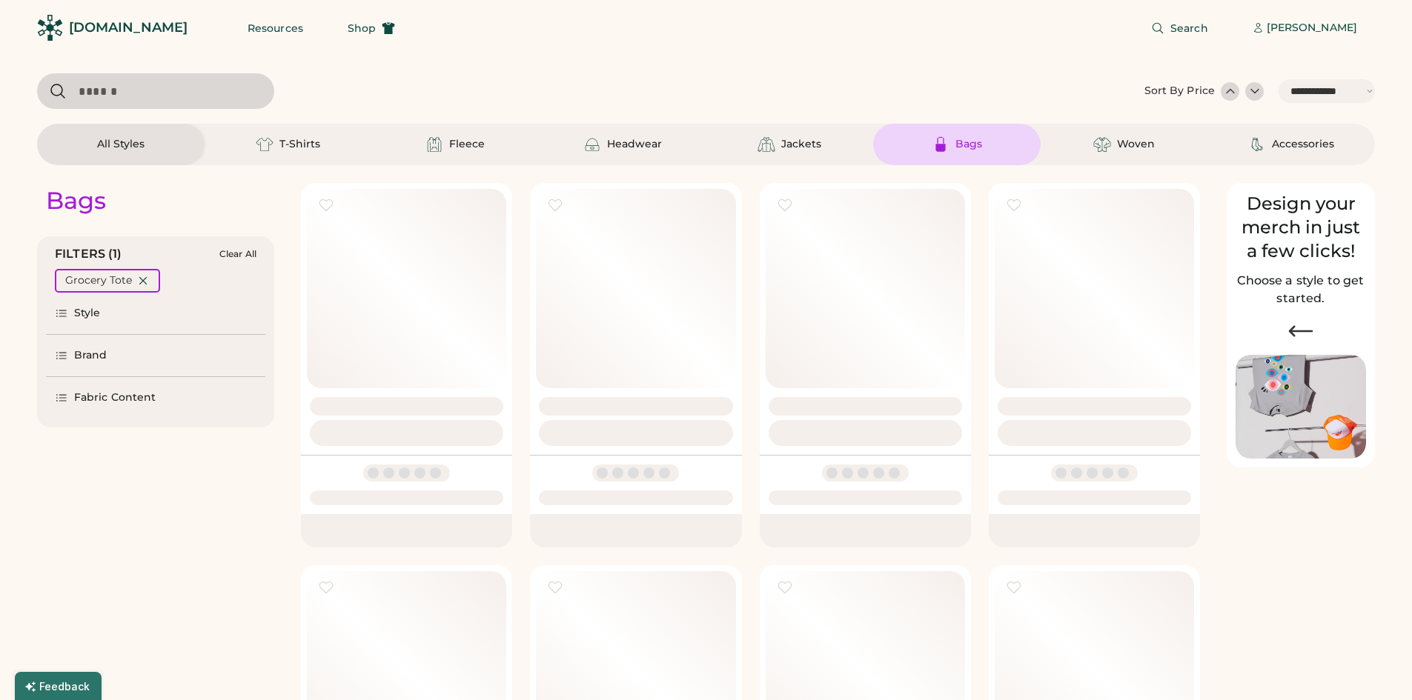
select select "*****"
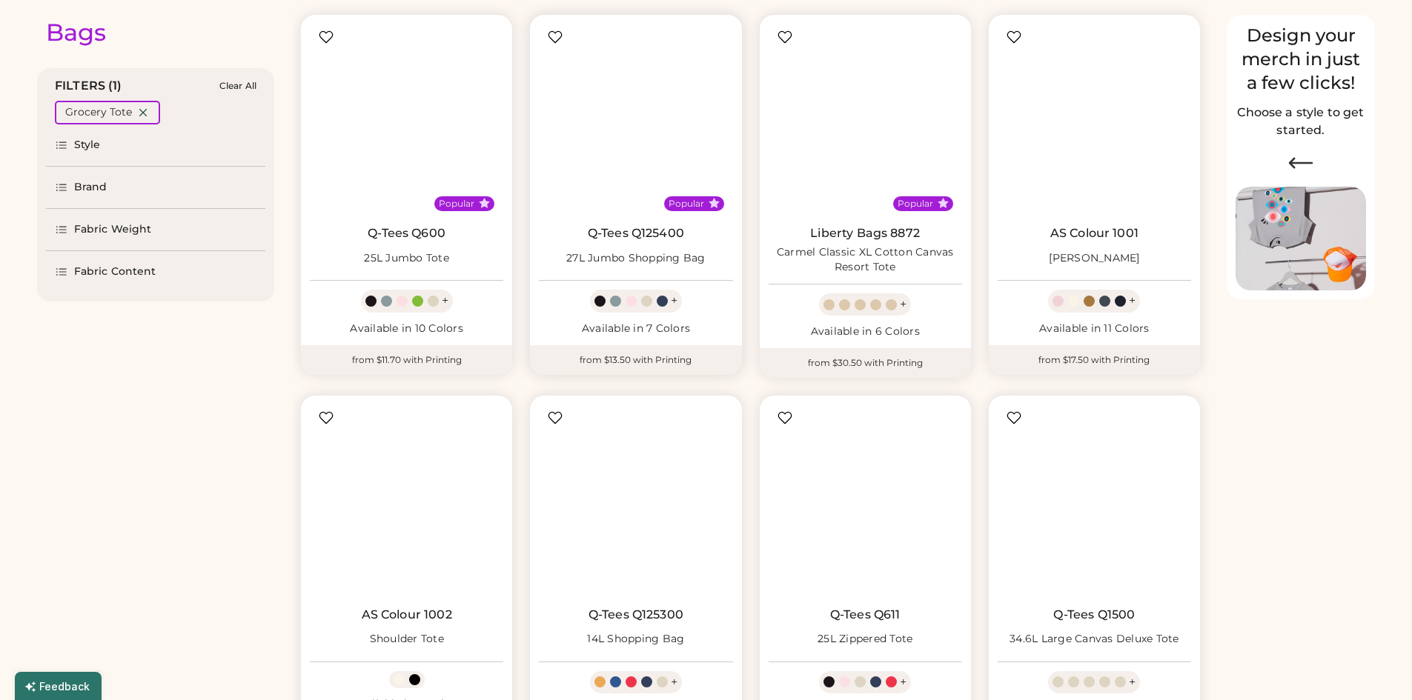
scroll to position [92, 0]
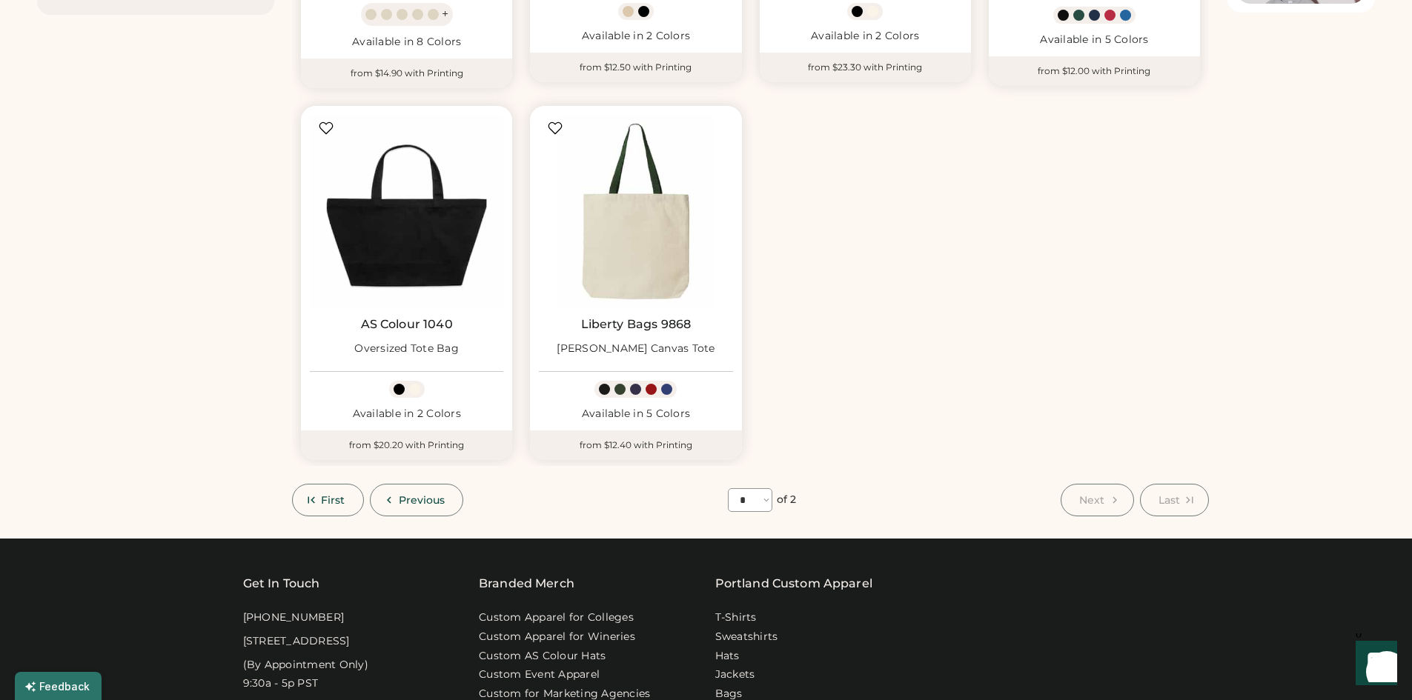
scroll to position [514, 0]
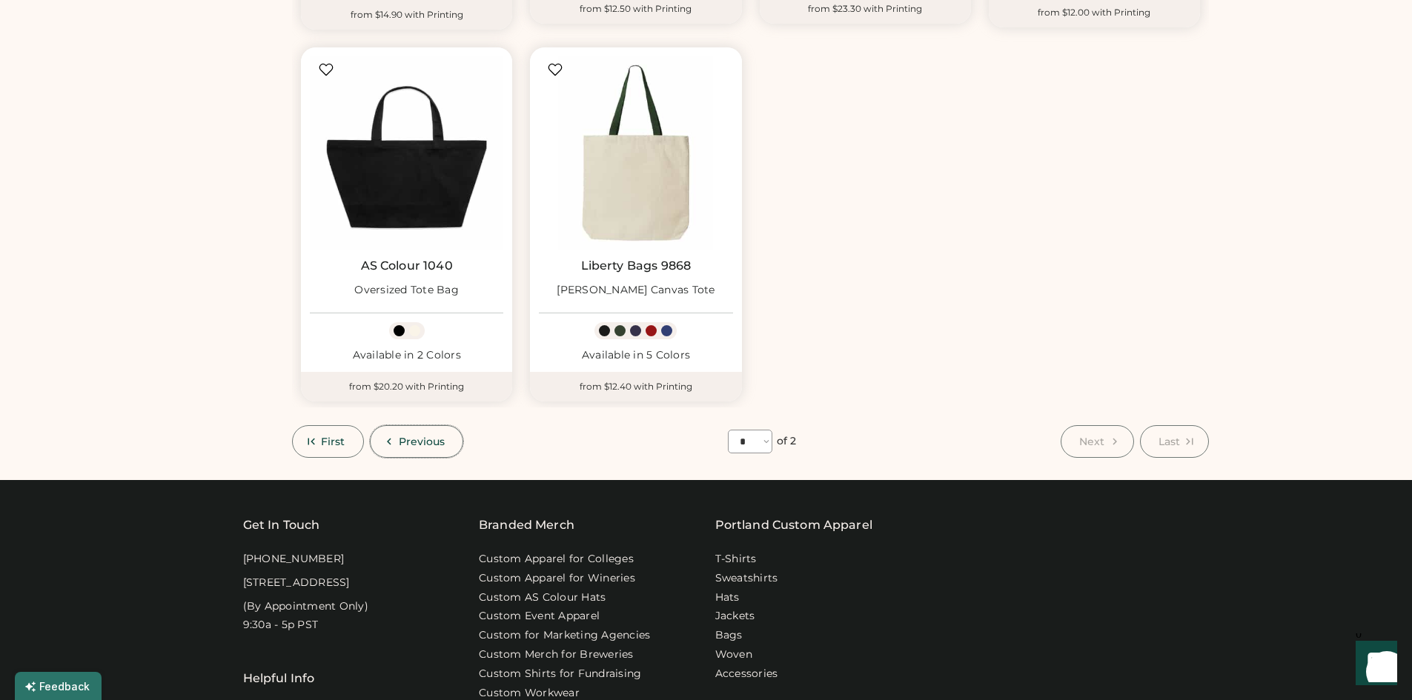
click at [418, 442] on span "Previous" at bounding box center [422, 442] width 47 height 10
select select "*"
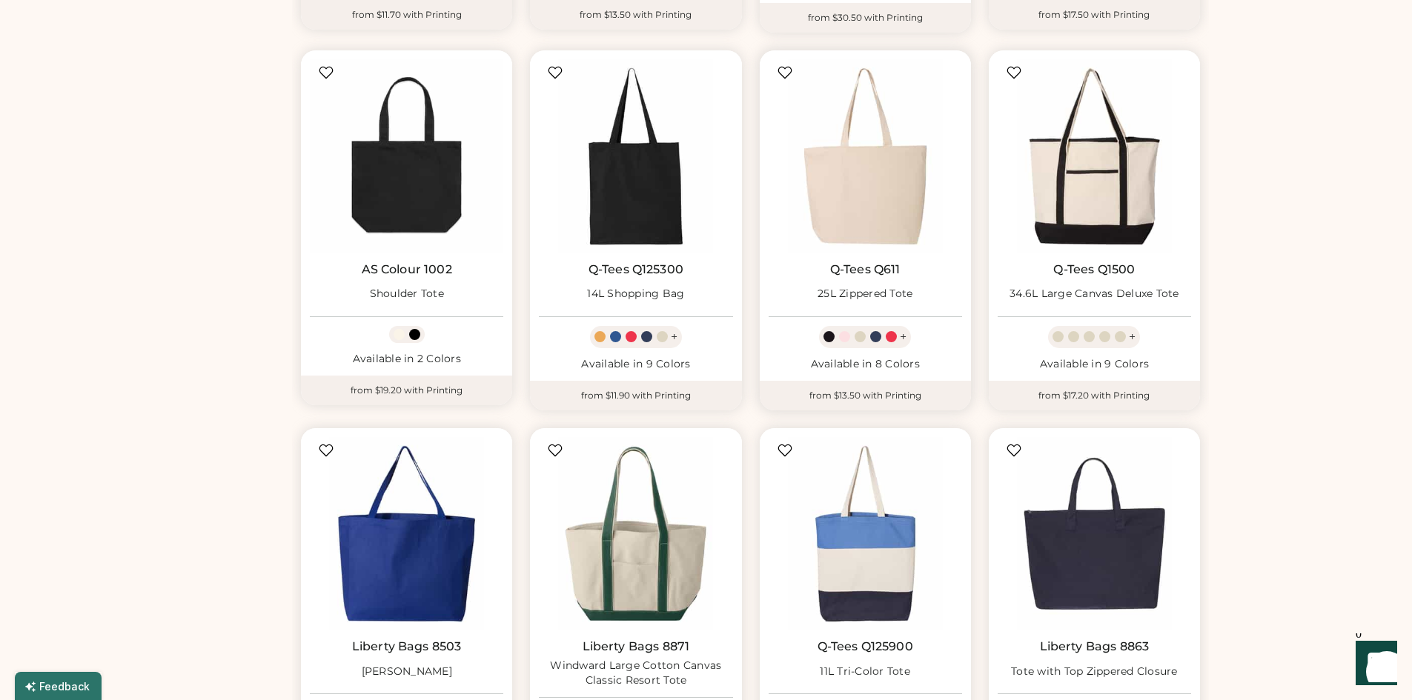
scroll to position [513, 0]
click at [889, 179] on img at bounding box center [865, 156] width 193 height 193
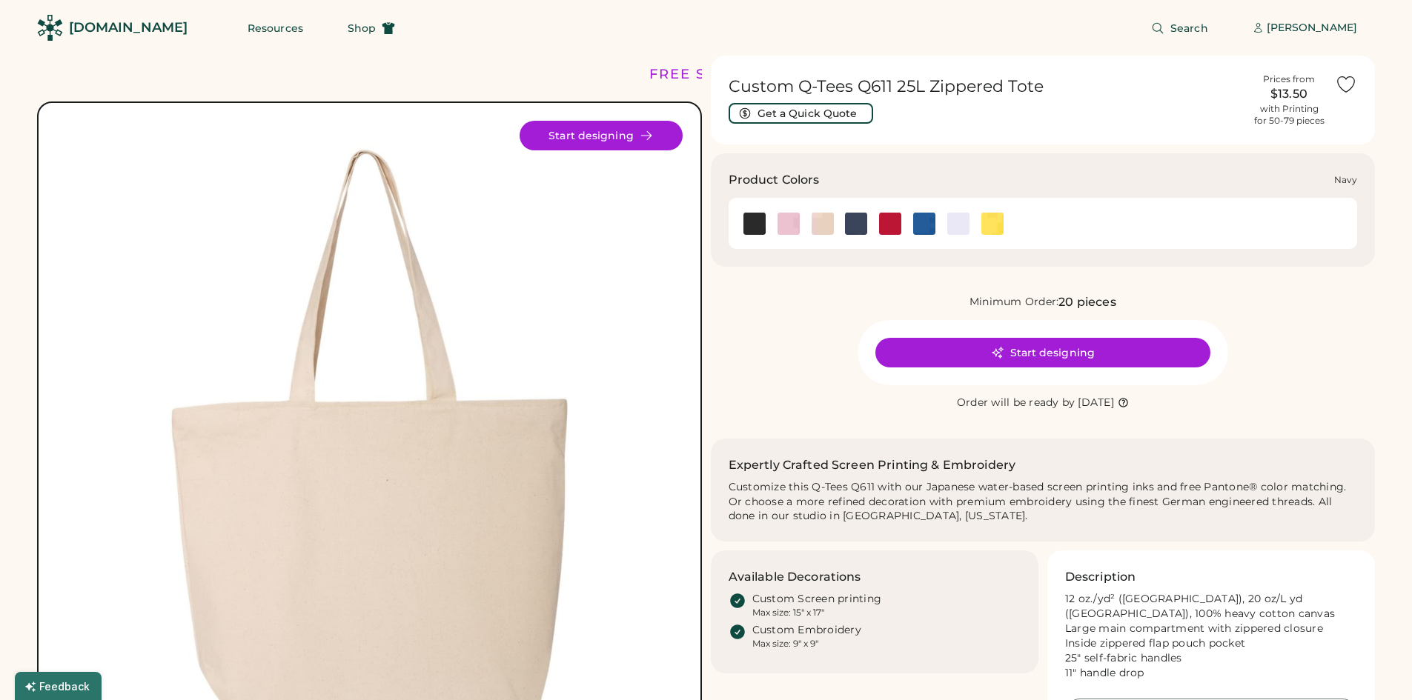
click at [854, 227] on img at bounding box center [856, 224] width 22 height 22
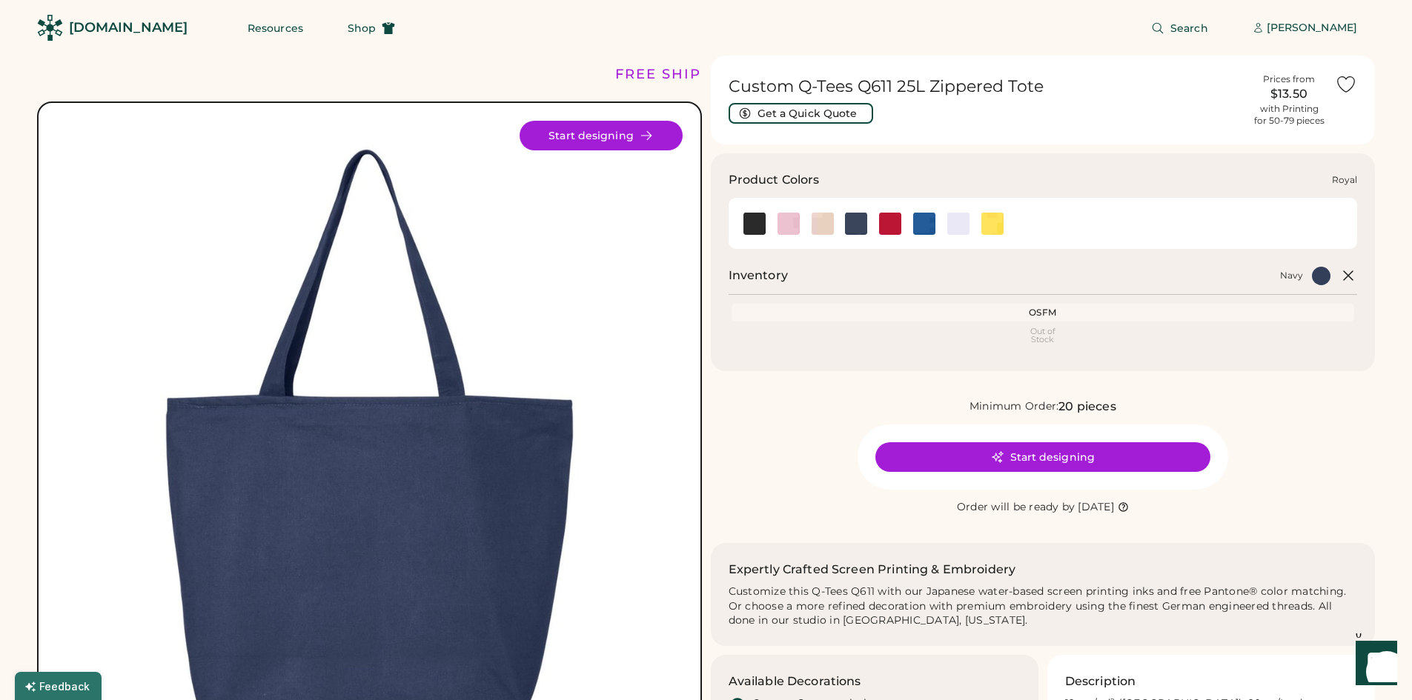
click at [918, 225] on img at bounding box center [924, 224] width 22 height 22
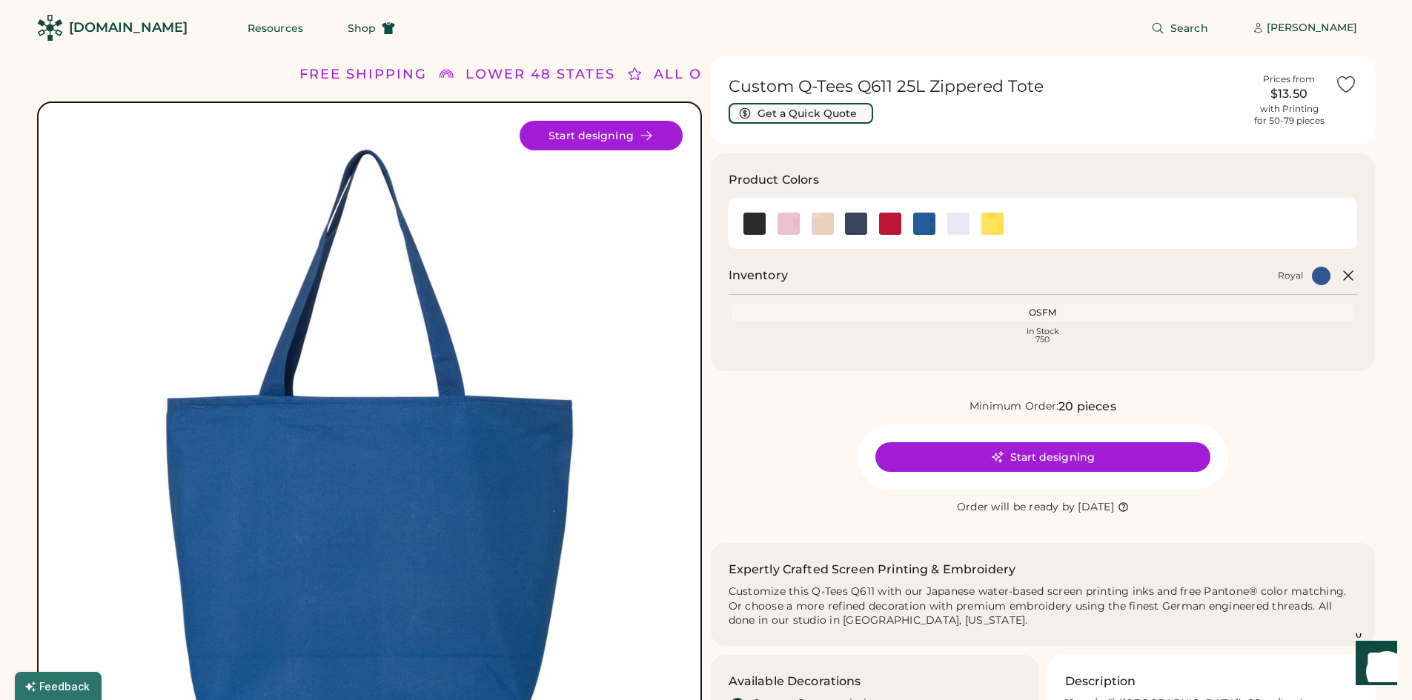
click at [832, 119] on button "Get a Quick Quote" at bounding box center [801, 113] width 145 height 21
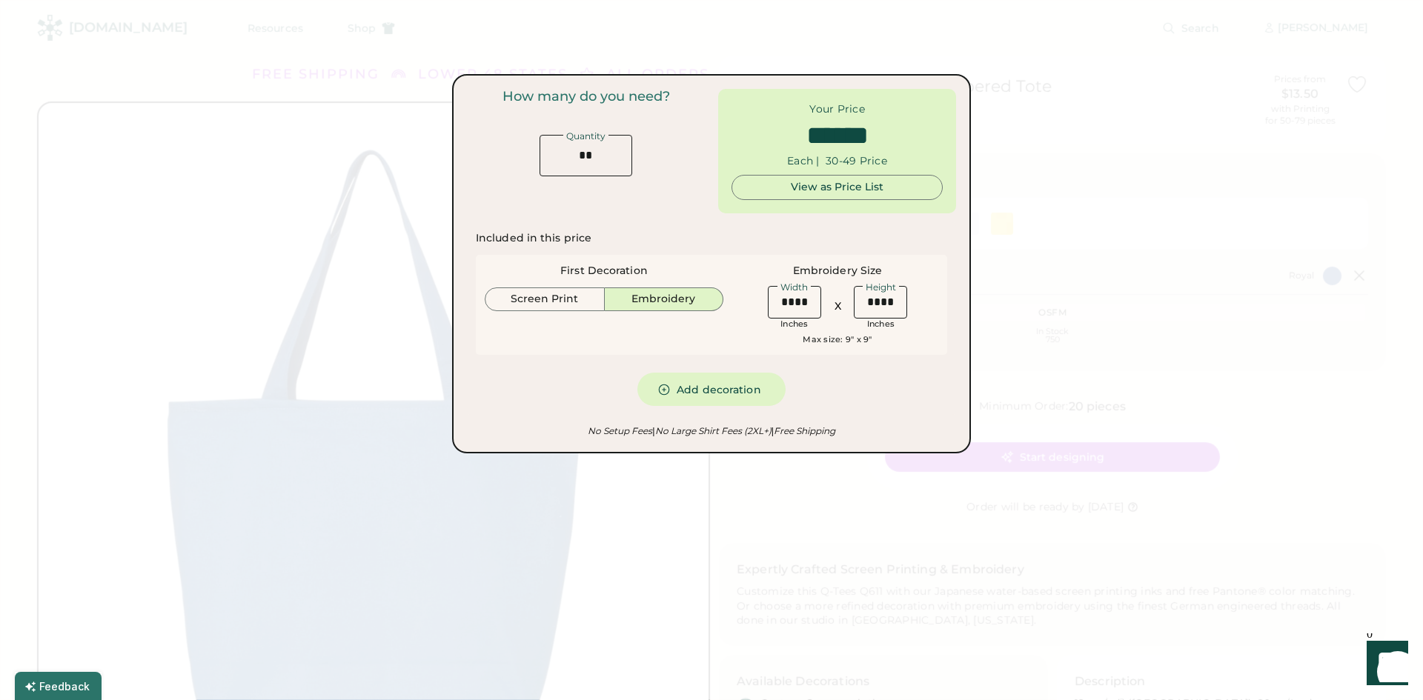
click at [646, 279] on div "First Decoration Screen Print Embroidery" at bounding box center [604, 287] width 239 height 47
click at [566, 309] on button "Screen Print" at bounding box center [545, 300] width 120 height 24
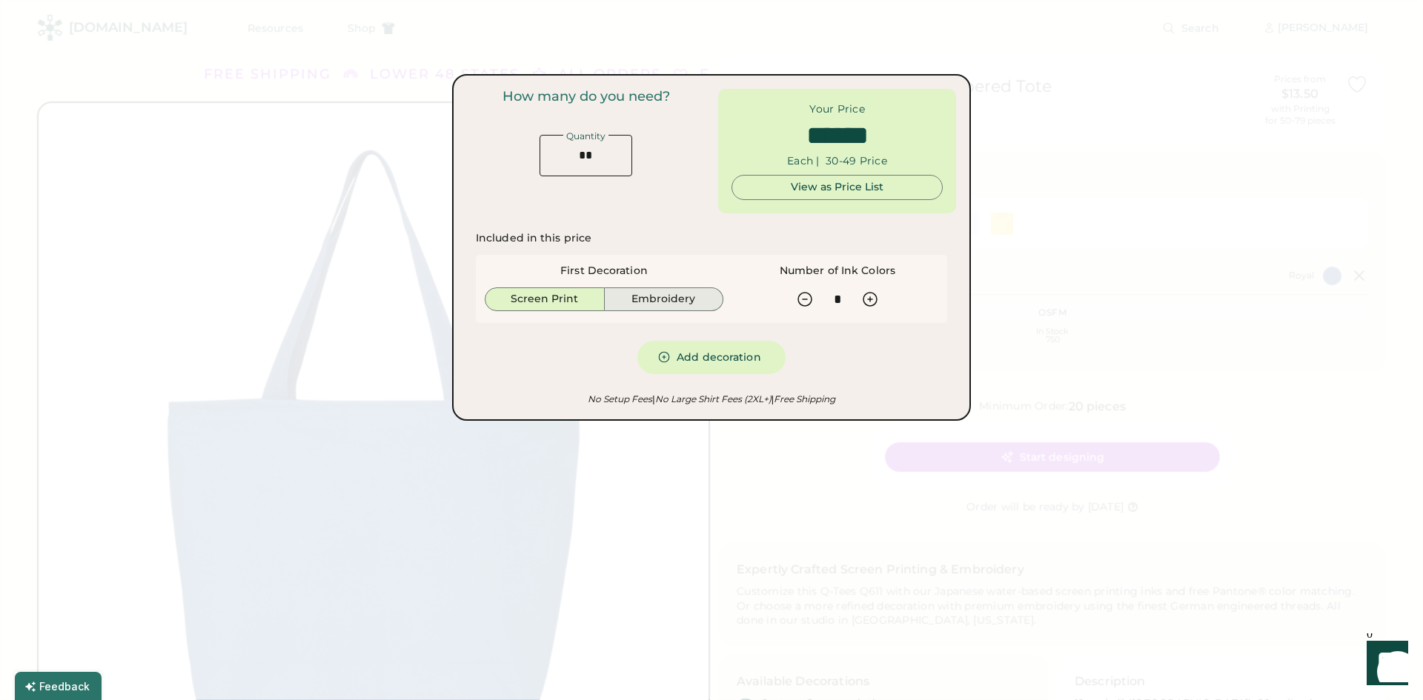
click at [660, 294] on button "Embroidery" at bounding box center [664, 300] width 119 height 24
type input "******"
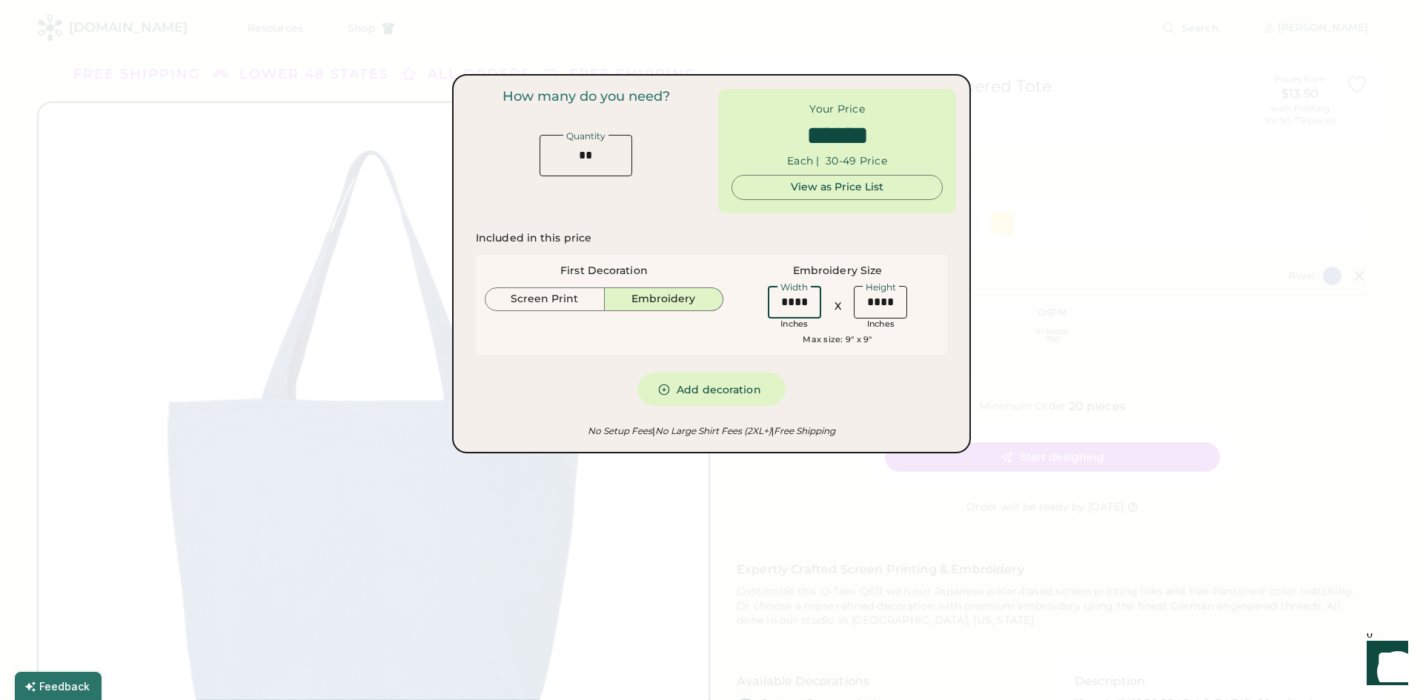
drag, startPoint x: 786, startPoint y: 303, endPoint x: 778, endPoint y: 305, distance: 8.3
click at [778, 305] on input "input" at bounding box center [794, 302] width 53 height 33
type input "****"
click at [508, 301] on button "Screen Print" at bounding box center [545, 300] width 120 height 24
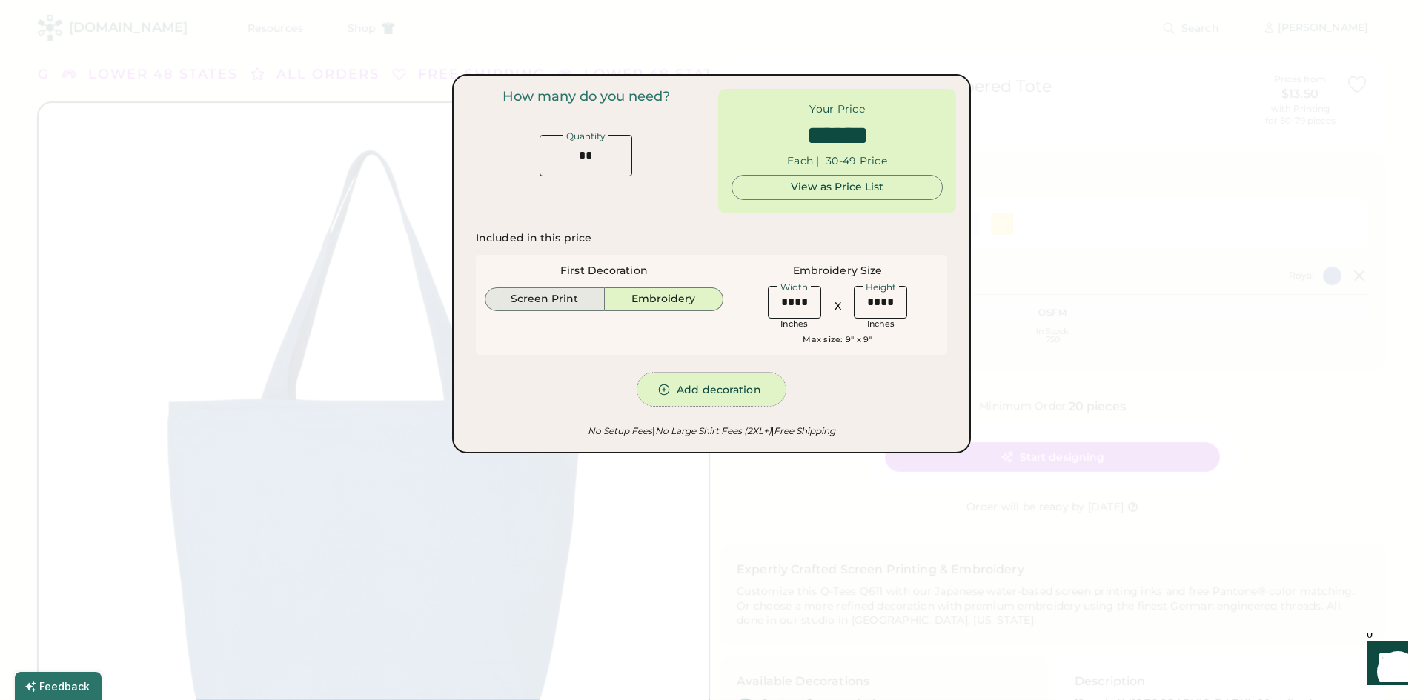
type input "******"
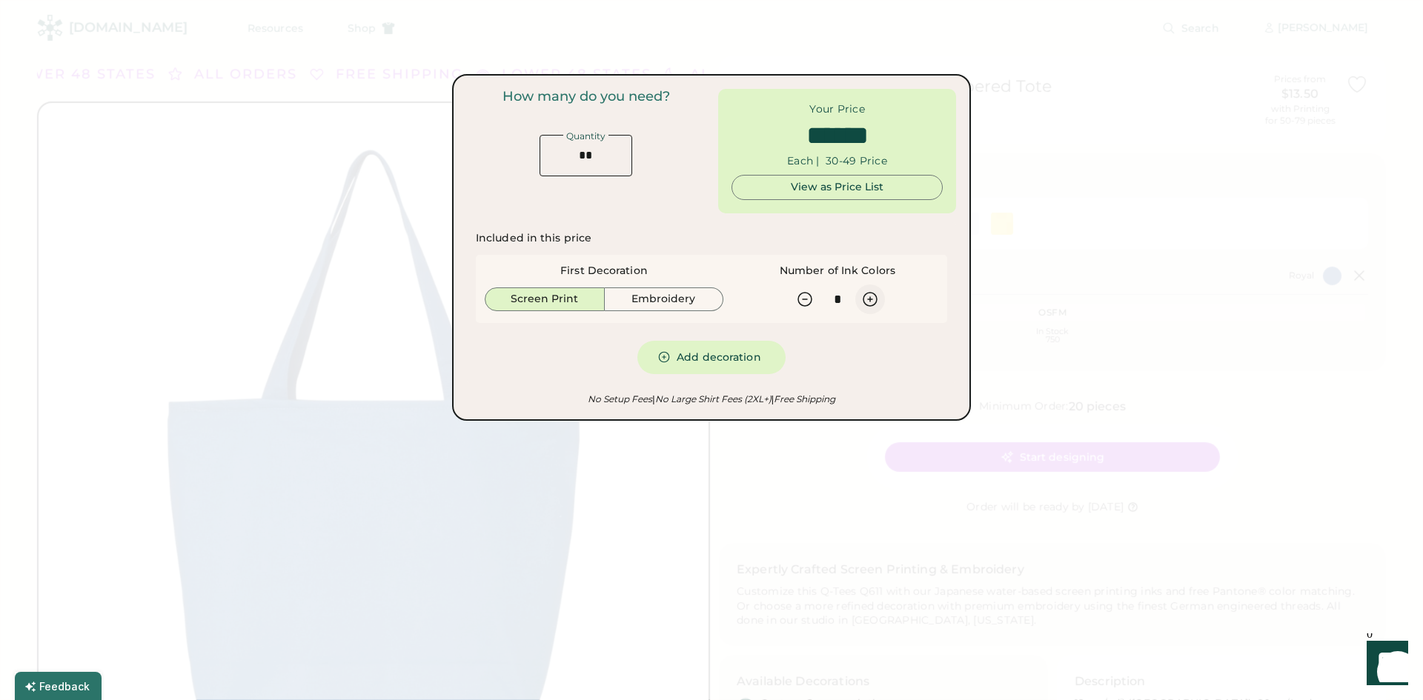
click at [877, 296] on icon at bounding box center [870, 299] width 13 height 13
type input "*"
click at [809, 294] on icon at bounding box center [805, 300] width 18 height 18
type input "******"
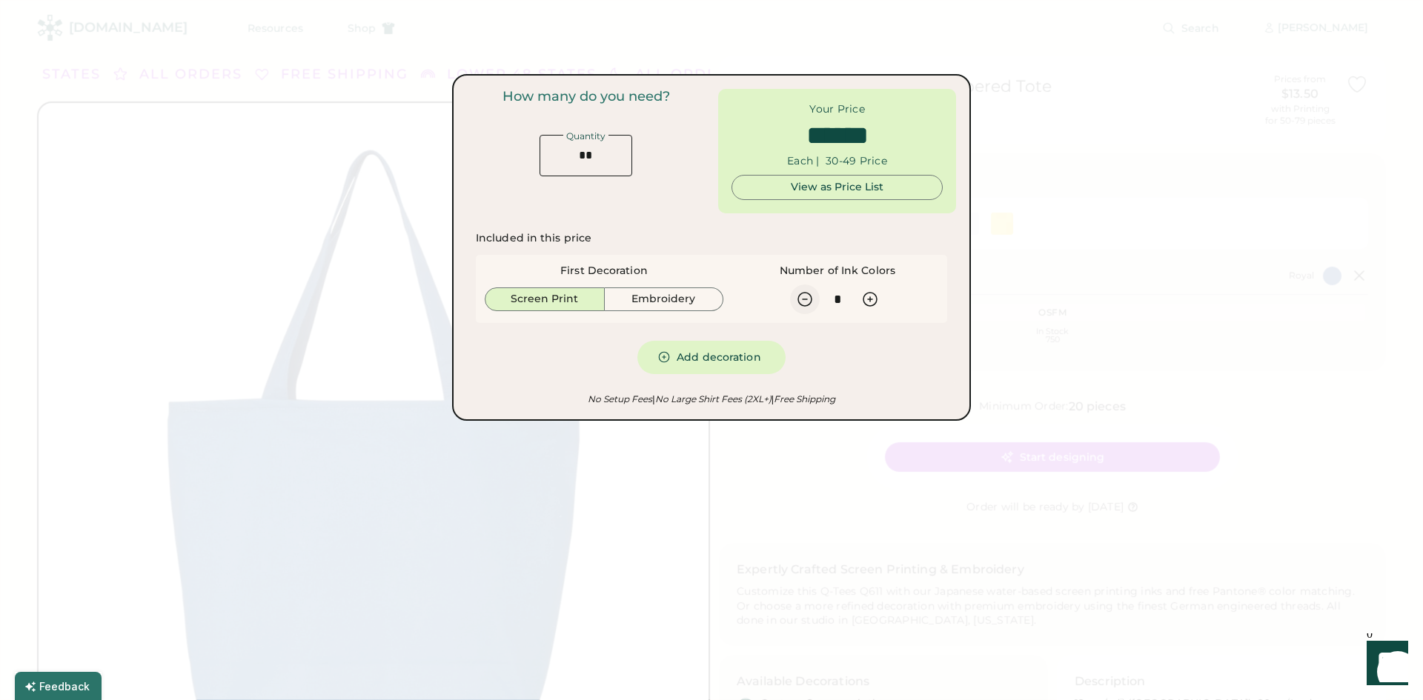
type input "*"
click at [682, 210] on div "How many do you need? Quantity" at bounding box center [586, 151] width 238 height 125
click at [584, 156] on input "input" at bounding box center [586, 156] width 93 height 42
type input "**"
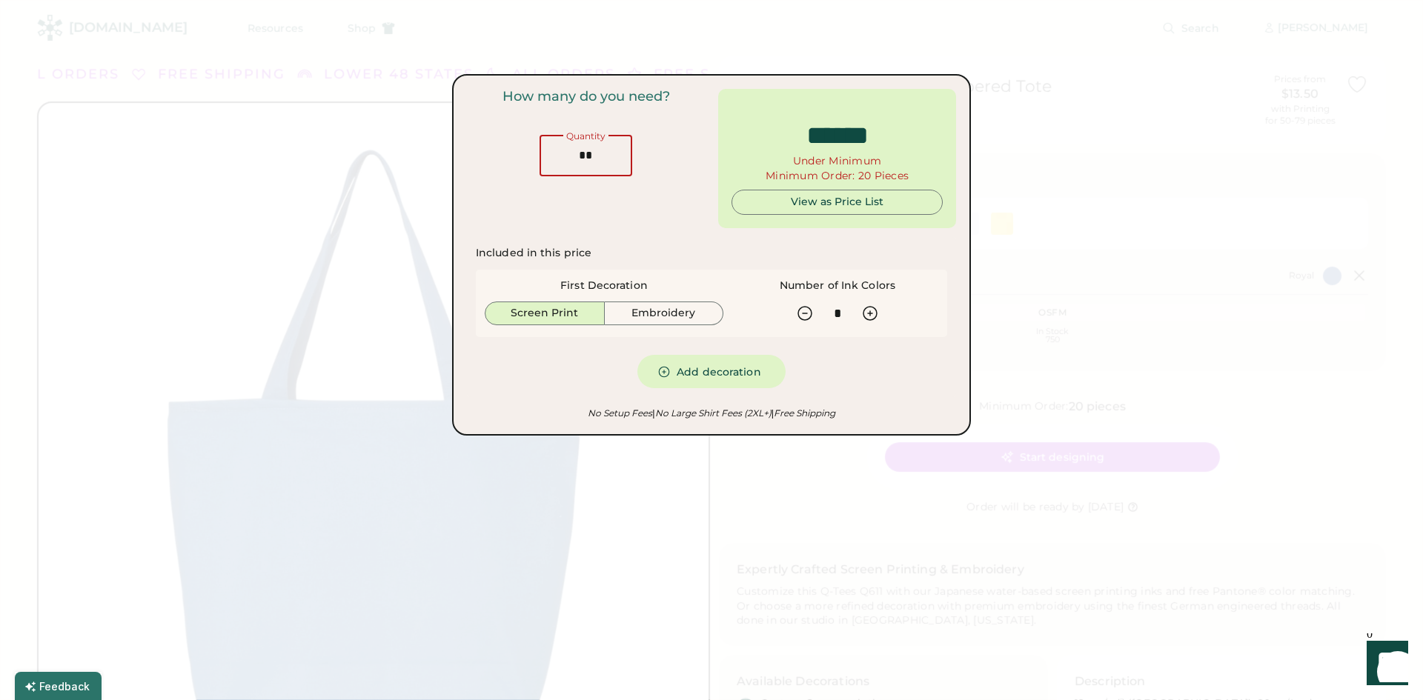
type input "*****"
type input "**"
click at [645, 253] on div "Included in this price First Decoration Screen Print Embroidery Embroidery Size…" at bounding box center [711, 317] width 471 height 143
type input "******"
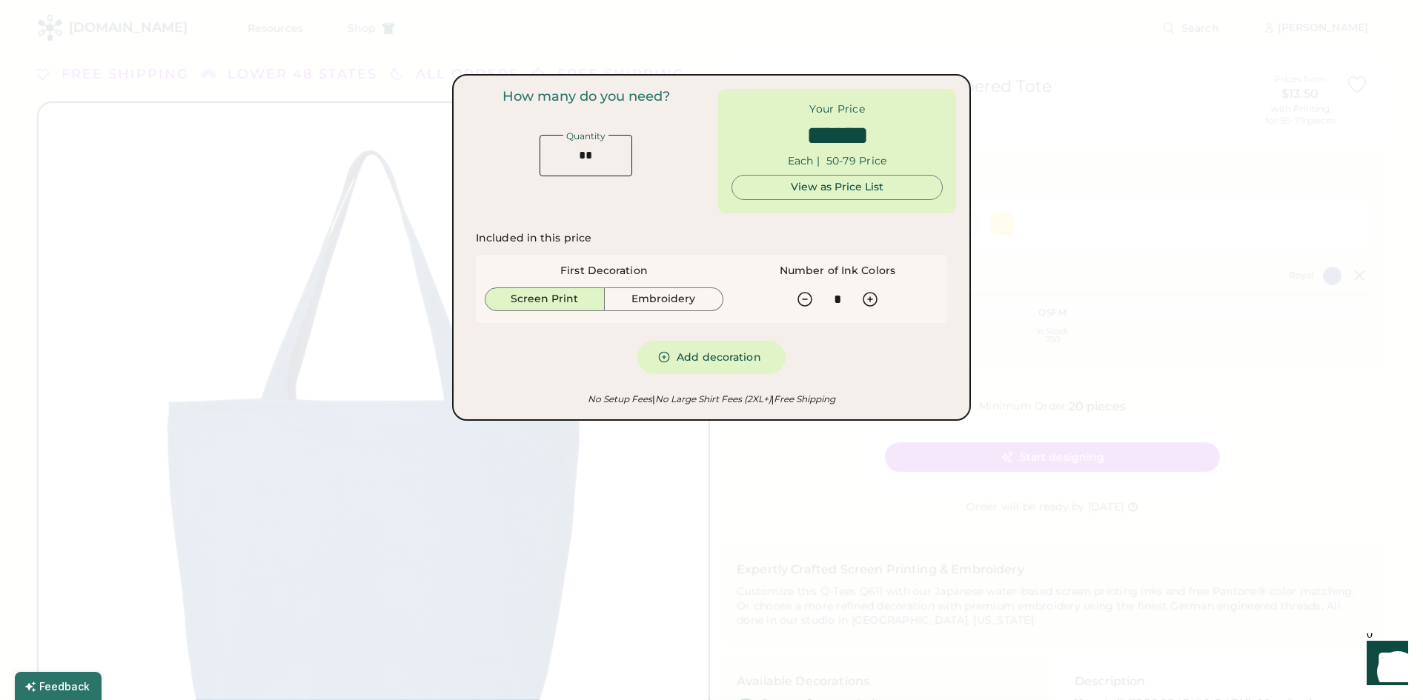
click at [1103, 150] on div at bounding box center [711, 350] width 1423 height 700
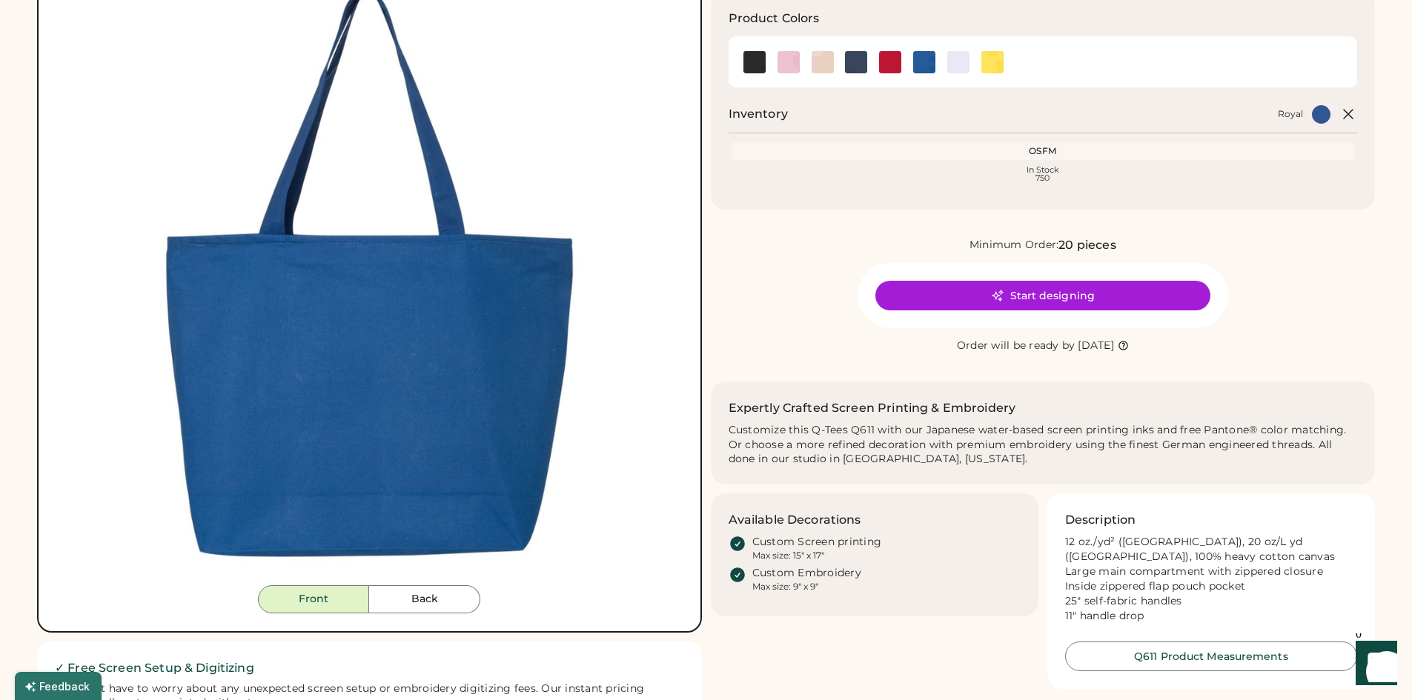
scroll to position [114, 0]
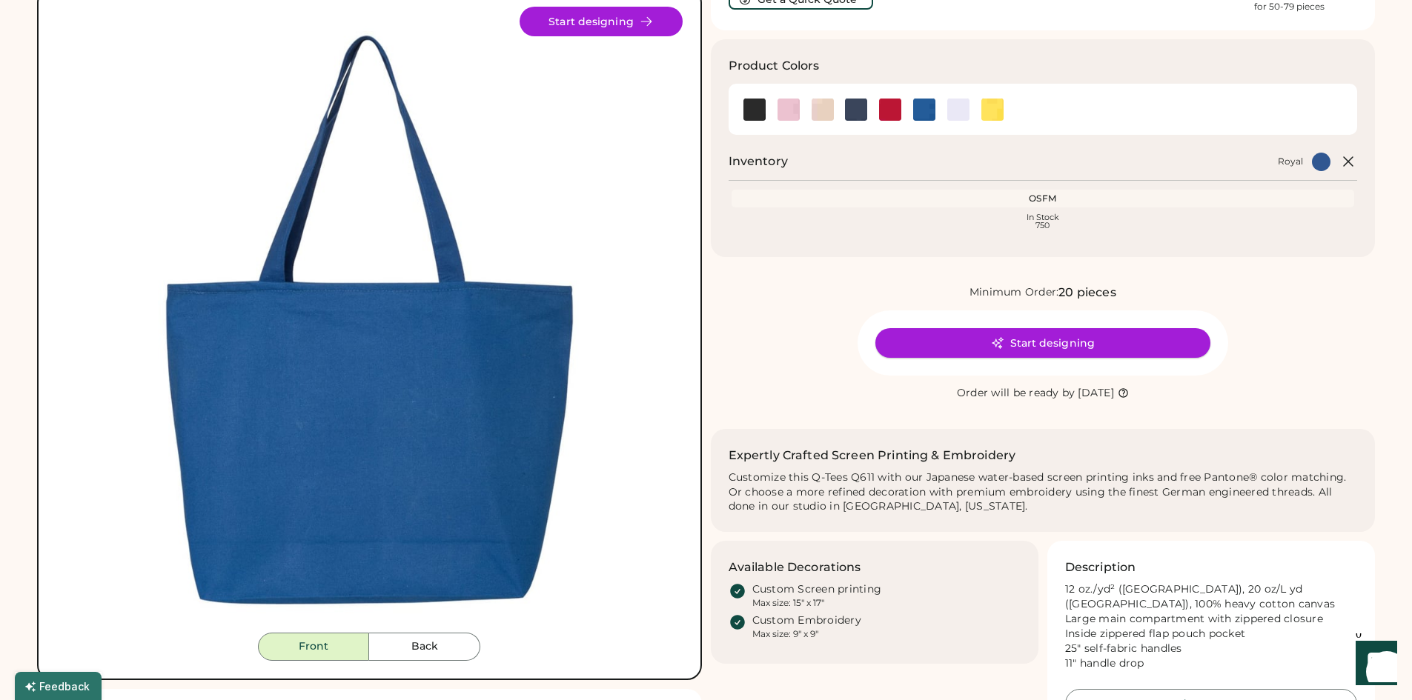
click at [1023, 341] on button "Start designing" at bounding box center [1042, 343] width 335 height 30
click at [864, 116] on img at bounding box center [856, 110] width 22 height 22
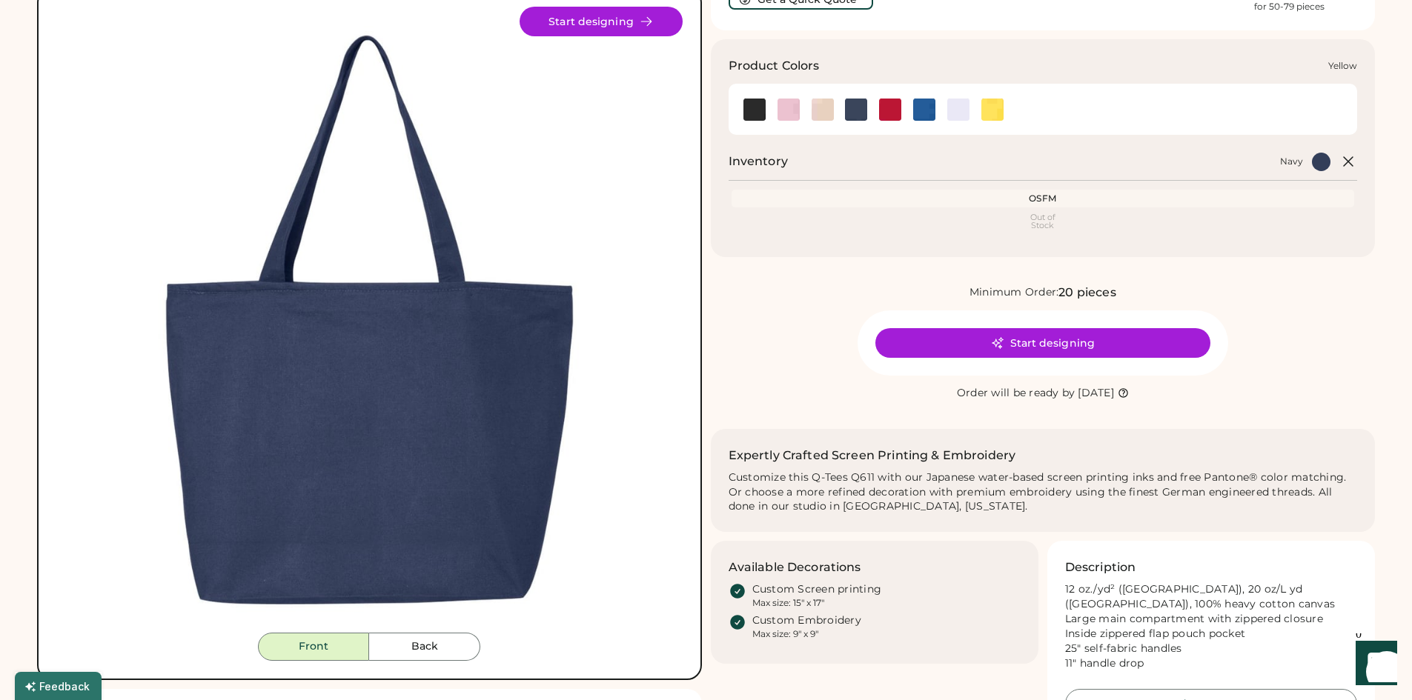
click at [995, 113] on img at bounding box center [992, 110] width 22 height 22
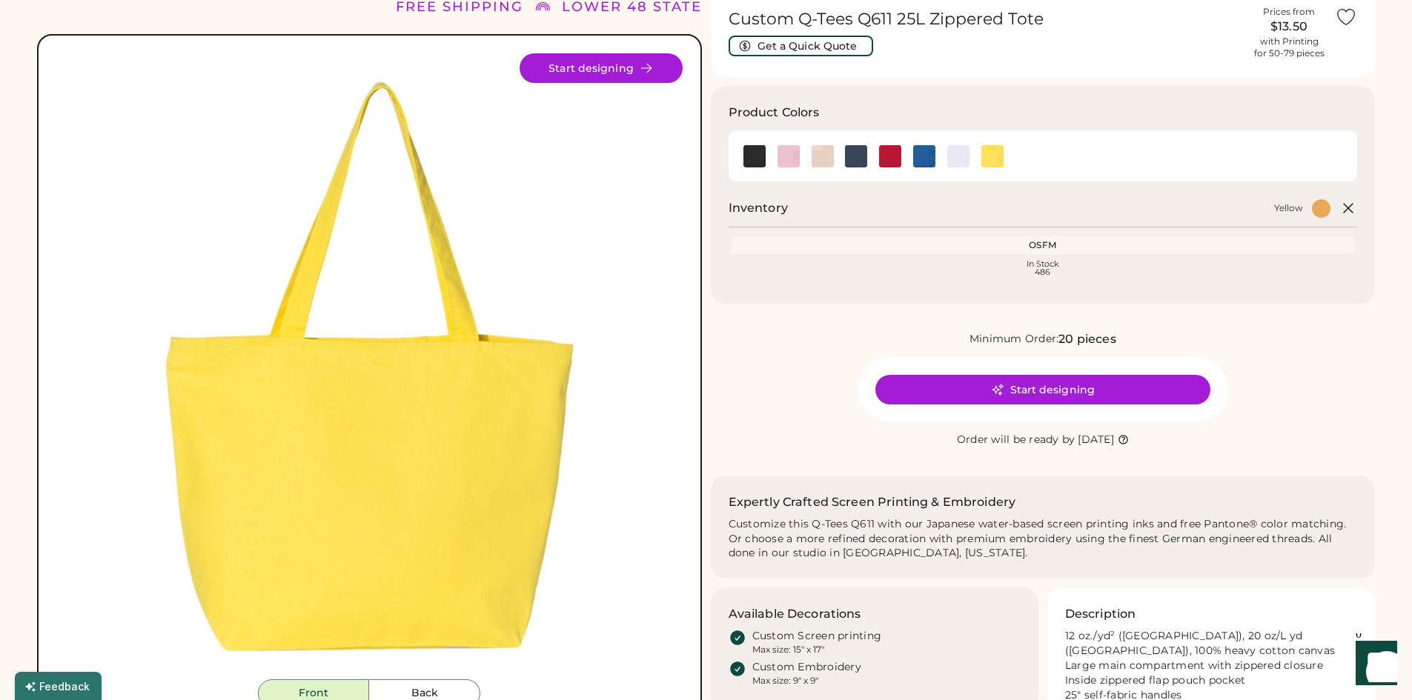
scroll to position [66, 0]
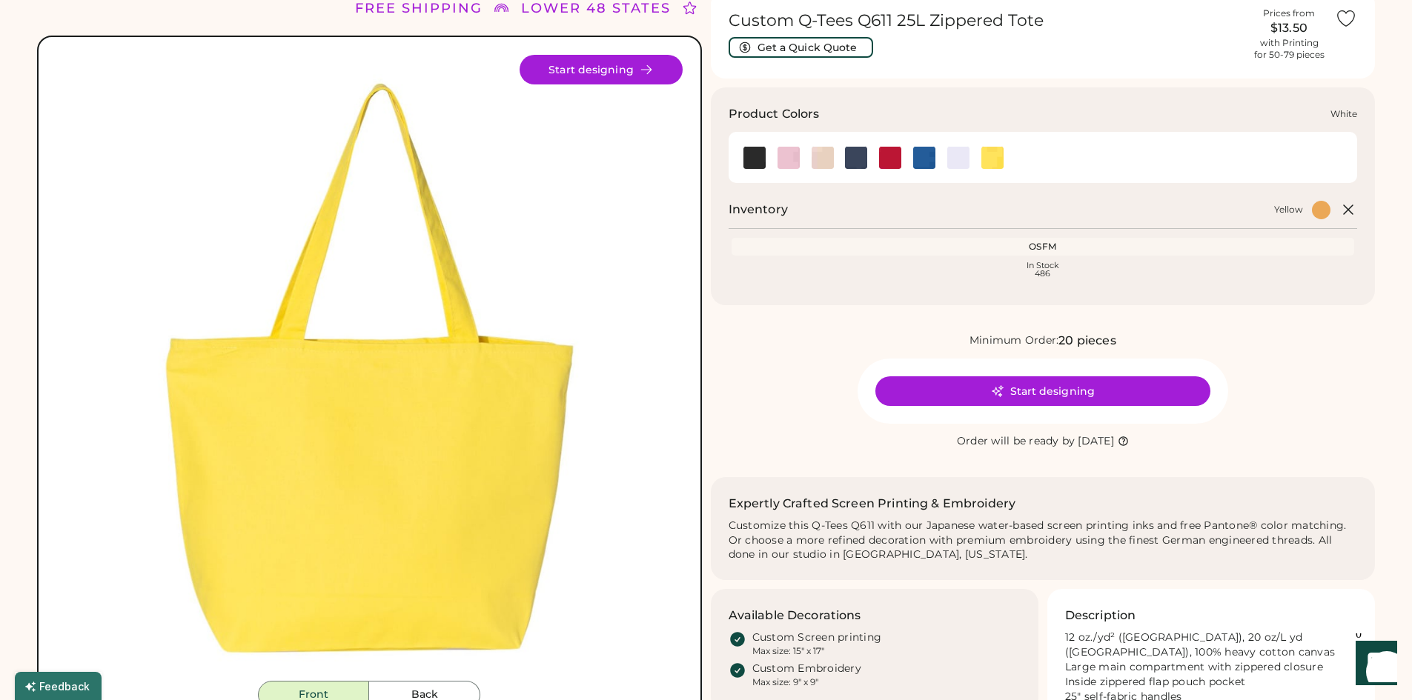
click at [963, 159] on img at bounding box center [958, 158] width 22 height 22
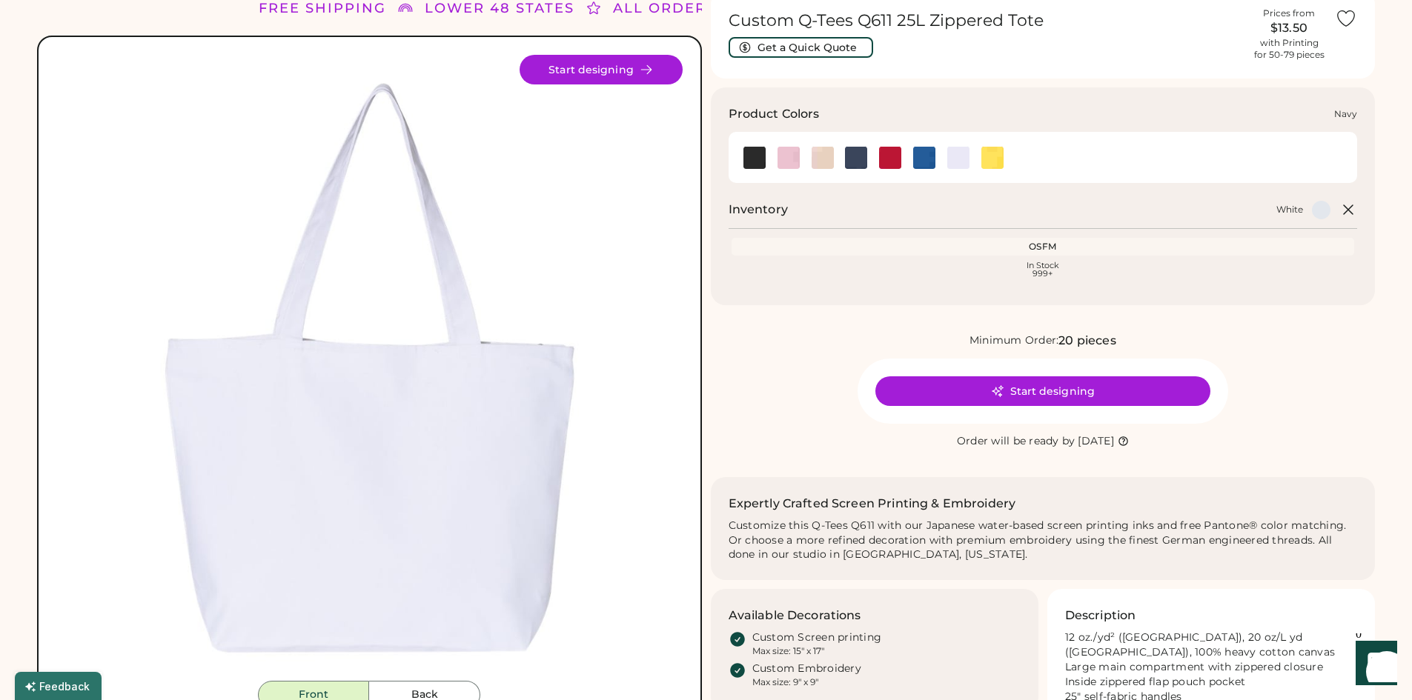
click at [856, 162] on img at bounding box center [856, 158] width 22 height 22
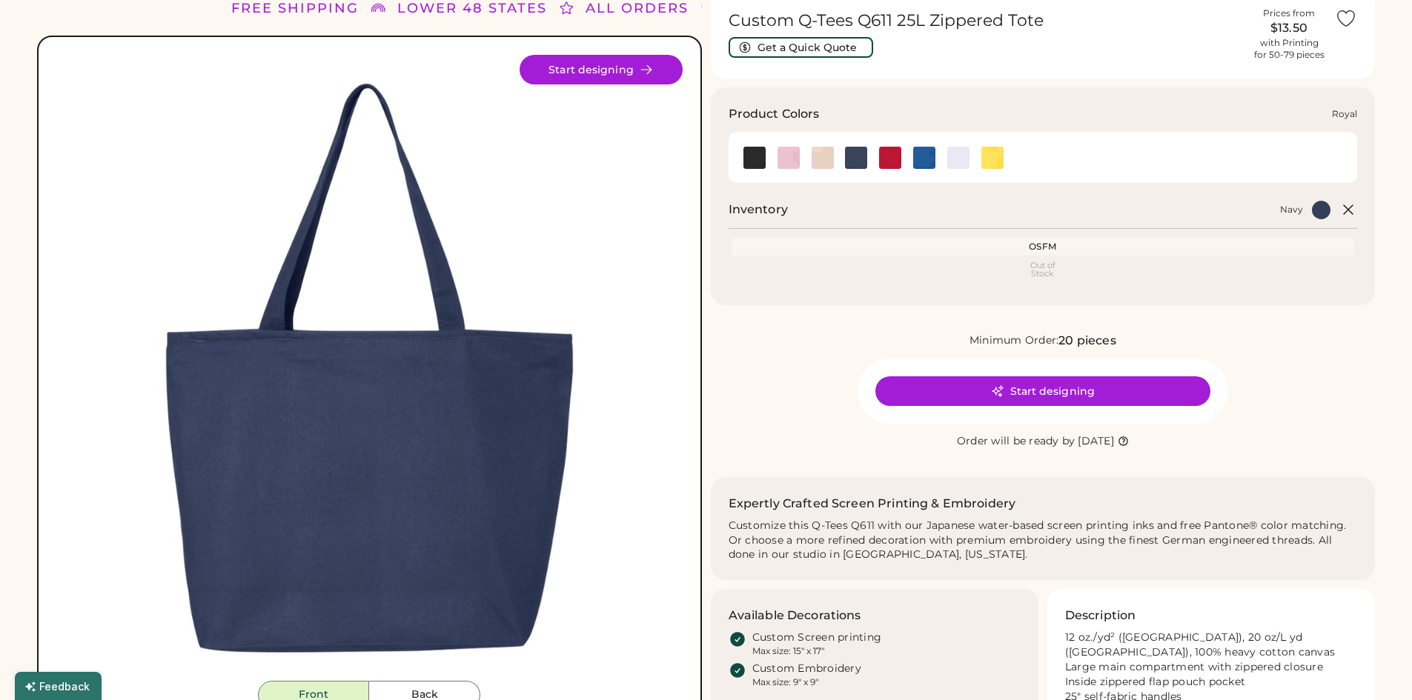
click at [917, 162] on img at bounding box center [924, 158] width 22 height 22
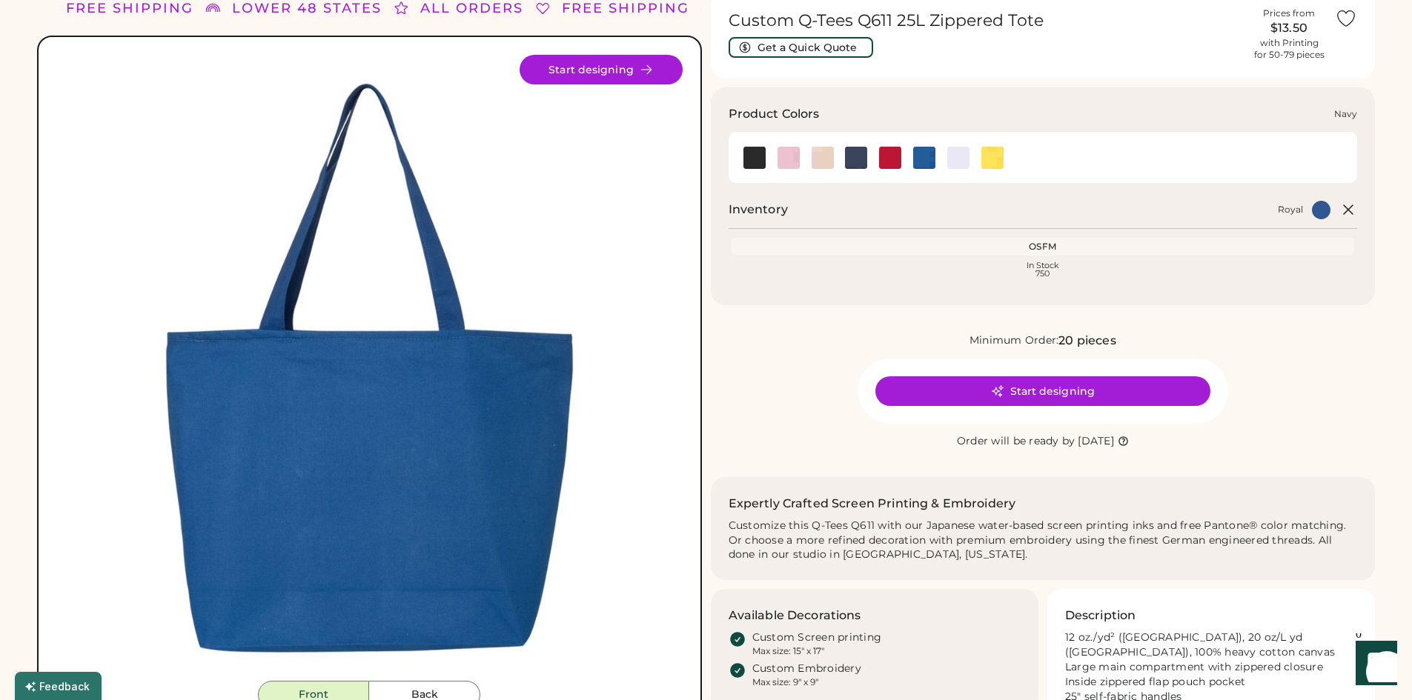
click at [852, 163] on img at bounding box center [856, 158] width 22 height 22
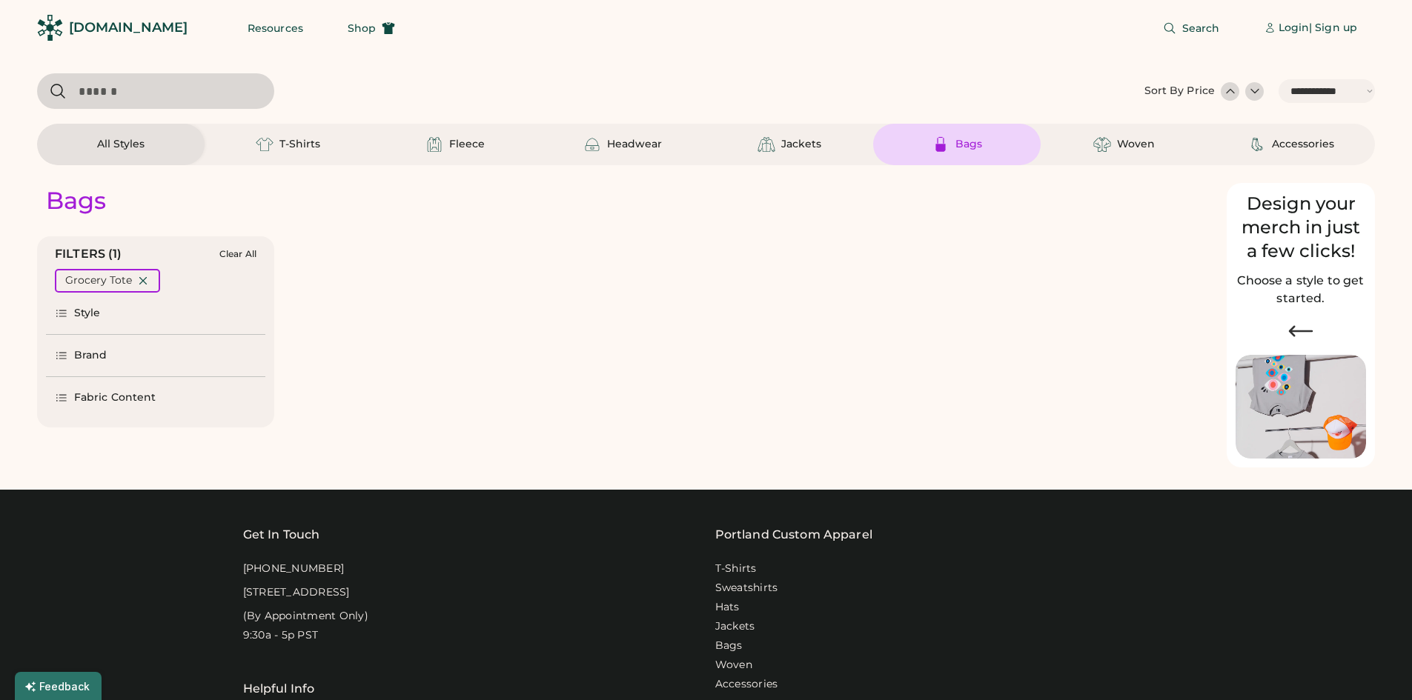
select select "*****"
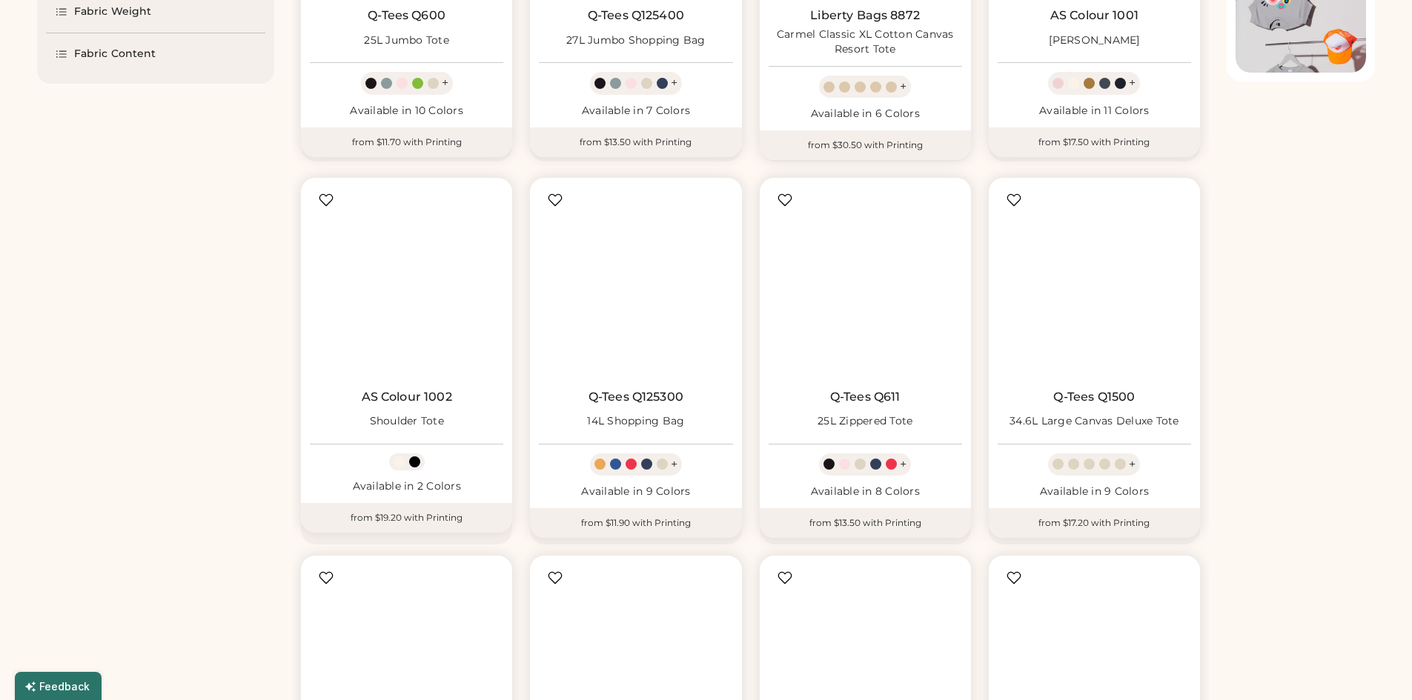
scroll to position [428, 0]
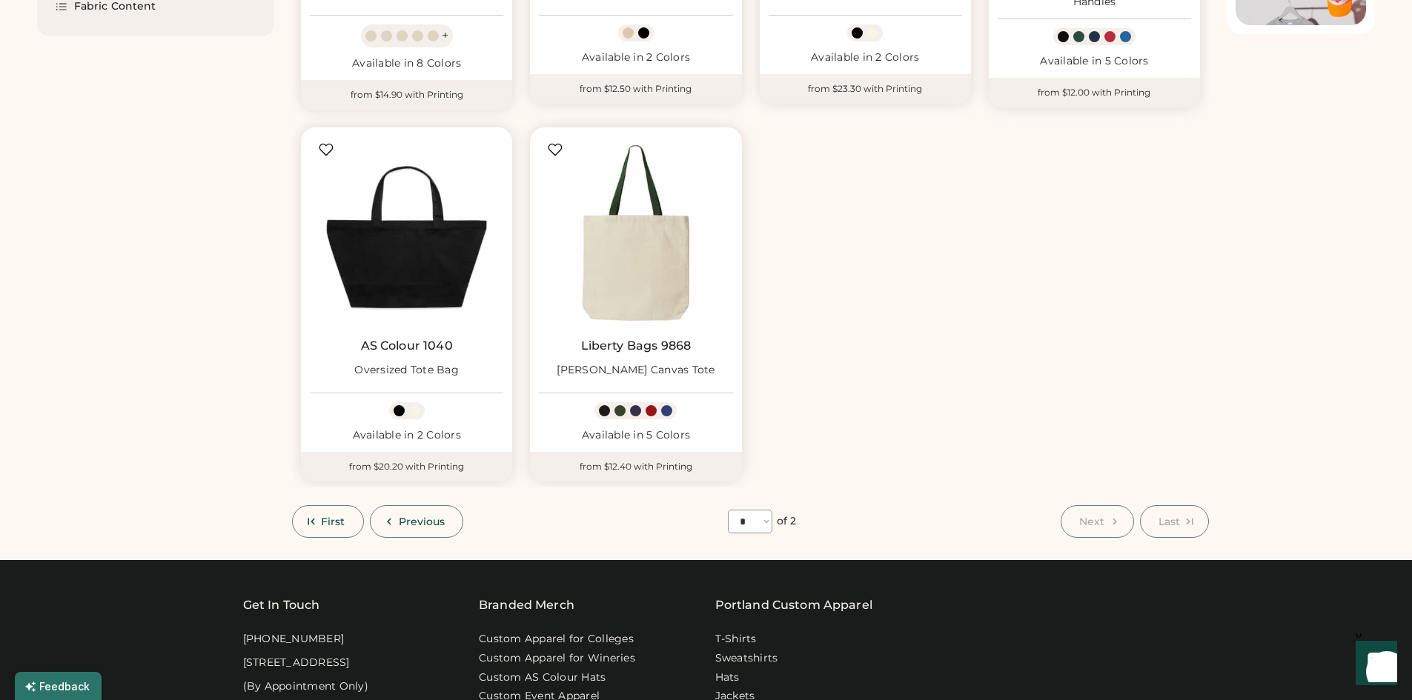
scroll to position [623, 0]
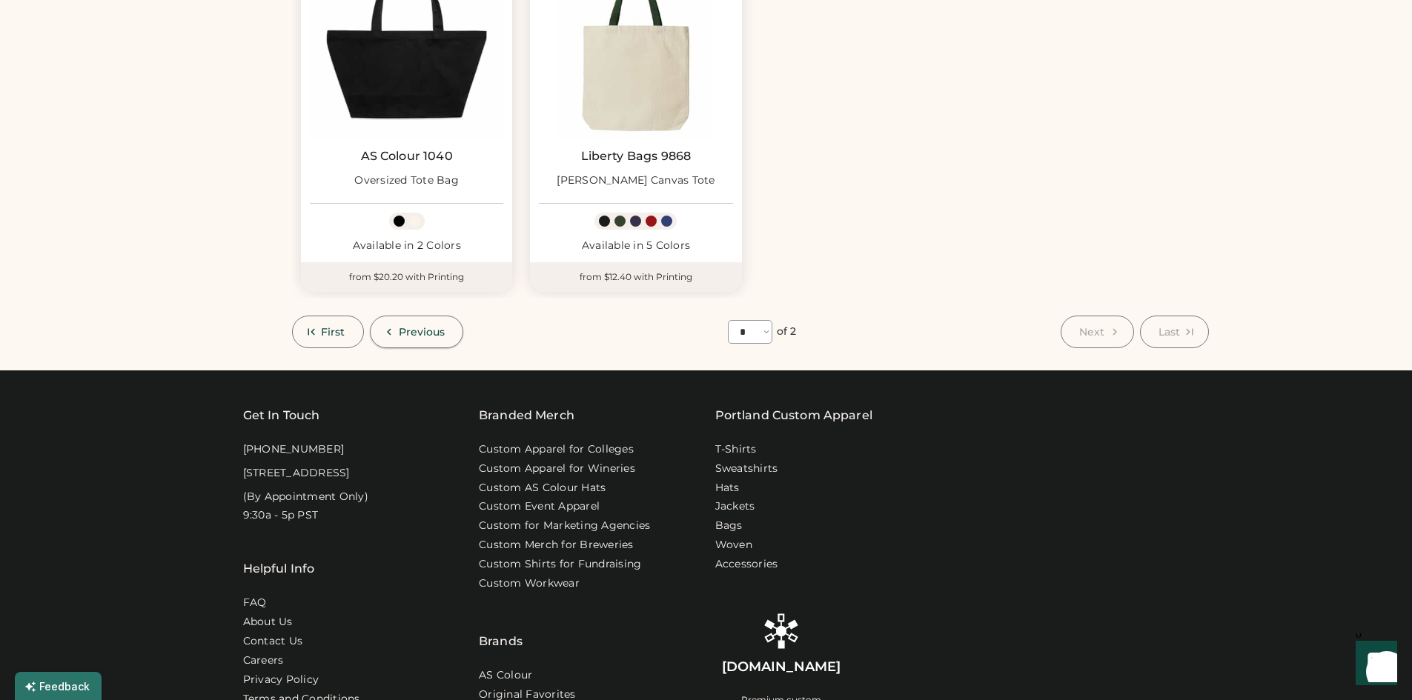
click at [410, 325] on button "Previous" at bounding box center [417, 332] width 94 height 33
select select "*"
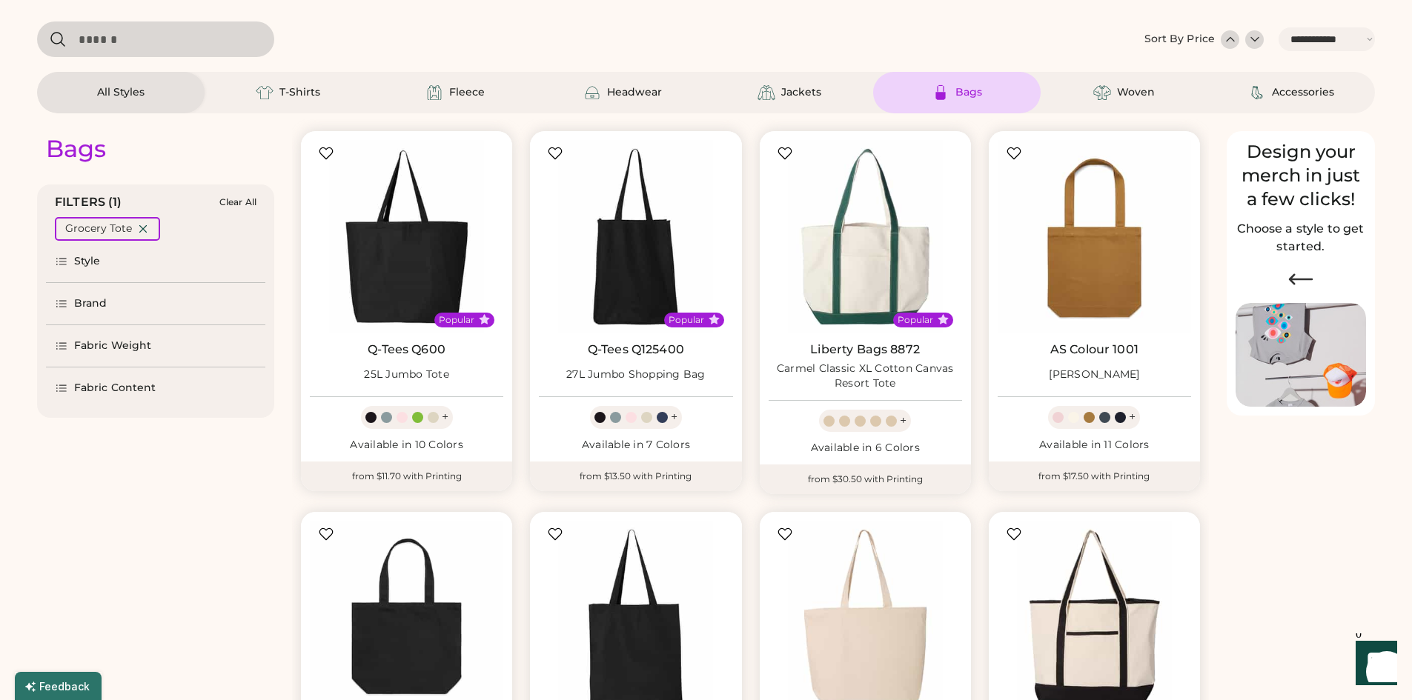
scroll to position [53, 0]
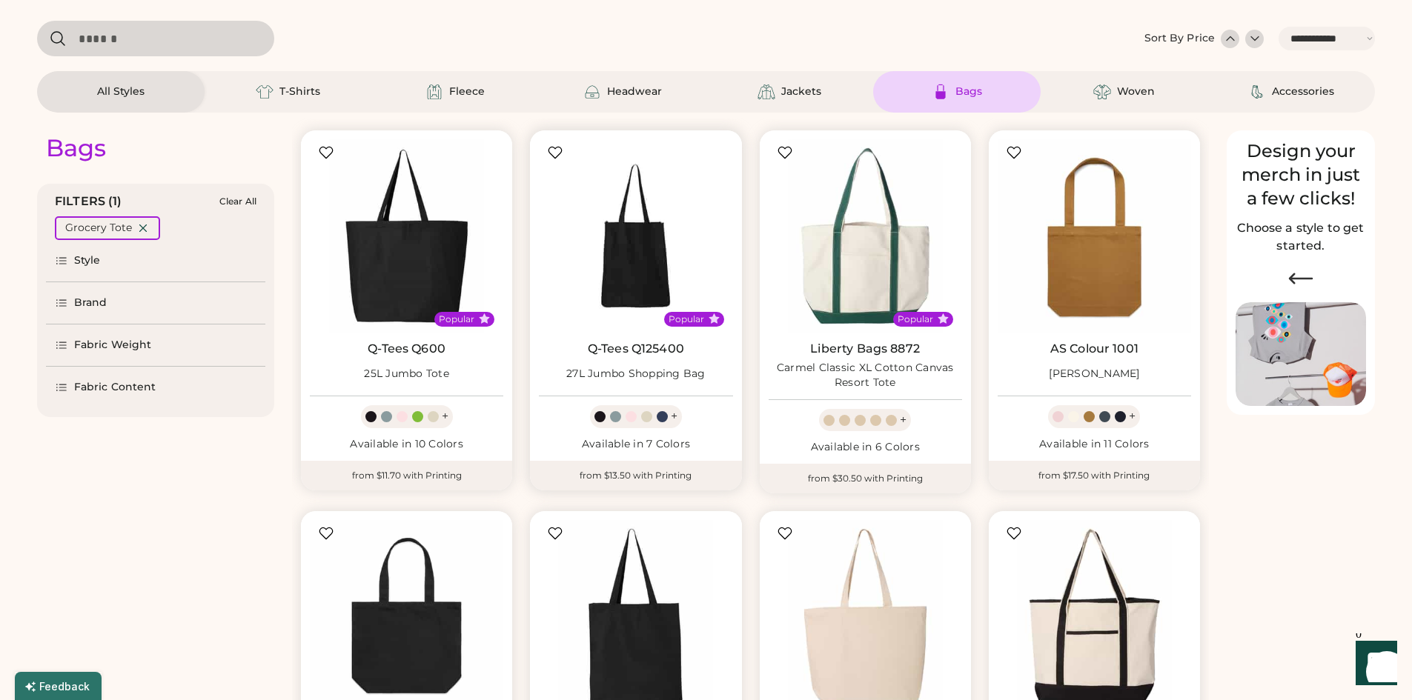
click at [623, 271] on img at bounding box center [635, 235] width 193 height 193
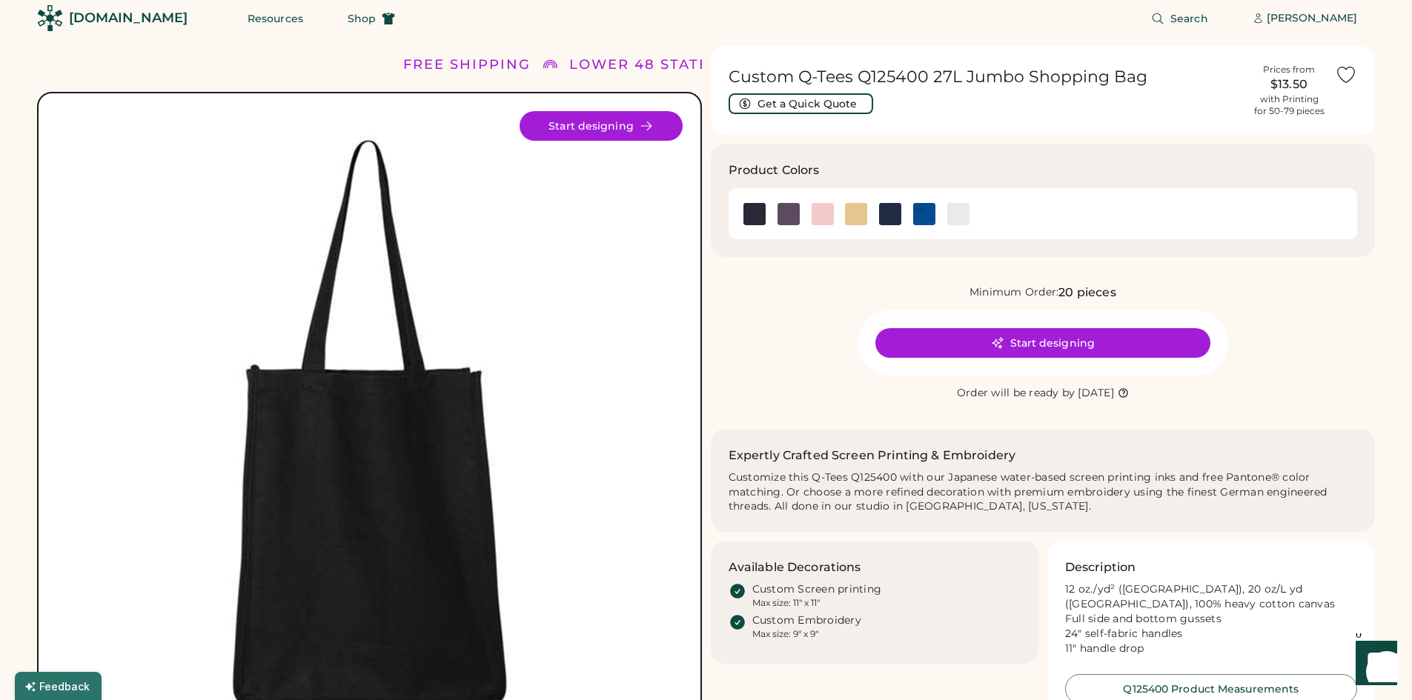
scroll to position [9, 0]
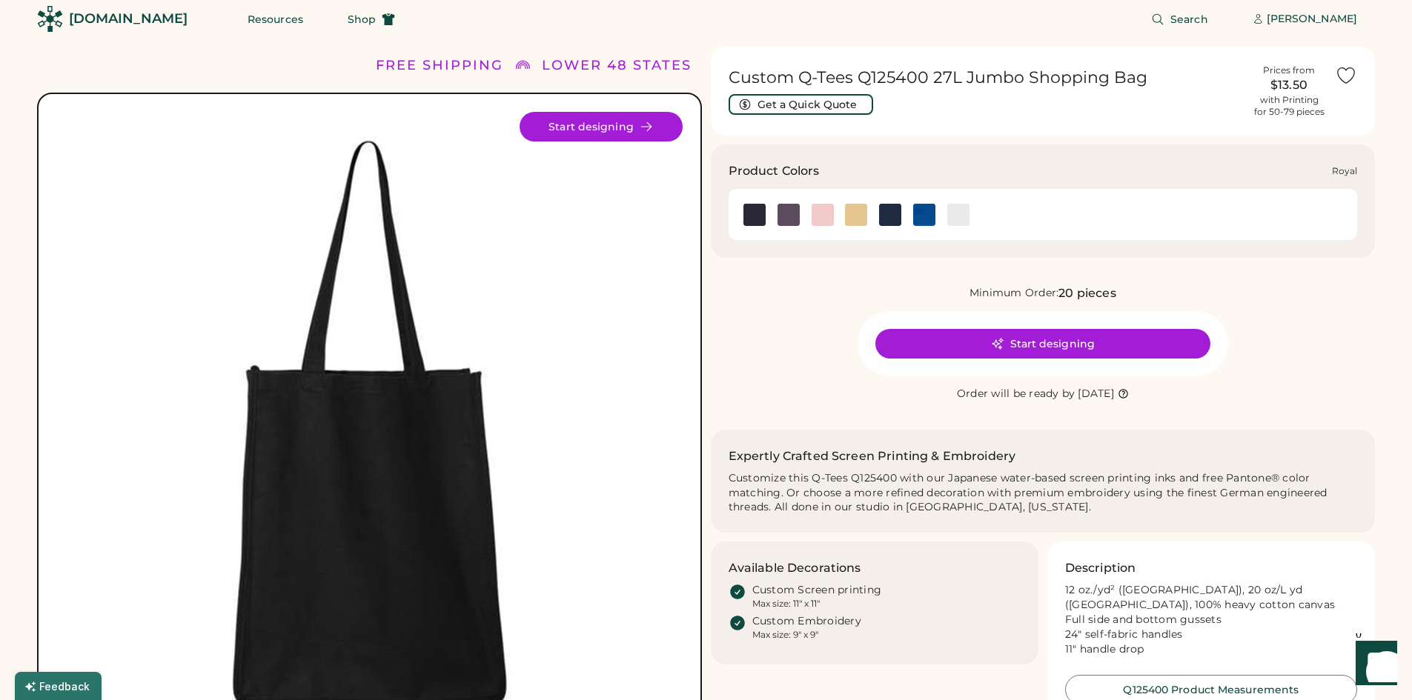
click at [923, 216] on img at bounding box center [924, 215] width 22 height 22
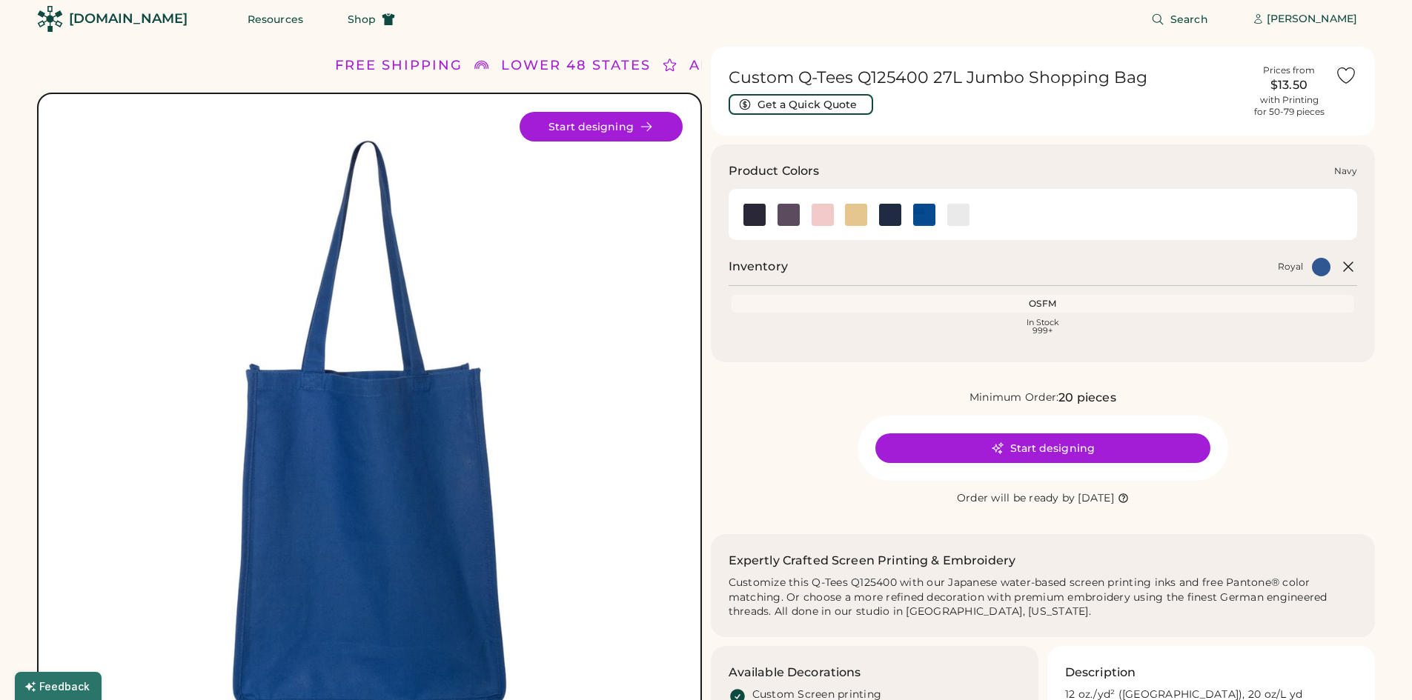
click at [884, 215] on img at bounding box center [890, 215] width 22 height 22
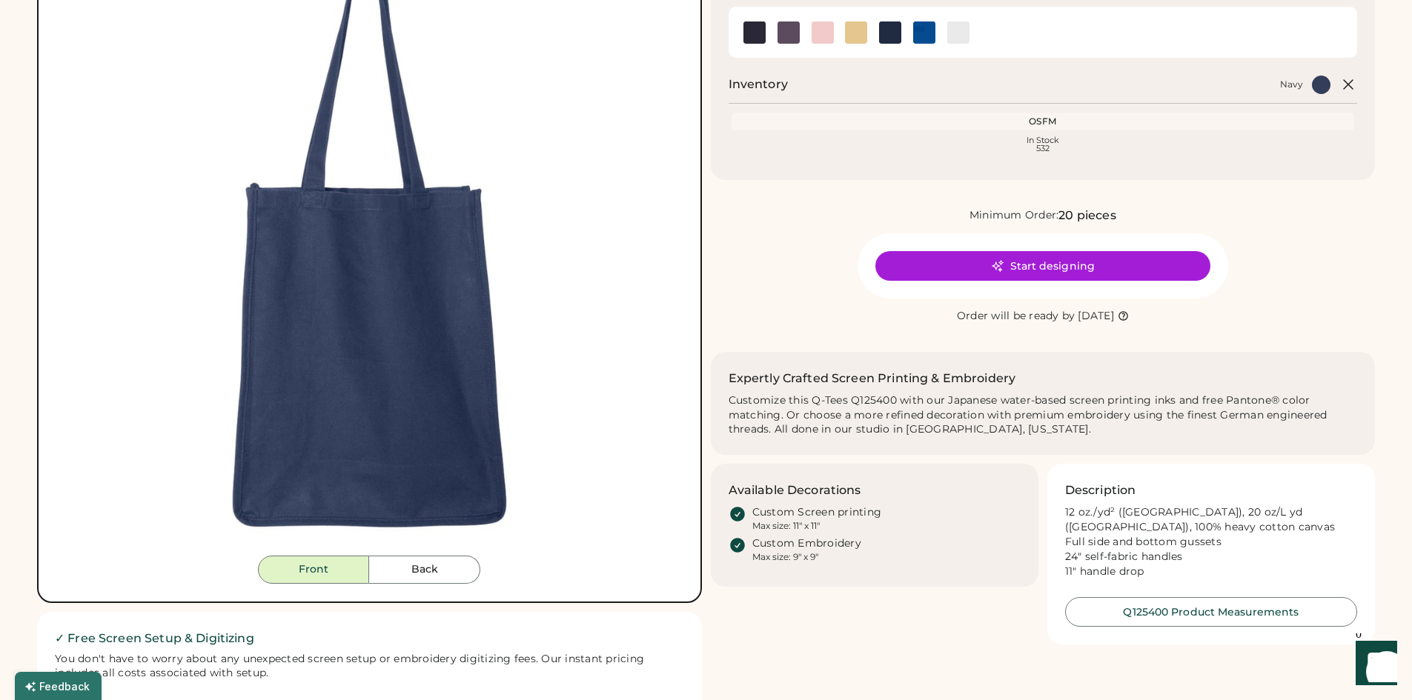
scroll to position [192, 0]
click at [954, 30] on img at bounding box center [958, 32] width 22 height 22
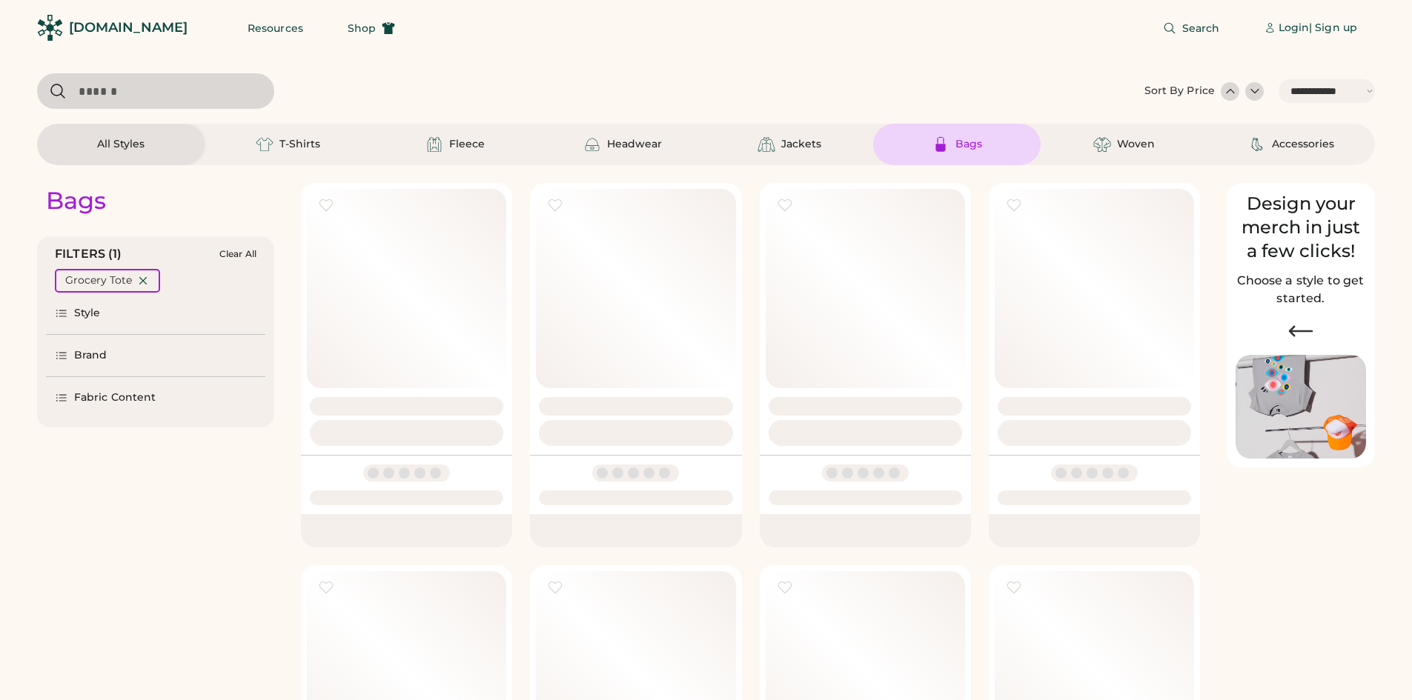
select select "*****"
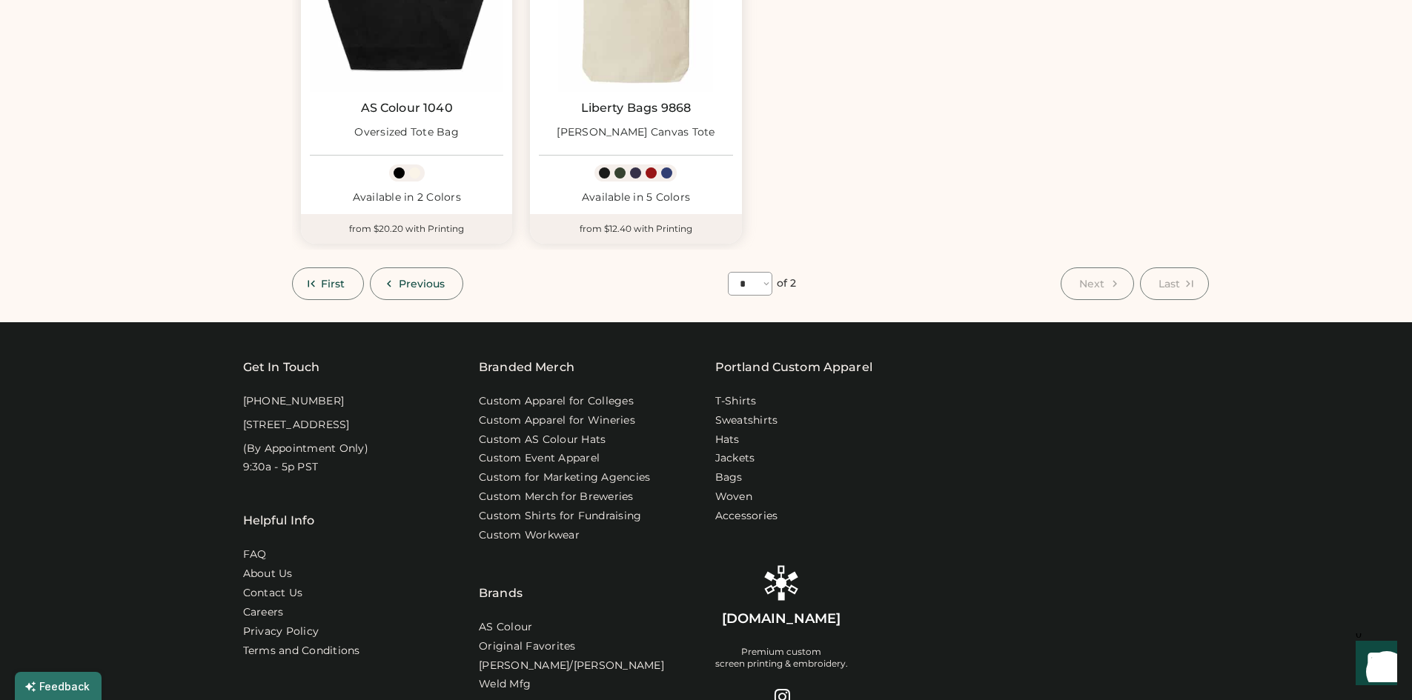
scroll to position [663, 0]
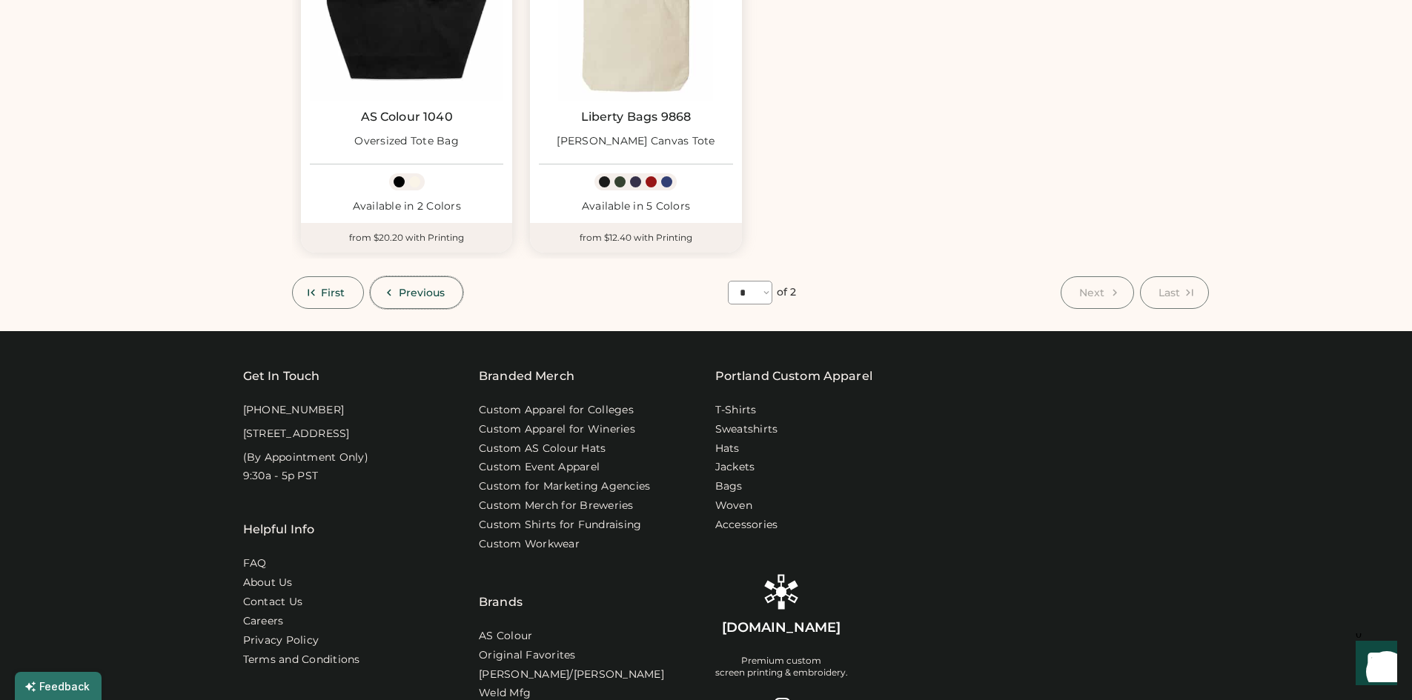
click at [391, 294] on icon at bounding box center [388, 292] width 13 height 13
select select "*"
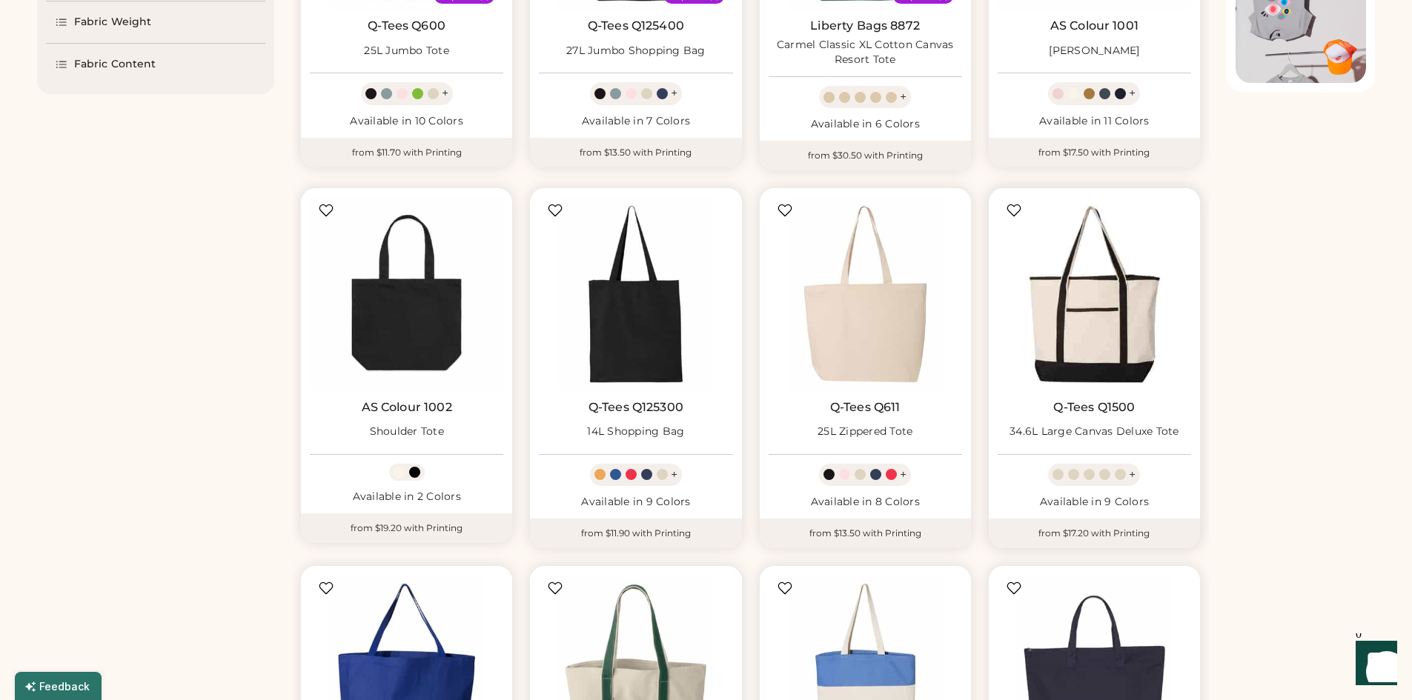
scroll to position [377, 0]
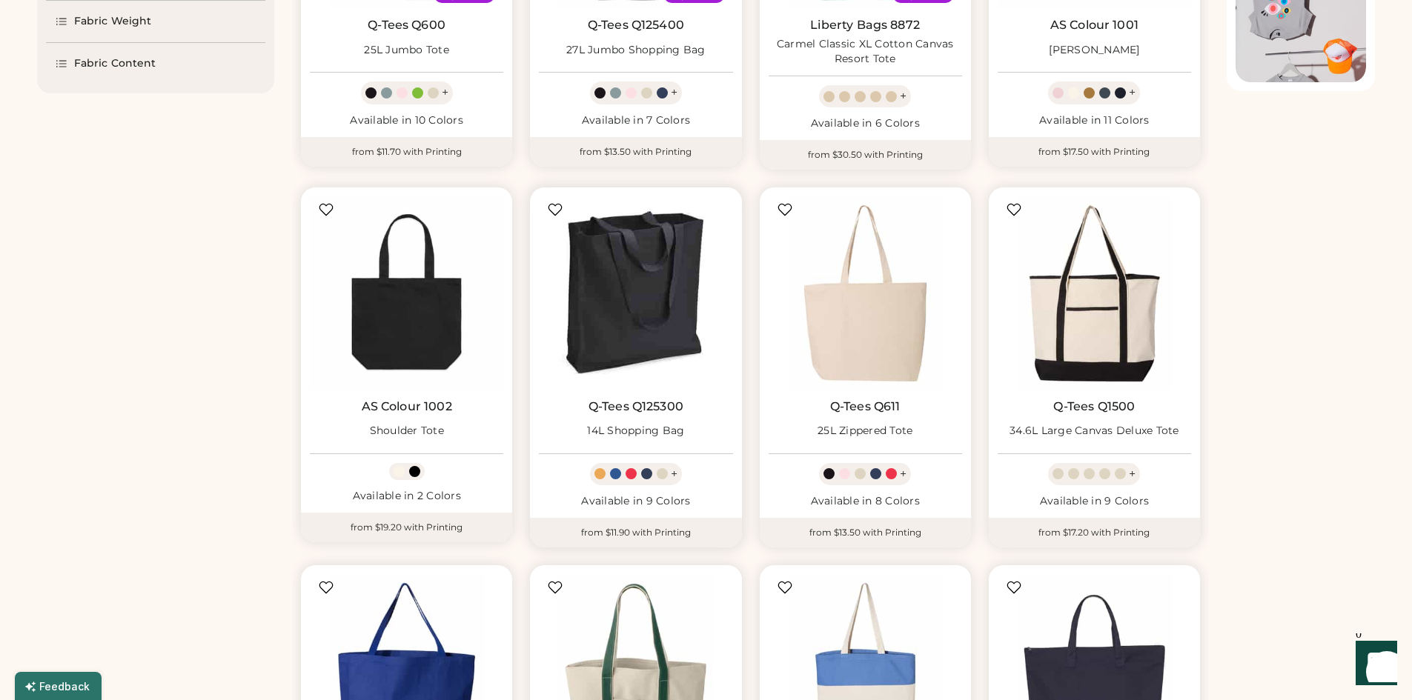
click at [675, 366] on img at bounding box center [635, 292] width 193 height 193
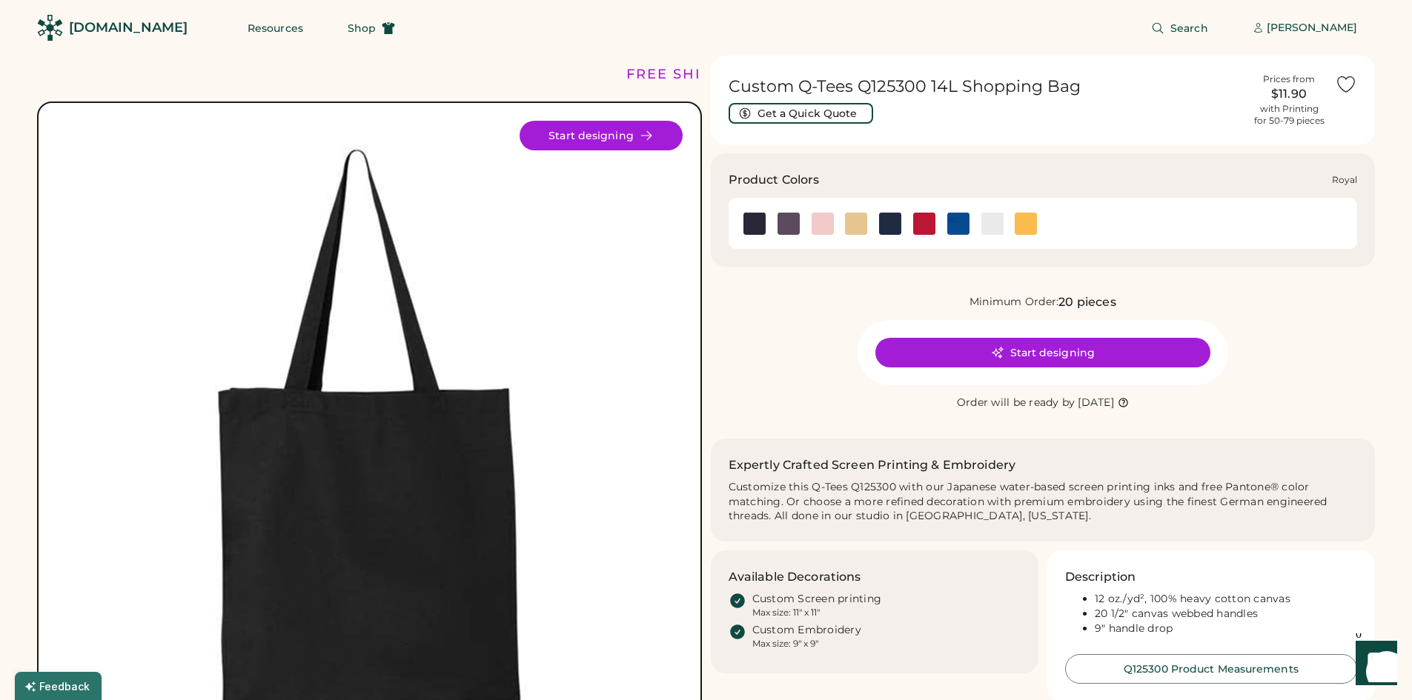
click at [960, 216] on img at bounding box center [958, 224] width 22 height 22
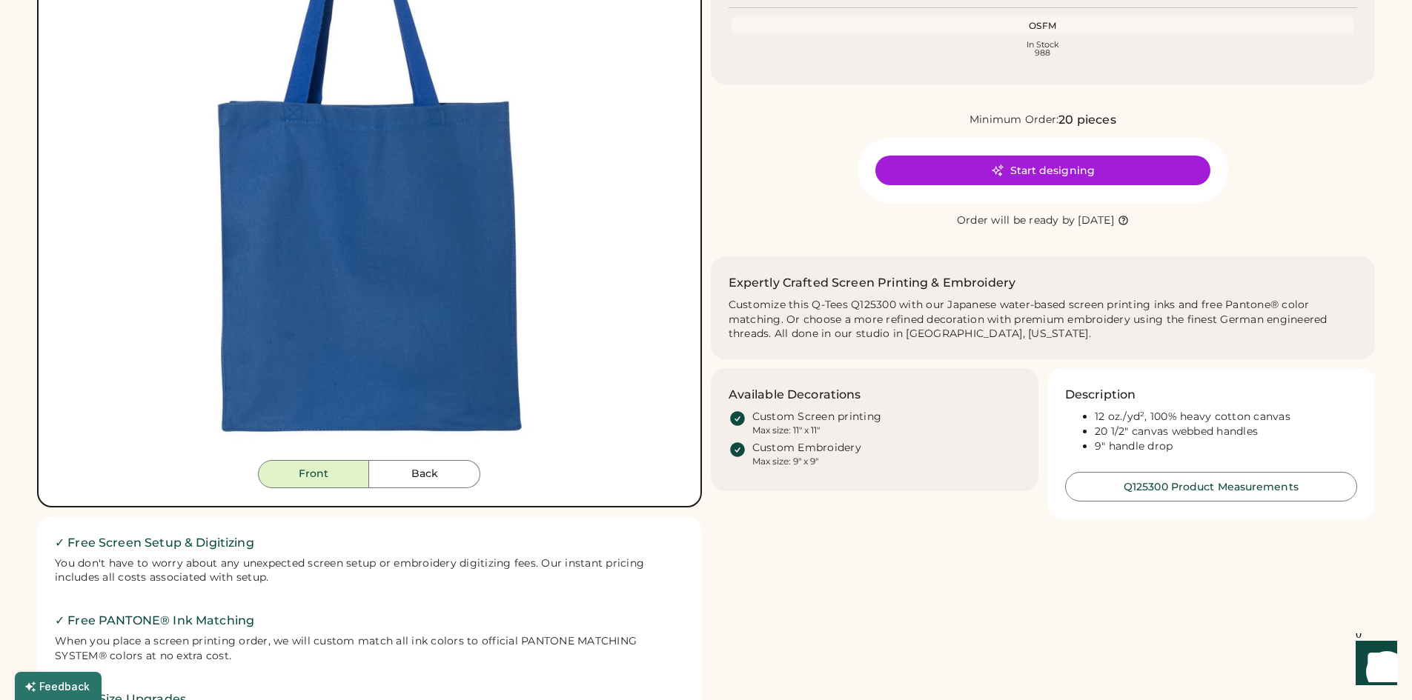
scroll to position [291, 0]
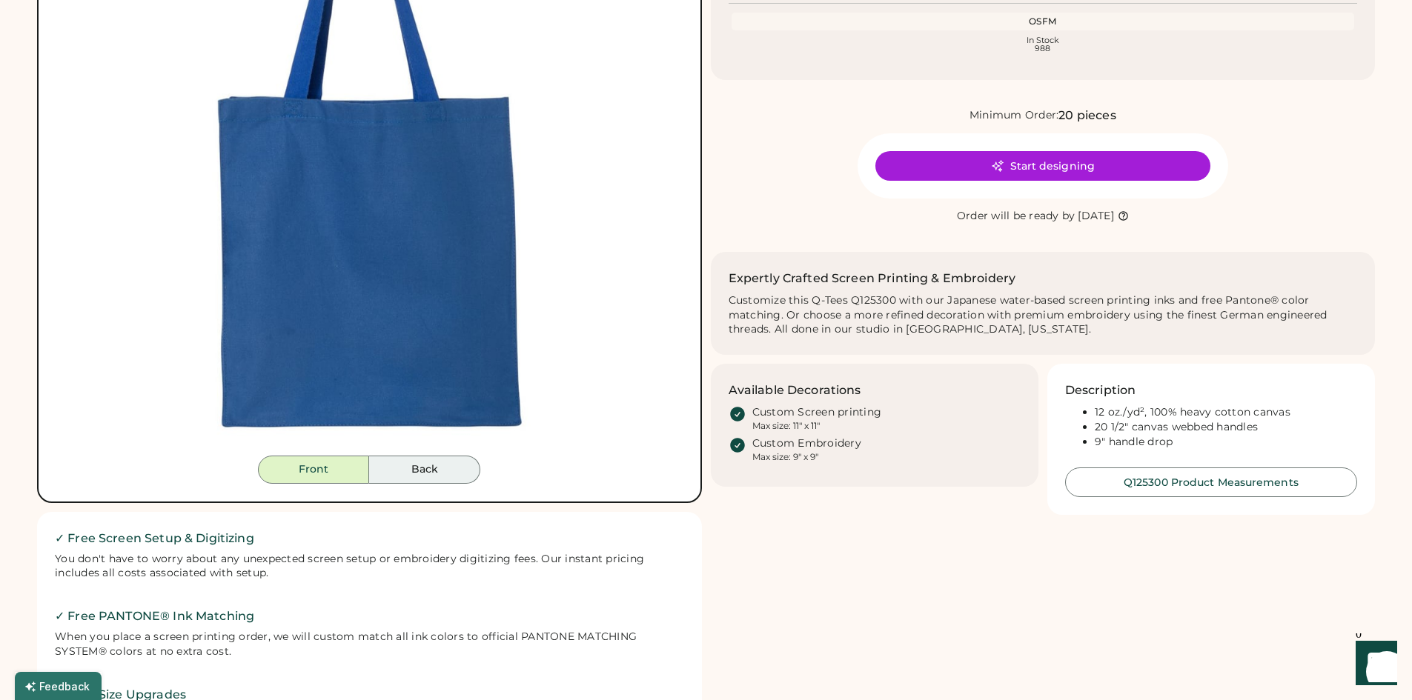
click at [451, 475] on button "Back" at bounding box center [424, 470] width 111 height 28
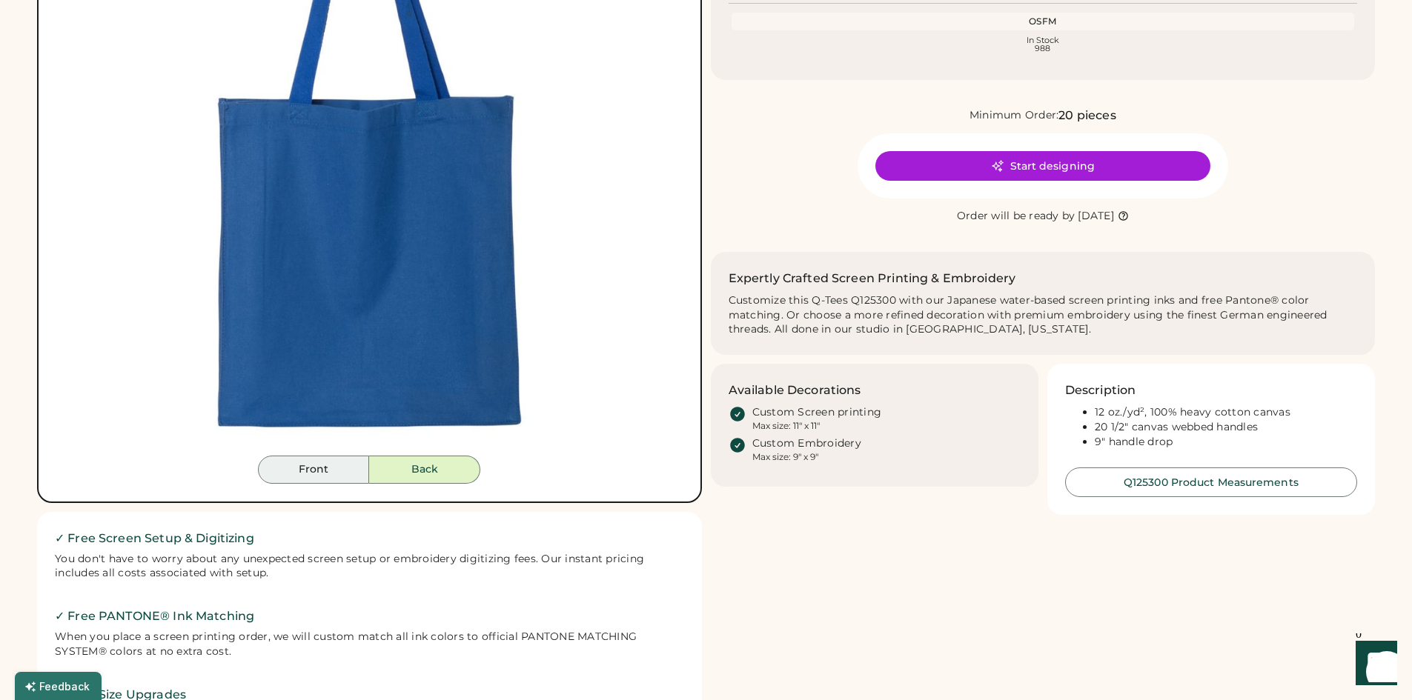
click at [353, 473] on button "Front" at bounding box center [313, 470] width 111 height 28
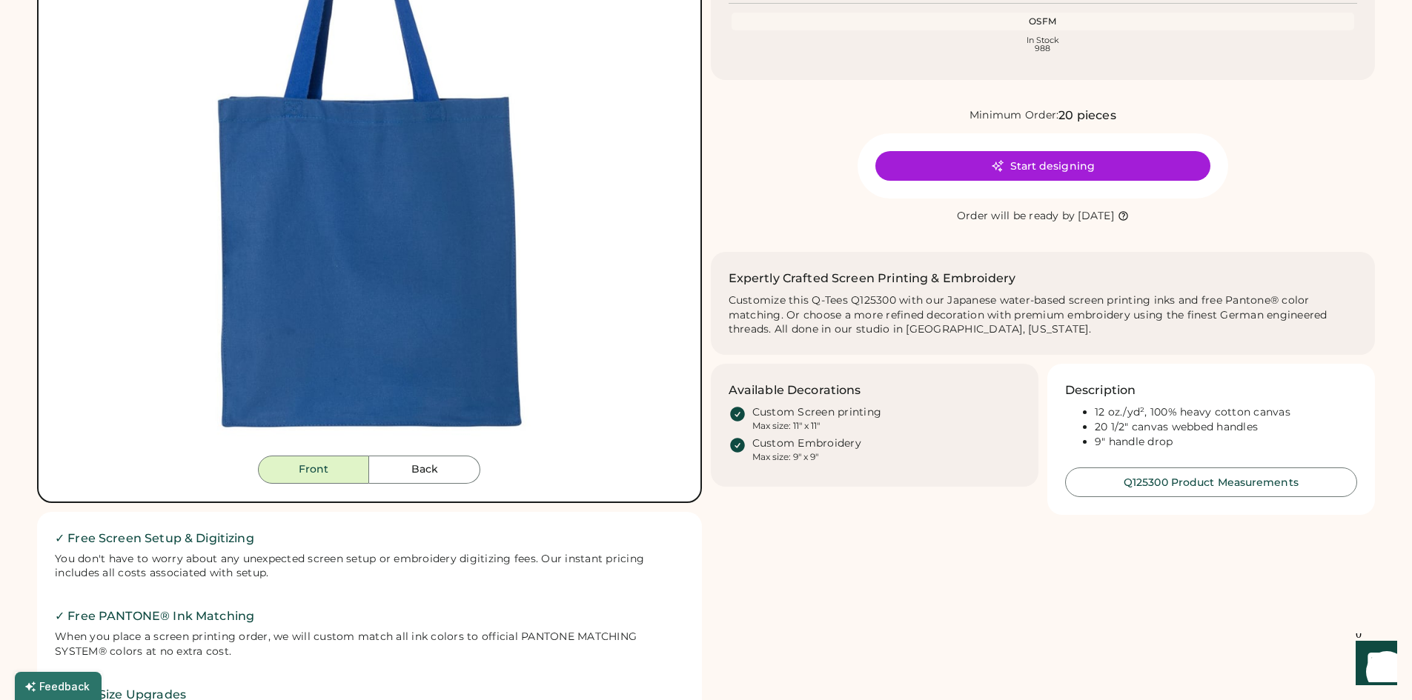
scroll to position [0, 0]
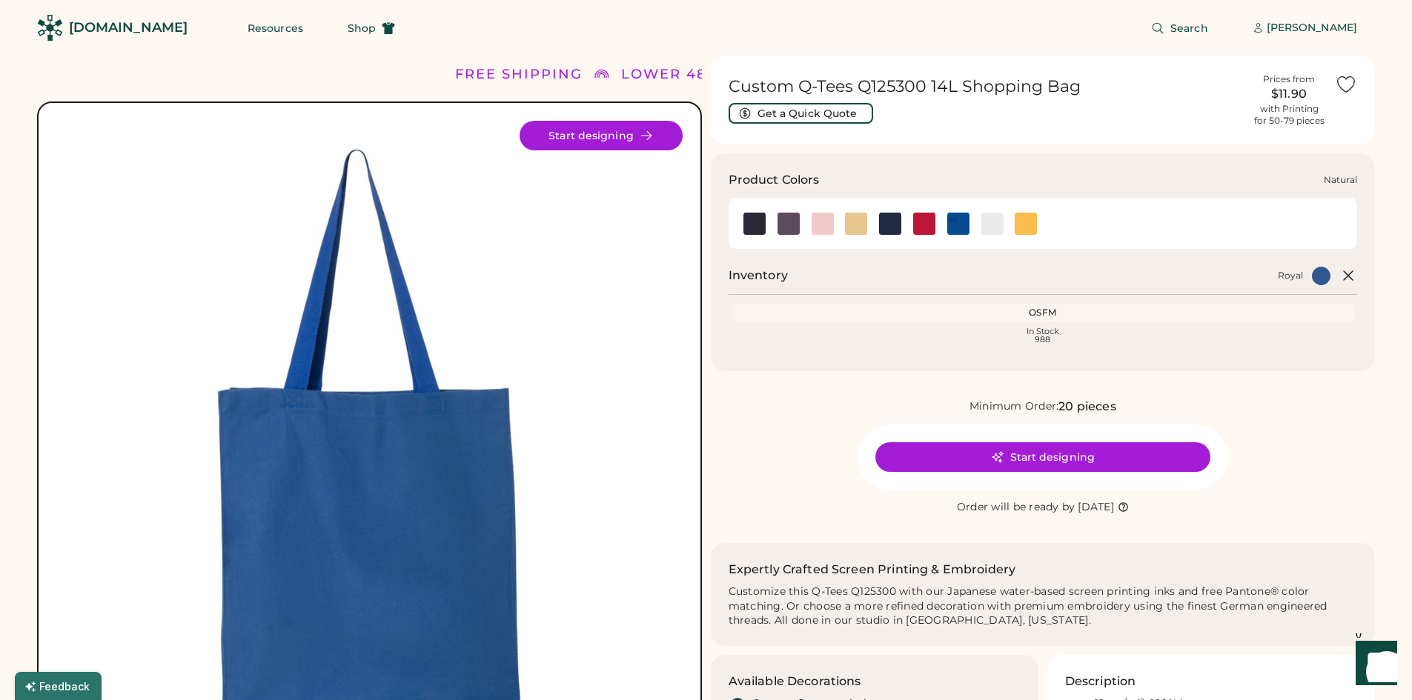
click at [872, 220] on div at bounding box center [856, 223] width 34 height 22
click at [893, 222] on img at bounding box center [890, 224] width 22 height 22
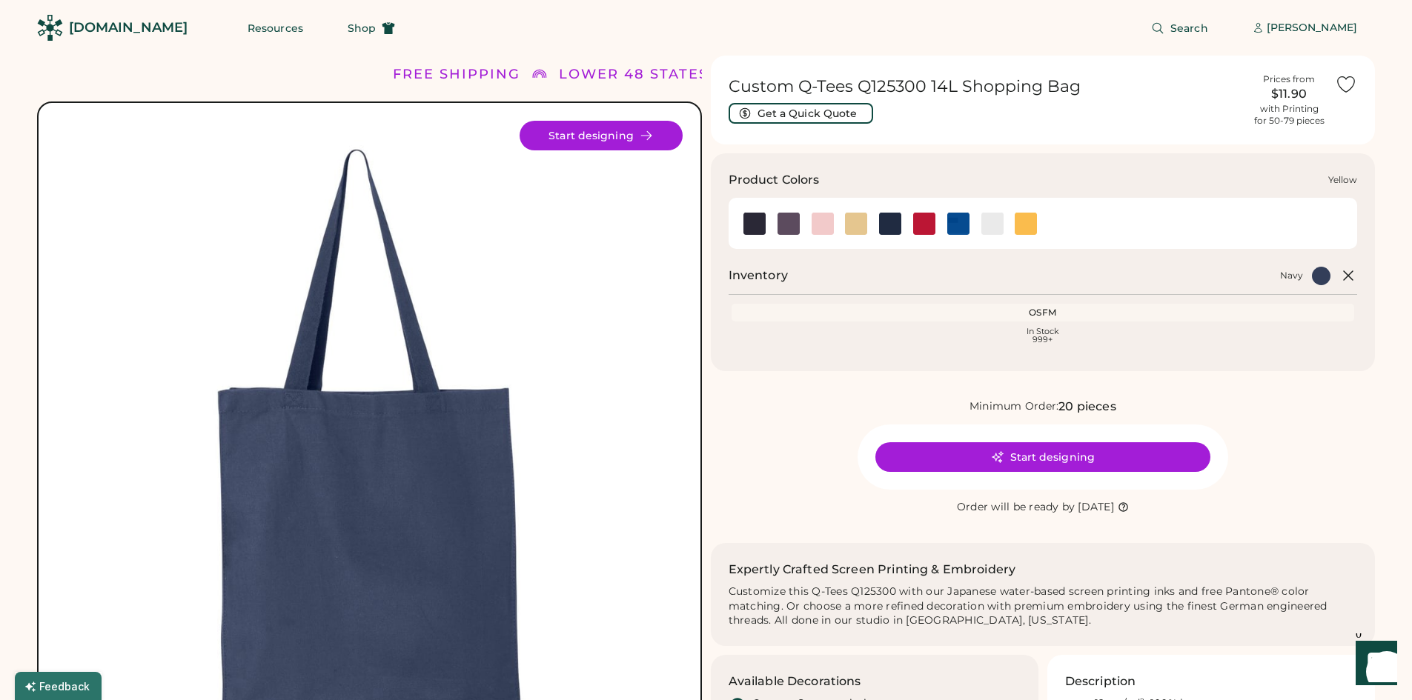
click at [1033, 222] on img at bounding box center [1026, 224] width 22 height 22
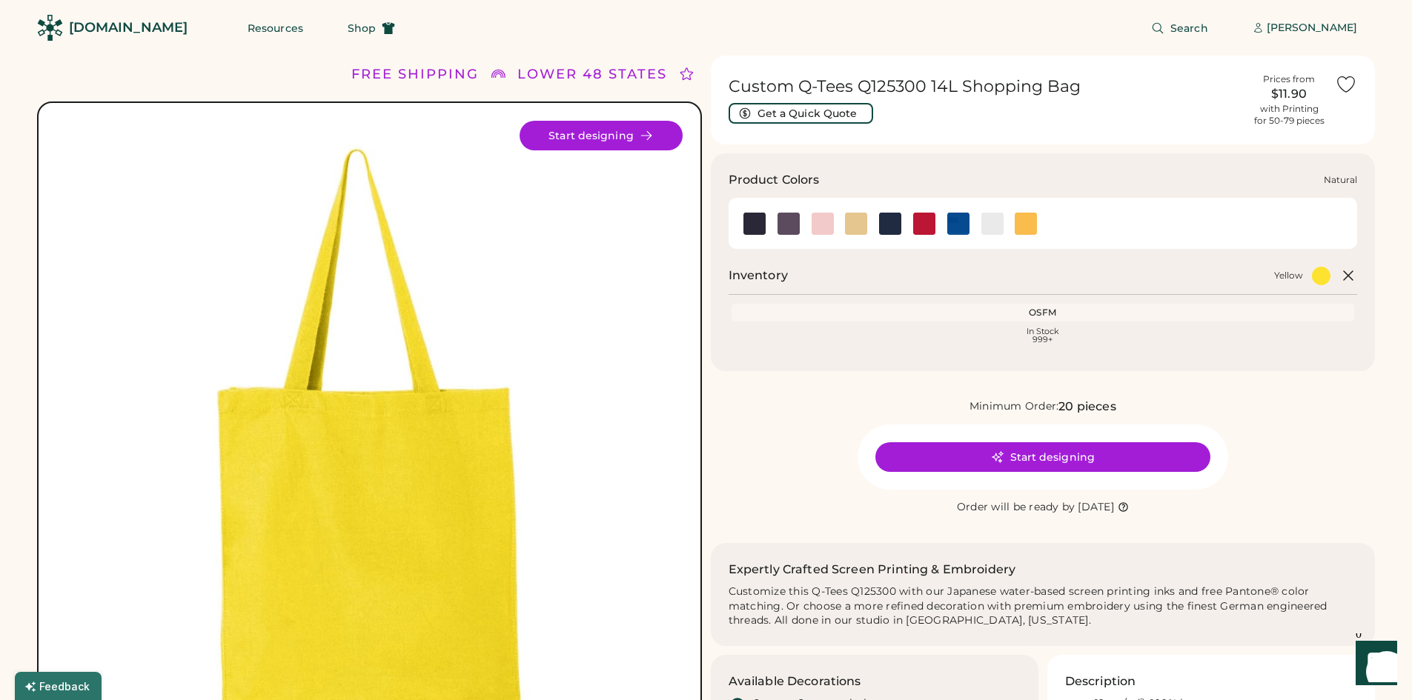
click at [850, 213] on img at bounding box center [856, 224] width 22 height 22
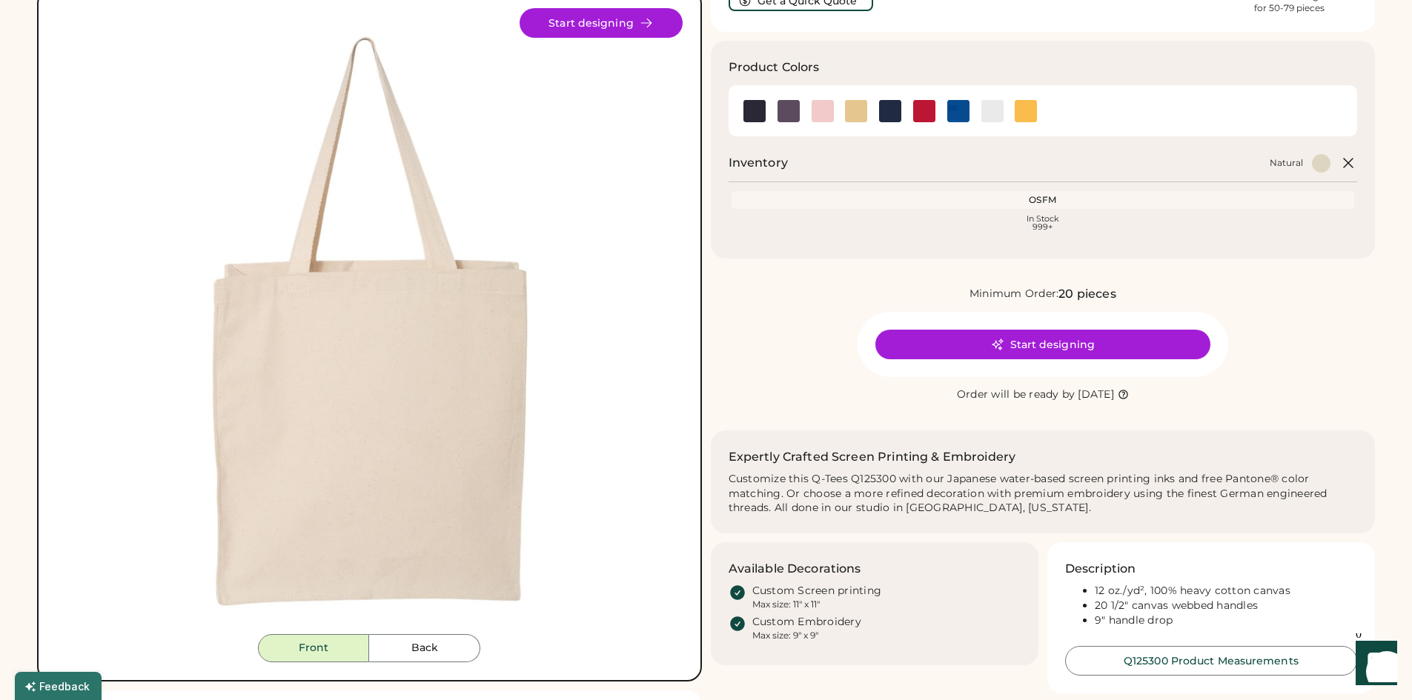
scroll to position [113, 0]
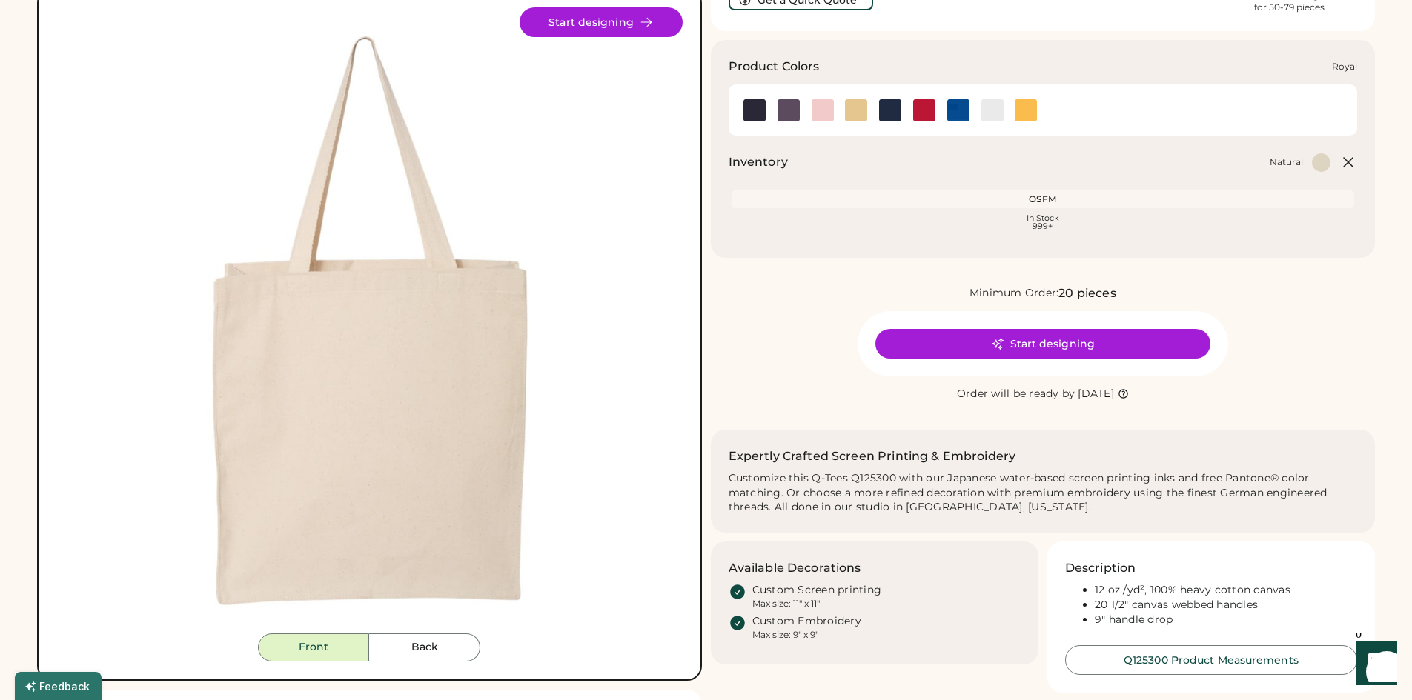
click at [955, 111] on img at bounding box center [958, 110] width 22 height 22
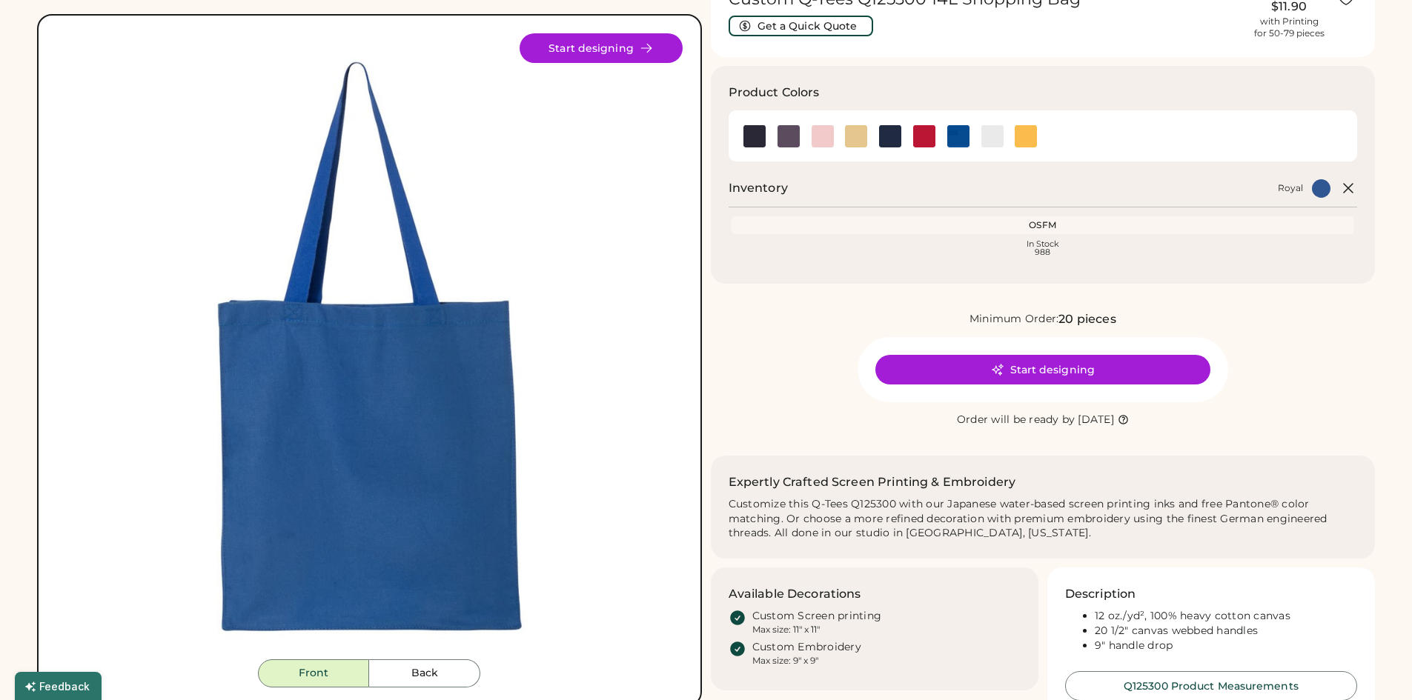
scroll to position [85, 0]
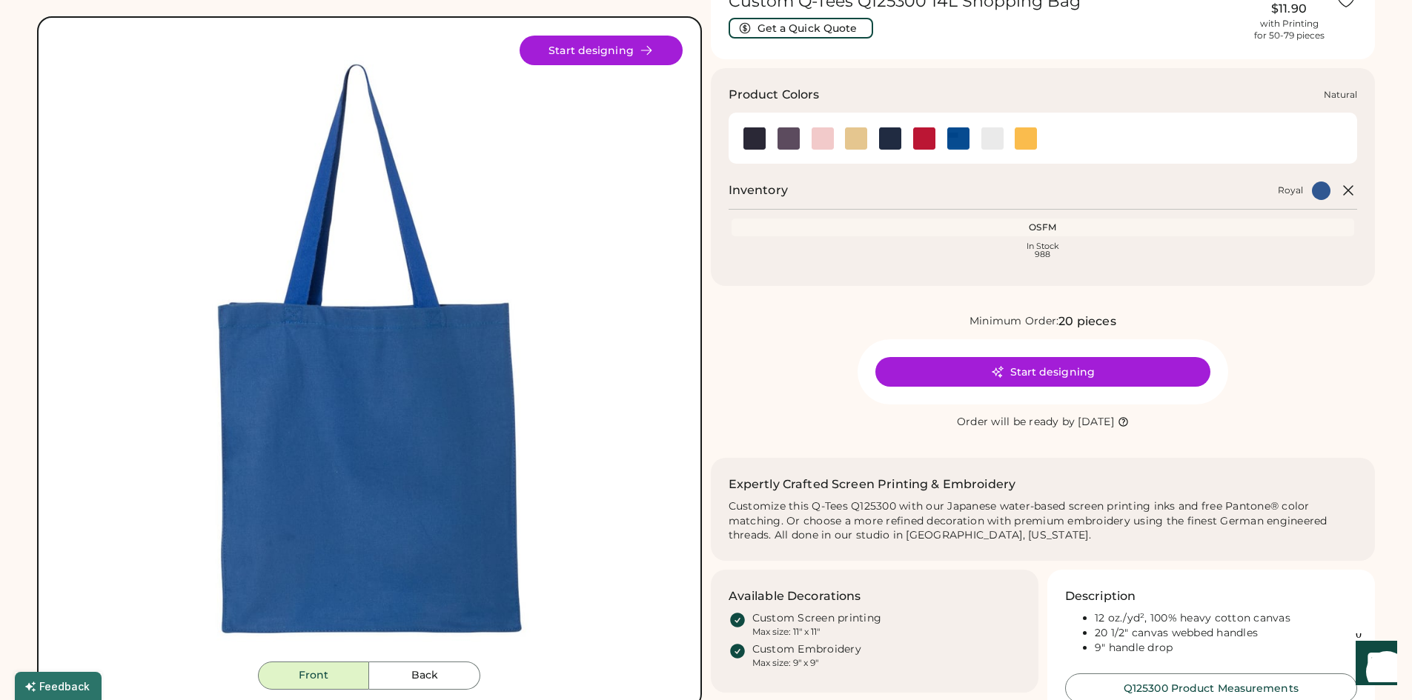
click at [851, 137] on img at bounding box center [856, 138] width 22 height 22
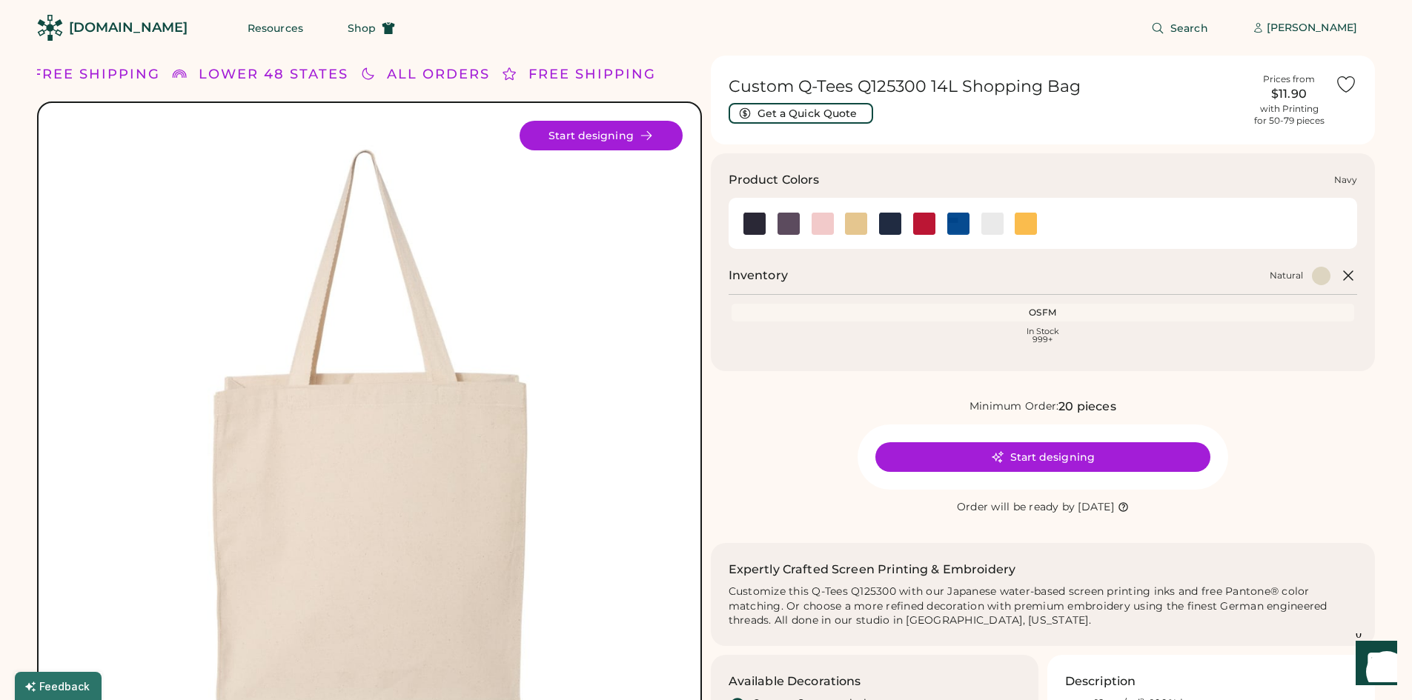
click at [894, 225] on img at bounding box center [890, 224] width 22 height 22
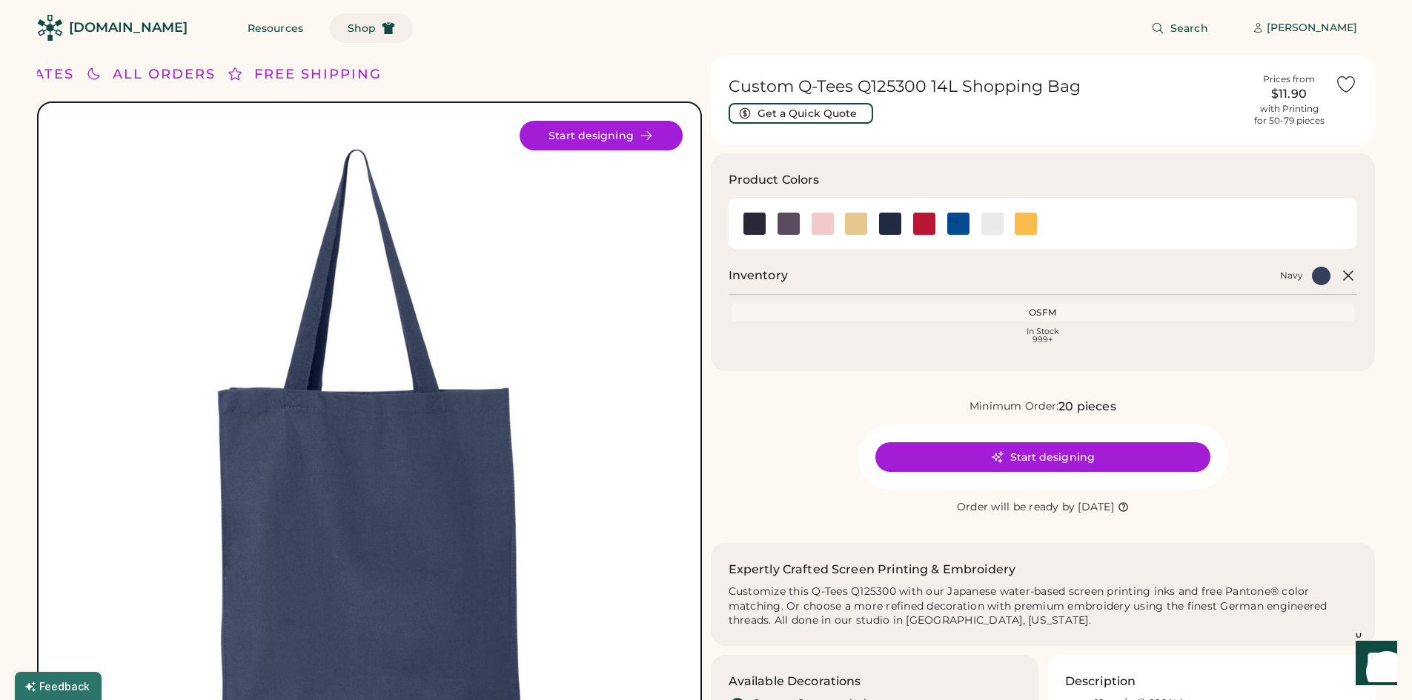
click at [348, 30] on span "Shop" at bounding box center [362, 28] width 28 height 10
